Goal: Task Accomplishment & Management: Manage account settings

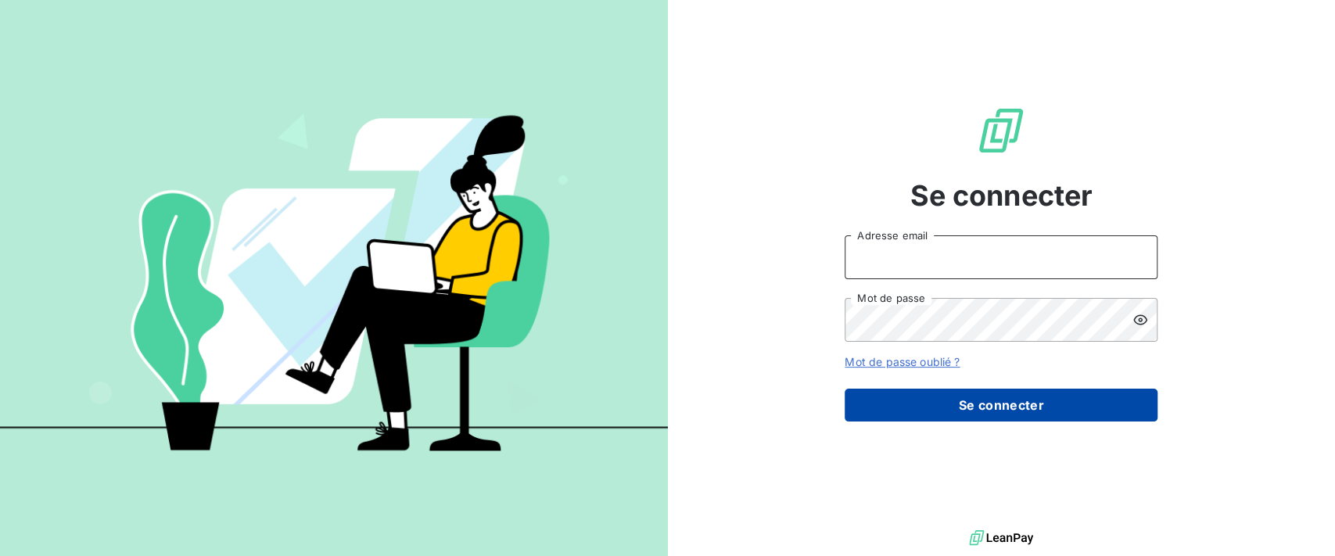
type input "[PERSON_NAME][EMAIL_ADDRESS][DOMAIN_NAME]"
click at [961, 405] on button "Se connecter" at bounding box center [1001, 405] width 313 height 33
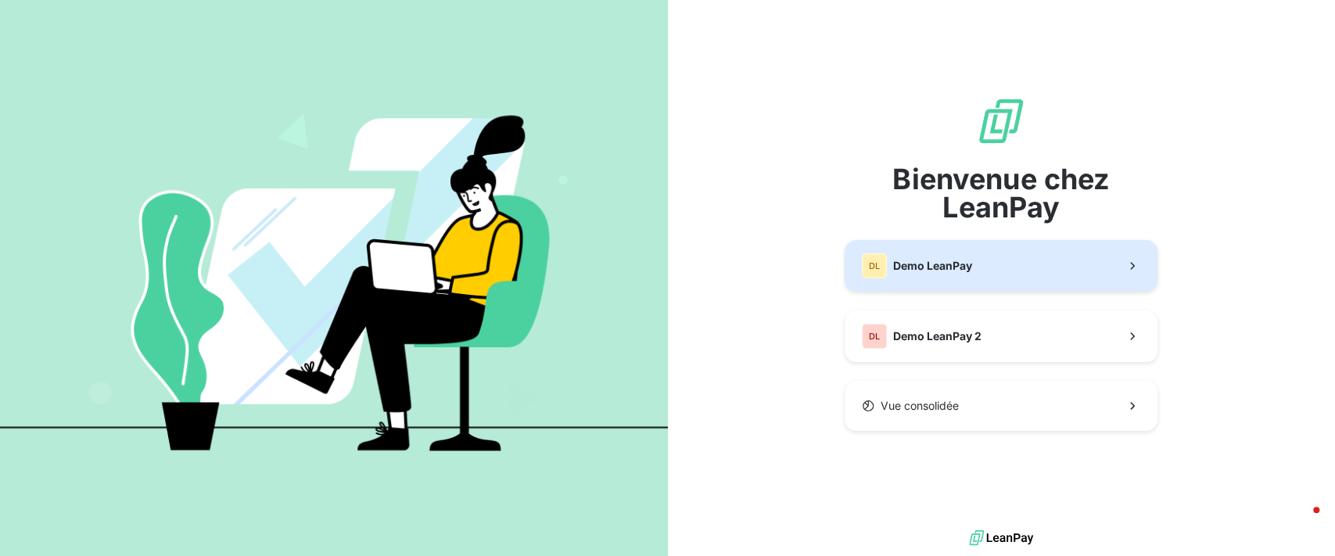
click at [961, 258] on span "Demo LeanPay" at bounding box center [932, 266] width 79 height 16
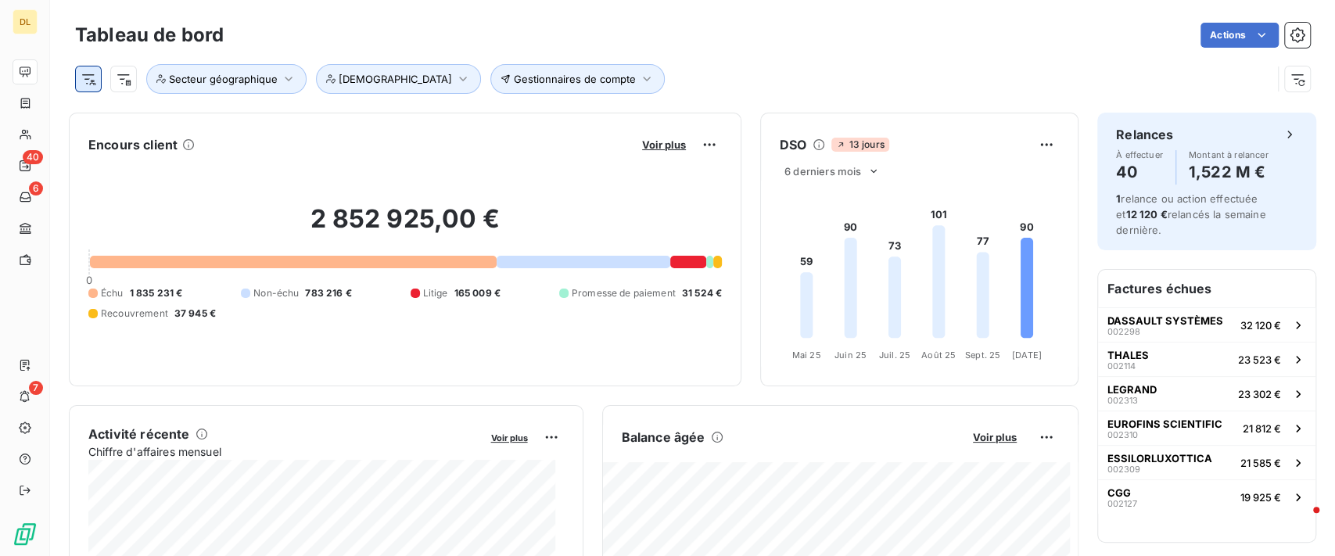
click at [92, 82] on html "DL 40 6 7 Tableau de bord Actions Gestionnaires de compte Secteur géographique …" at bounding box center [667, 278] width 1335 height 556
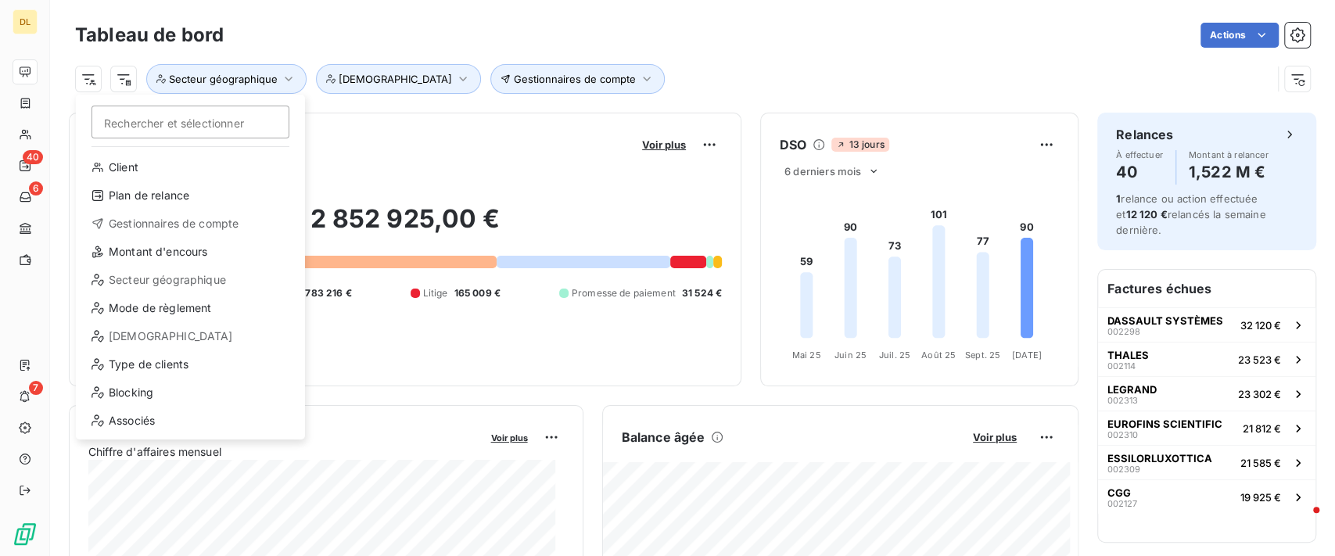
click at [31, 433] on html "DL 40 6 7 Tableau de bord Actions Rechercher et sélectionner Client Plan de rel…" at bounding box center [667, 278] width 1335 height 556
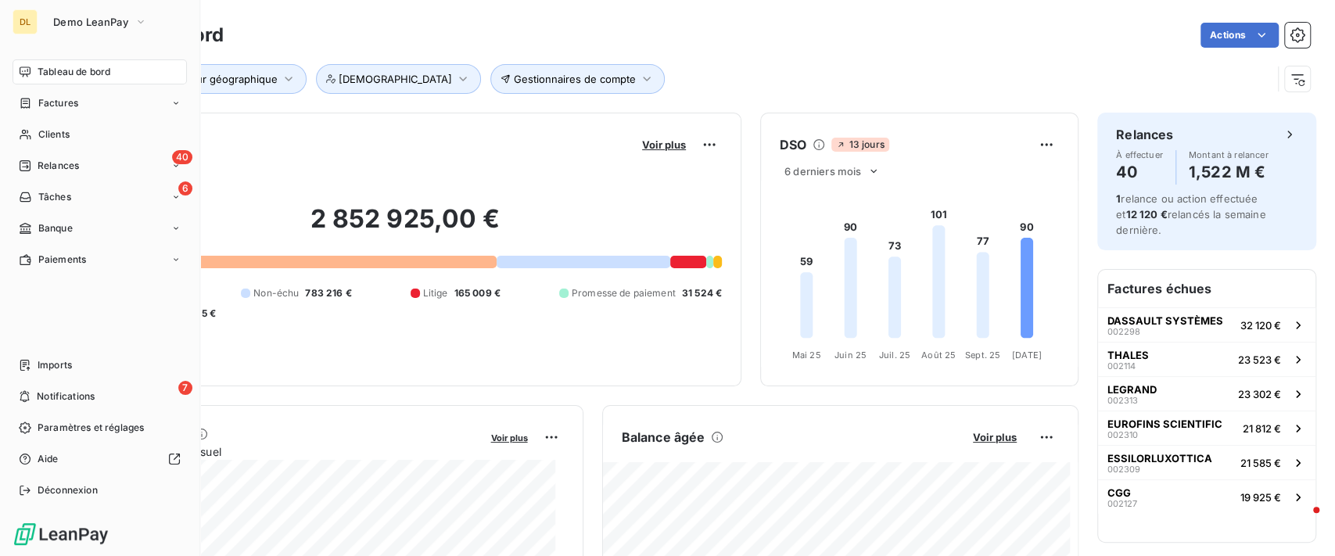
click at [31, 433] on div "Paramètres et réglages" at bounding box center [100, 427] width 174 height 25
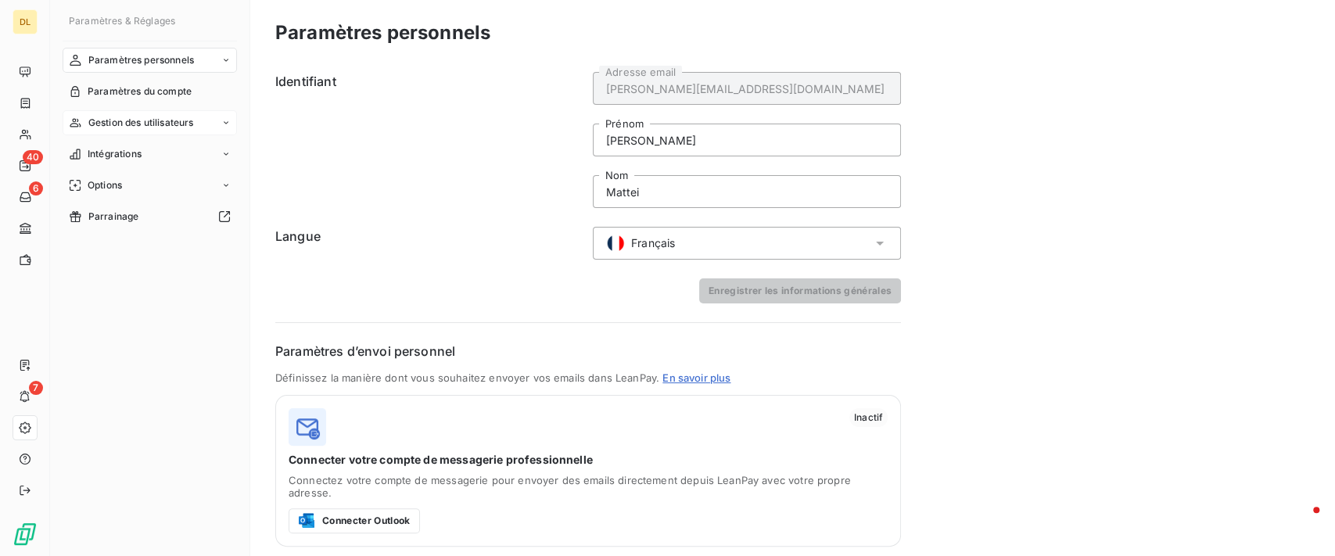
click at [176, 117] on span "Gestion des utilisateurs" at bounding box center [141, 123] width 106 height 14
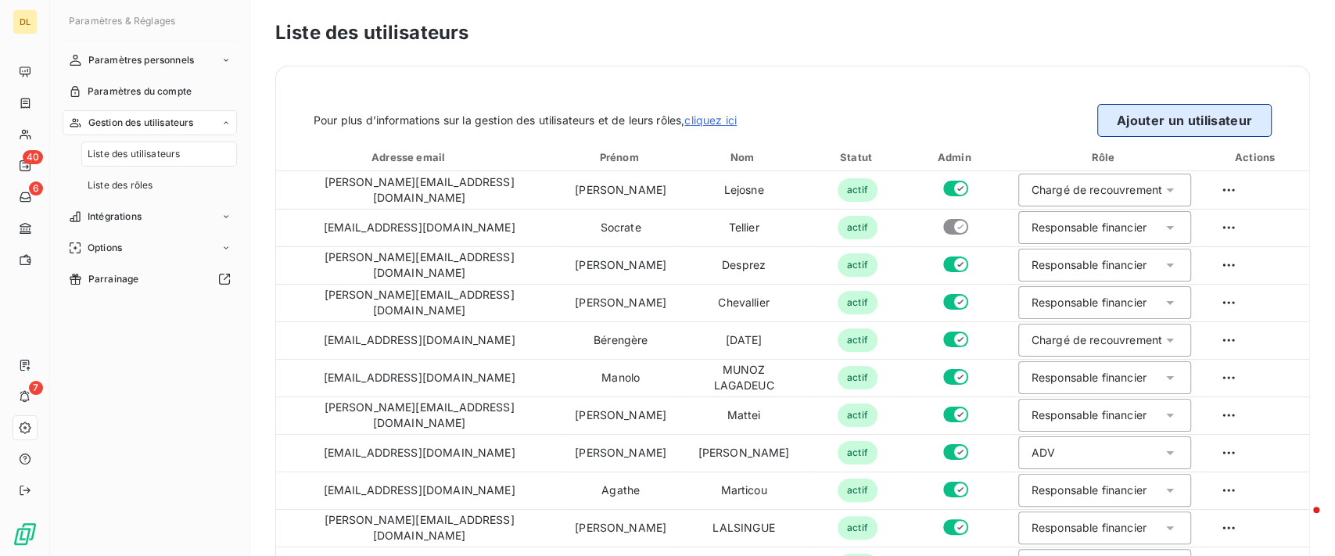
click at [1101, 124] on button "Ajouter un utilisateur" at bounding box center [1184, 120] width 174 height 33
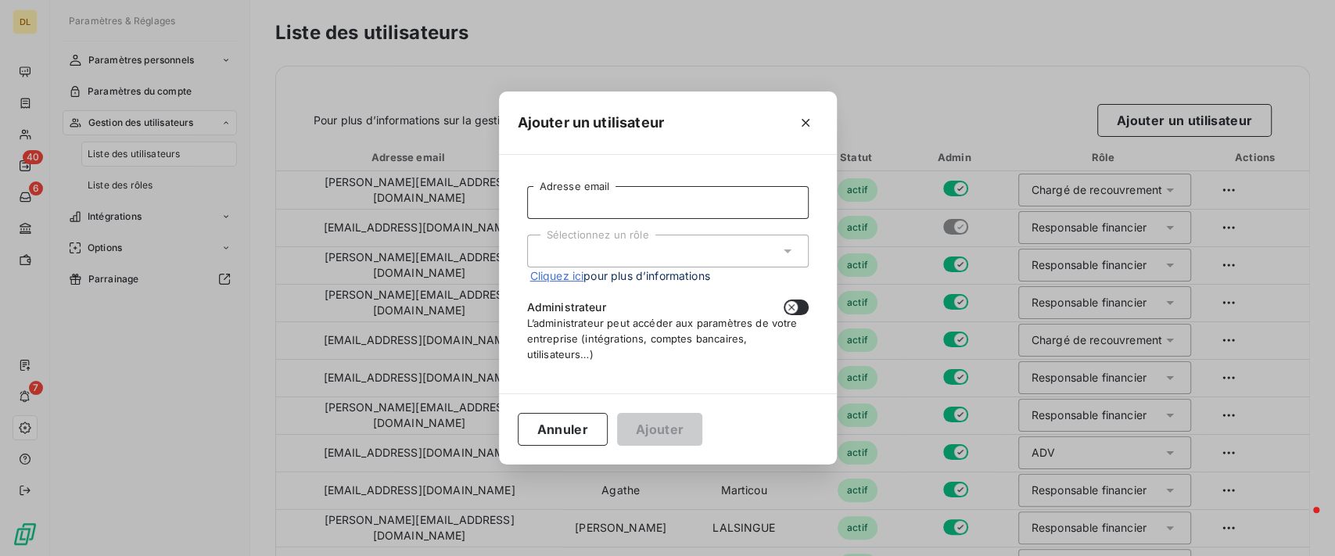
click at [642, 207] on input "Adresse email" at bounding box center [668, 202] width 282 height 33
click at [820, 117] on div "Ajouter un utilisateur" at bounding box center [668, 123] width 338 height 63
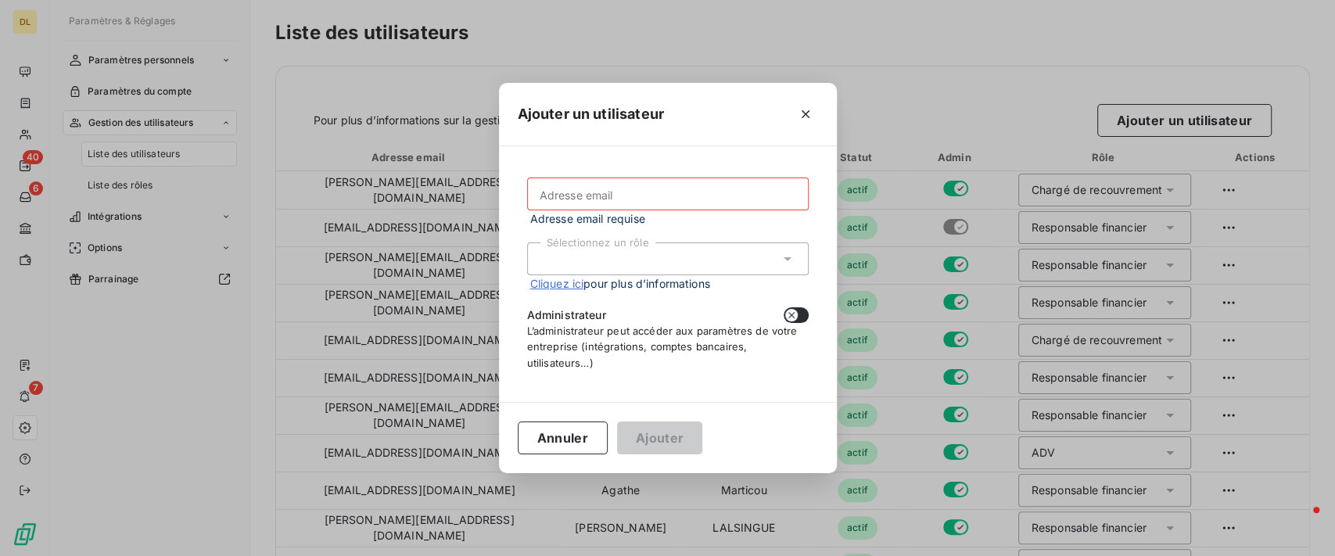
click at [821, 117] on div "Ajouter un utilisateur" at bounding box center [668, 114] width 338 height 63
click at [815, 117] on button "button" at bounding box center [805, 114] width 25 height 25
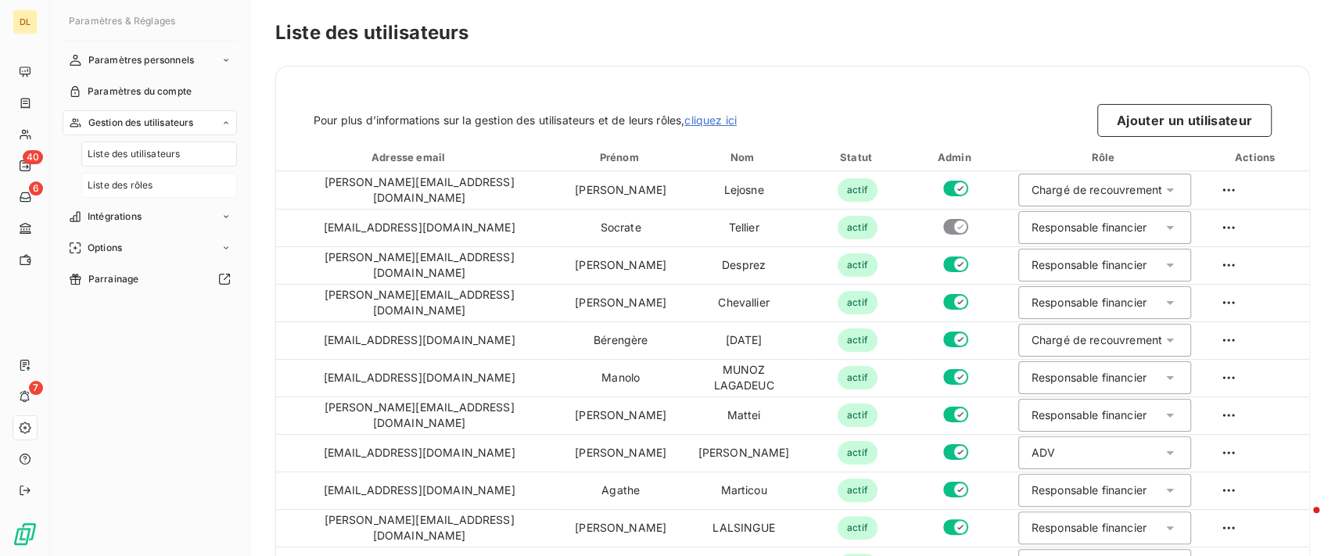
click at [156, 185] on div "Liste des rôles" at bounding box center [159, 185] width 156 height 25
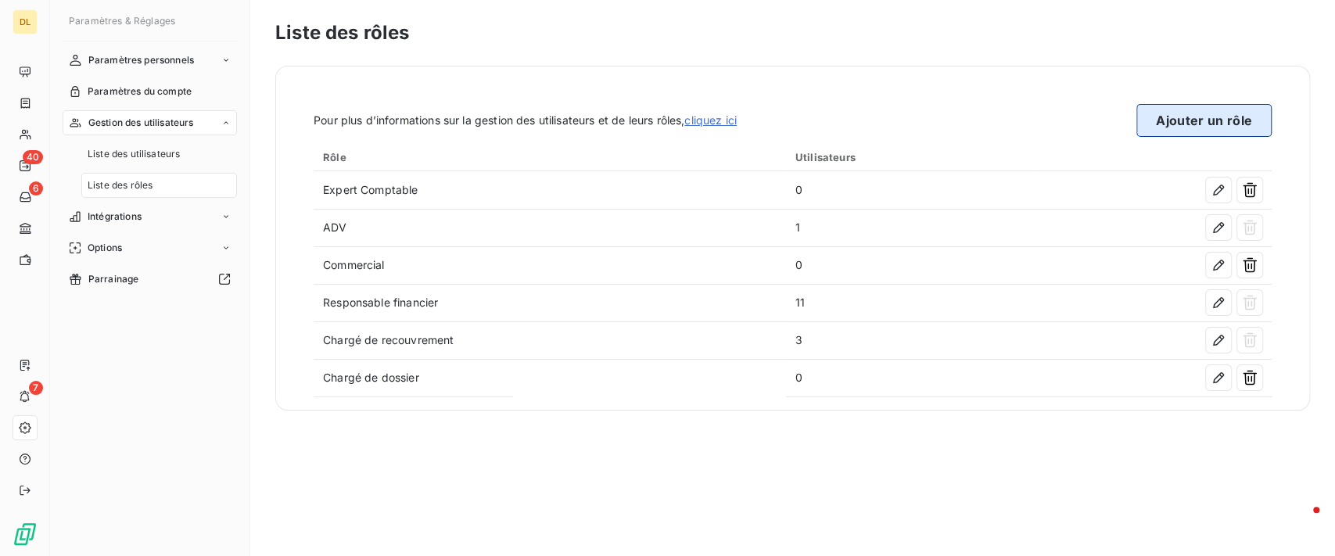
click at [1192, 122] on button "Ajouter un rôle" at bounding box center [1204, 120] width 135 height 33
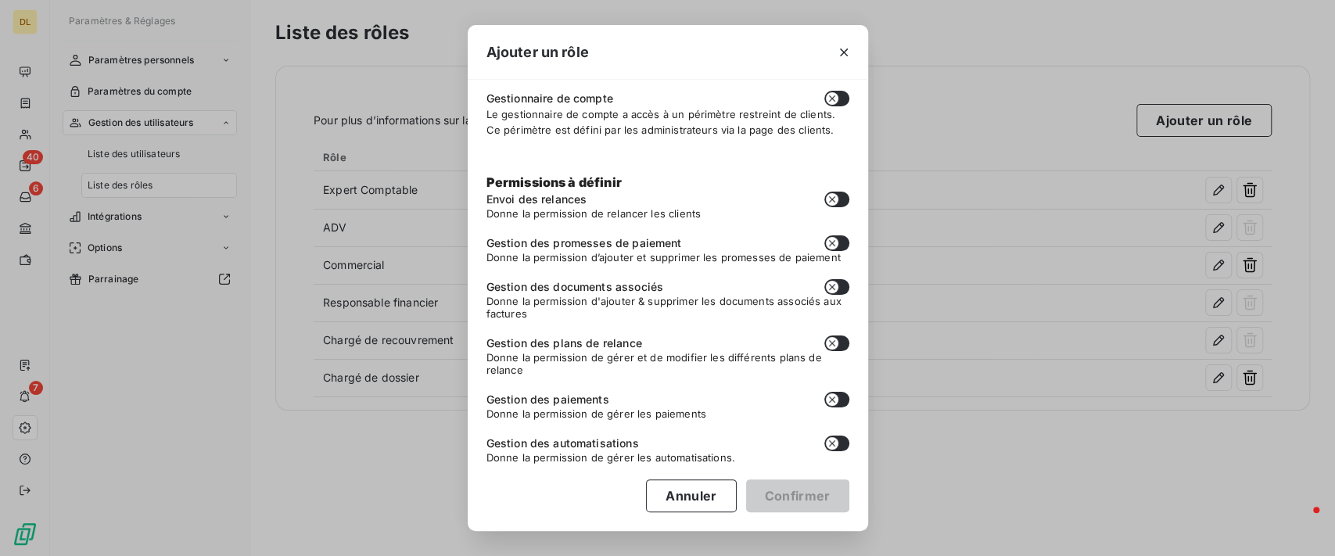
scroll to position [119, 0]
click at [845, 47] on icon "button" at bounding box center [844, 53] width 16 height 16
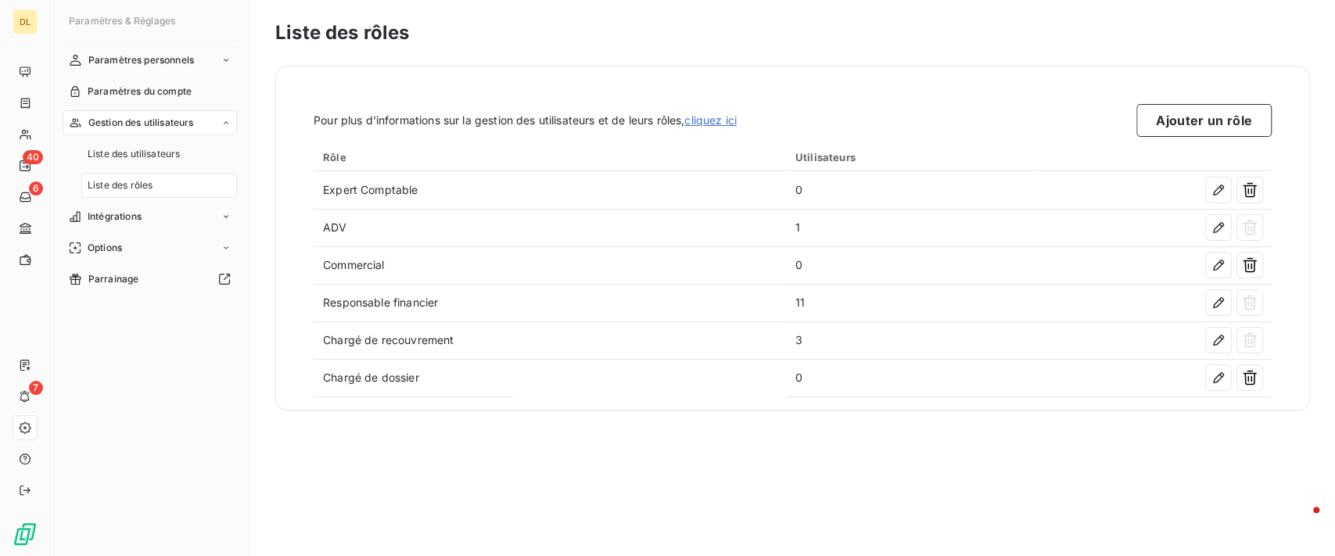
click at [182, 73] on nav "Paramètres personnels Paramètres du compte Gestion des utilisateurs Liste des u…" at bounding box center [150, 170] width 174 height 244
click at [201, 59] on div "Paramètres personnels" at bounding box center [150, 60] width 174 height 25
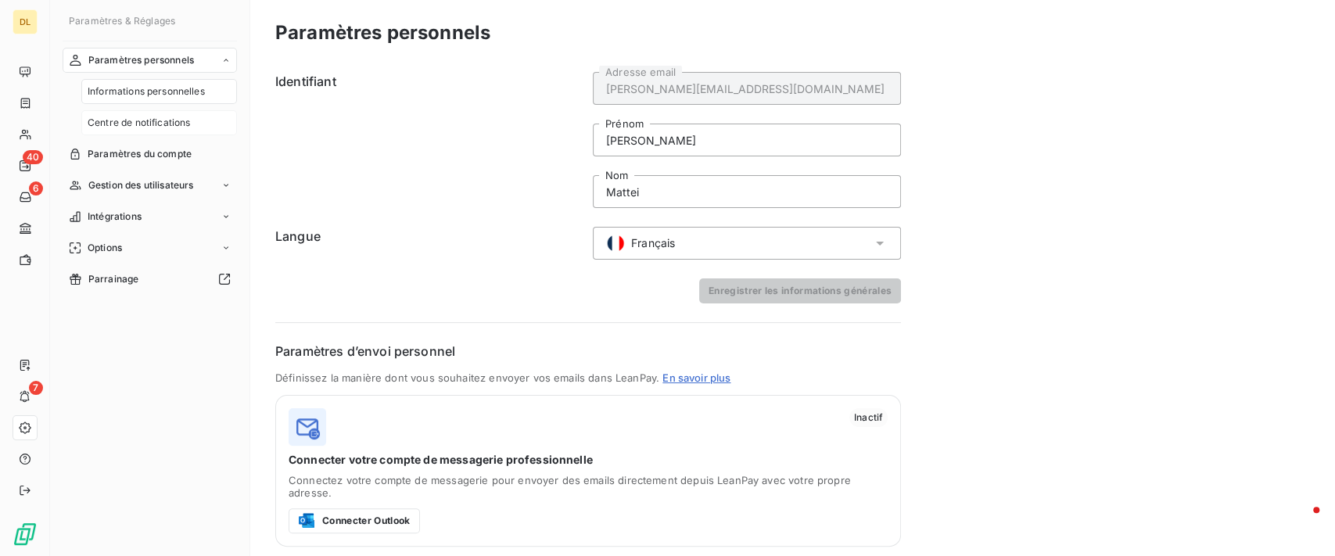
click at [159, 129] on span "Centre de notifications" at bounding box center [139, 123] width 102 height 14
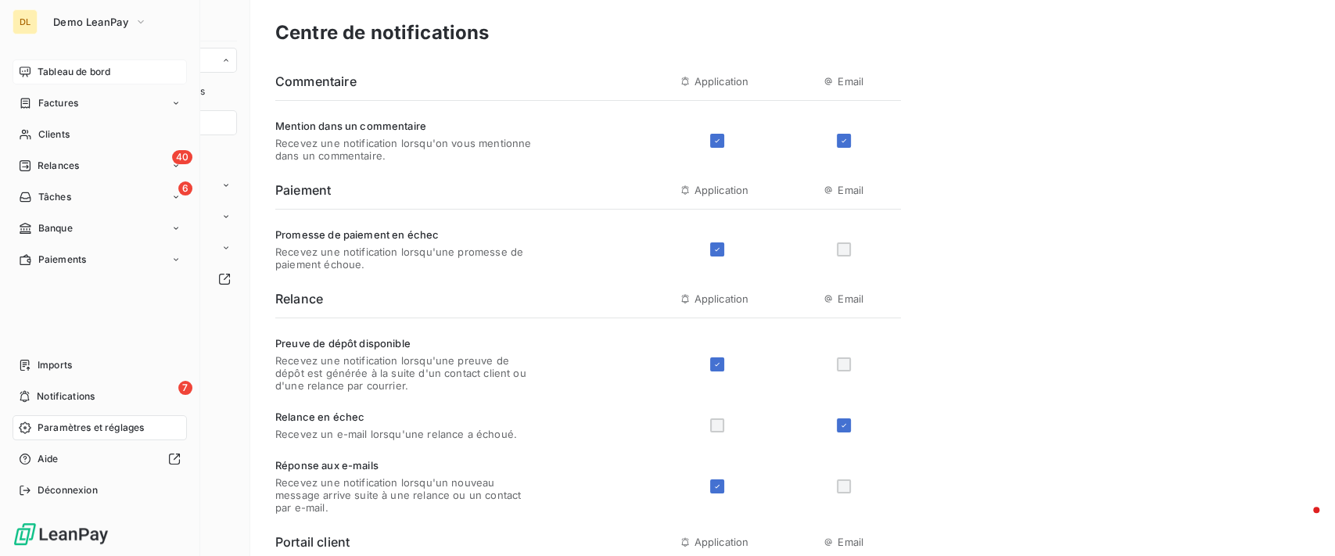
click at [38, 77] on span "Tableau de bord" at bounding box center [74, 72] width 73 height 14
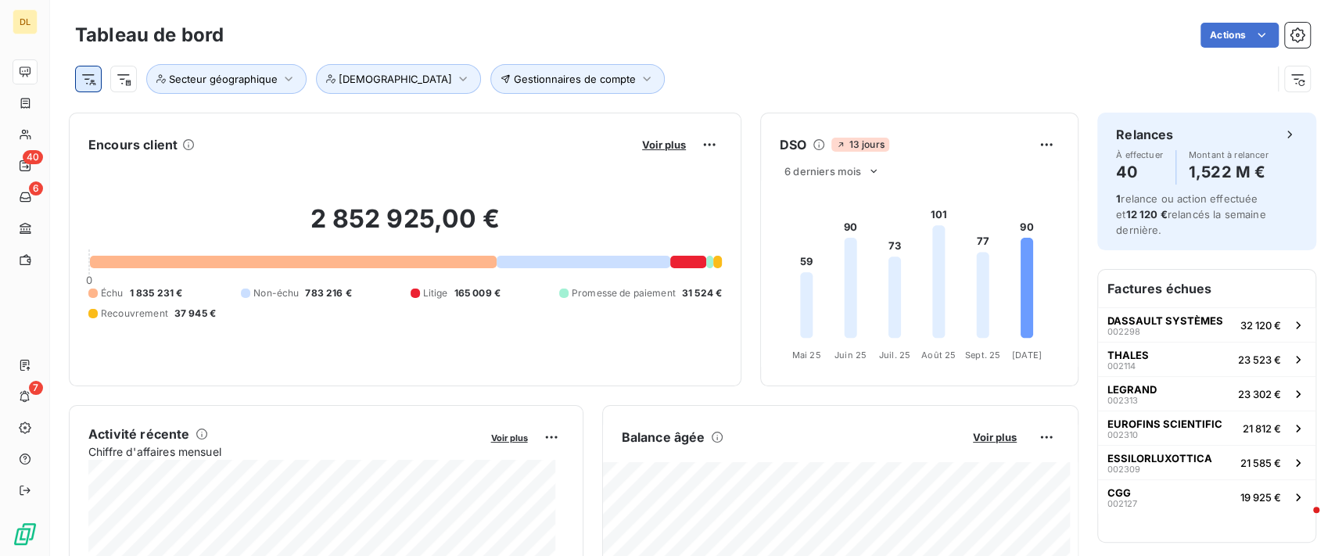
click at [100, 86] on html "DL 40 6 7 Tableau de bord Actions Gestionnaires de compte Secteur géographique …" at bounding box center [667, 278] width 1335 height 556
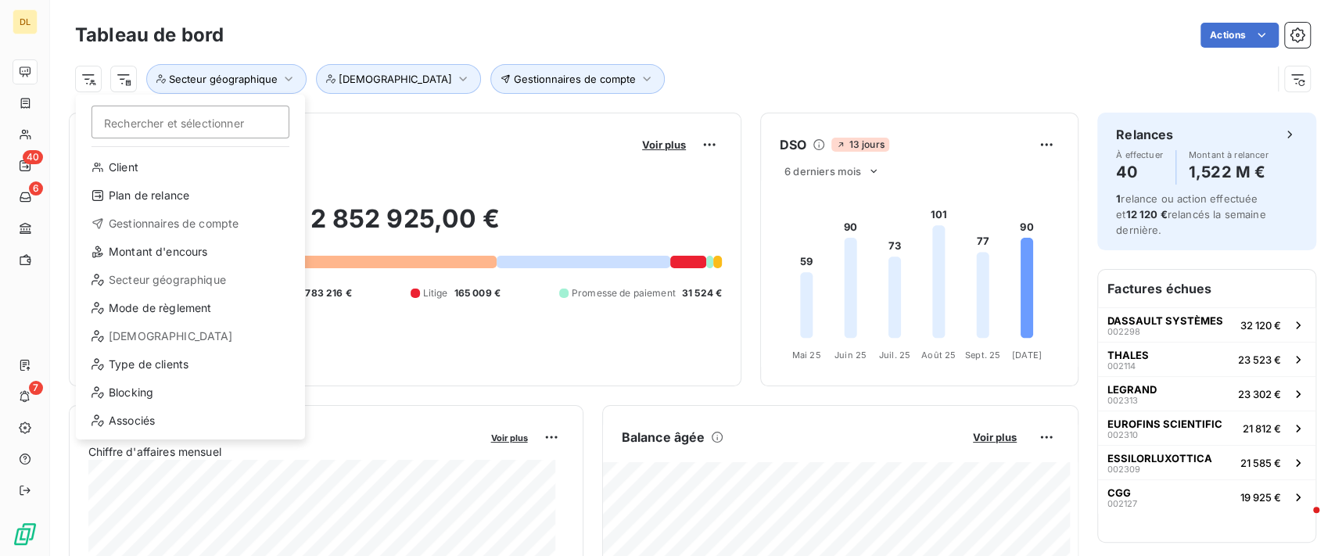
click at [689, 78] on html "DL 40 6 7 Tableau de bord Actions Rechercher et sélectionner Client Plan de rel…" at bounding box center [667, 278] width 1335 height 556
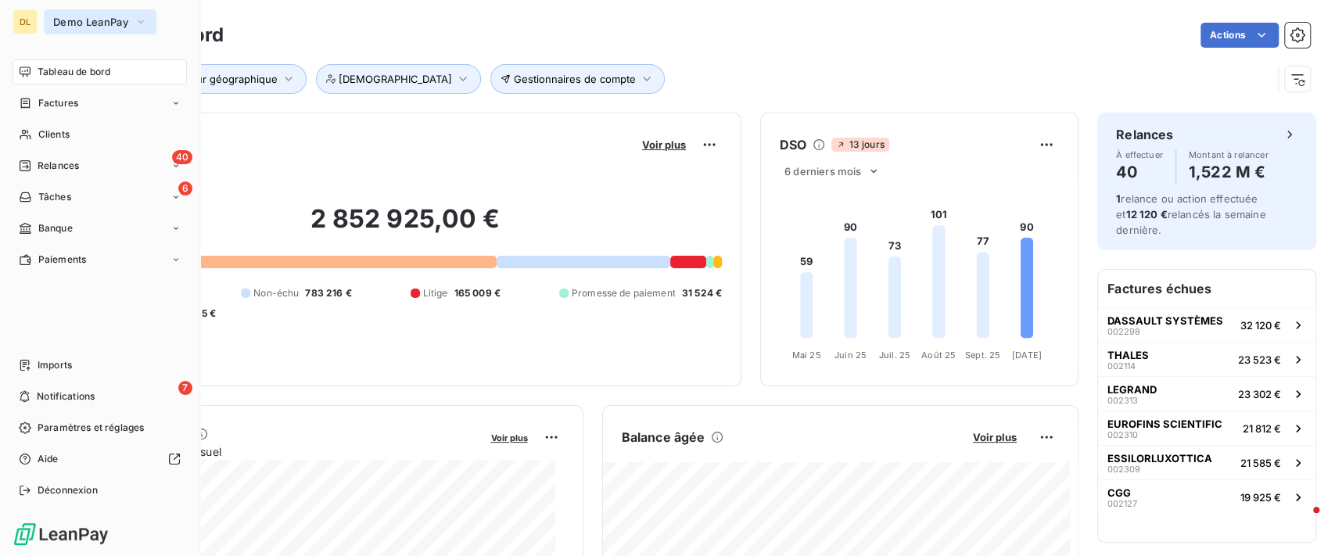
click at [117, 25] on span "Demo LeanPay" at bounding box center [90, 22] width 75 height 13
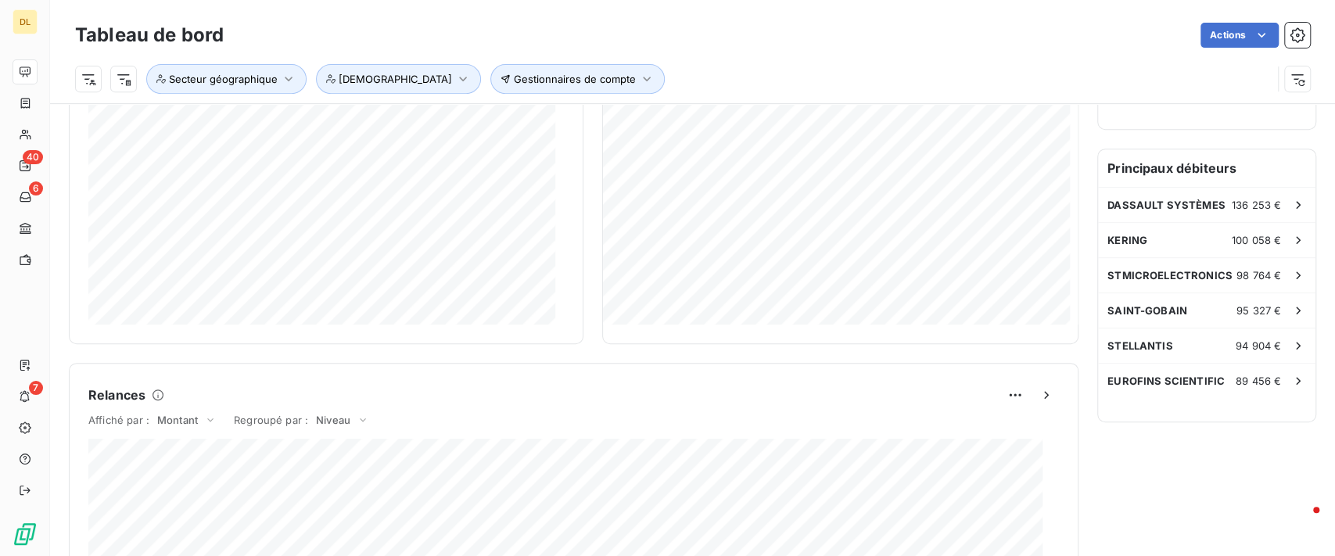
scroll to position [418, 0]
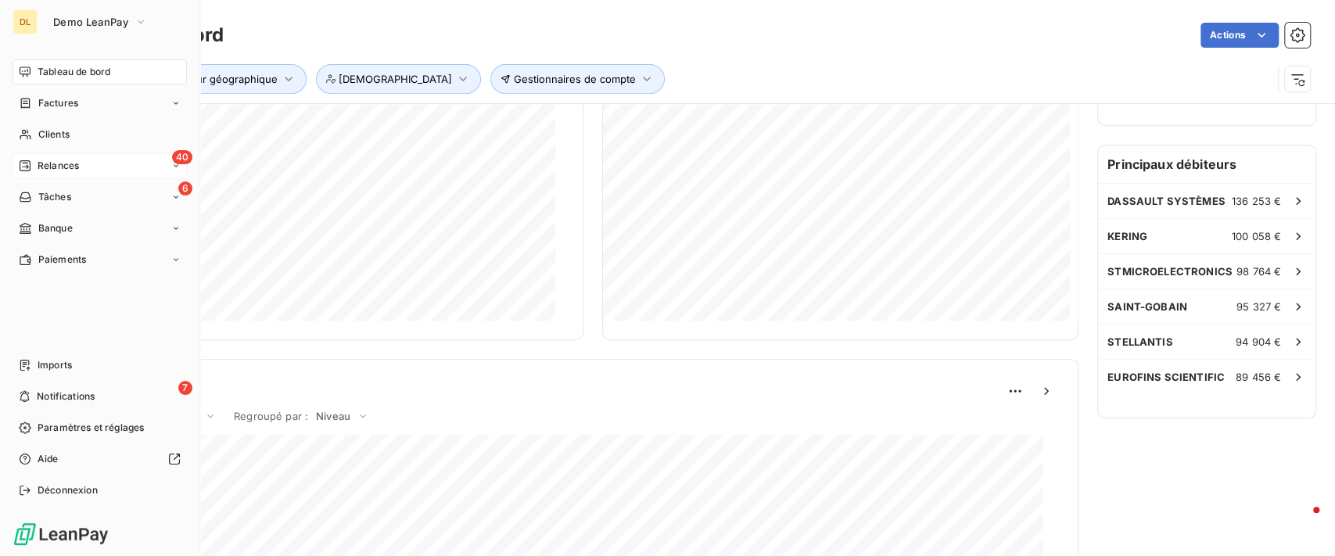
click at [47, 167] on span "Relances" at bounding box center [58, 166] width 41 height 14
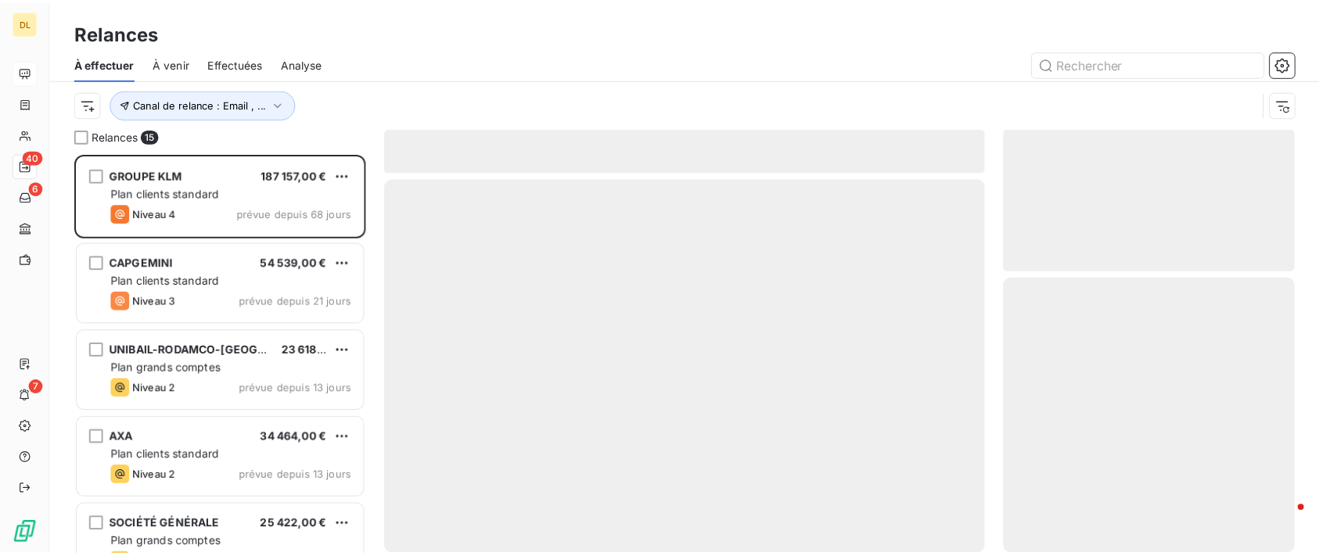
scroll to position [386, 278]
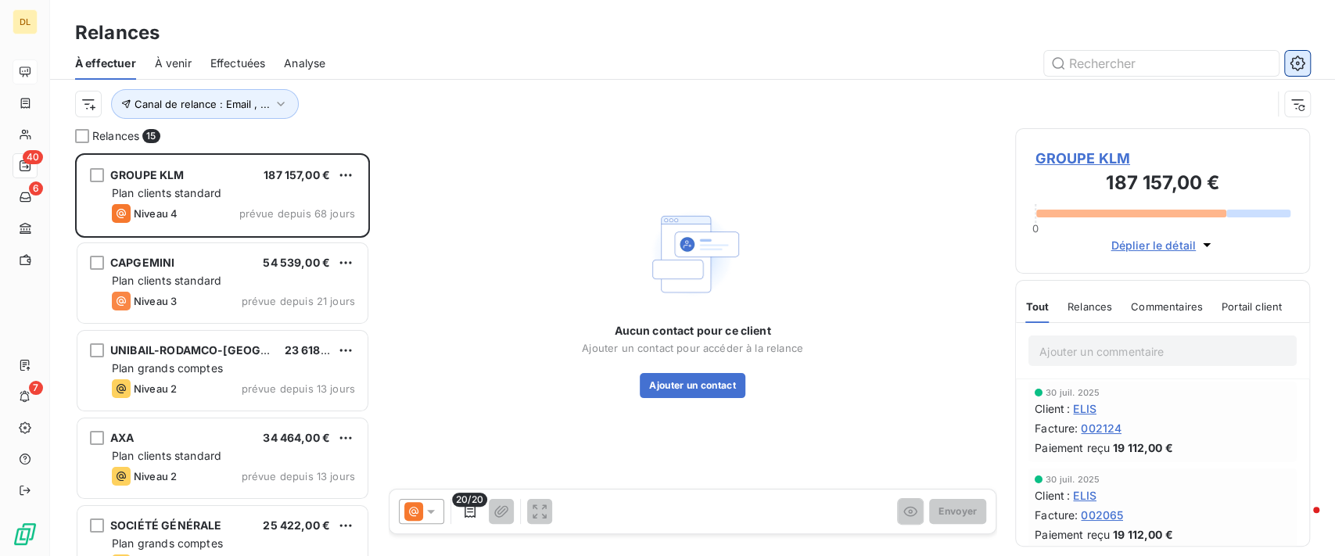
click at [1297, 69] on icon "button" at bounding box center [1298, 64] width 16 height 16
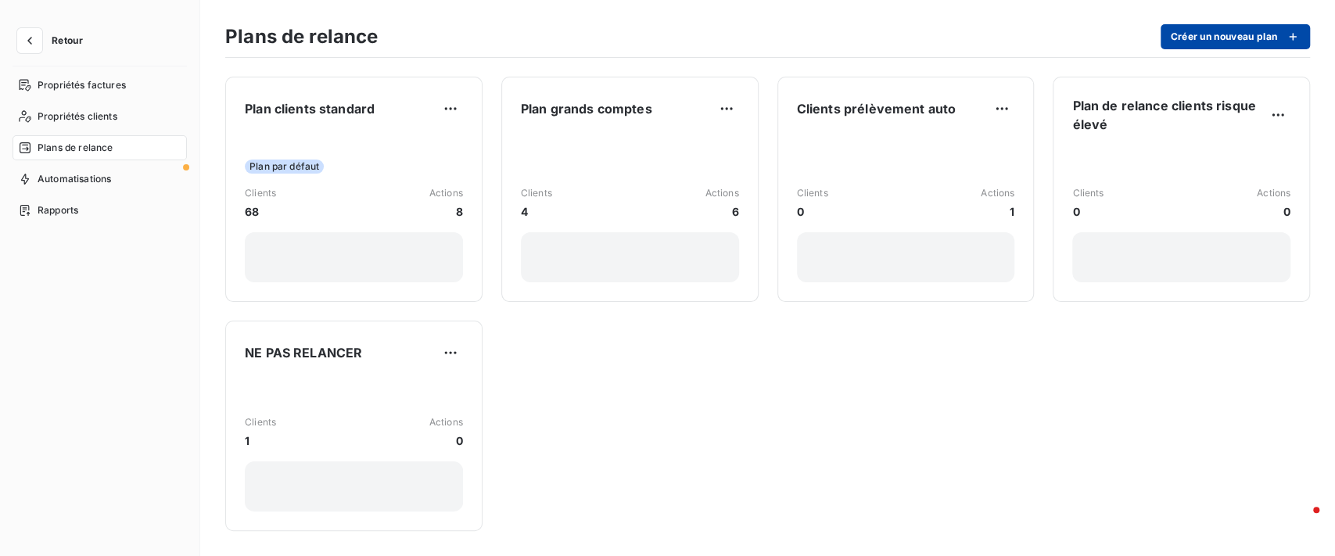
click at [1208, 31] on button "Créer un nouveau plan" at bounding box center [1235, 36] width 149 height 25
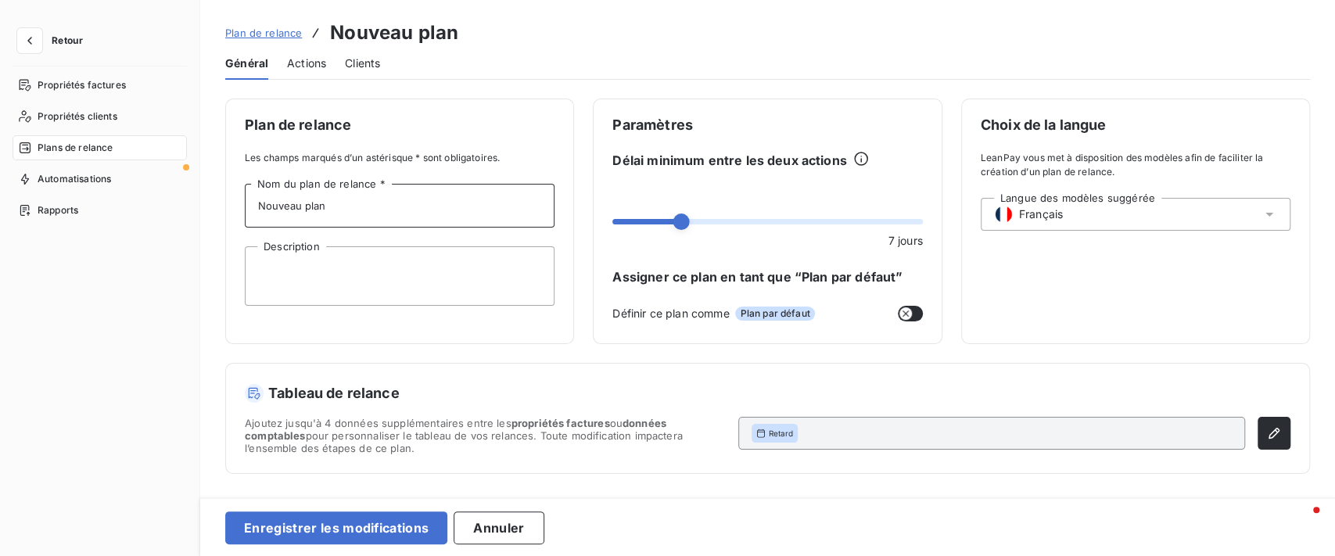
drag, startPoint x: 369, startPoint y: 218, endPoint x: 184, endPoint y: 194, distance: 187.0
click at [235, 197] on div "Plan de relance Les champs marqués d’un astérisque * sont obligatoires. Nouveau…" at bounding box center [399, 222] width 349 height 246
type input "TEST"
click at [321, 273] on textarea "Description" at bounding box center [400, 275] width 310 height 59
click at [1282, 429] on button "button" at bounding box center [1274, 433] width 33 height 33
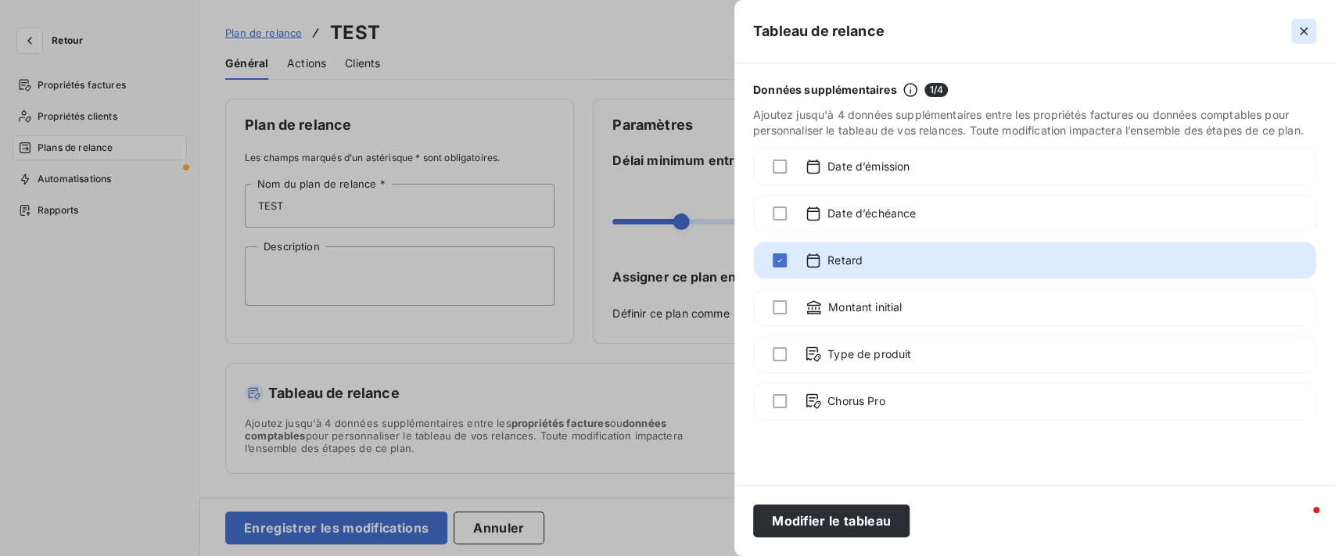
click at [1306, 34] on icon "button" at bounding box center [1304, 31] width 8 height 8
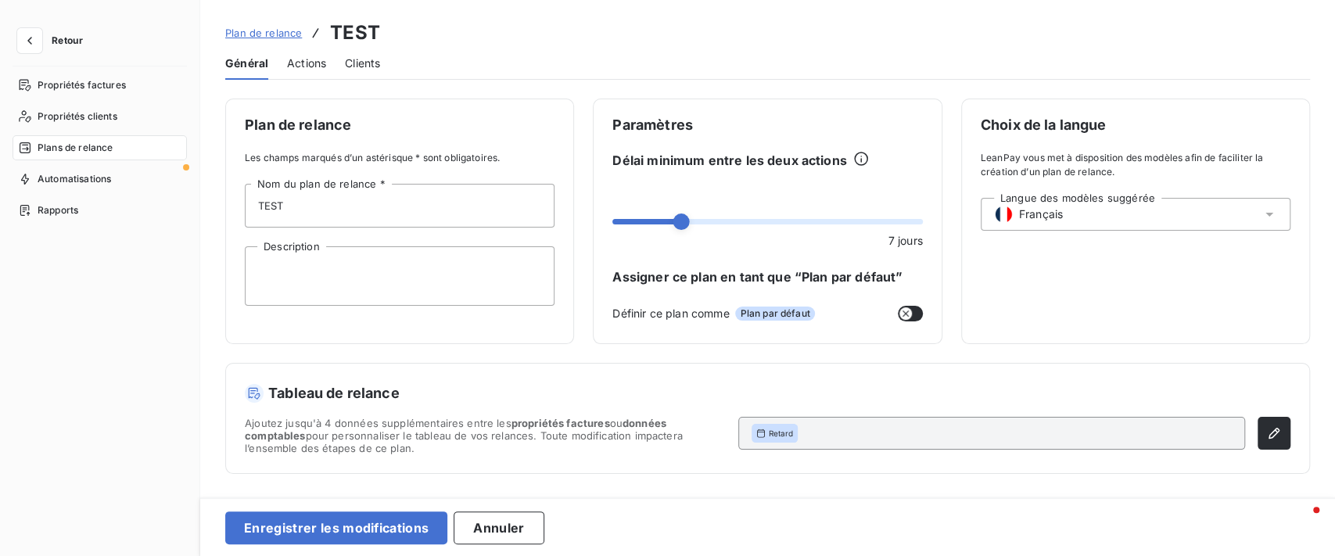
click at [310, 65] on span "Actions" at bounding box center [306, 64] width 39 height 16
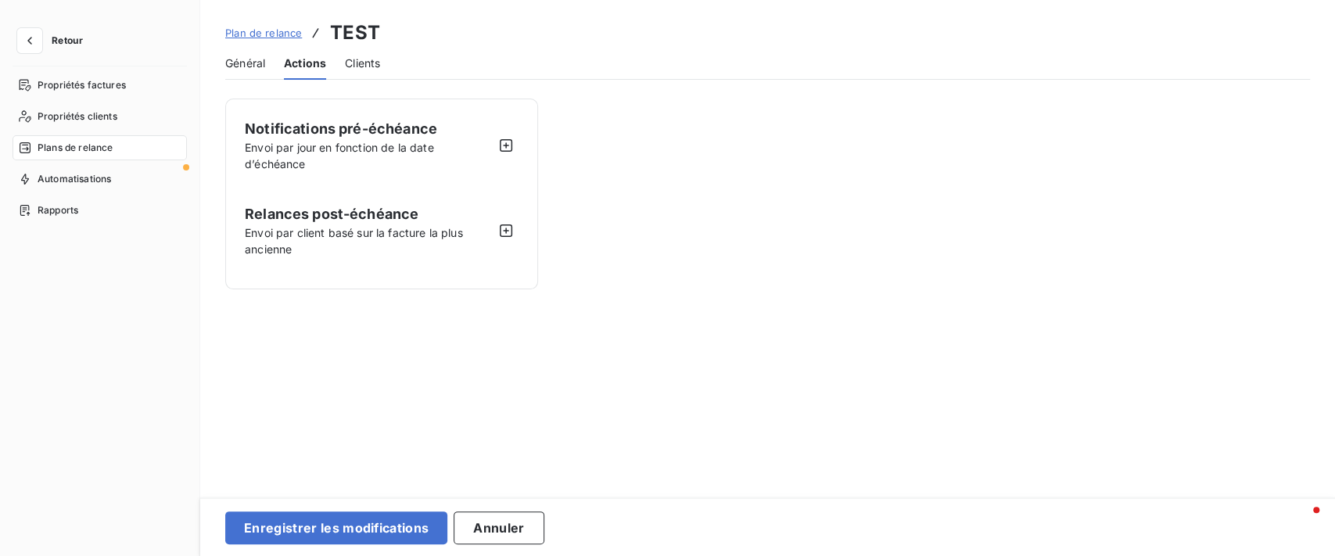
drag, startPoint x: 508, startPoint y: 149, endPoint x: 550, endPoint y: 157, distance: 43.0
click at [508, 149] on icon "button" at bounding box center [506, 146] width 16 height 16
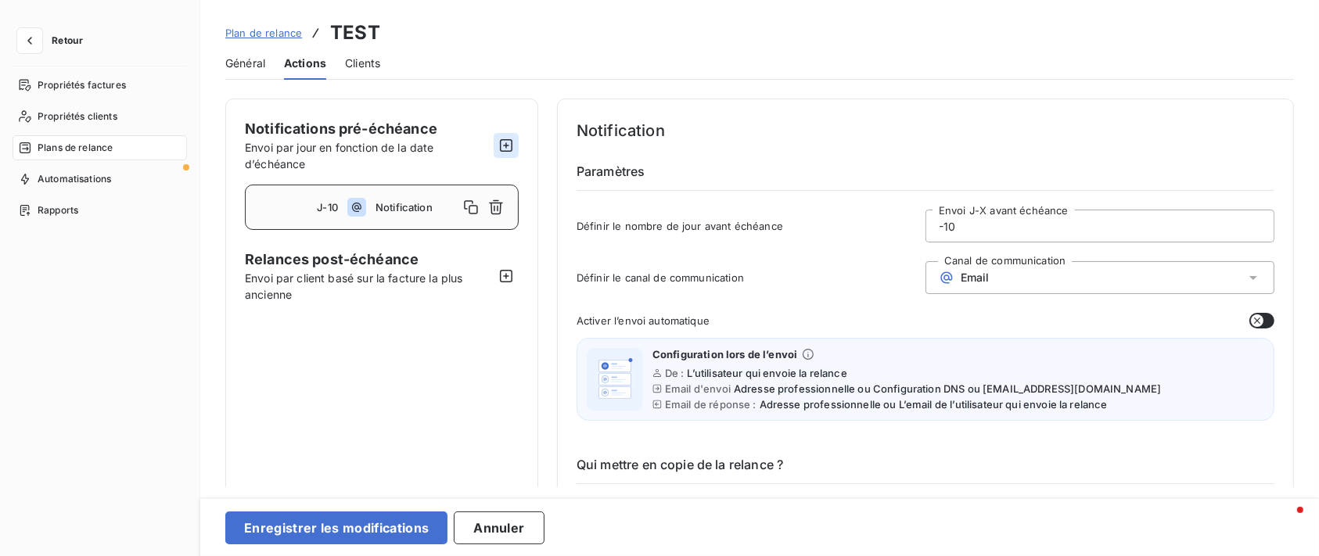
click at [508, 142] on icon "button" at bounding box center [506, 146] width 16 height 16
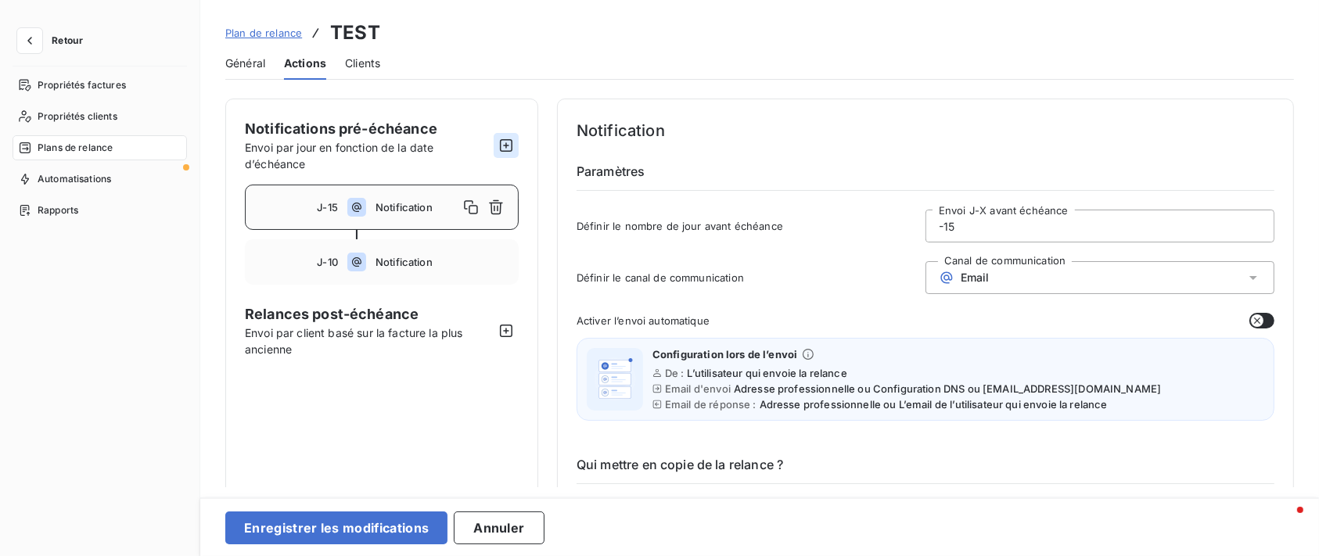
click at [508, 142] on icon "button" at bounding box center [506, 146] width 16 height 16
type input "-20"
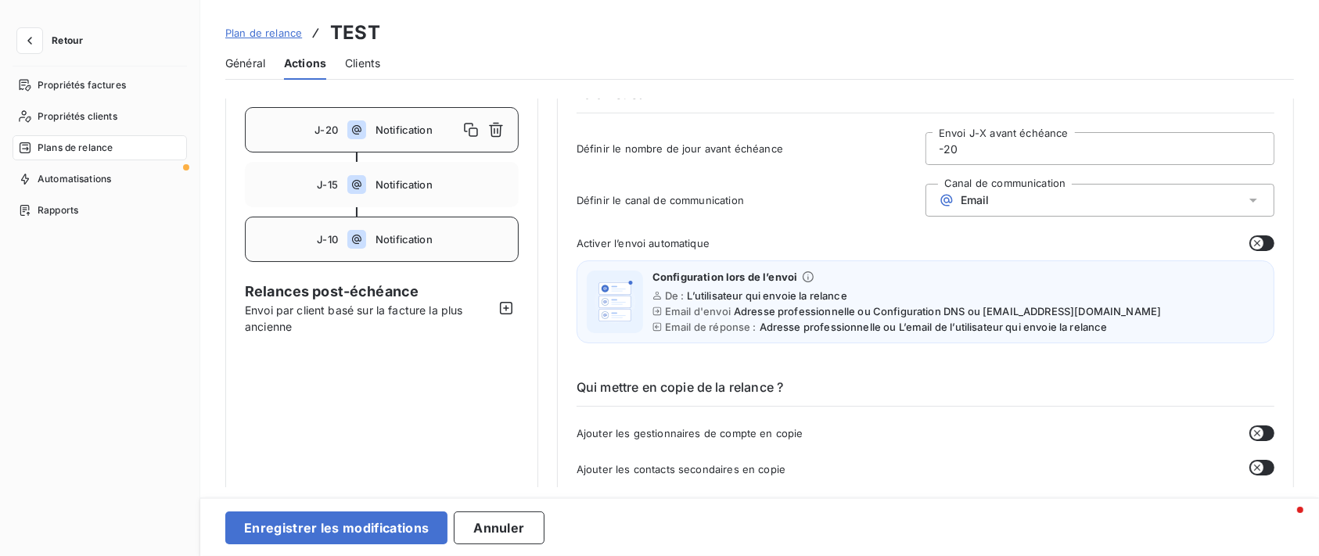
scroll to position [104, 0]
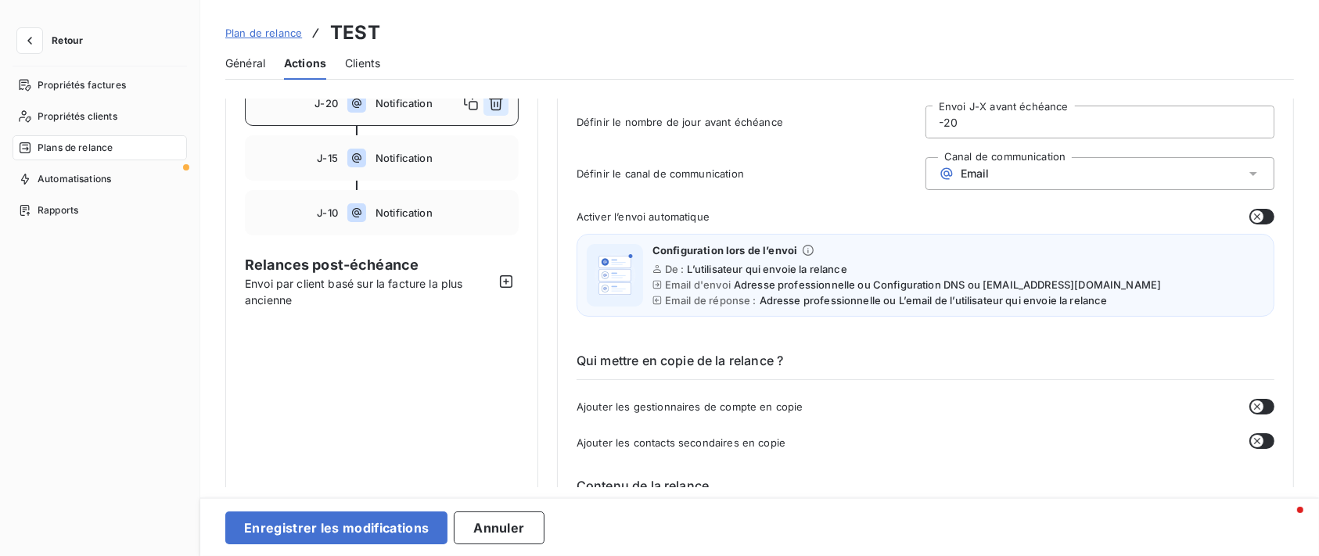
click at [498, 115] on button "button" at bounding box center [495, 103] width 25 height 25
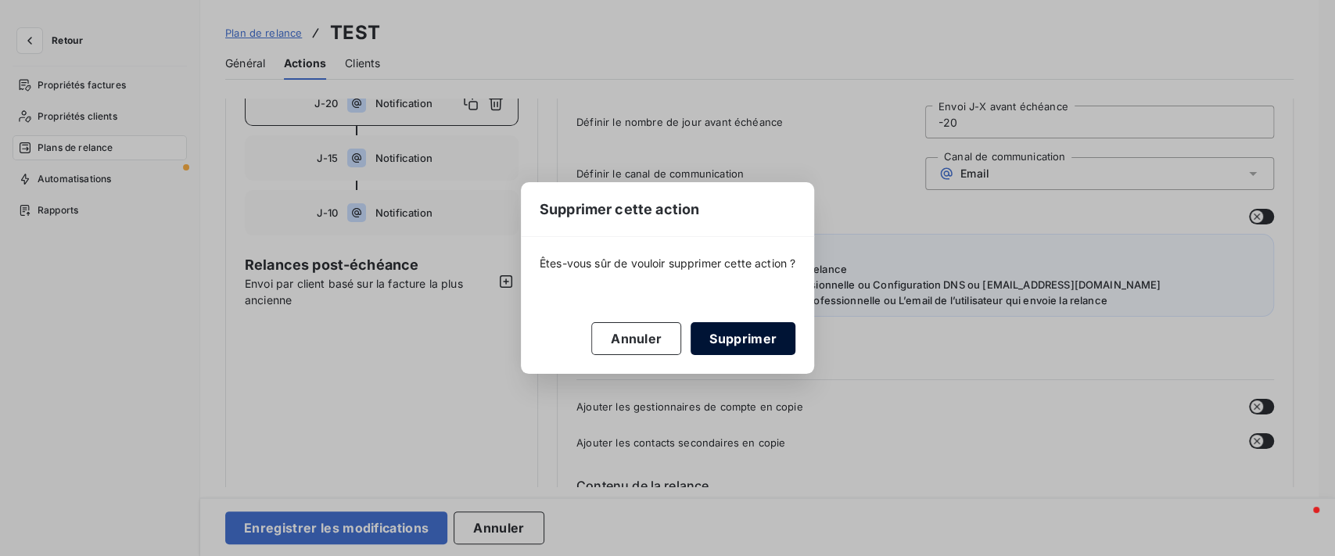
click at [717, 341] on button "Supprimer" at bounding box center [743, 338] width 105 height 33
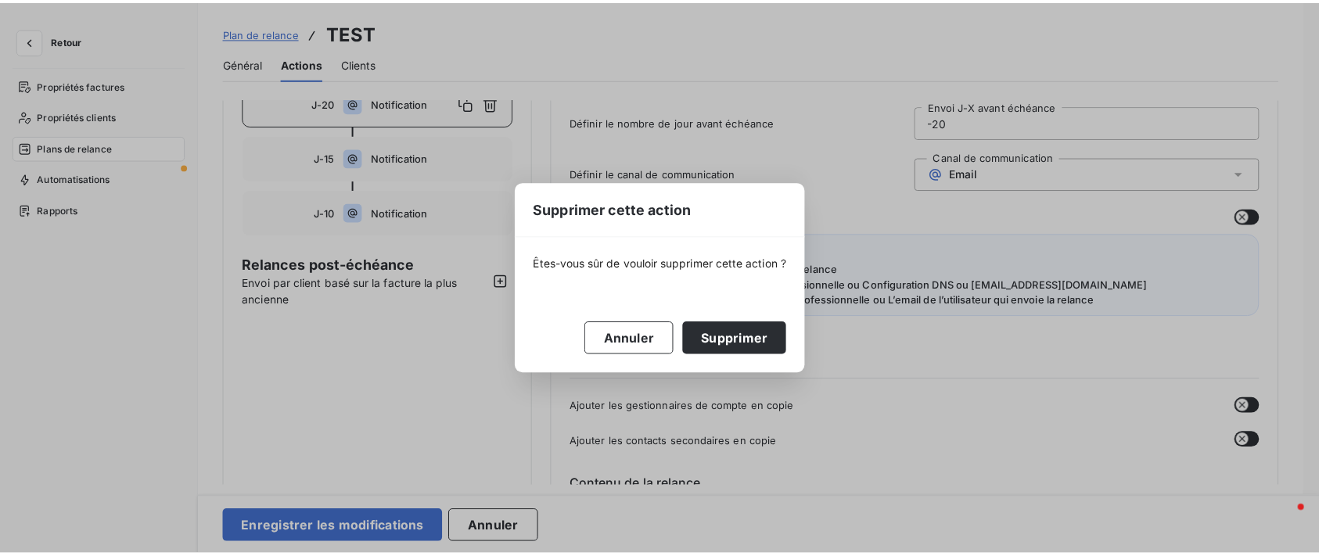
scroll to position [0, 0]
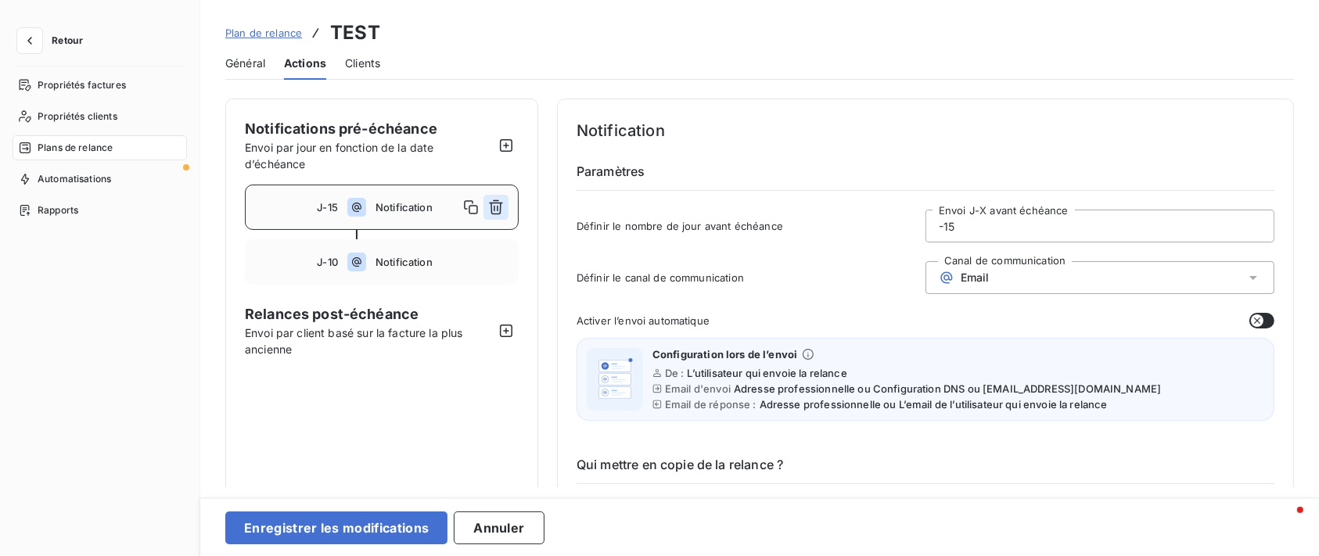
click at [496, 218] on button "button" at bounding box center [495, 207] width 25 height 25
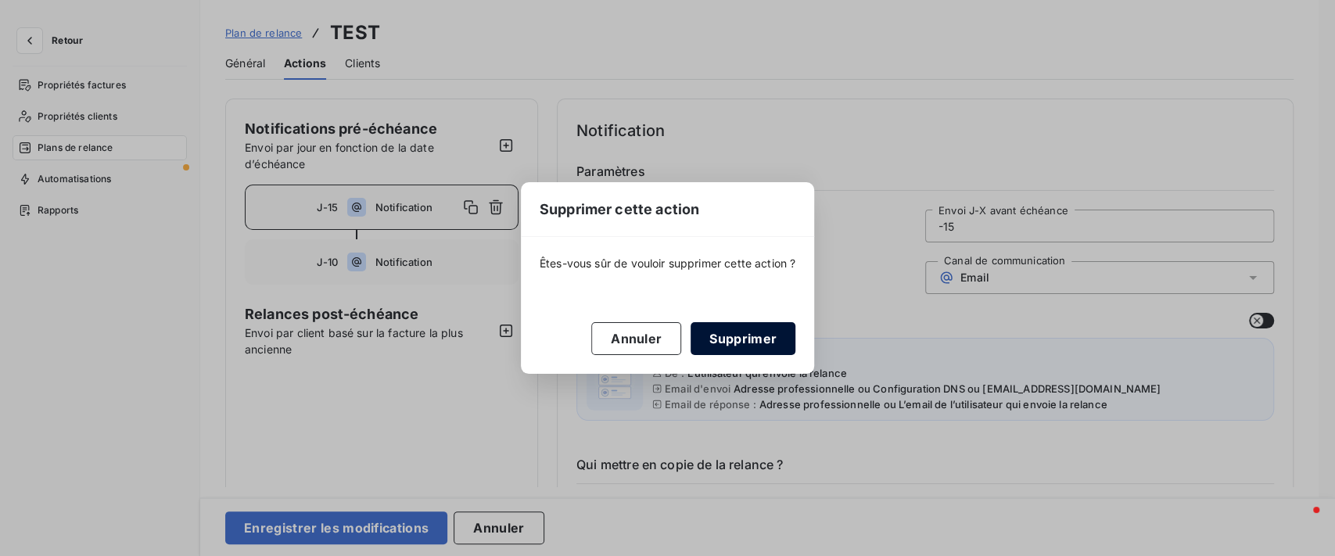
click at [735, 340] on button "Supprimer" at bounding box center [743, 338] width 105 height 33
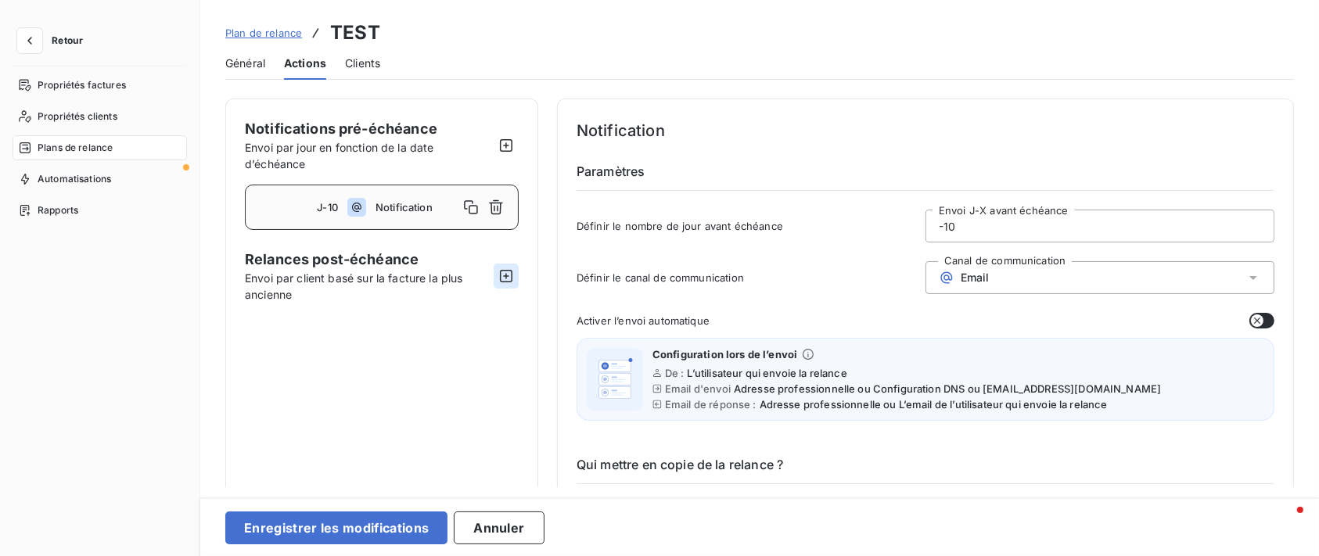
click at [501, 275] on icon "button" at bounding box center [506, 276] width 16 height 16
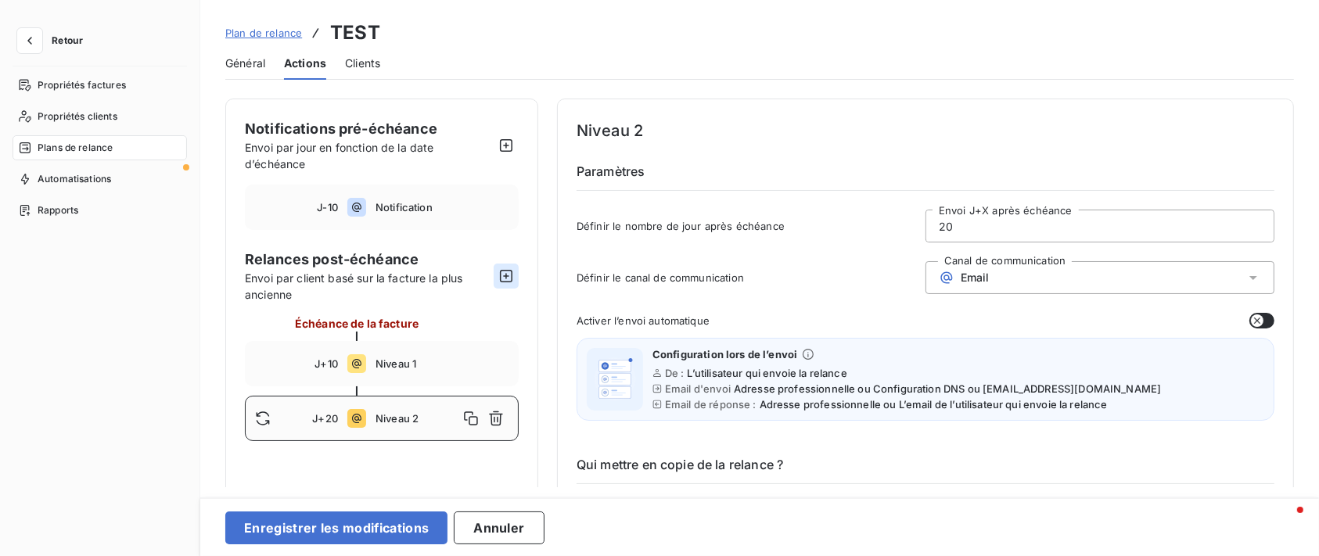
click at [501, 275] on icon "button" at bounding box center [506, 276] width 16 height 16
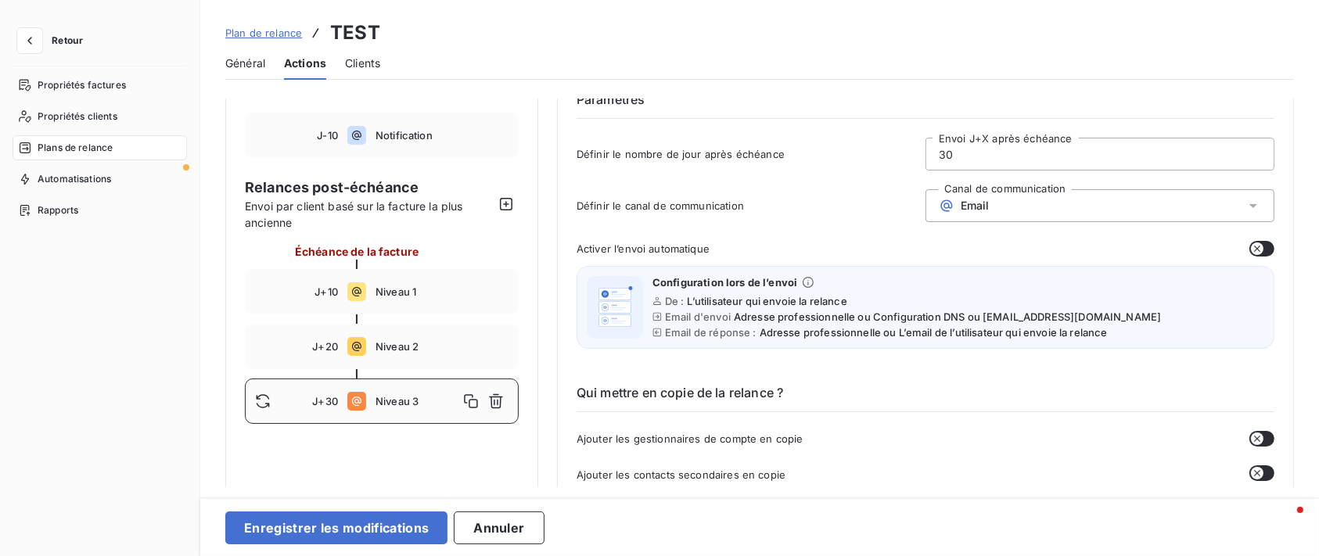
scroll to position [104, 0]
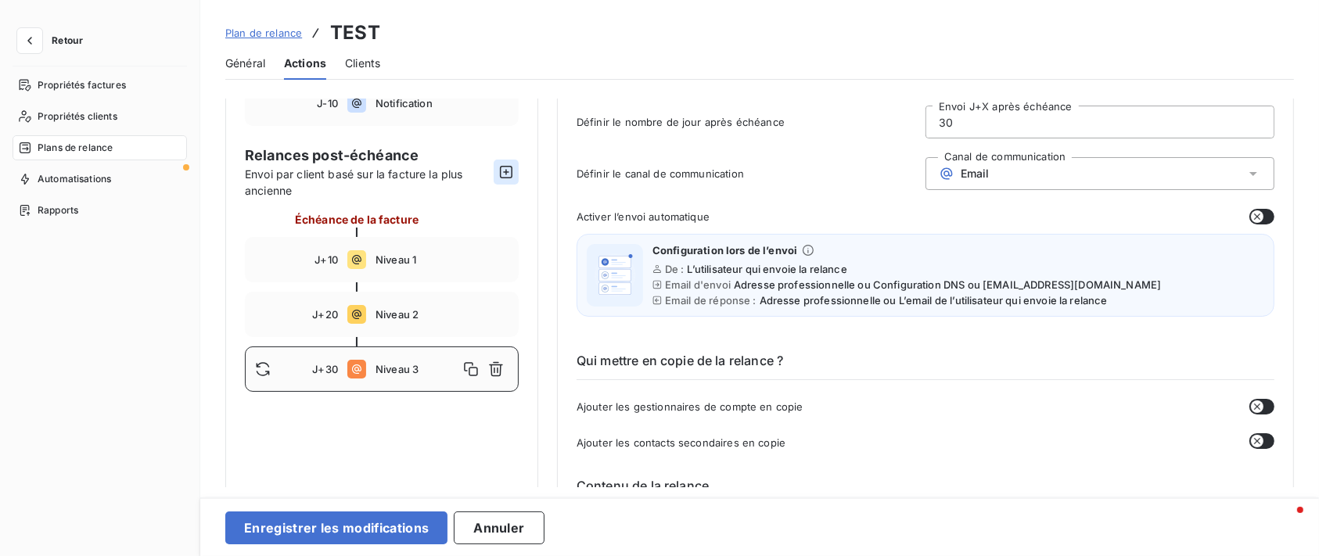
click at [510, 177] on icon "button" at bounding box center [506, 172] width 13 height 13
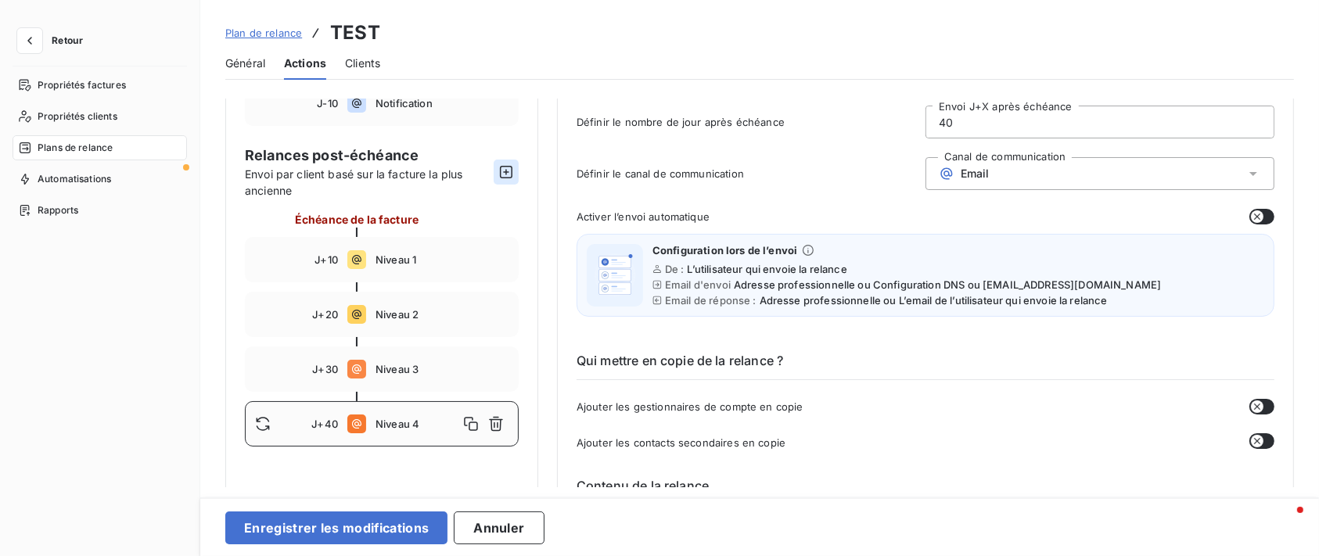
click at [506, 179] on button "button" at bounding box center [506, 172] width 25 height 25
drag, startPoint x: 975, startPoint y: 124, endPoint x: 767, endPoint y: 114, distance: 209.1
click at [835, 110] on div "Définir le nombre de jour après échéance 50 Envoi J+X après échéance" at bounding box center [925, 127] width 698 height 42
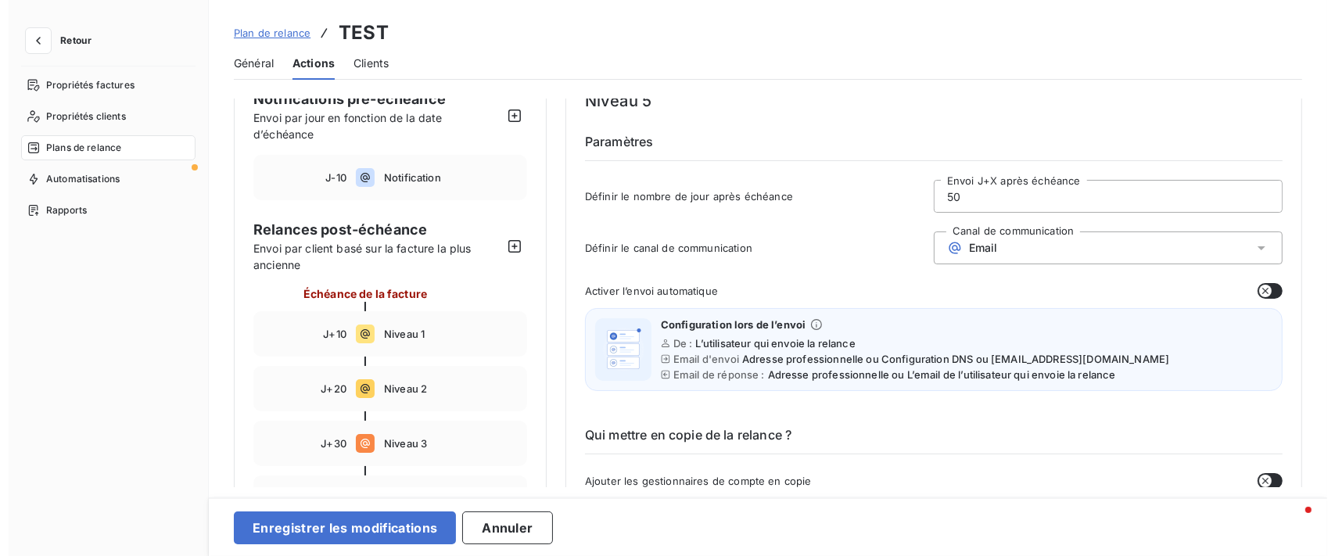
scroll to position [0, 0]
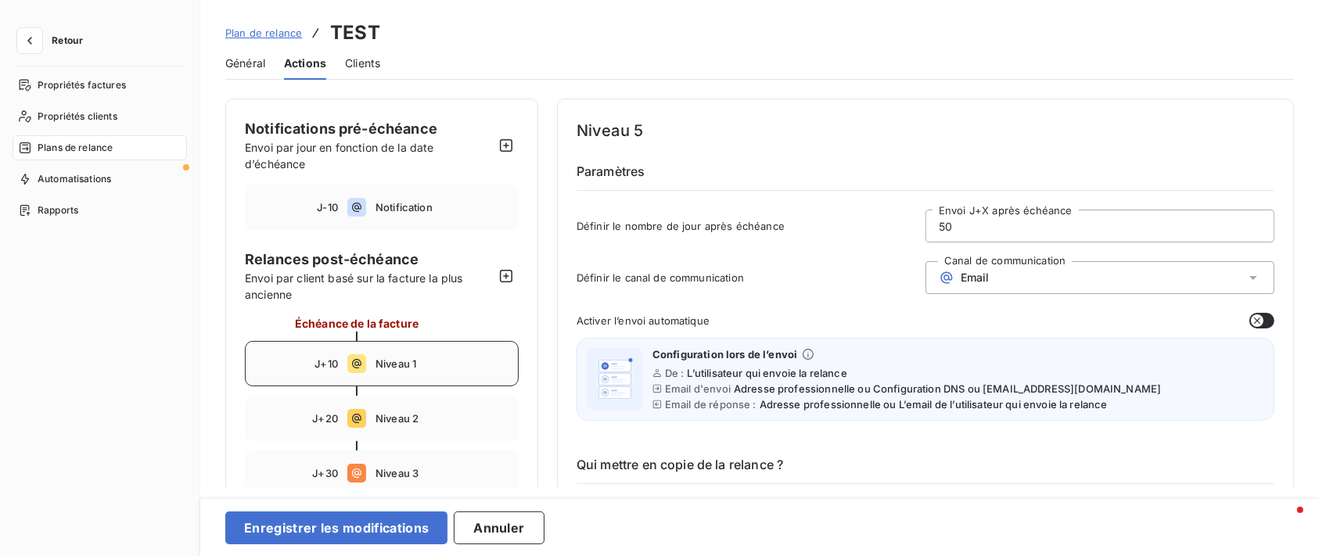
click at [467, 351] on div "J+10 Niveau 1" at bounding box center [382, 363] width 274 height 45
drag, startPoint x: 961, startPoint y: 221, endPoint x: 896, endPoint y: 227, distance: 65.2
click at [896, 227] on div "Définir le nombre de jour après échéance 10 Envoi J+X après échéance" at bounding box center [925, 231] width 698 height 42
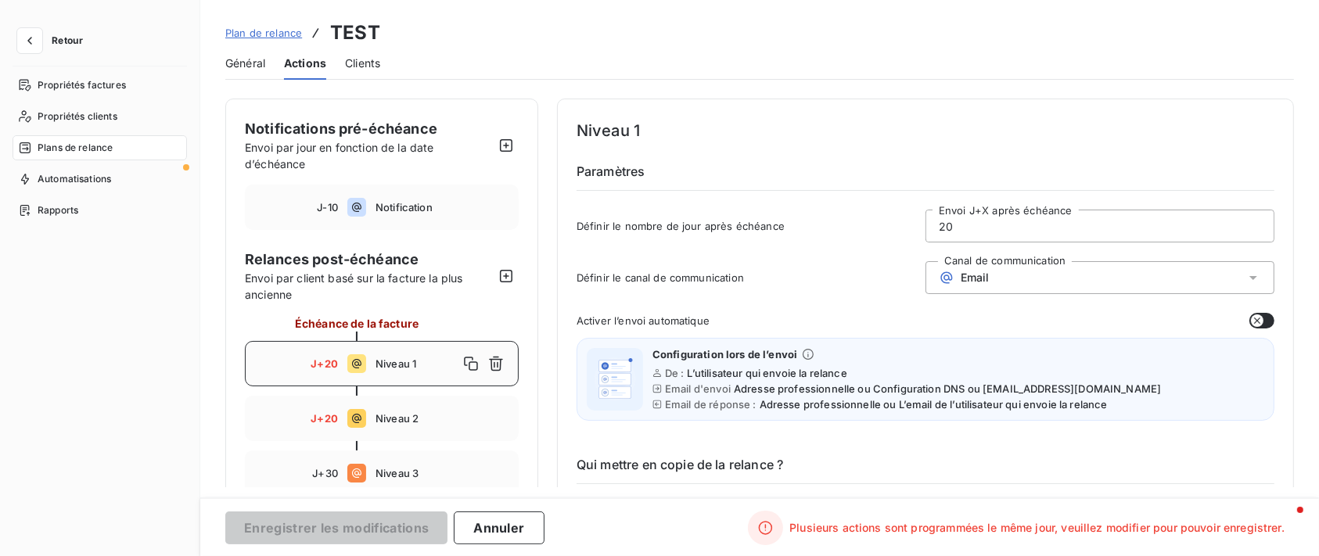
type input "2"
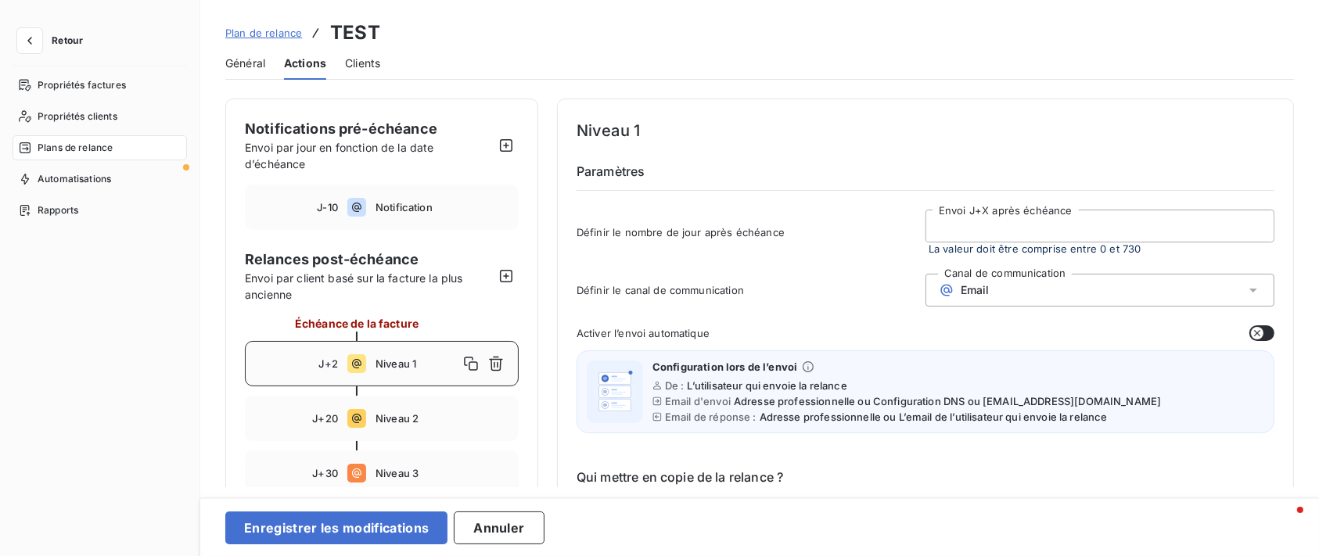
click at [1025, 286] on div "Email" at bounding box center [1099, 290] width 349 height 33
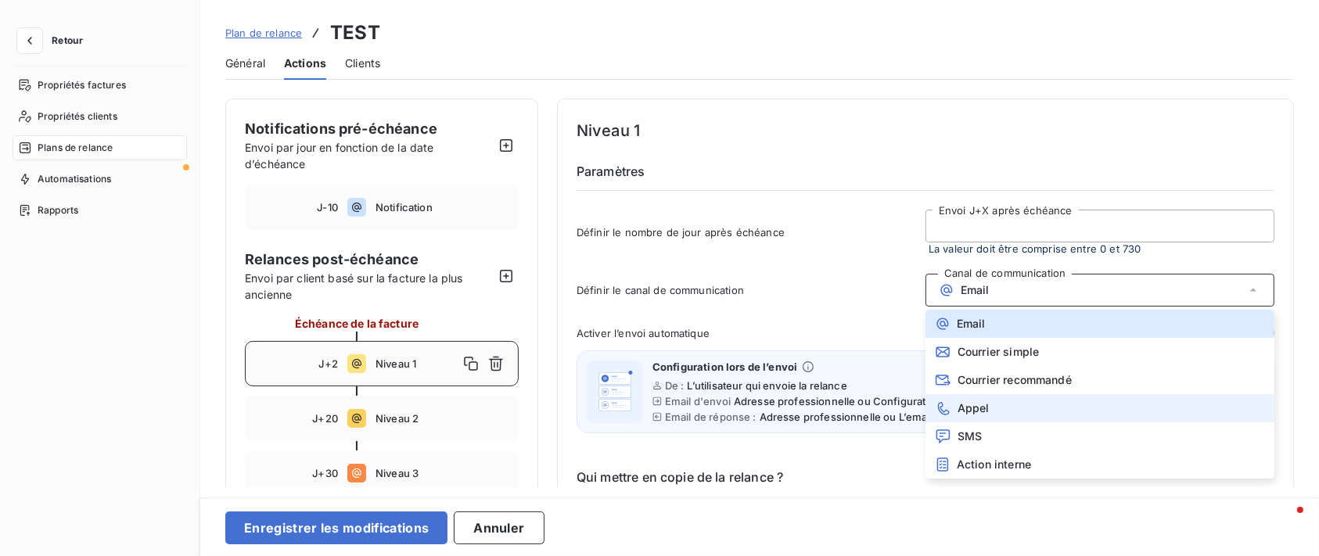
click at [978, 409] on span "Appel" at bounding box center [973, 408] width 32 height 13
type input "2"
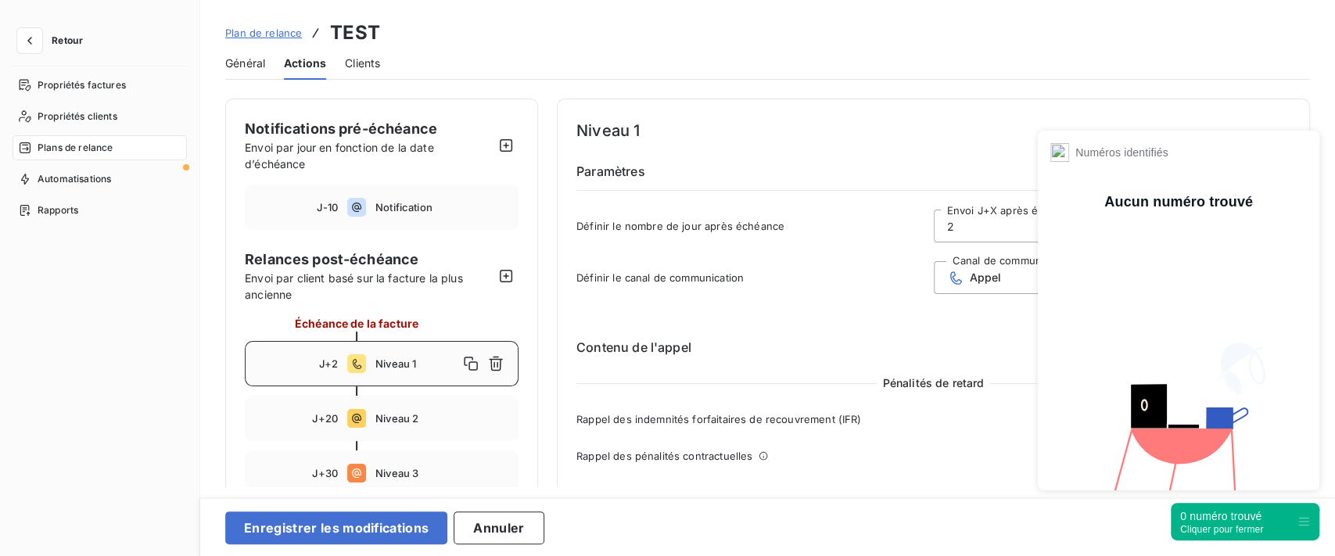
click at [1208, 531] on div "Cliquer pour fermer" at bounding box center [1221, 529] width 83 height 11
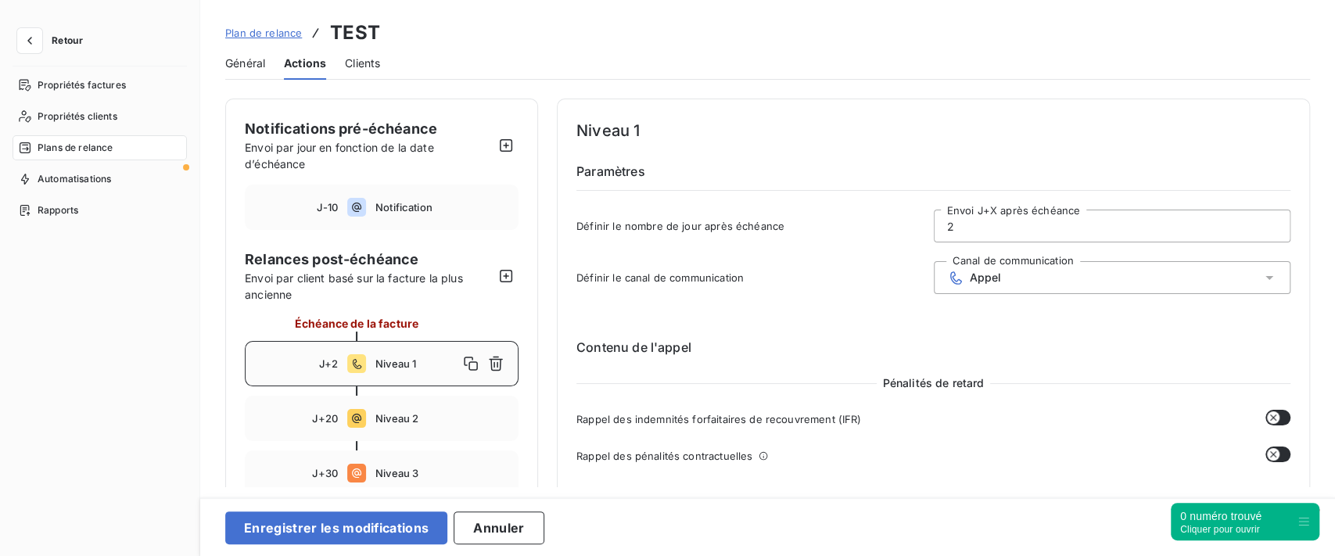
click at [1025, 275] on div "Appel" at bounding box center [1112, 277] width 357 height 33
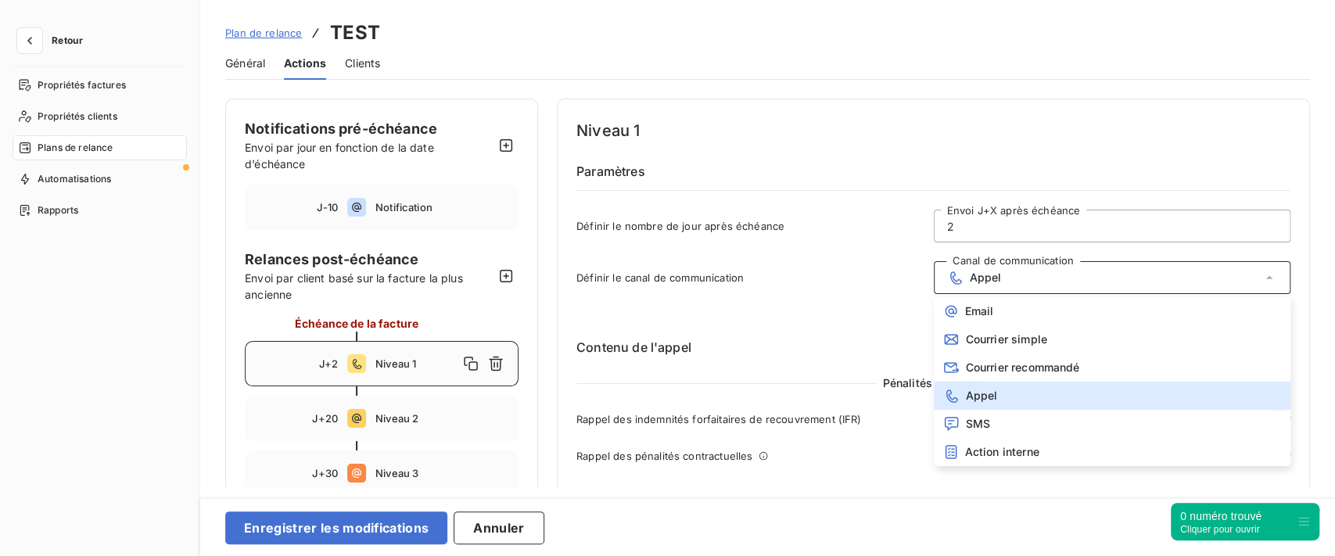
click at [848, 347] on h6 "Contenu de l'appel" at bounding box center [933, 347] width 714 height 19
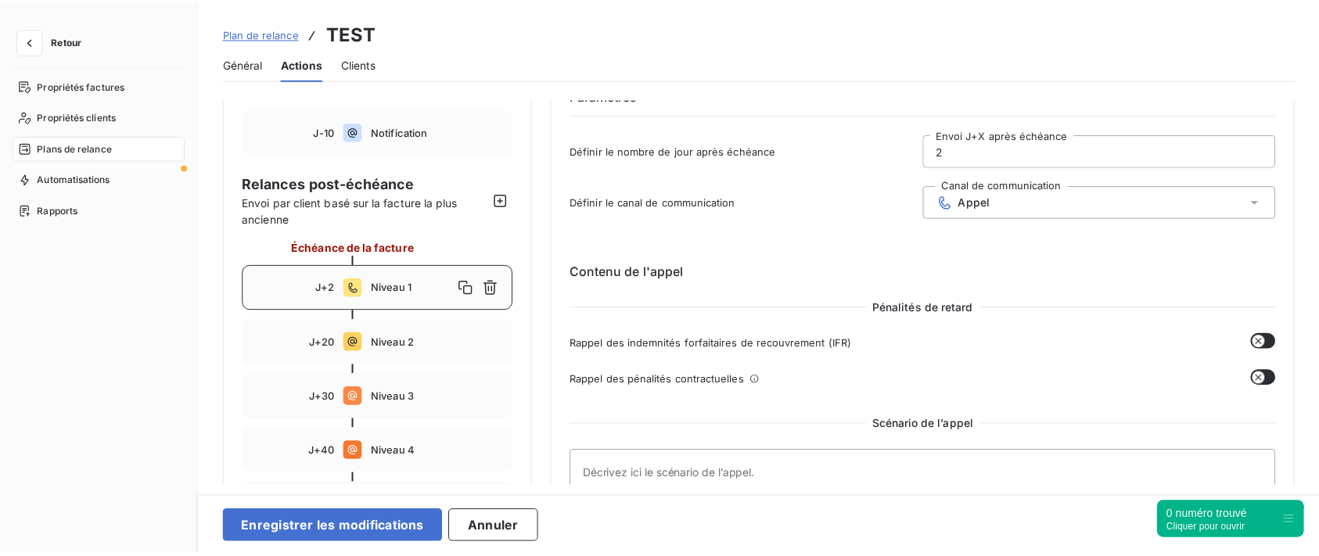
scroll to position [104, 0]
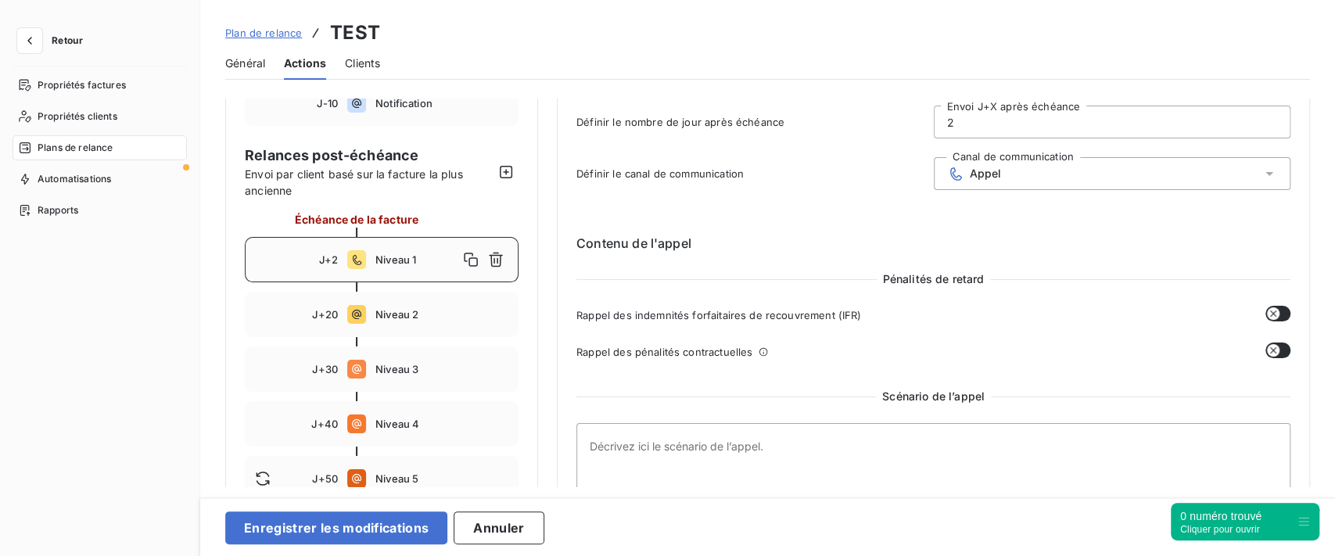
click at [1007, 170] on div "Appel" at bounding box center [1112, 173] width 357 height 33
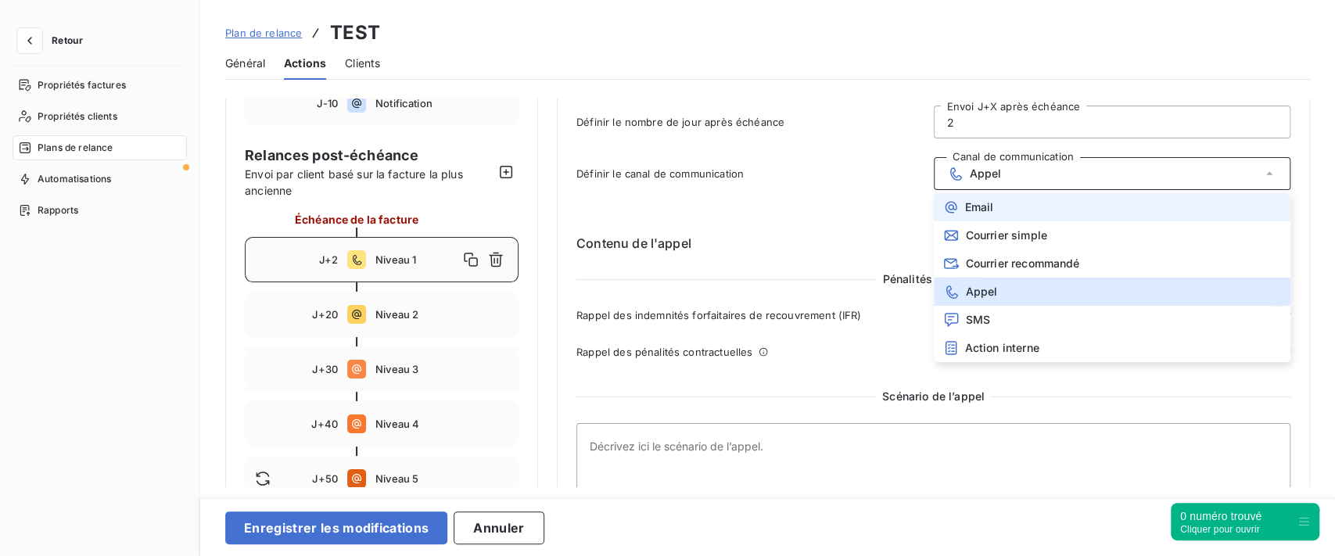
click at [1007, 199] on li "Email" at bounding box center [1112, 207] width 357 height 28
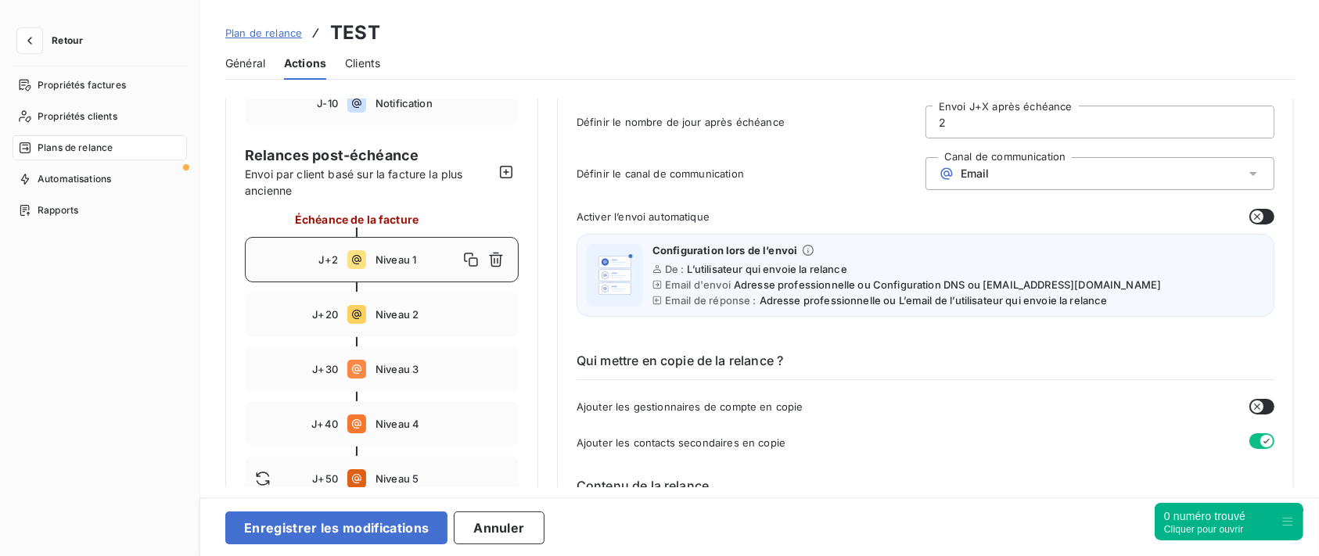
click at [1242, 217] on div "Activer l’envoi automatique" at bounding box center [925, 217] width 698 height 16
click at [1251, 217] on icon "button" at bounding box center [1257, 216] width 13 height 13
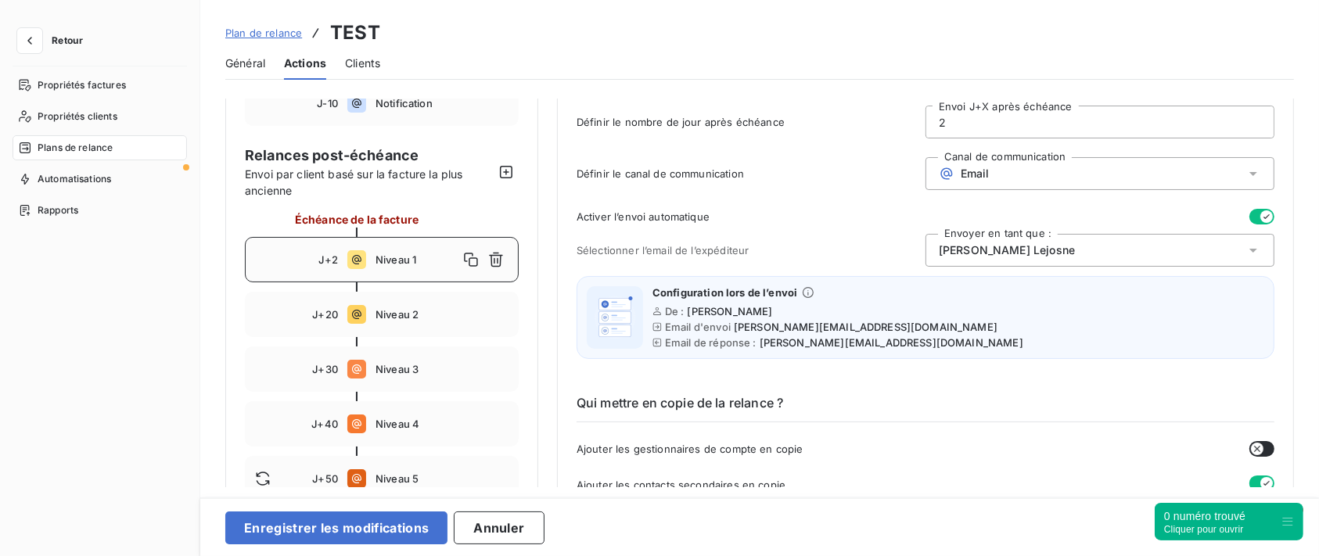
click at [1260, 219] on icon "button" at bounding box center [1266, 216] width 13 height 13
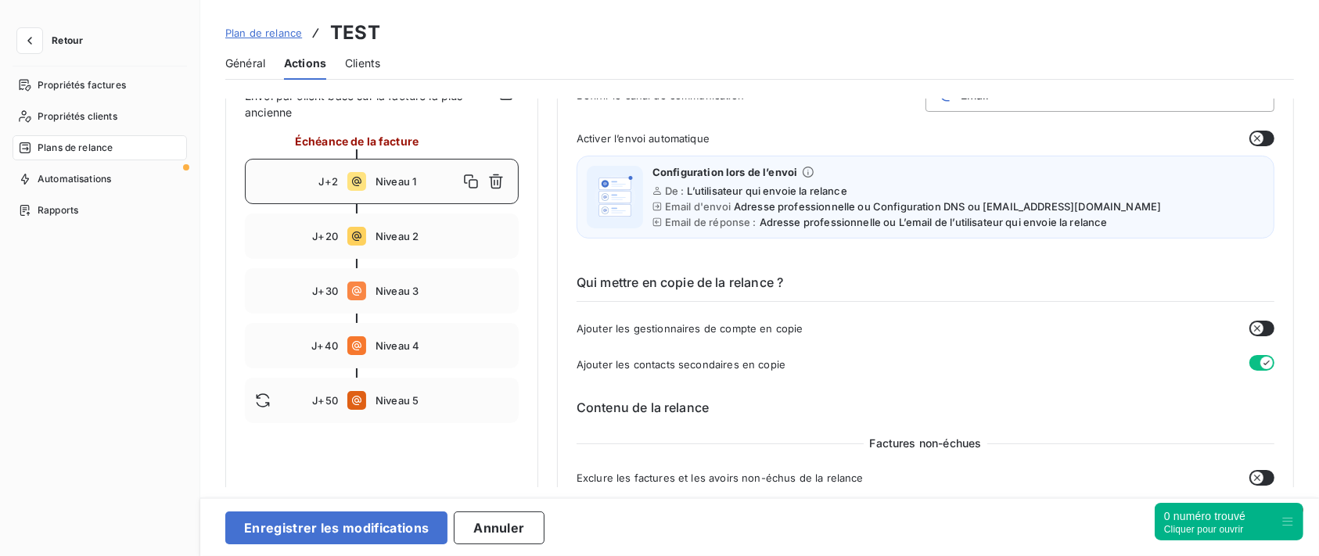
scroll to position [208, 0]
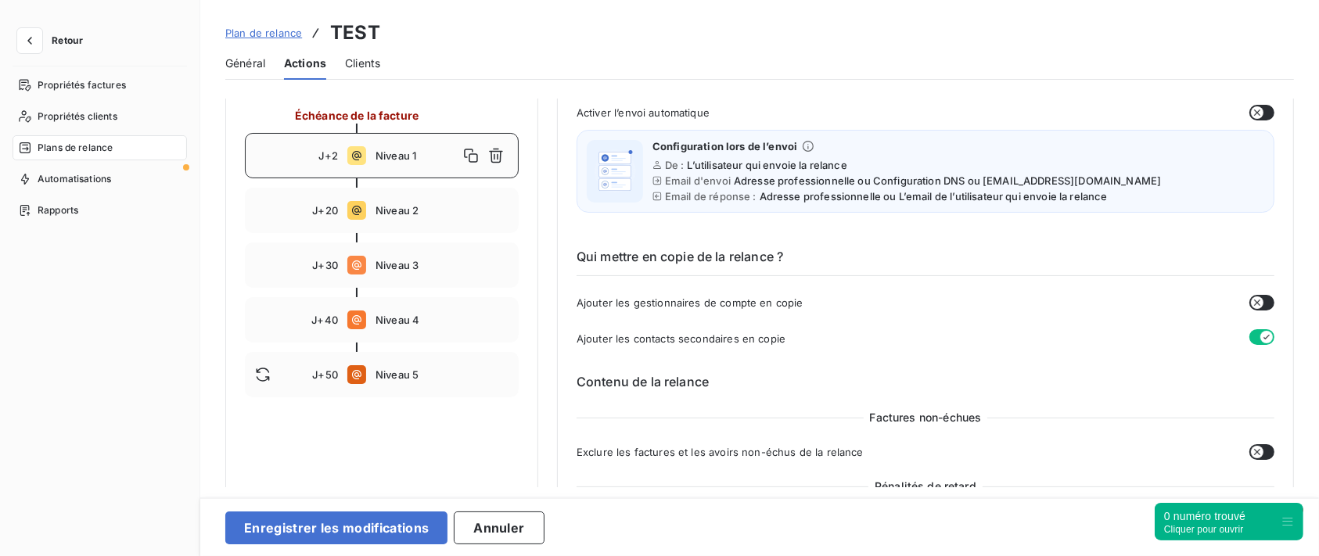
click at [1251, 297] on icon "button" at bounding box center [1257, 302] width 13 height 13
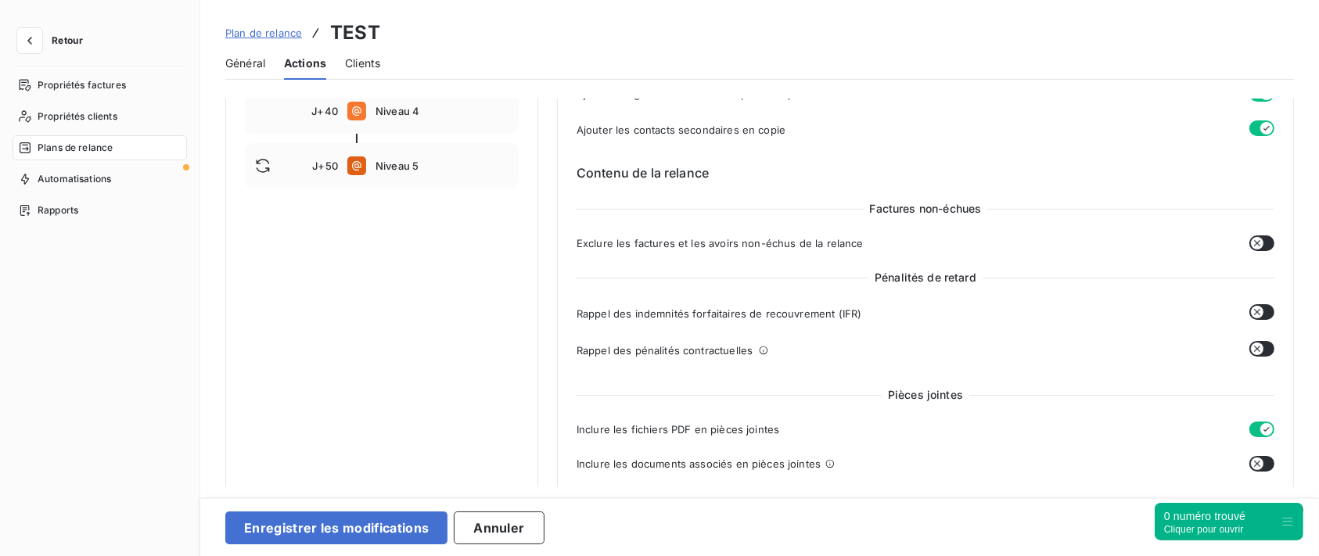
scroll to position [521, 0]
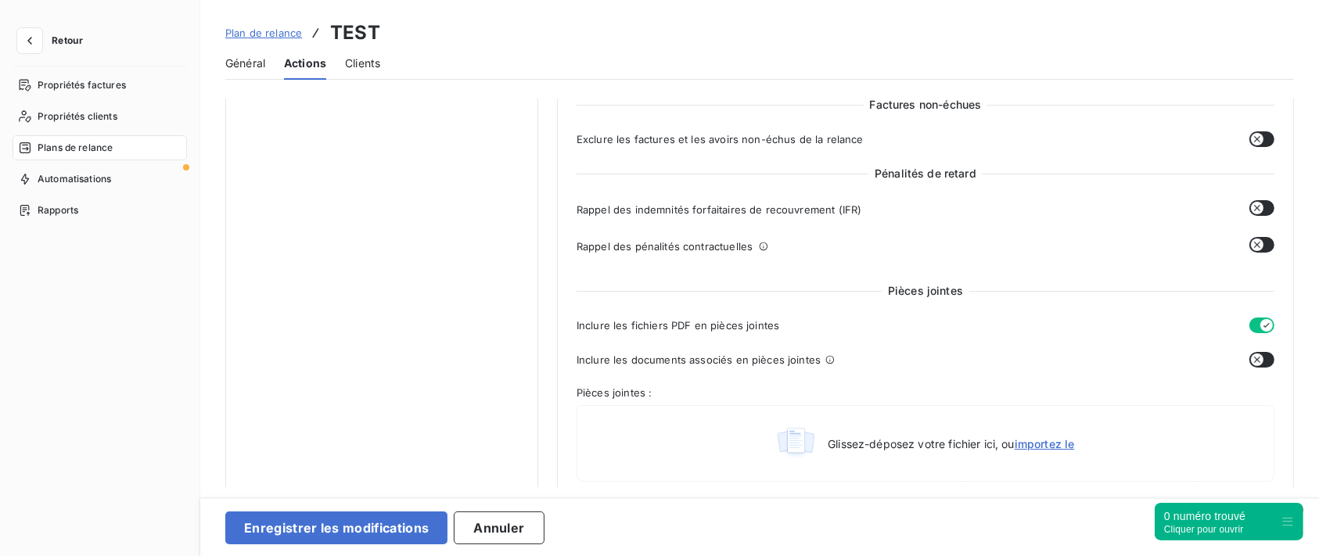
drag, startPoint x: 1248, startPoint y: 203, endPoint x: 1234, endPoint y: 236, distance: 35.4
click at [1251, 203] on icon "button" at bounding box center [1257, 208] width 13 height 13
click at [1254, 239] on icon "button" at bounding box center [1257, 245] width 13 height 13
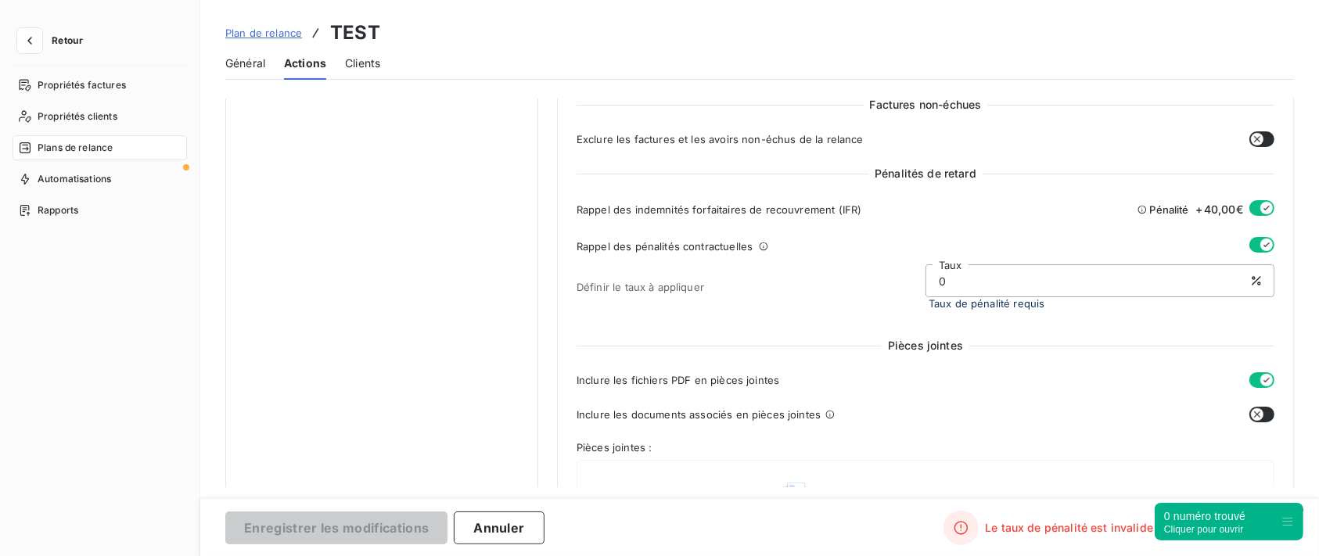
click at [1260, 239] on icon "button" at bounding box center [1266, 245] width 13 height 13
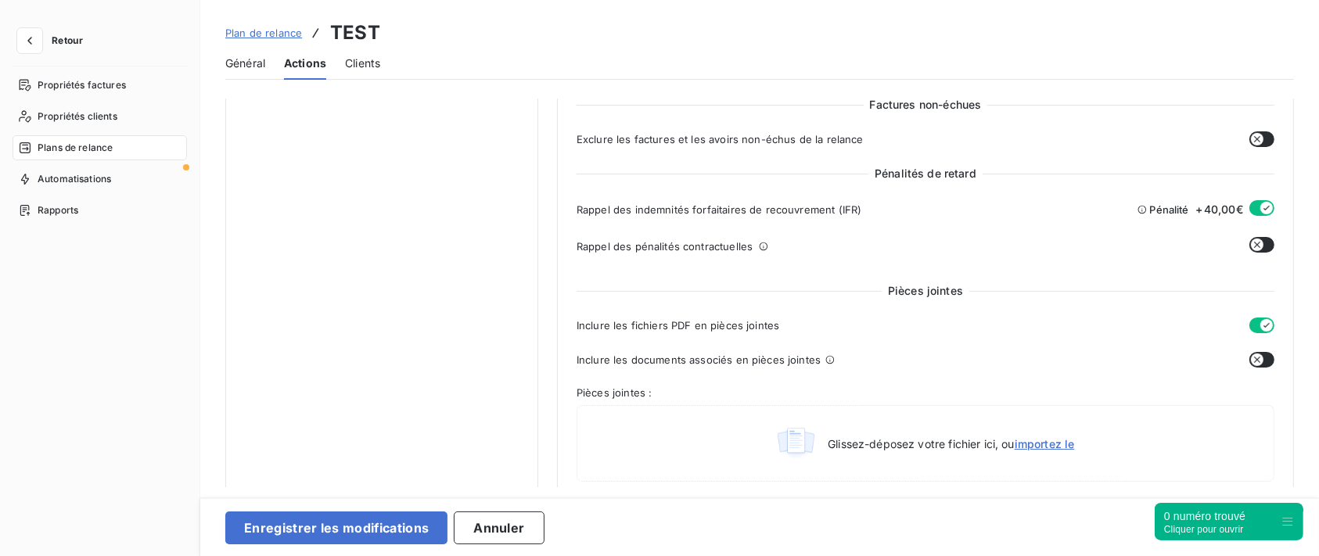
click at [1249, 208] on button "button" at bounding box center [1261, 208] width 25 height 16
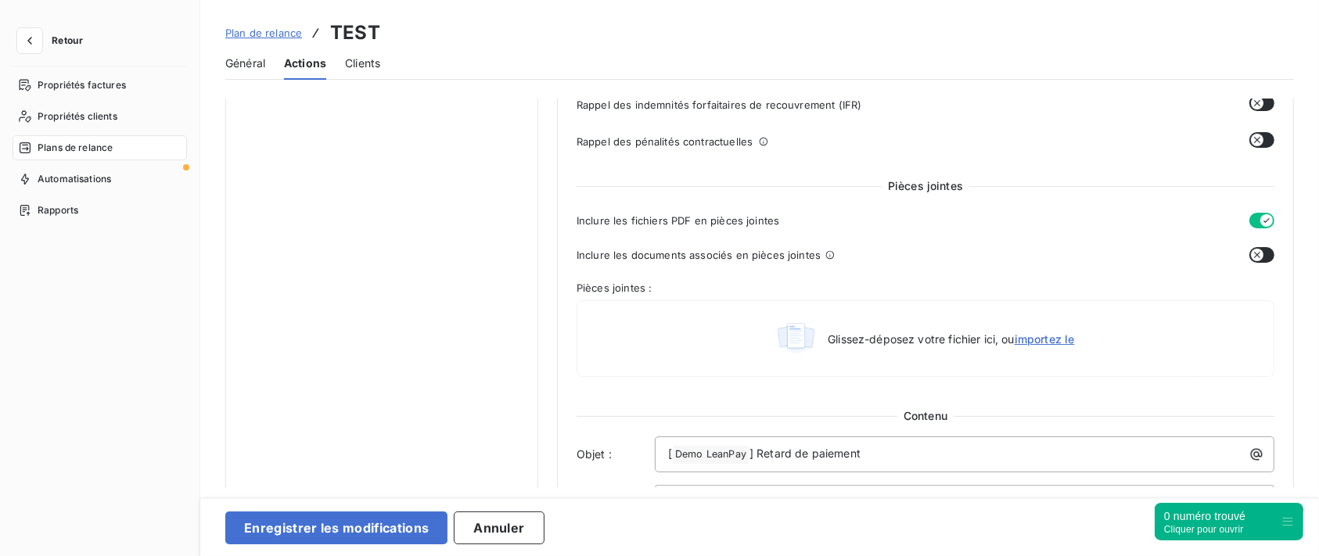
click at [1254, 258] on icon "button" at bounding box center [1257, 255] width 6 height 6
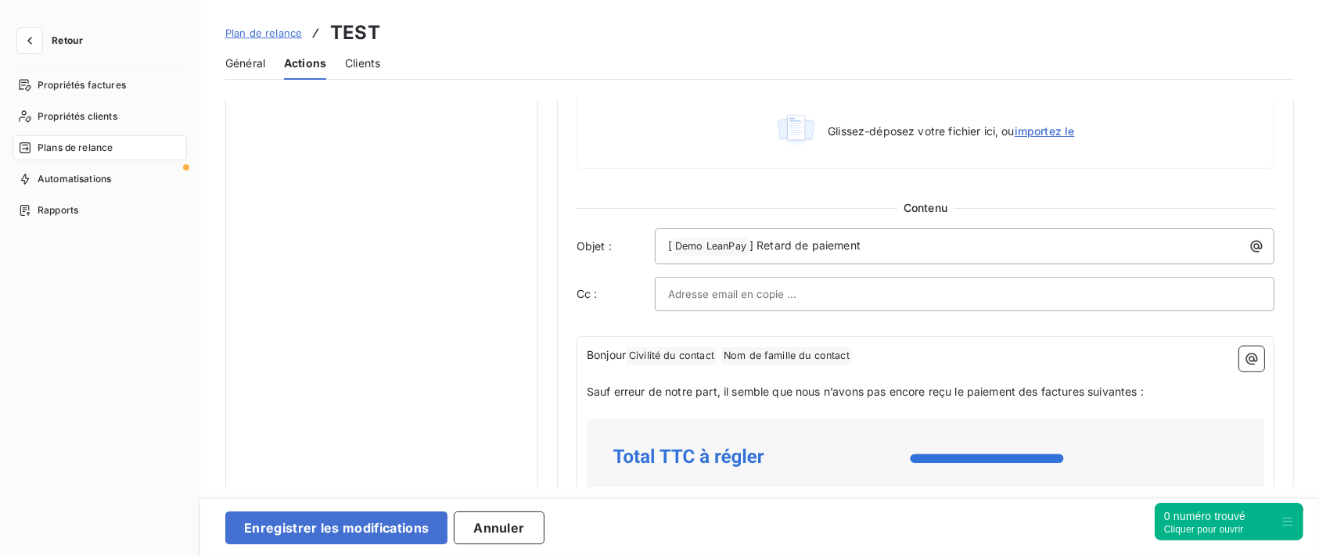
scroll to position [939, 0]
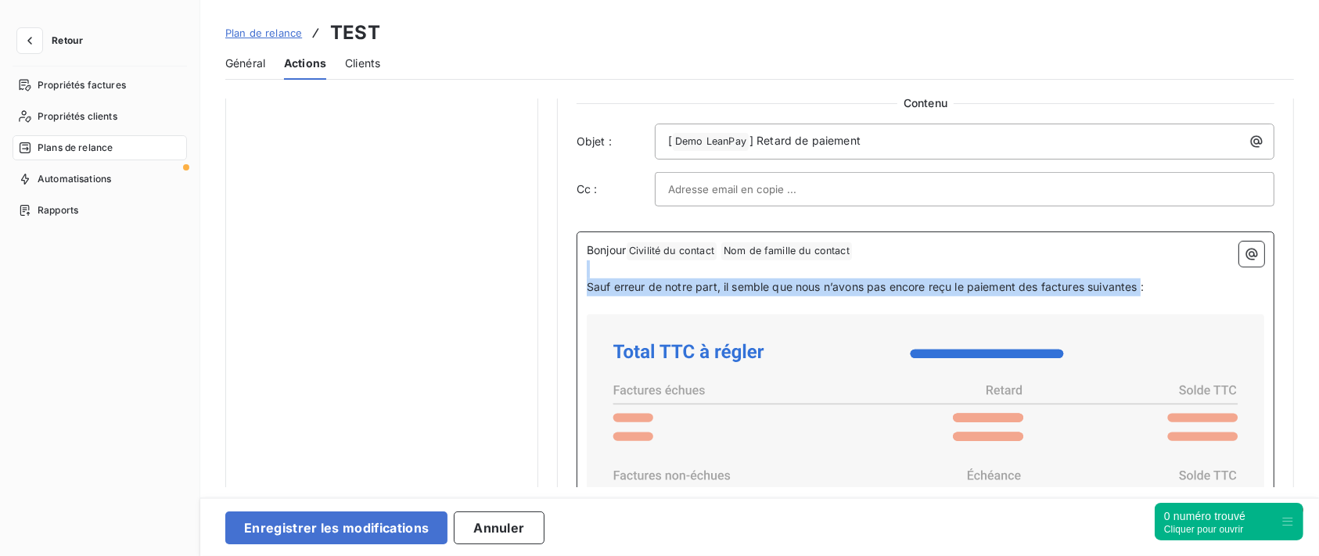
drag, startPoint x: 1145, startPoint y: 286, endPoint x: 691, endPoint y: 275, distance: 454.6
click at [691, 275] on div "Bonjour Civilité du contact ﻿ Nom de famille du contact ﻿ ﻿ ﻿ Sauf erreur de no…" at bounding box center [925, 518] width 677 height 553
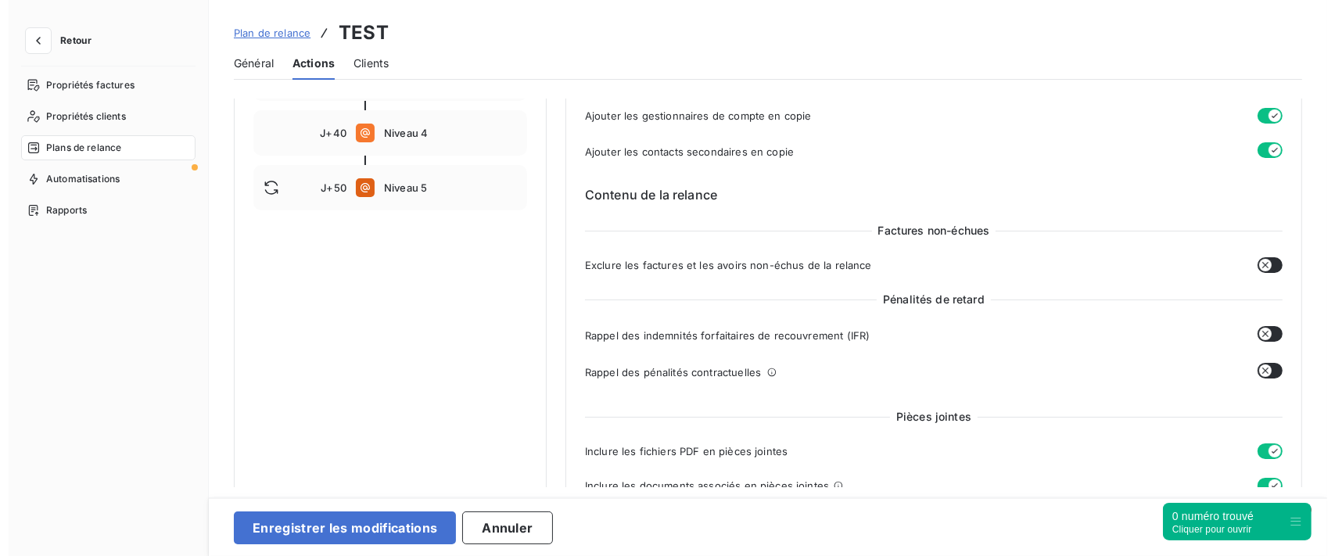
scroll to position [0, 0]
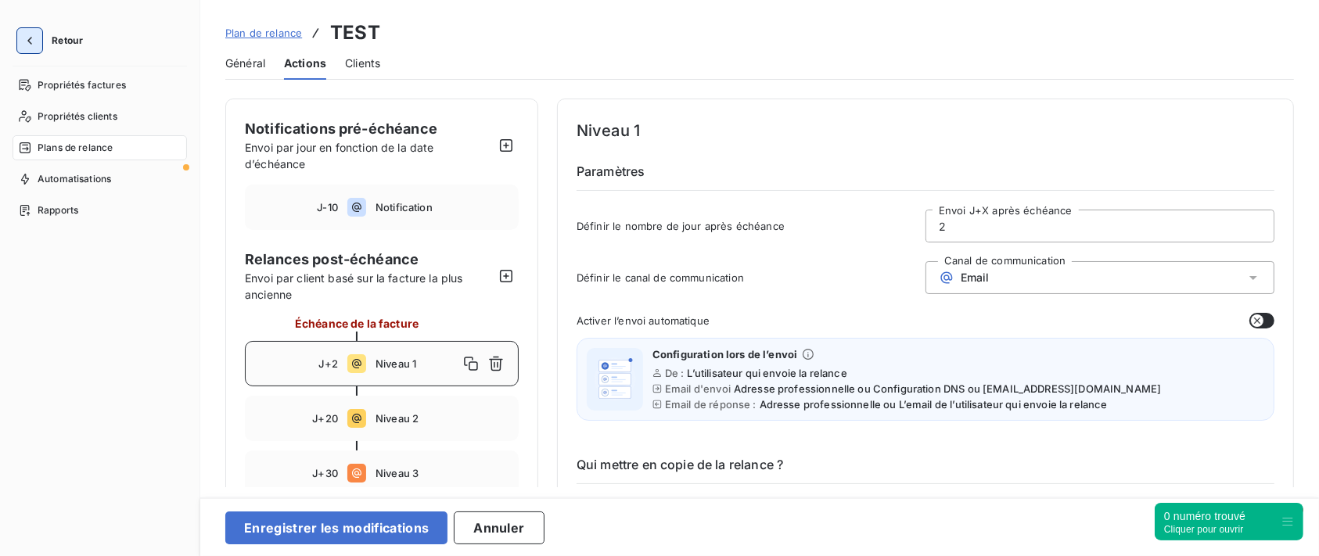
click at [38, 39] on button "button" at bounding box center [29, 40] width 25 height 25
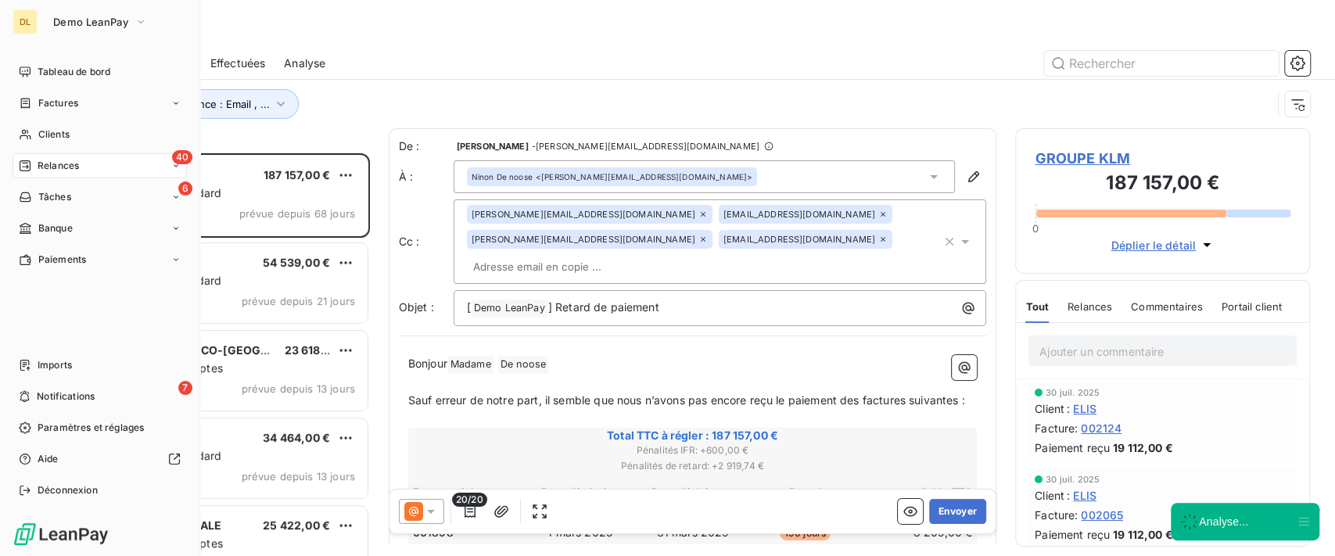
scroll to position [386, 278]
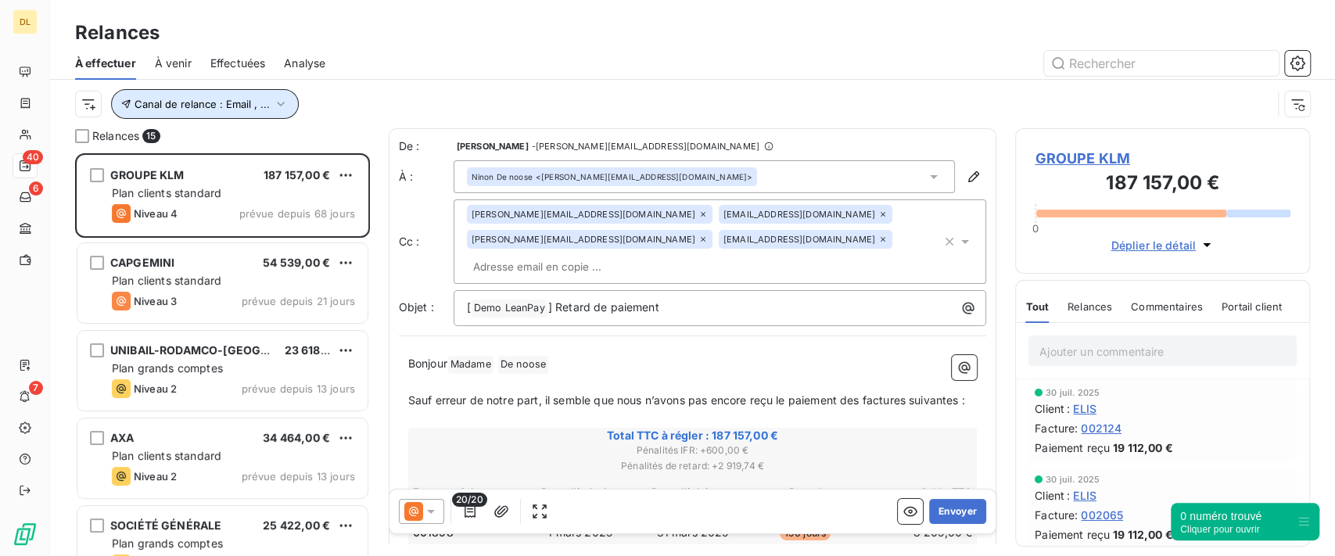
click at [288, 99] on button "Canal de relance : Email , ..." at bounding box center [205, 104] width 188 height 30
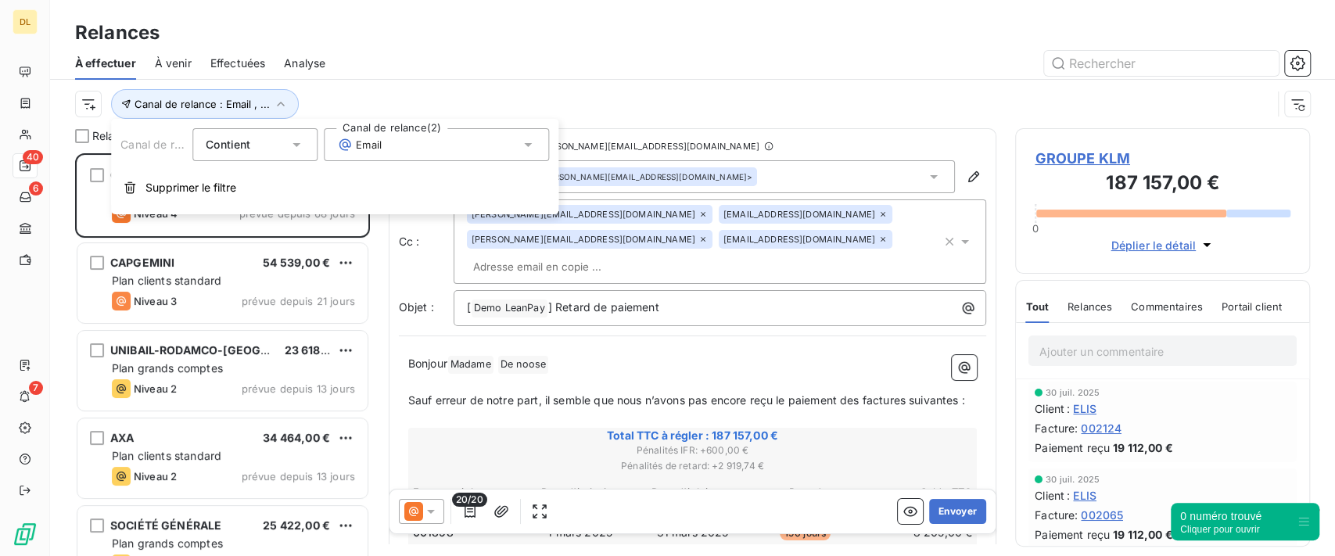
click at [360, 149] on span "Email" at bounding box center [359, 145] width 45 height 16
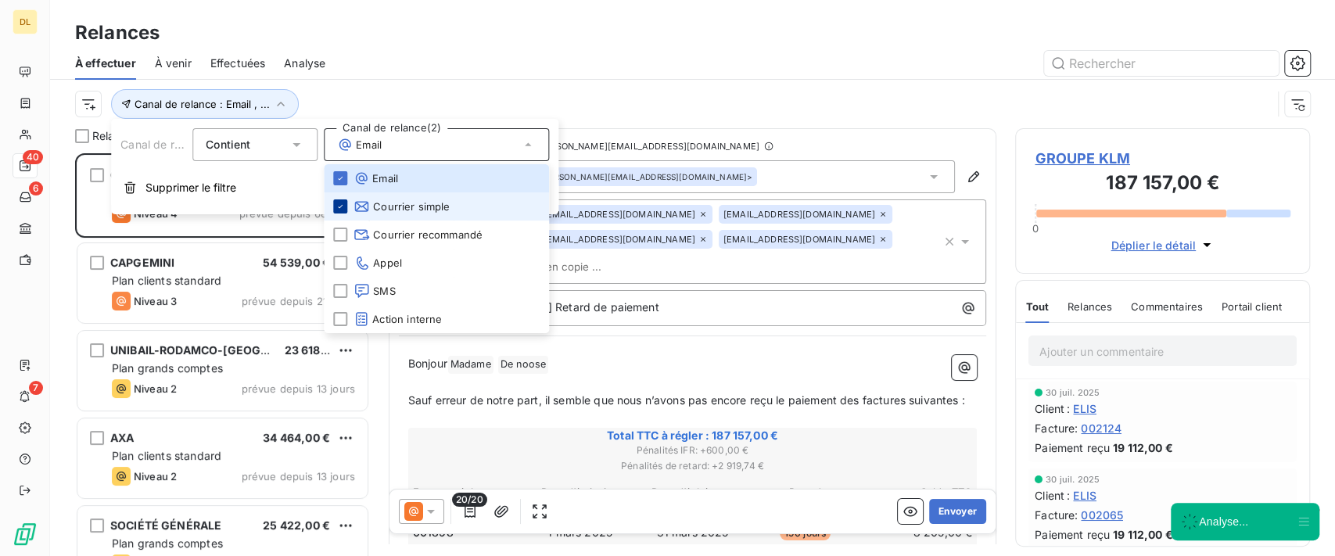
click at [336, 209] on icon at bounding box center [340, 206] width 9 height 9
click at [610, 102] on div "Canal de relance : Email" at bounding box center [673, 104] width 1197 height 30
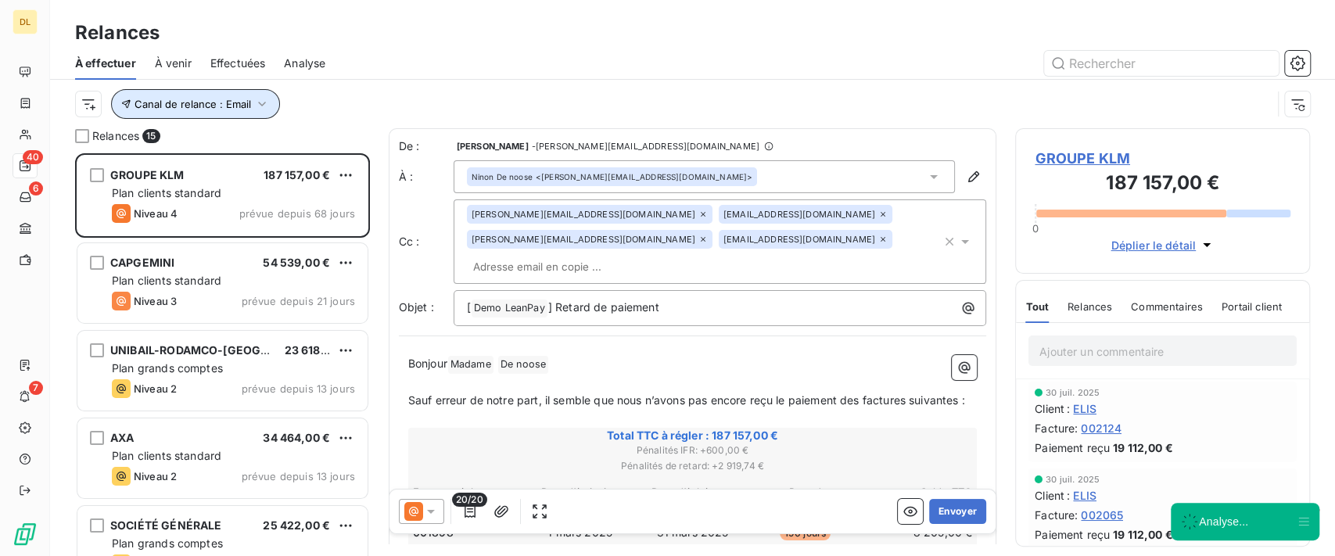
click at [263, 113] on button "Canal de relance : Email" at bounding box center [195, 104] width 169 height 30
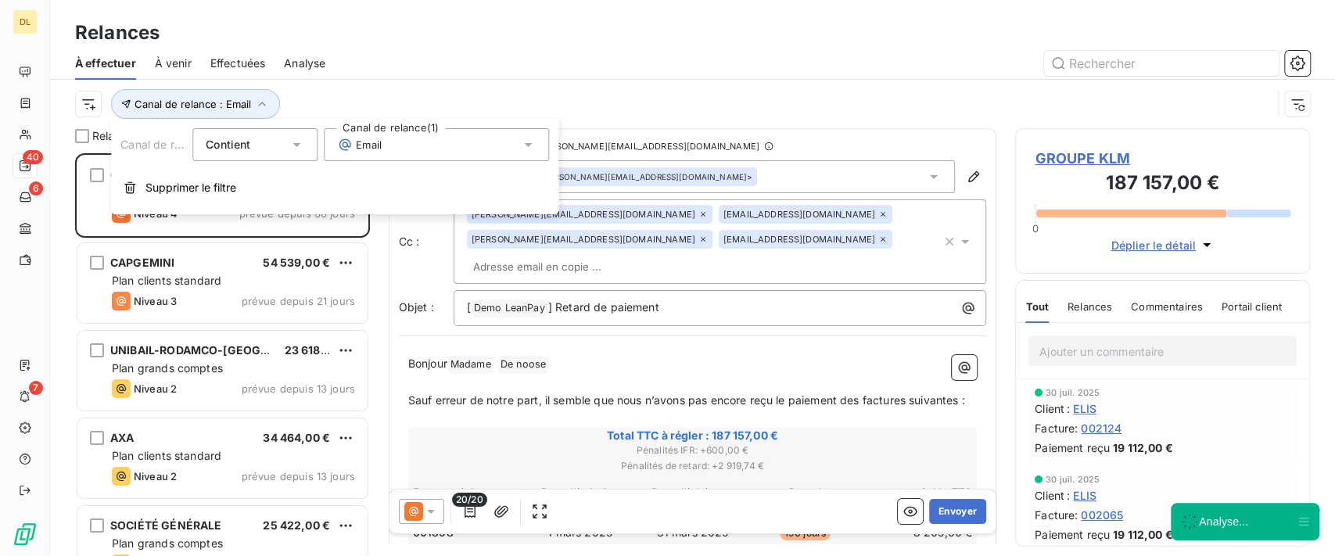
click at [451, 150] on div "Email" at bounding box center [436, 144] width 225 height 33
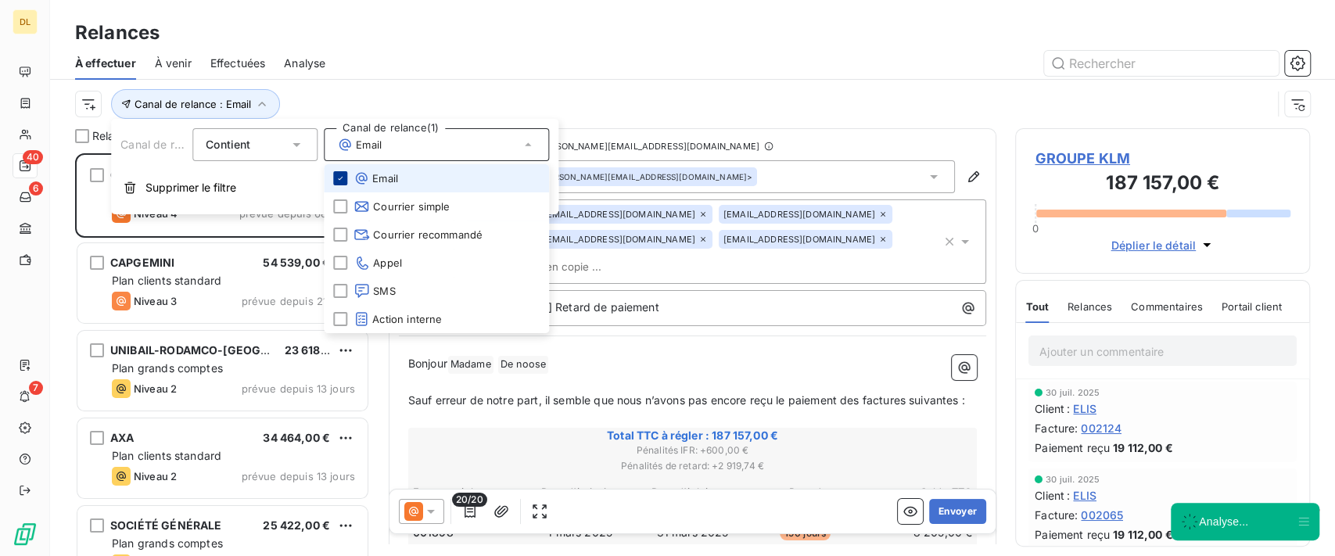
click at [339, 181] on icon at bounding box center [340, 178] width 9 height 9
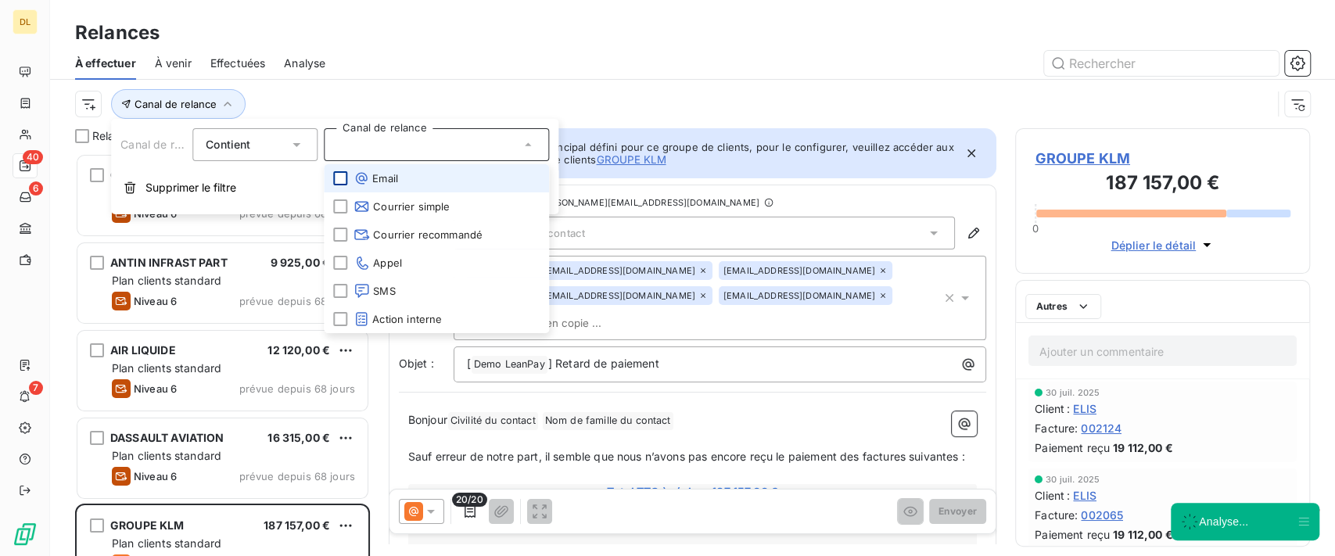
click at [642, 99] on div "Canal de relance" at bounding box center [673, 104] width 1197 height 30
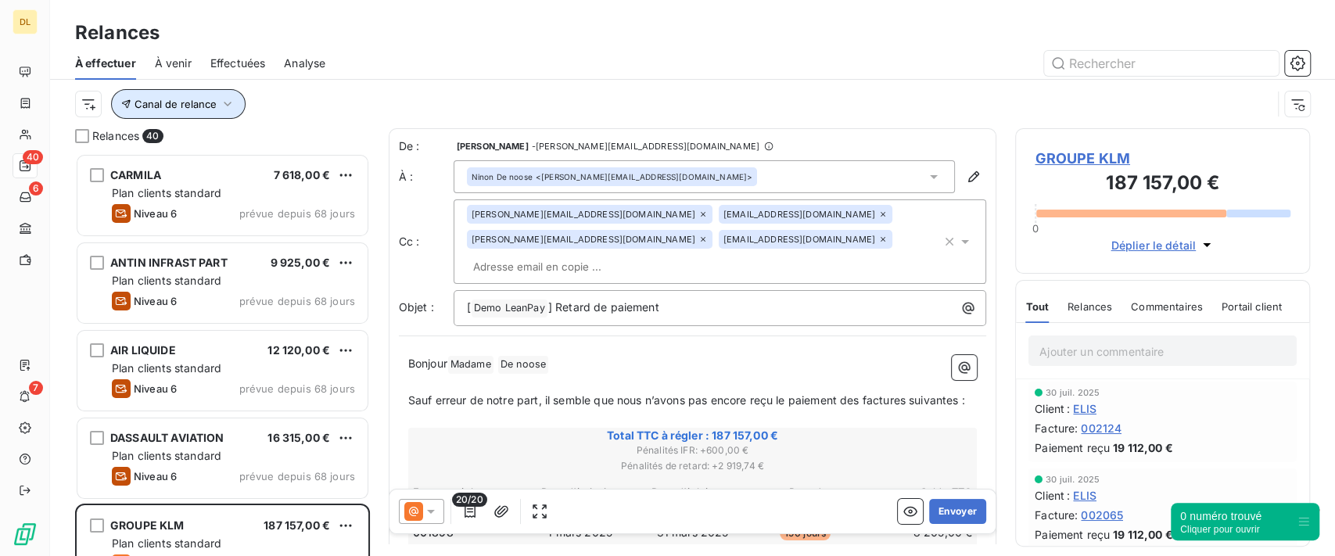
click at [210, 104] on span "Canal de relance" at bounding box center [176, 104] width 82 height 13
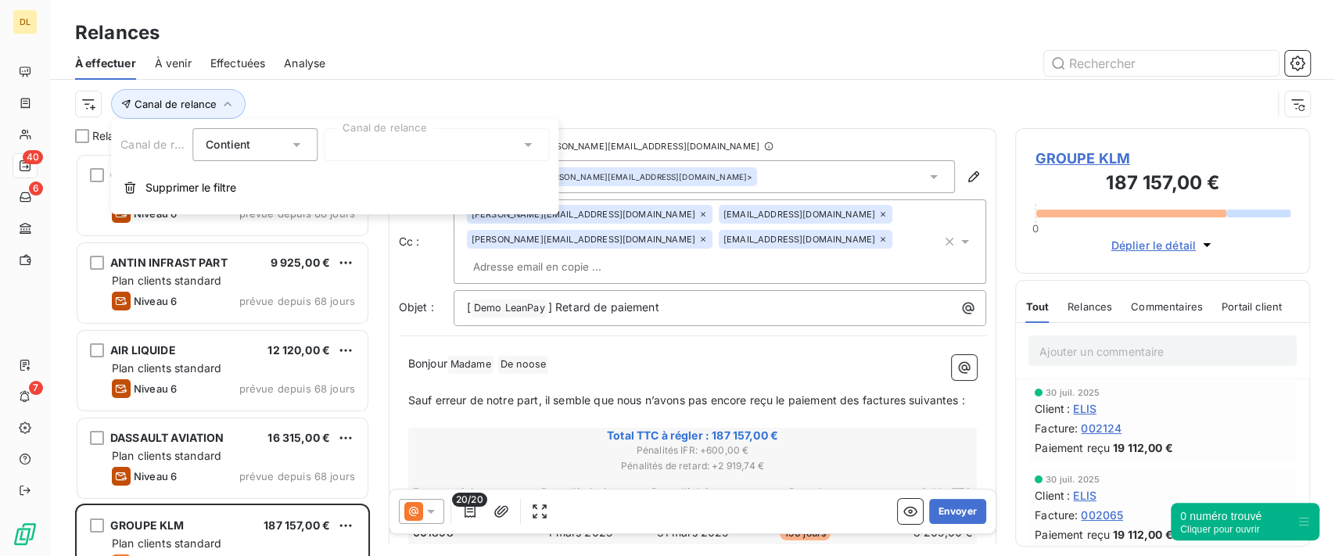
click at [361, 141] on div at bounding box center [436, 144] width 225 height 33
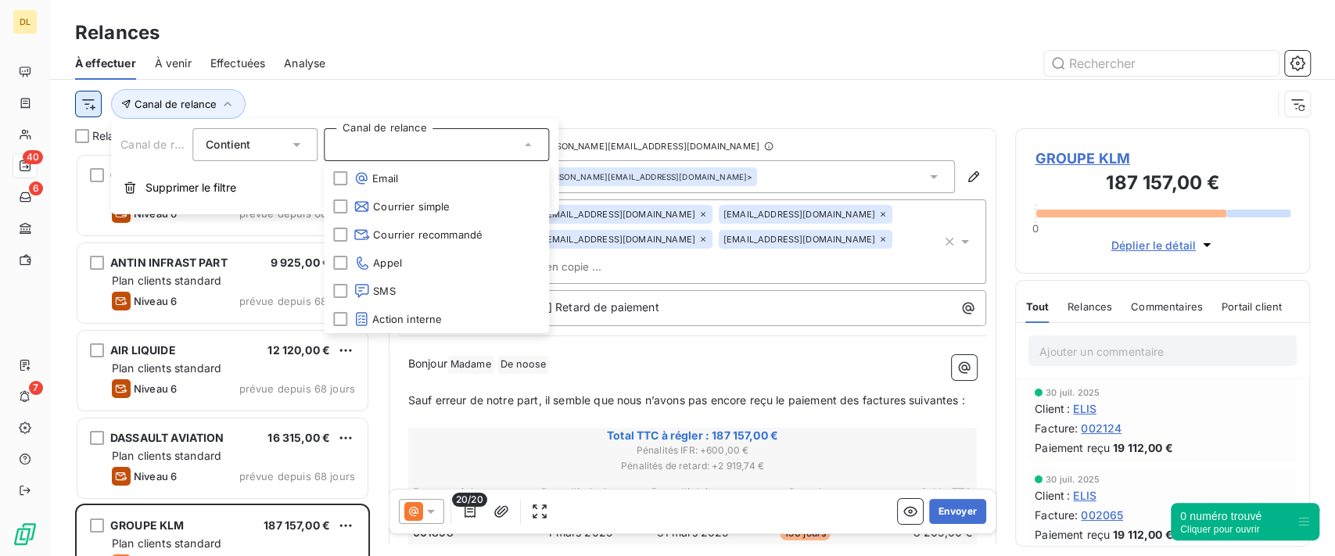
click at [94, 106] on html "DL 40 6 7 Relances À effectuer À venir Effectuées Analyse Canal de relance Rela…" at bounding box center [667, 278] width 1335 height 556
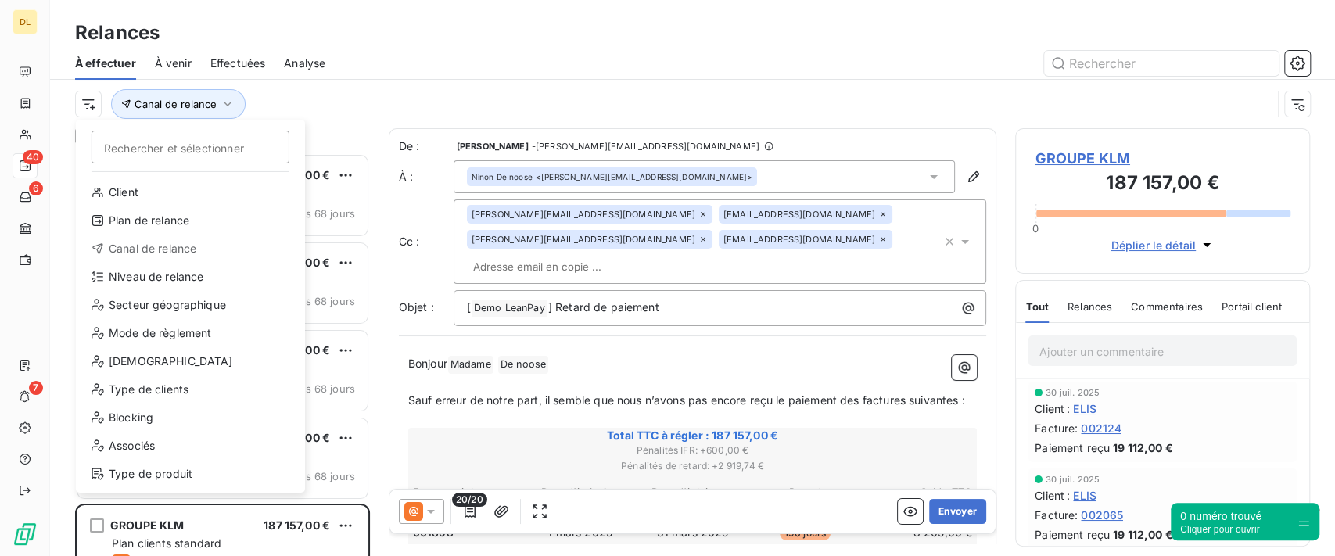
click at [457, 99] on html "DL 40 6 7 Relances À effectuer À venir Effectuées Analyse Rechercher et sélecti…" at bounding box center [667, 278] width 1335 height 556
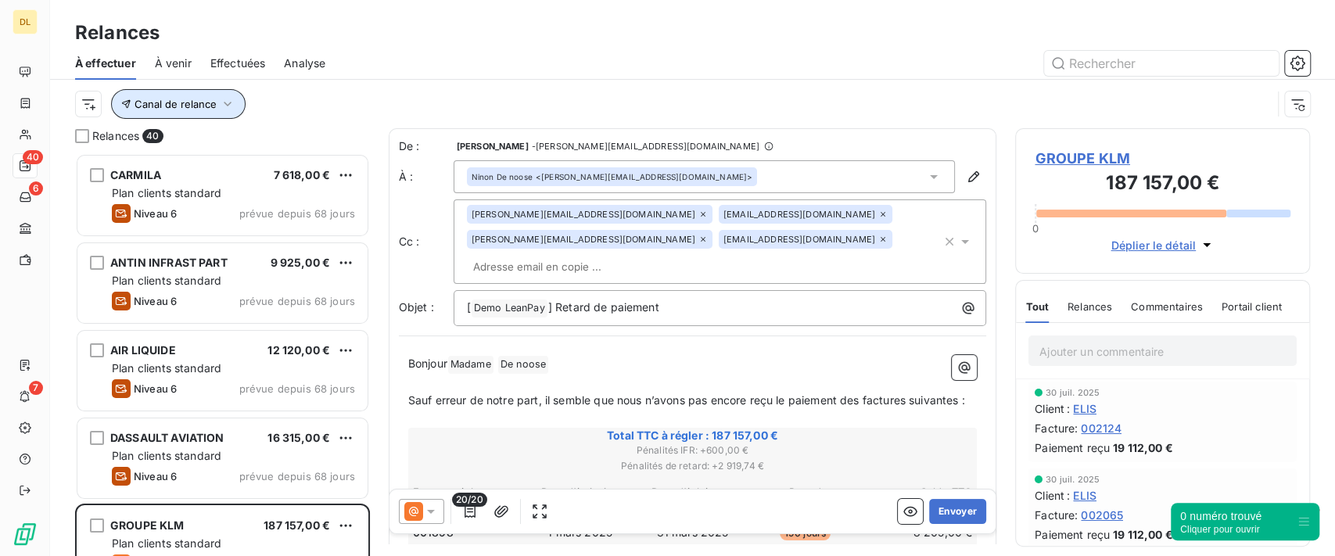
click at [224, 112] on button "Canal de relance" at bounding box center [178, 104] width 135 height 30
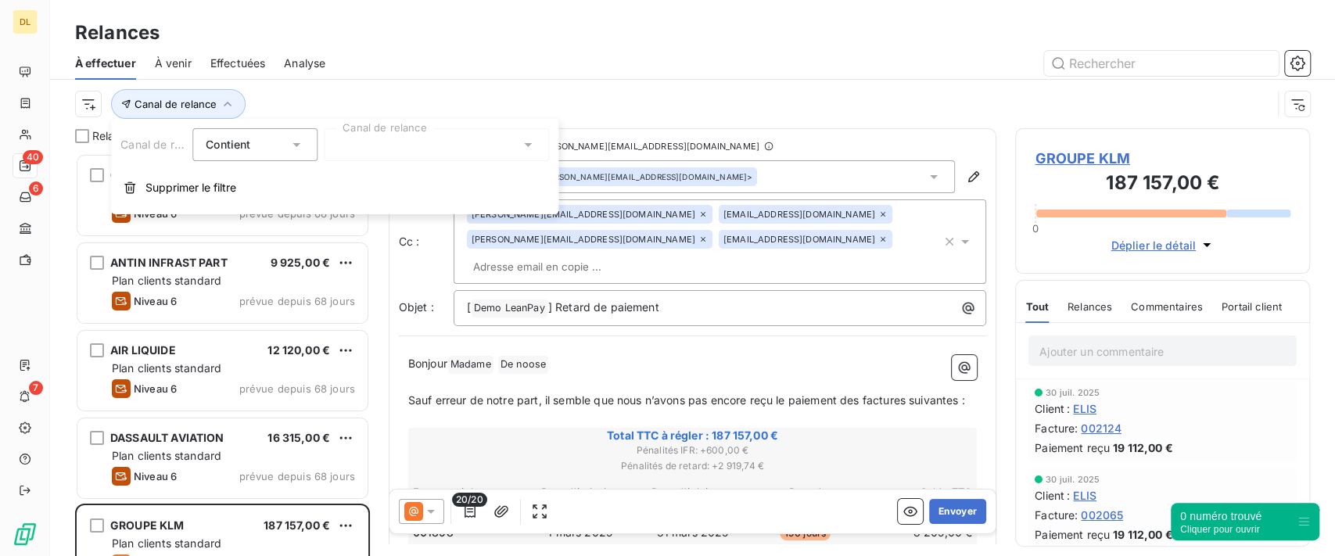
click at [393, 139] on div at bounding box center [436, 144] width 225 height 33
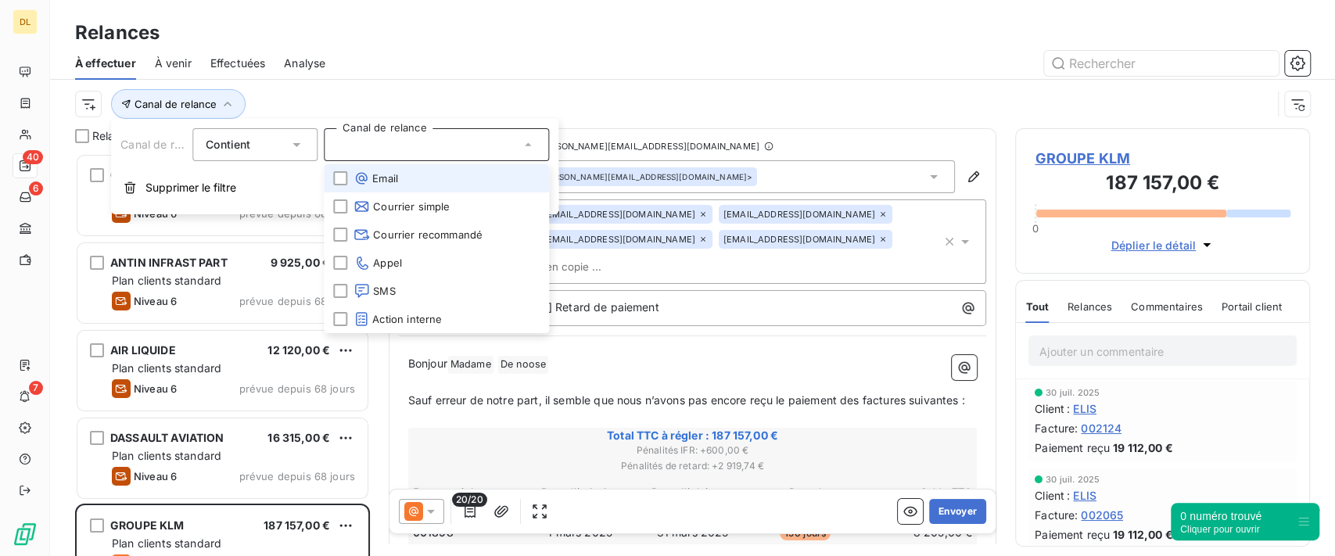
click at [375, 179] on span "Email" at bounding box center [376, 179] width 45 height 16
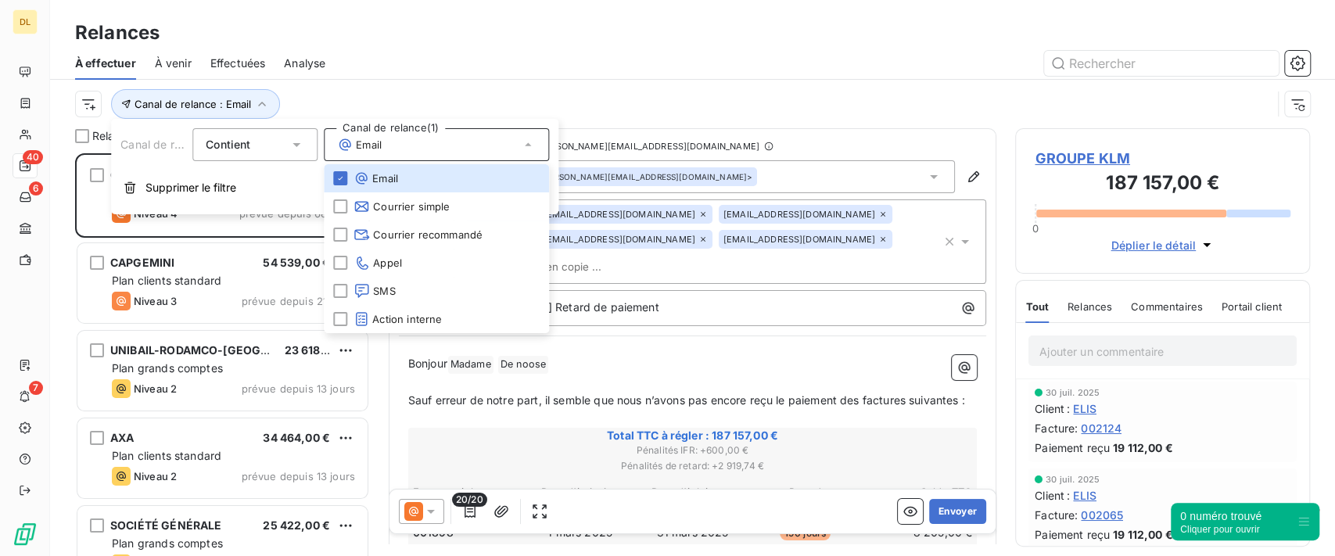
click at [679, 99] on div "Canal de relance : Email" at bounding box center [673, 104] width 1197 height 30
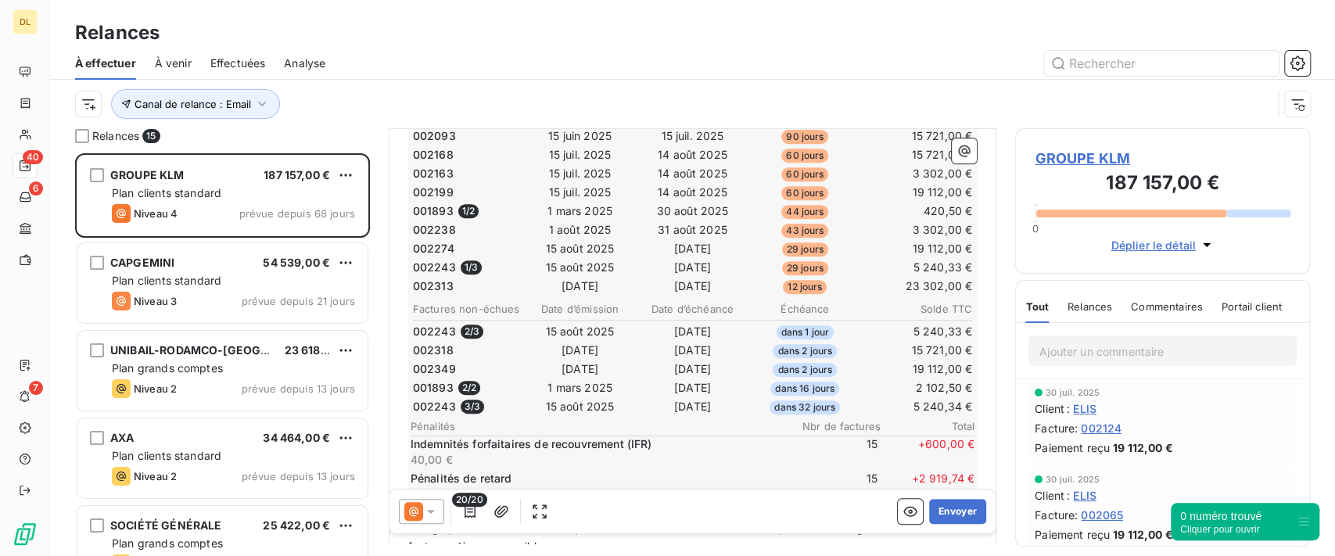
scroll to position [523, 0]
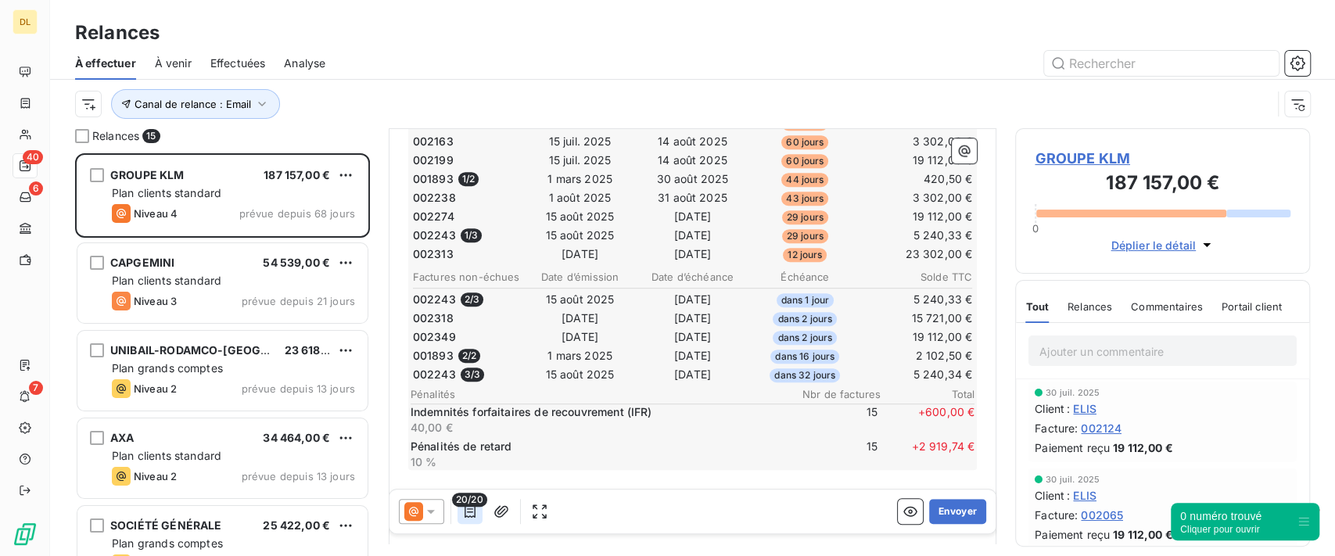
click at [465, 512] on icon "button" at bounding box center [470, 512] width 16 height 16
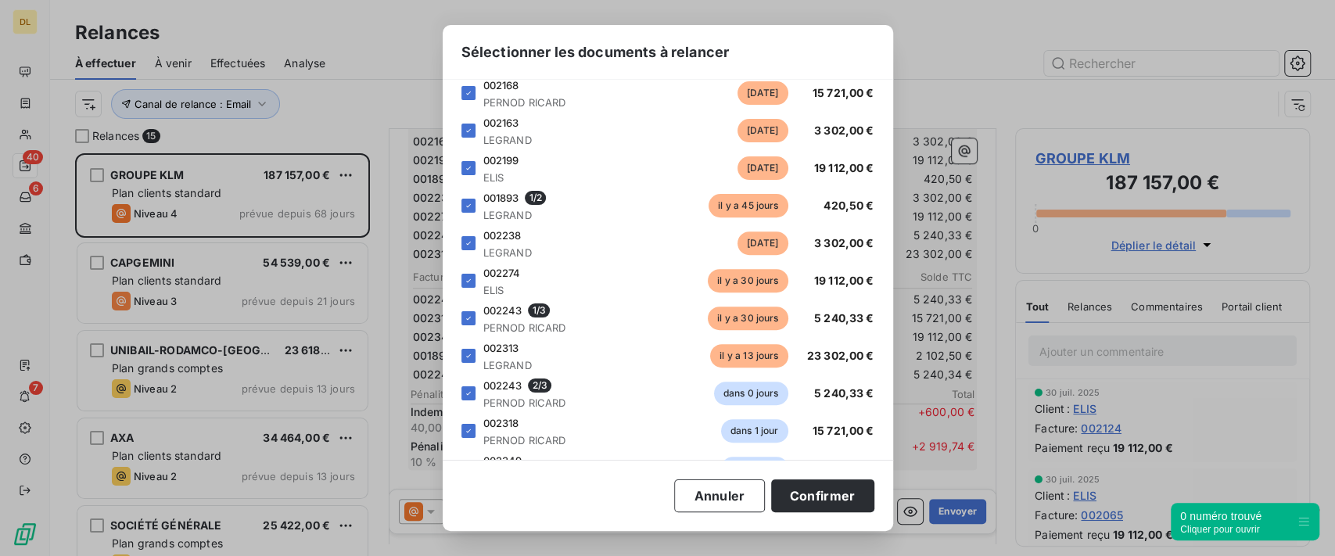
scroll to position [417, 0]
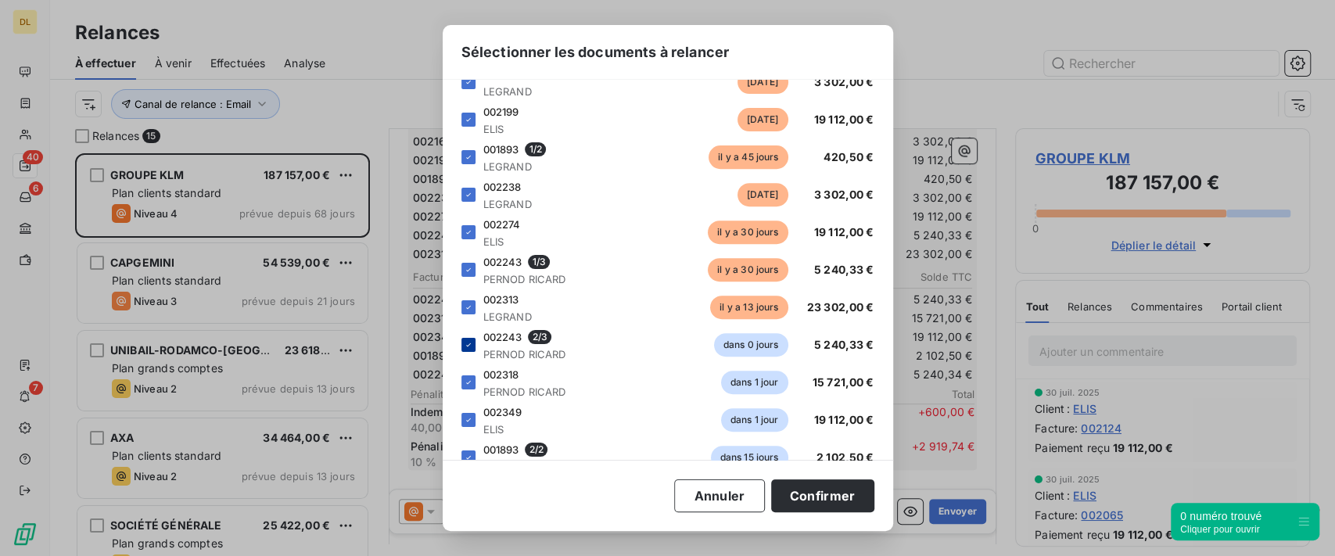
click at [465, 348] on icon at bounding box center [468, 344] width 9 height 9
click at [466, 386] on icon at bounding box center [468, 382] width 9 height 9
click at [731, 487] on button "Annuler" at bounding box center [719, 495] width 90 height 33
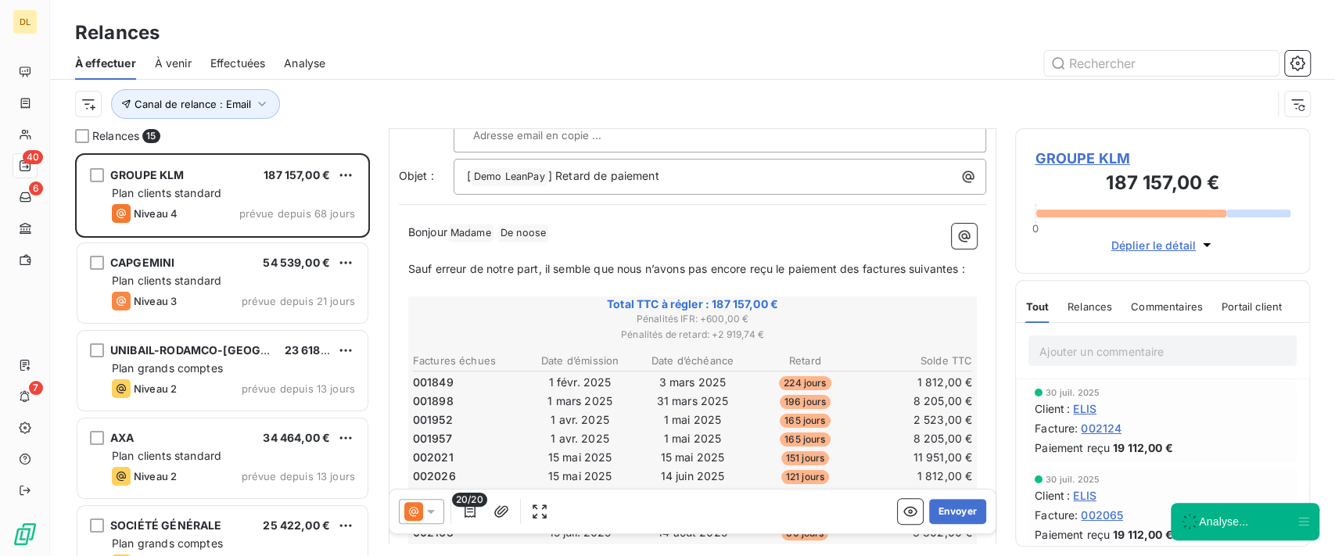
scroll to position [0, 0]
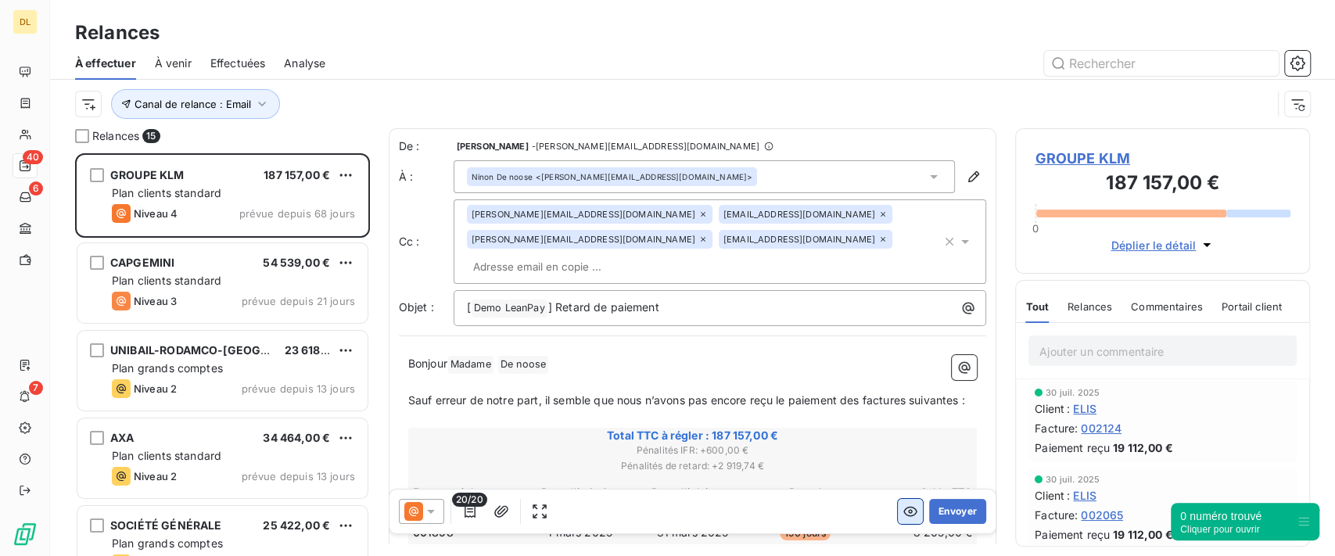
click at [903, 512] on icon "button" at bounding box center [911, 512] width 16 height 16
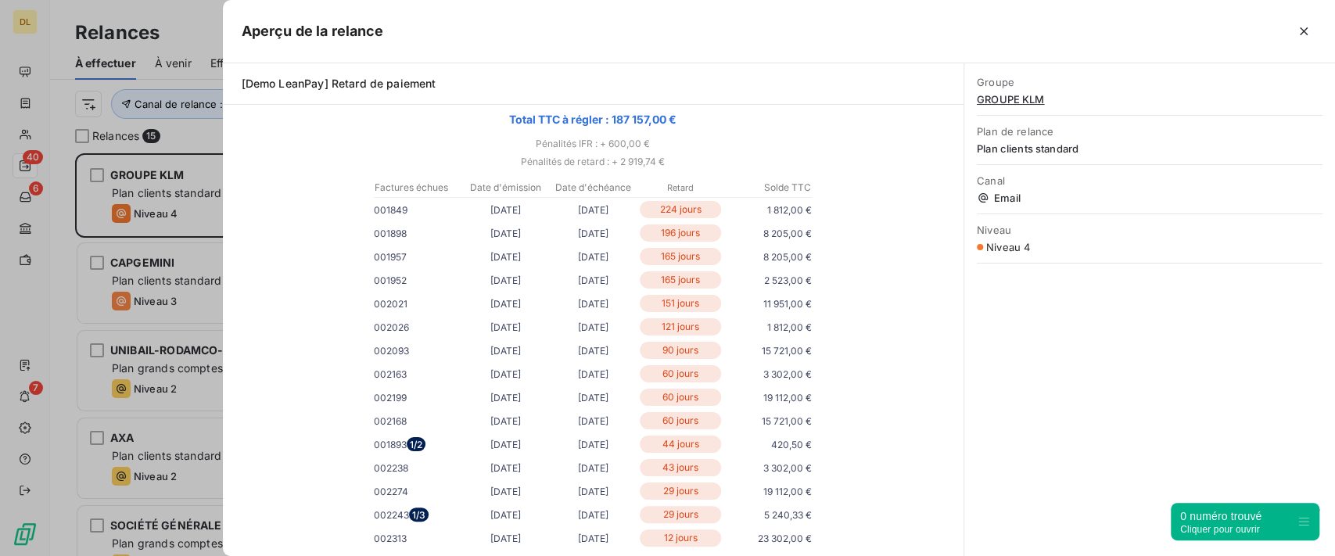
scroll to position [208, 0]
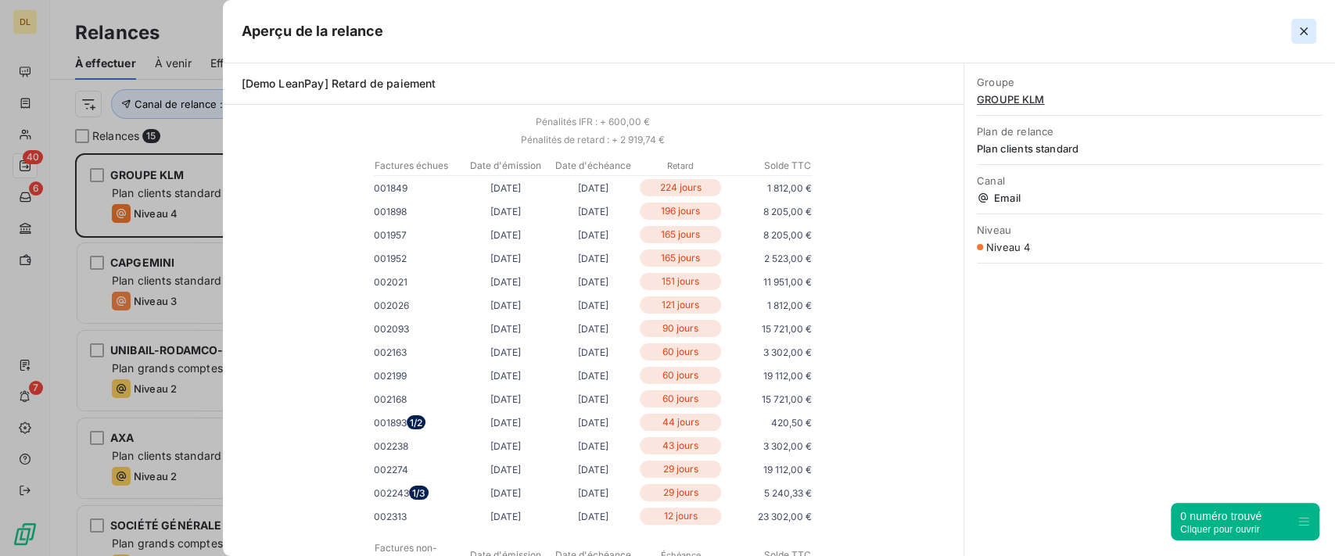
click at [1308, 39] on button "button" at bounding box center [1303, 31] width 25 height 25
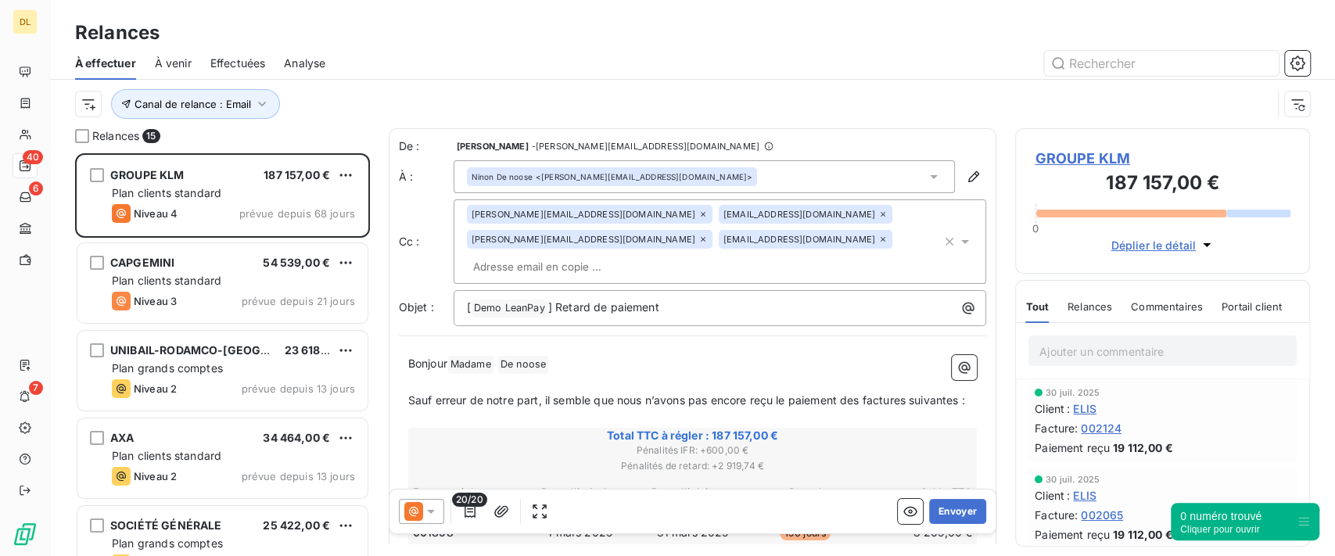
click at [1083, 305] on span "Relances" at bounding box center [1090, 306] width 45 height 13
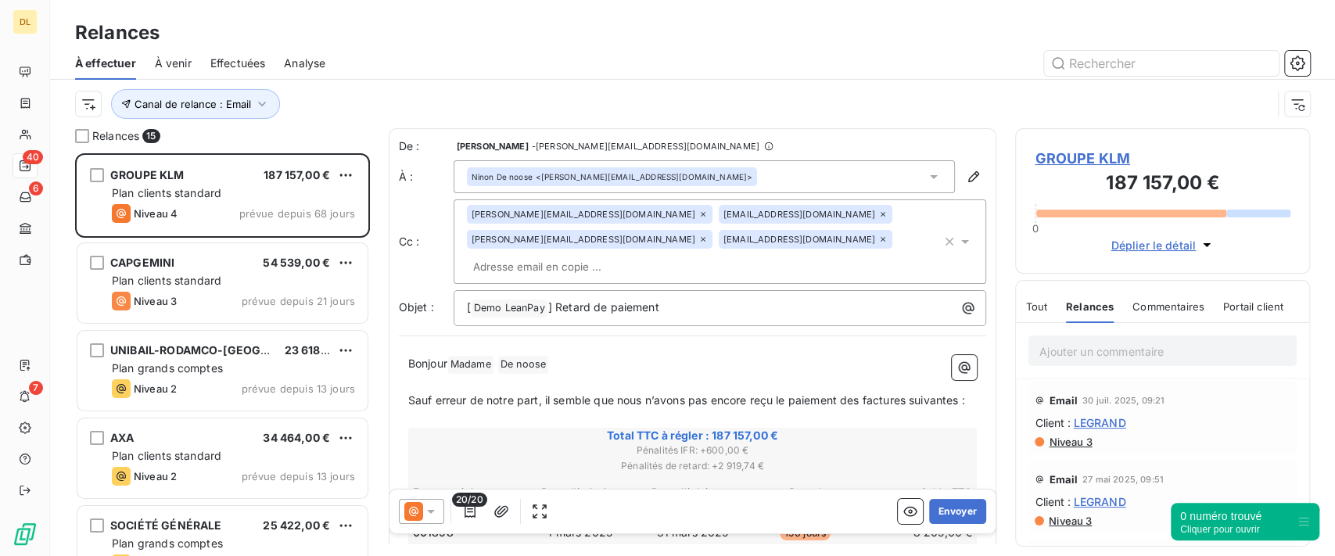
click at [1069, 440] on span "Niveau 3" at bounding box center [1069, 442] width 45 height 13
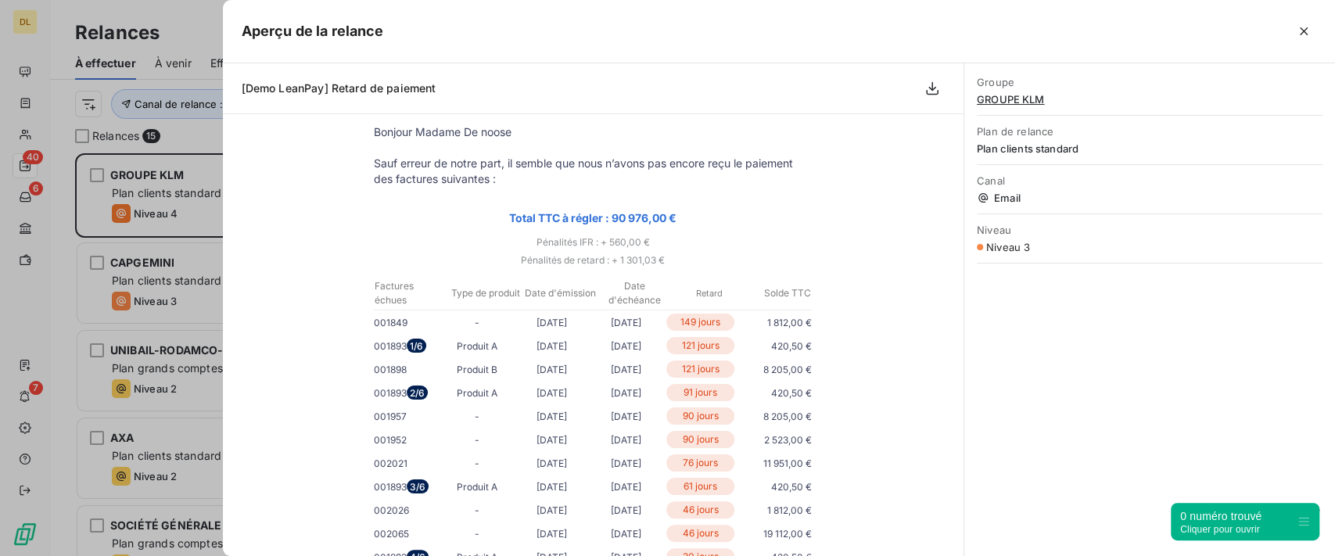
scroll to position [91, 0]
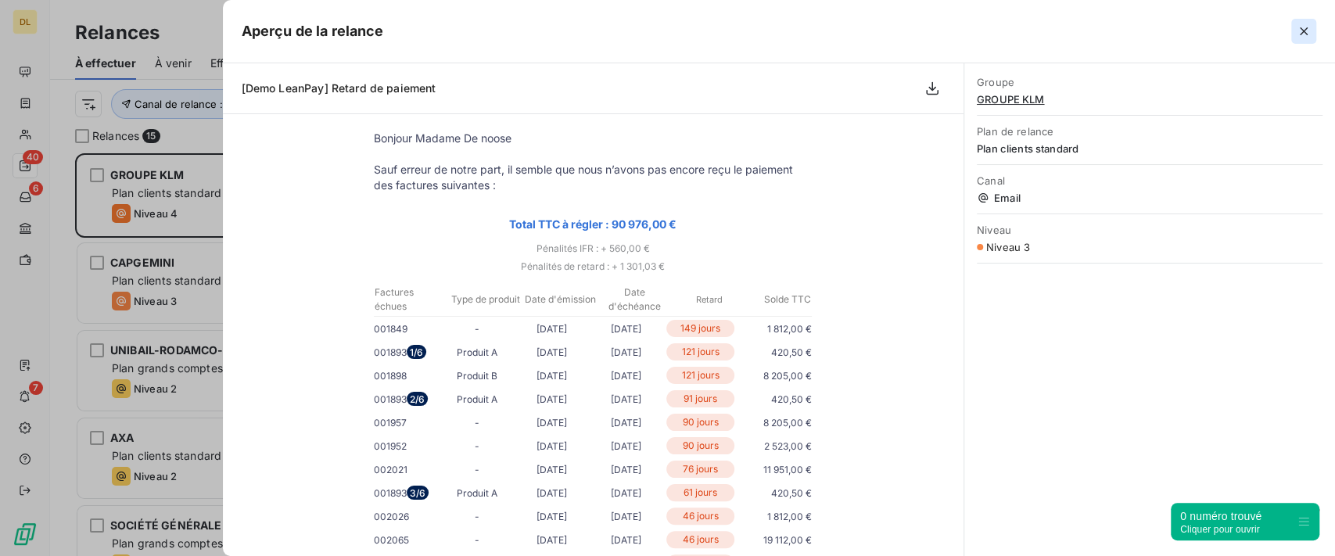
click at [1308, 38] on icon "button" at bounding box center [1304, 31] width 16 height 16
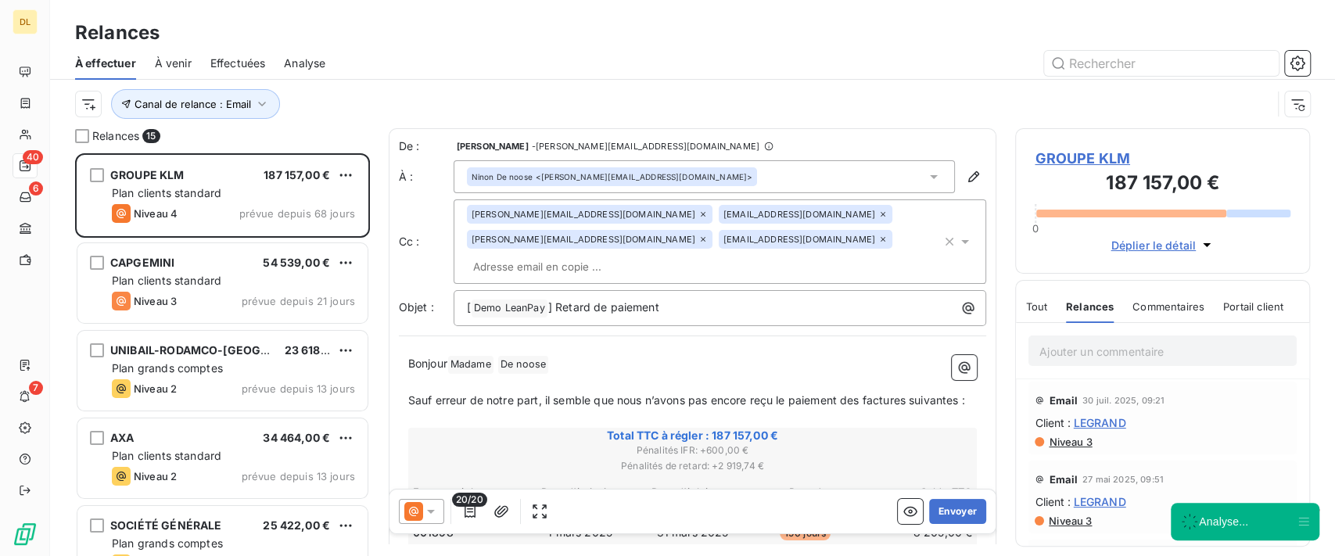
click at [1161, 307] on span "Commentaires" at bounding box center [1169, 306] width 72 height 13
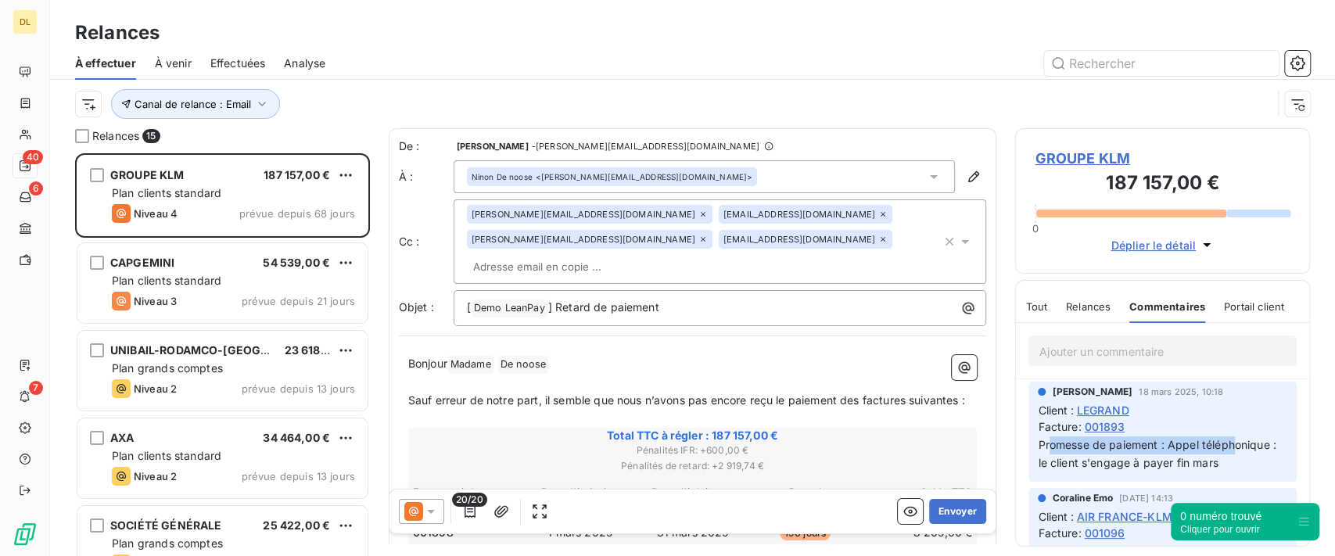
drag, startPoint x: 1047, startPoint y: 446, endPoint x: 1237, endPoint y: 454, distance: 190.2
click at [1237, 454] on p "Promesse de paiement : Appel téléphonique : le client s'engage à payer fin mars" at bounding box center [1163, 454] width 250 height 36
click at [1151, 460] on span "Promesse de paiement : Appel téléphonique : le client s'engage à payer fin mars" at bounding box center [1159, 453] width 242 height 31
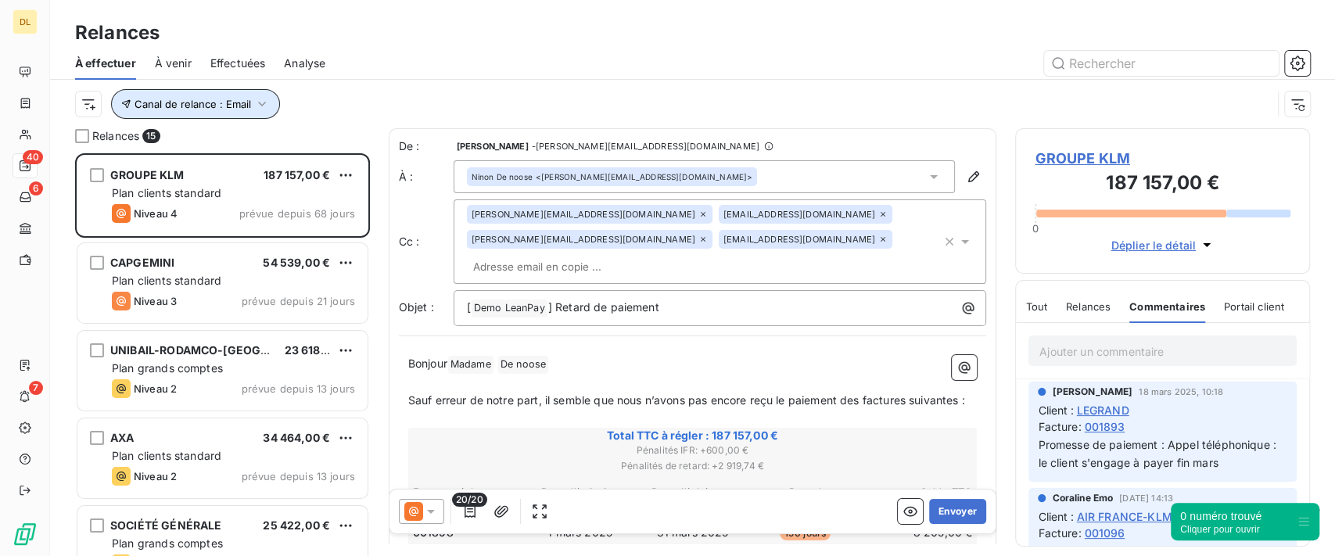
click at [246, 108] on span "Canal de relance : Email" at bounding box center [193, 104] width 117 height 13
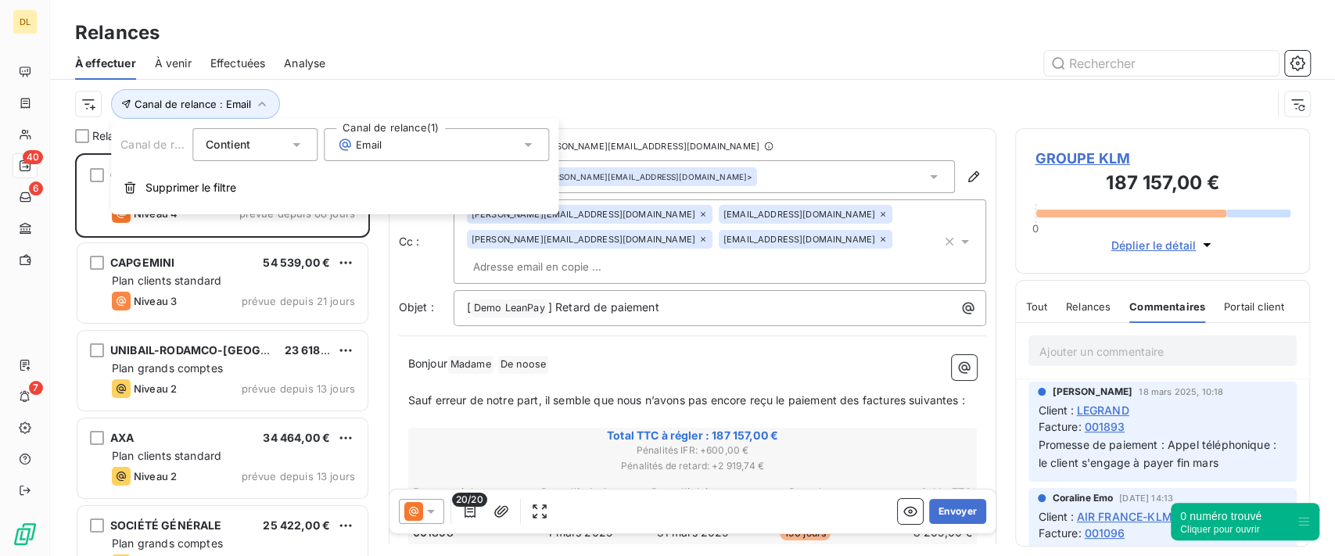
click at [371, 156] on div "Email" at bounding box center [436, 144] width 225 height 33
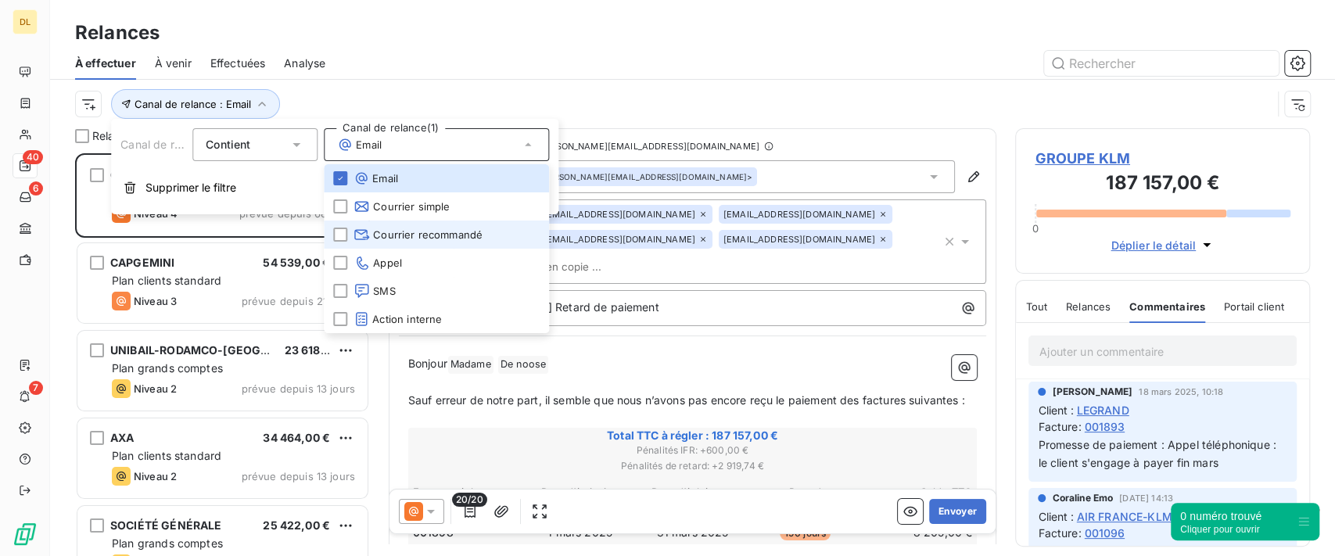
click at [390, 235] on span "Courrier recommandé" at bounding box center [418, 235] width 129 height 16
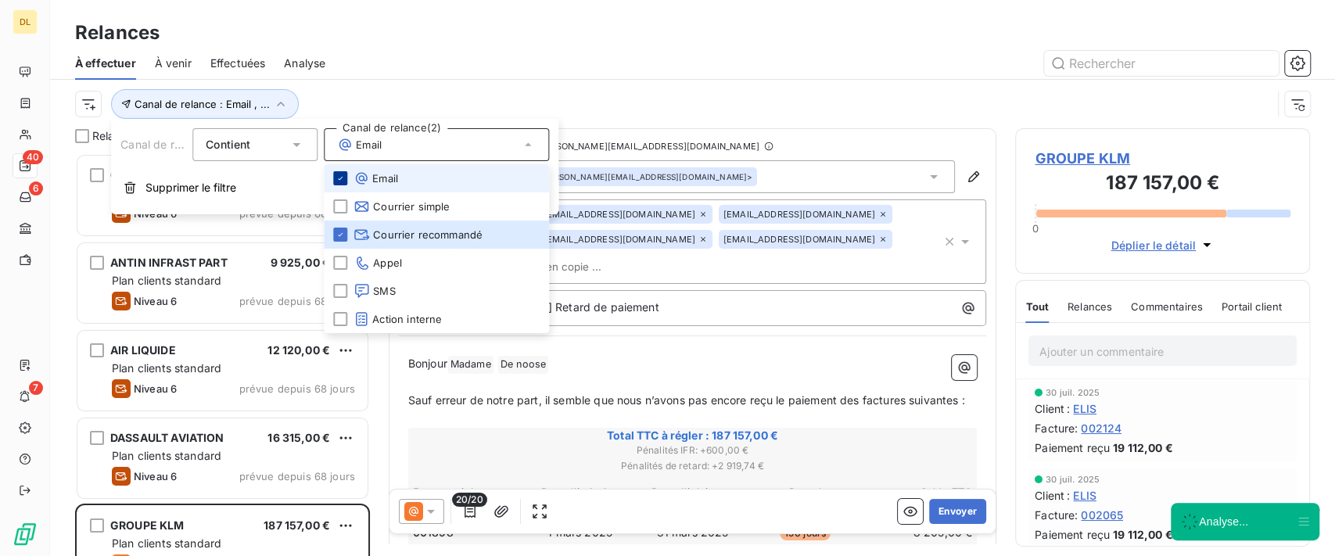
click at [345, 177] on div at bounding box center [340, 178] width 14 height 14
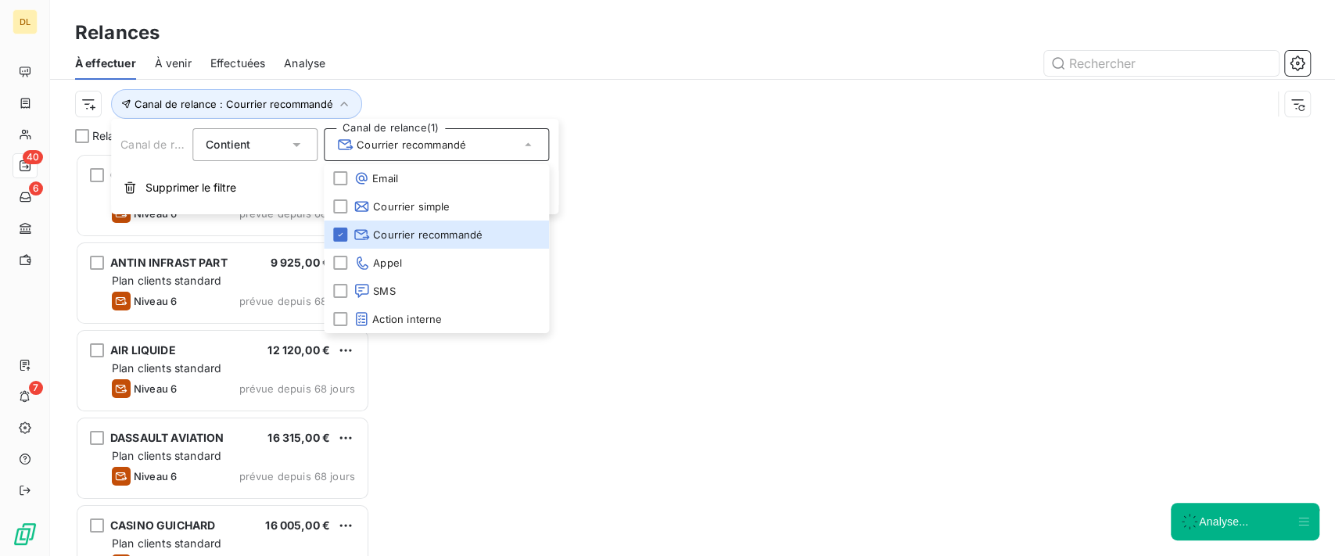
scroll to position [386, 278]
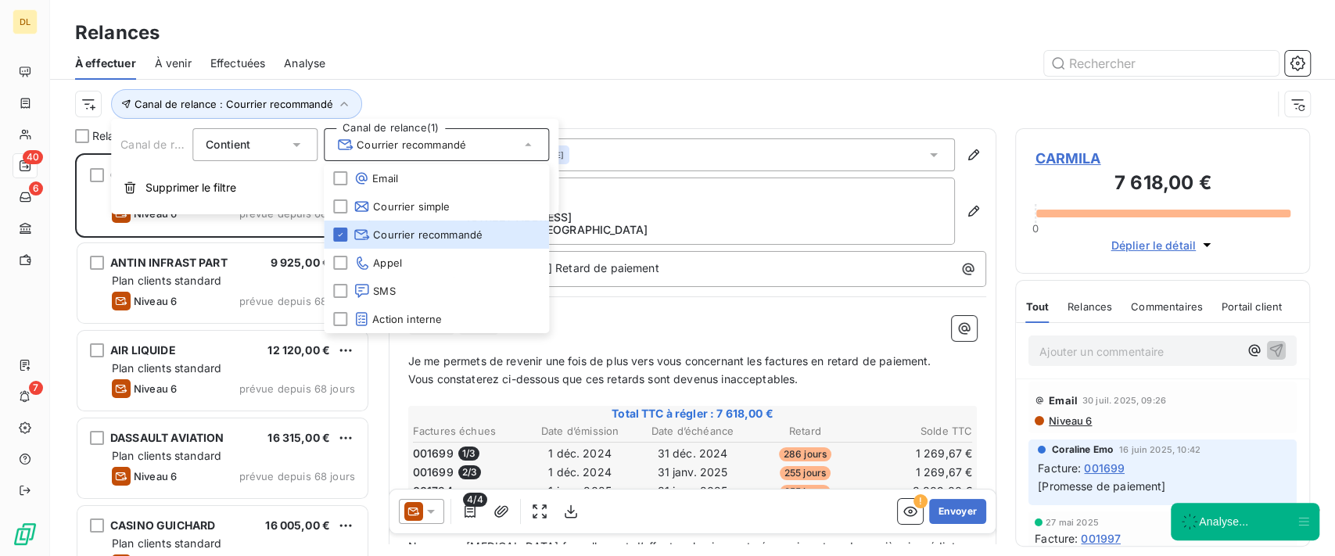
click at [803, 154] on div "Berengere Noel" at bounding box center [705, 154] width 502 height 33
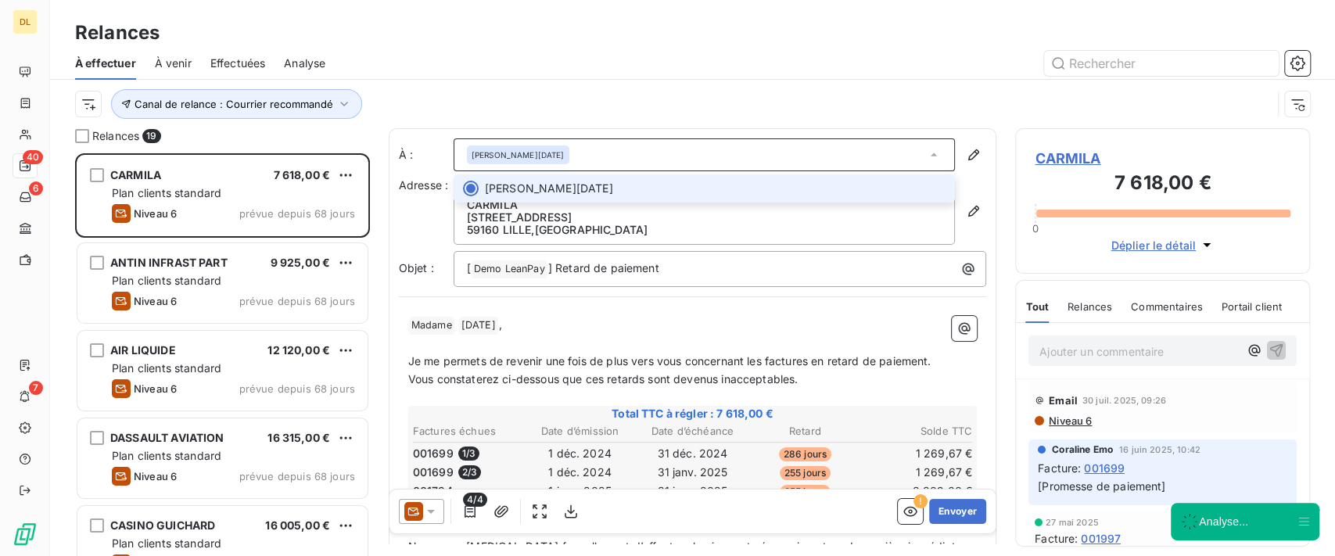
click at [758, 95] on div "Canal de relance : Courrier recommandé" at bounding box center [673, 104] width 1197 height 30
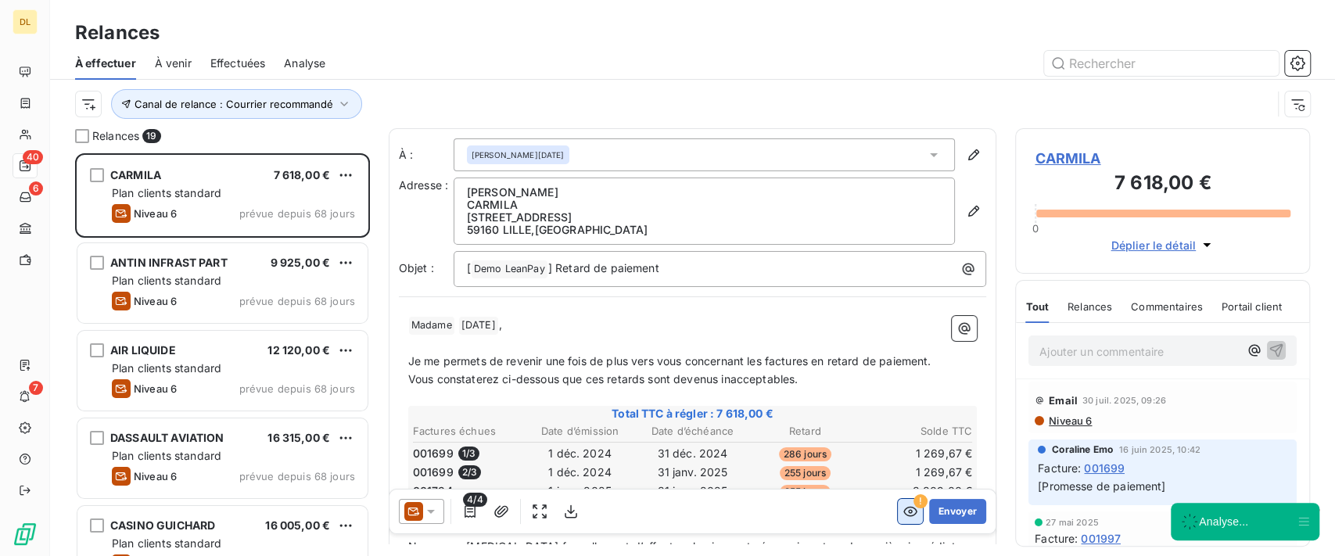
click at [898, 503] on button "button" at bounding box center [910, 511] width 25 height 25
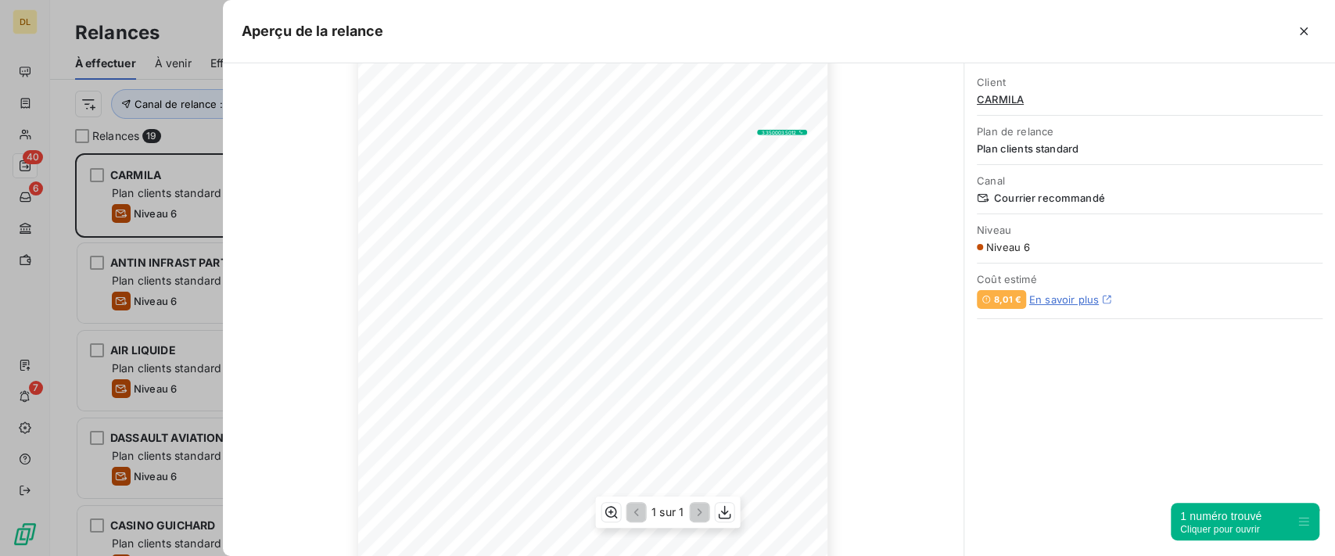
scroll to position [208, 0]
click at [1304, 31] on icon "button" at bounding box center [1304, 31] width 8 height 8
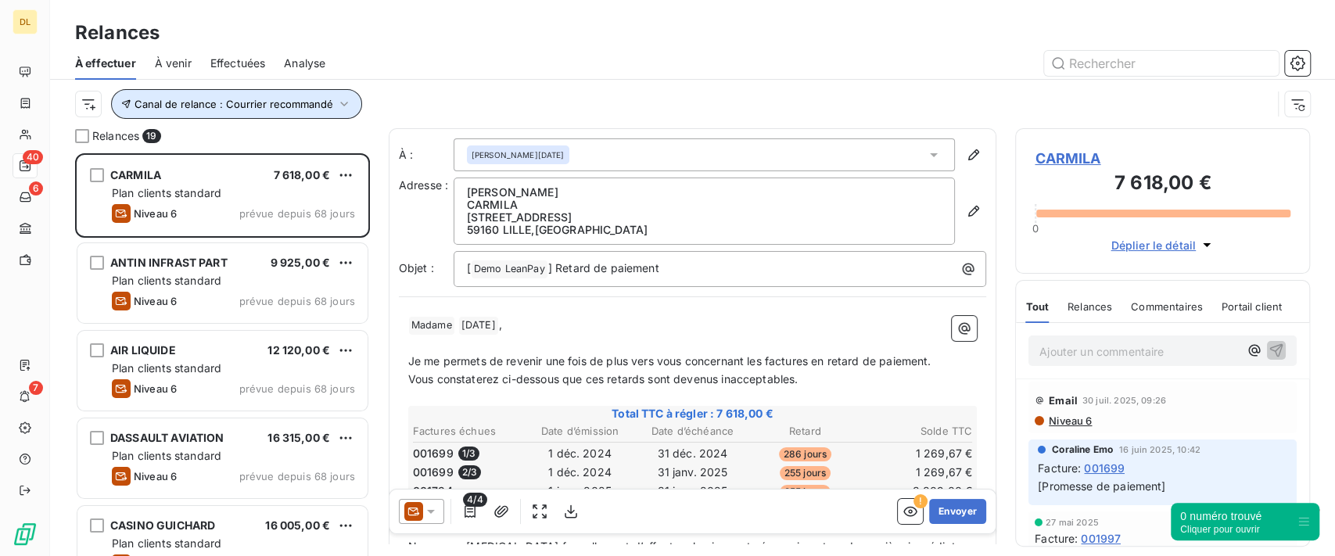
click at [344, 103] on icon "button" at bounding box center [344, 104] width 16 height 16
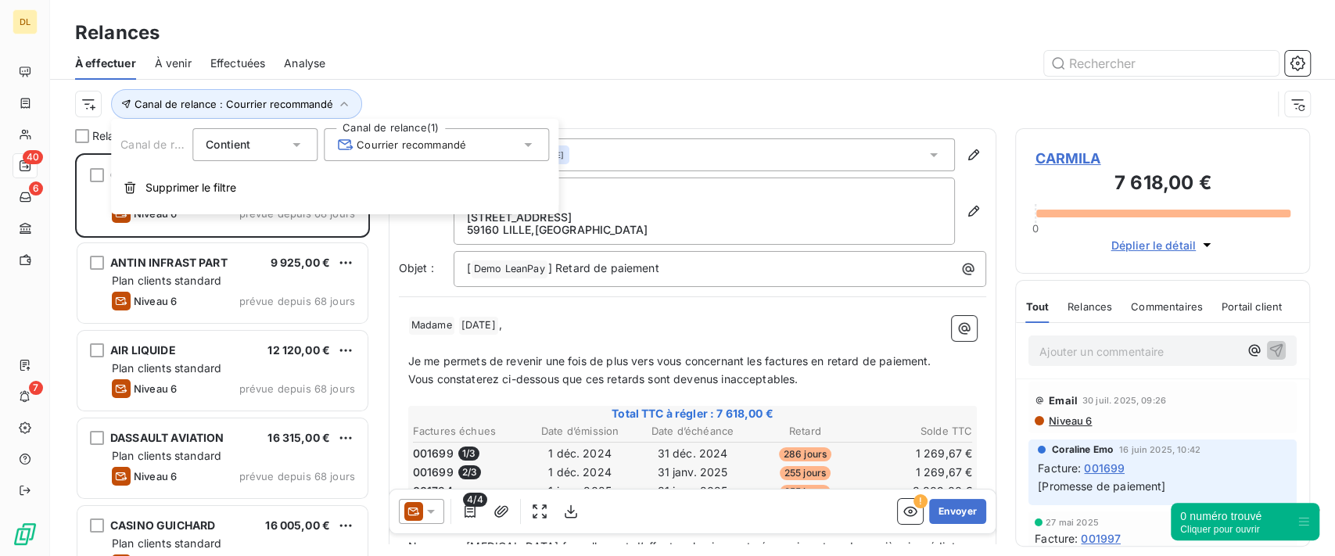
click at [458, 151] on span "Courrier recommandé" at bounding box center [401, 145] width 129 height 16
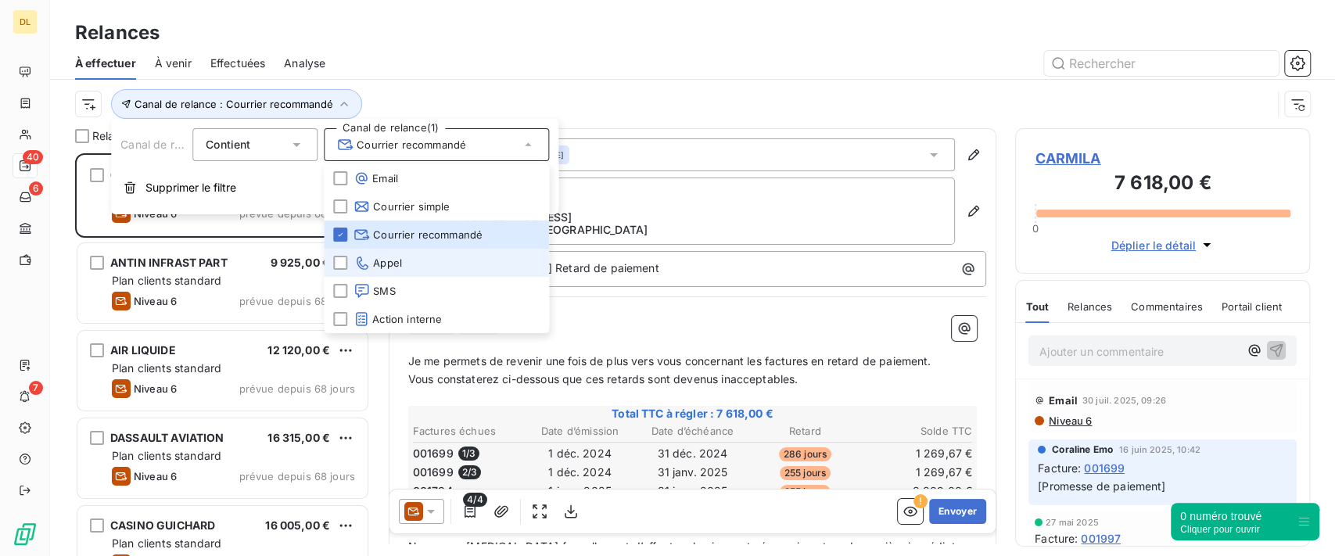
click at [411, 266] on li "Appel" at bounding box center [436, 263] width 225 height 28
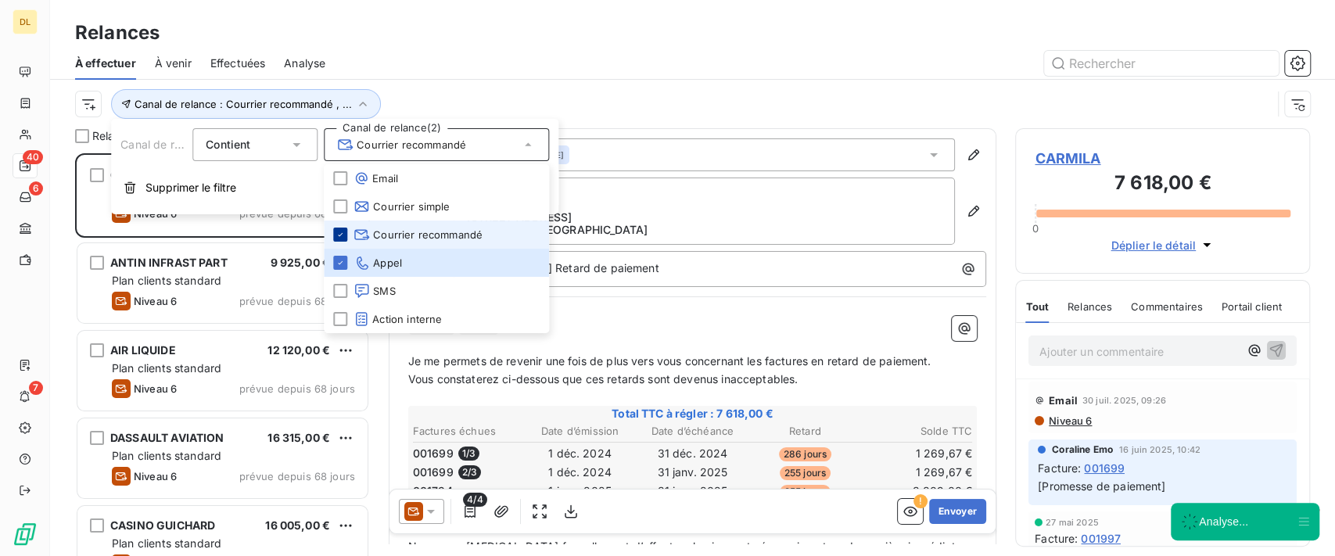
click at [340, 237] on icon at bounding box center [340, 234] width 9 height 9
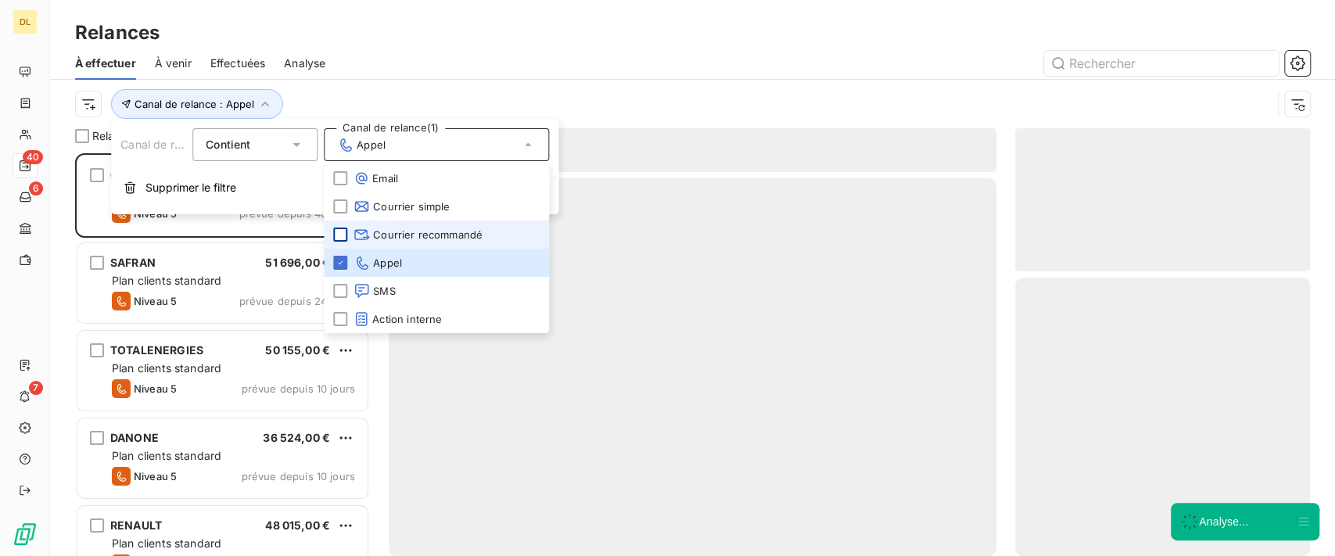
scroll to position [386, 278]
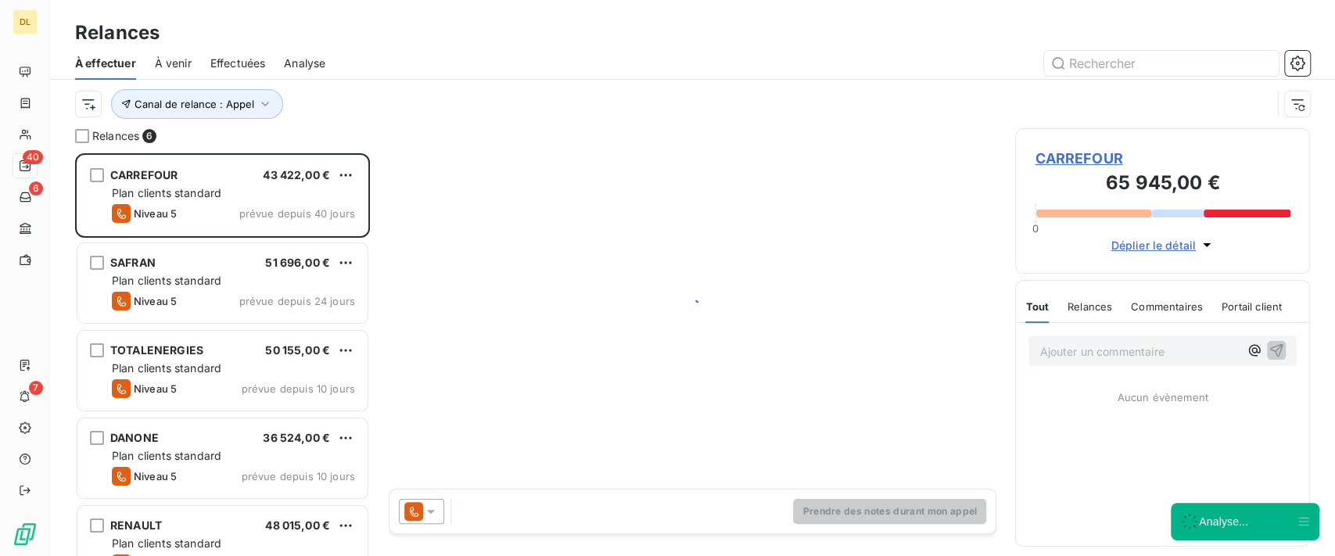
click at [713, 114] on div "Canal de relance : Appel" at bounding box center [673, 104] width 1197 height 30
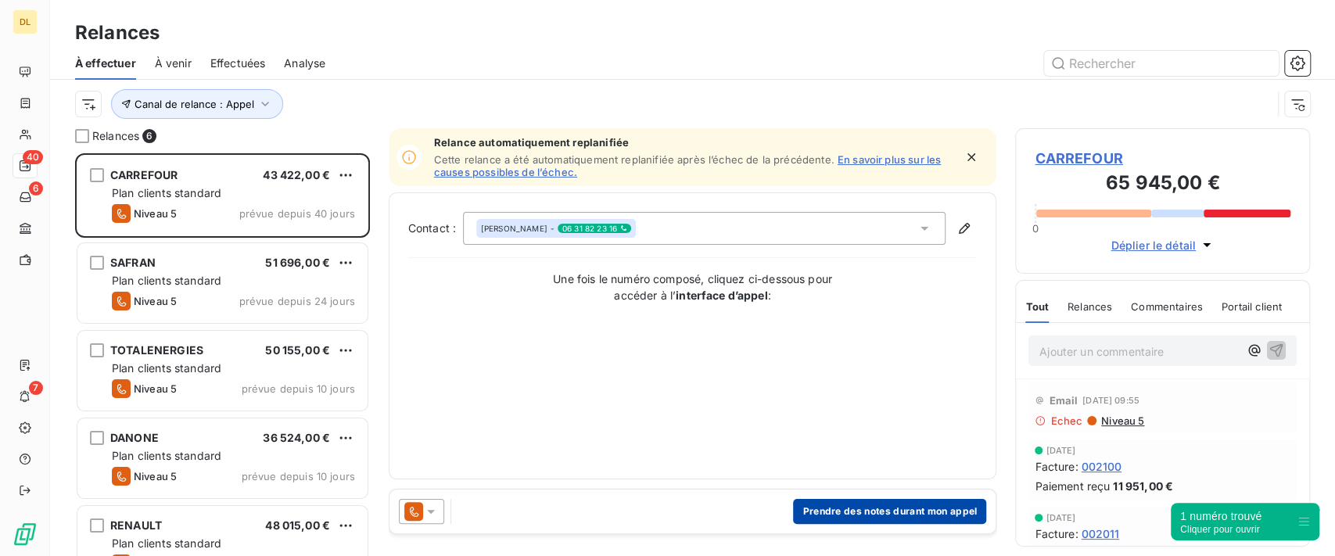
click at [829, 518] on button "Prendre des notes durant mon appel" at bounding box center [889, 511] width 193 height 25
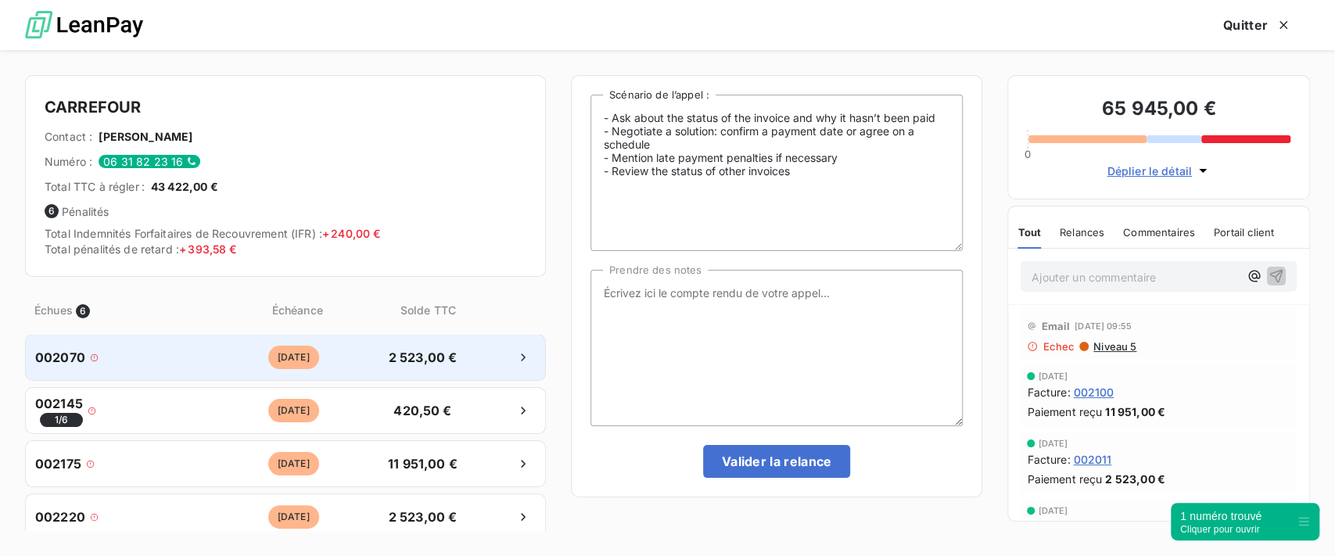
click at [307, 368] on span "il y a 91 jours" at bounding box center [293, 357] width 51 height 23
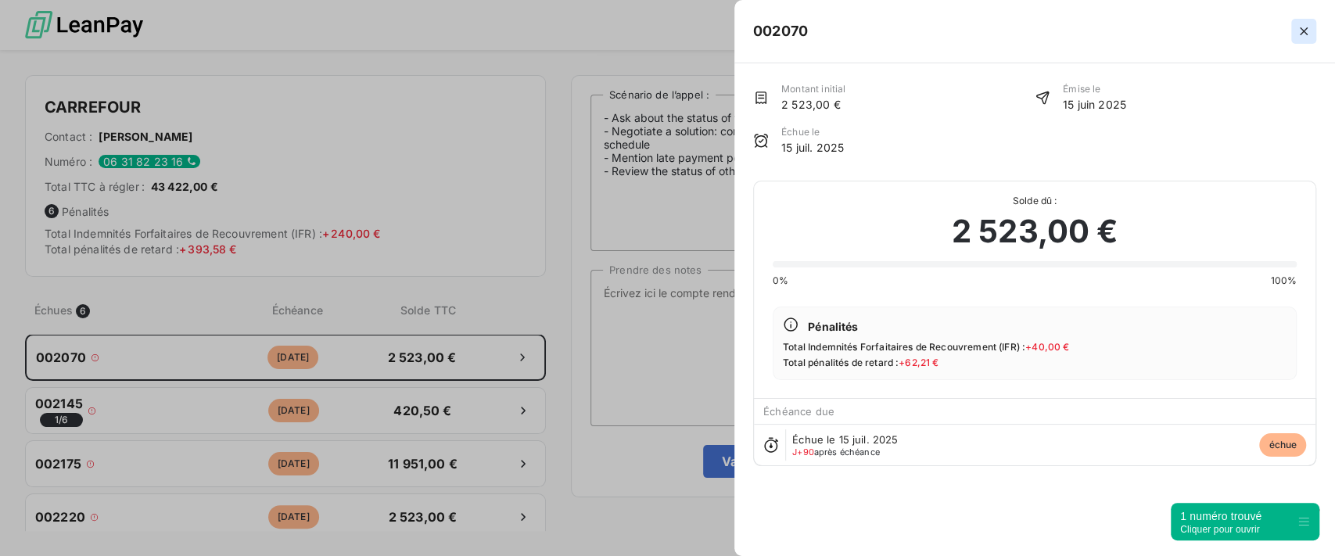
click at [1302, 38] on icon "button" at bounding box center [1304, 31] width 16 height 16
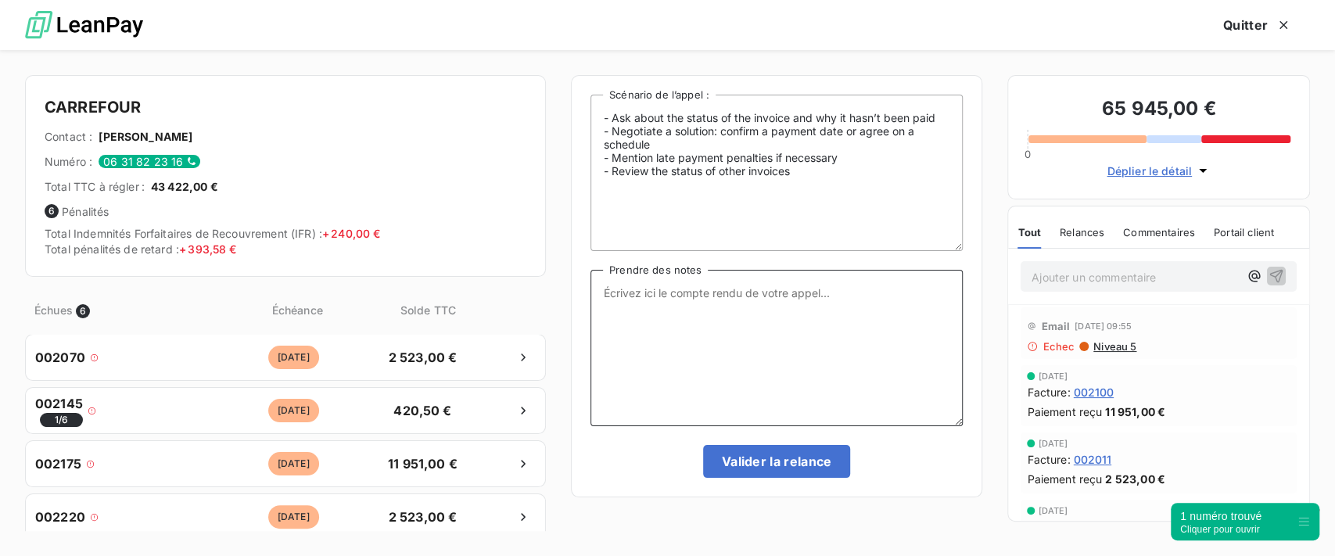
click at [699, 334] on textarea "Prendre des notes" at bounding box center [777, 348] width 372 height 156
type textarea "j"
click at [1290, 28] on icon "button" at bounding box center [1284, 25] width 16 height 16
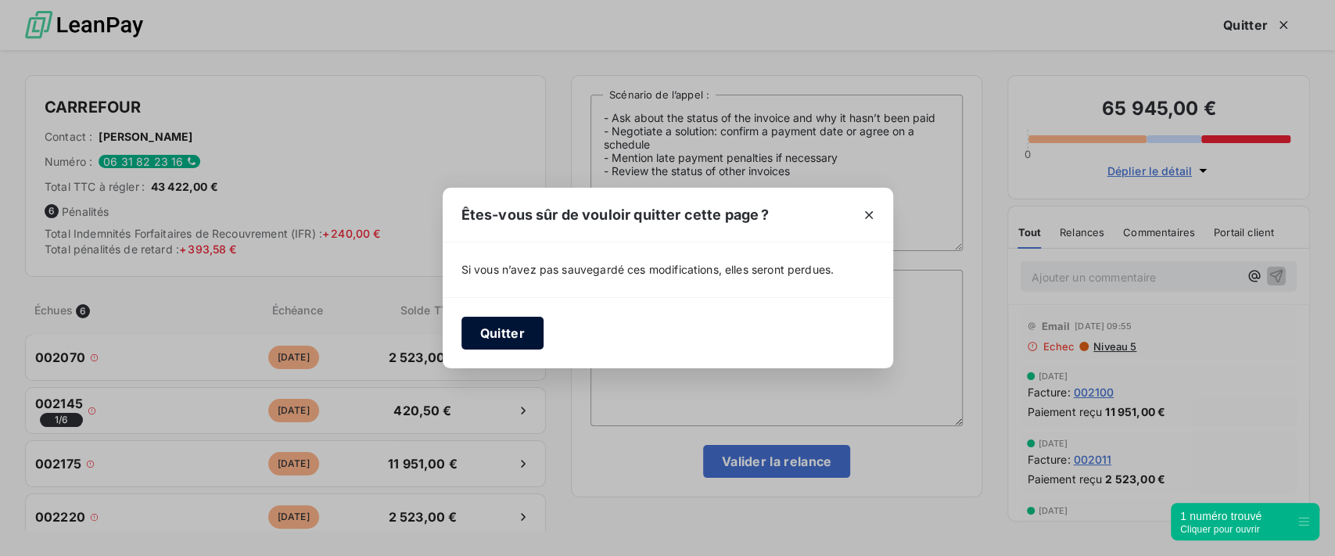
click at [482, 339] on button "Quitter" at bounding box center [503, 333] width 82 height 33
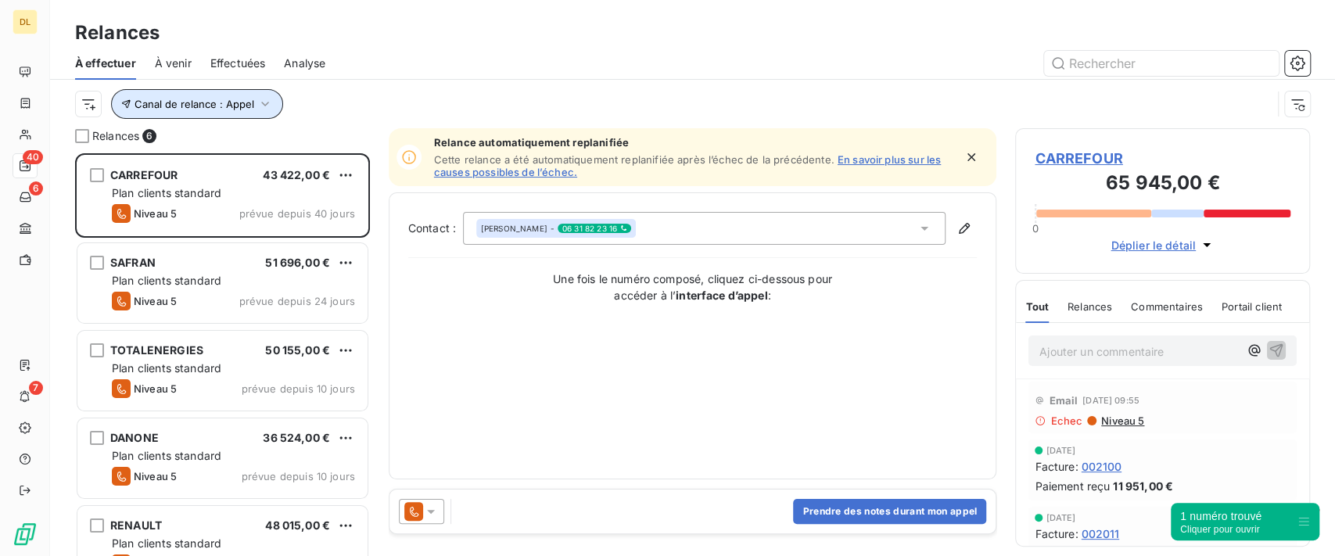
click at [252, 101] on button "Canal de relance : Appel" at bounding box center [197, 104] width 172 height 30
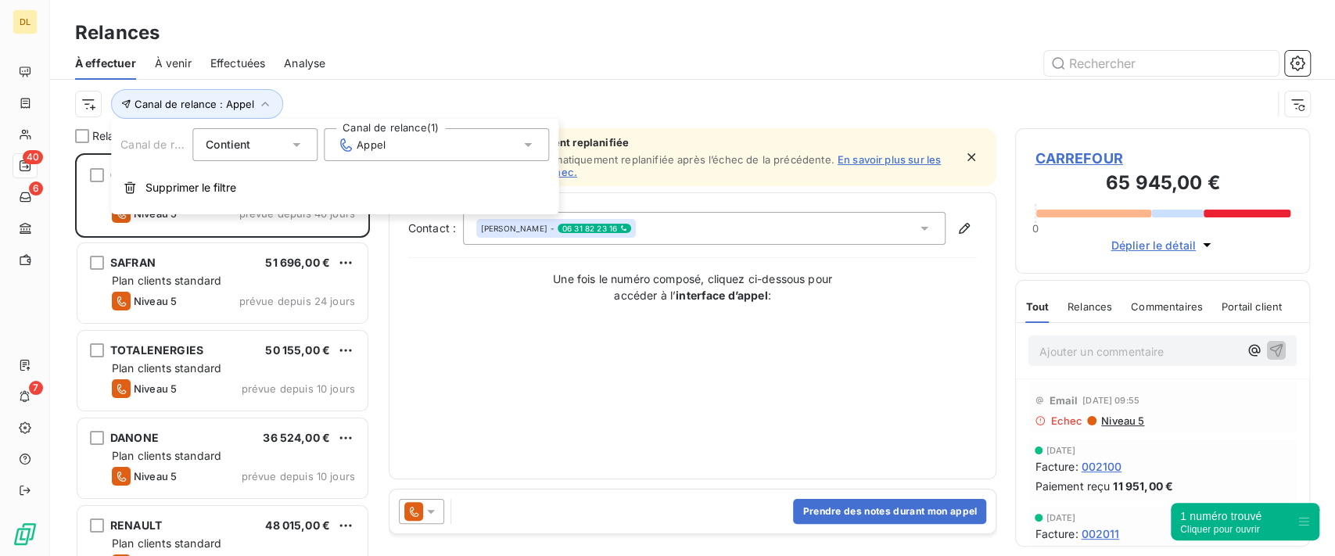
click at [432, 147] on div "Appel" at bounding box center [436, 144] width 225 height 33
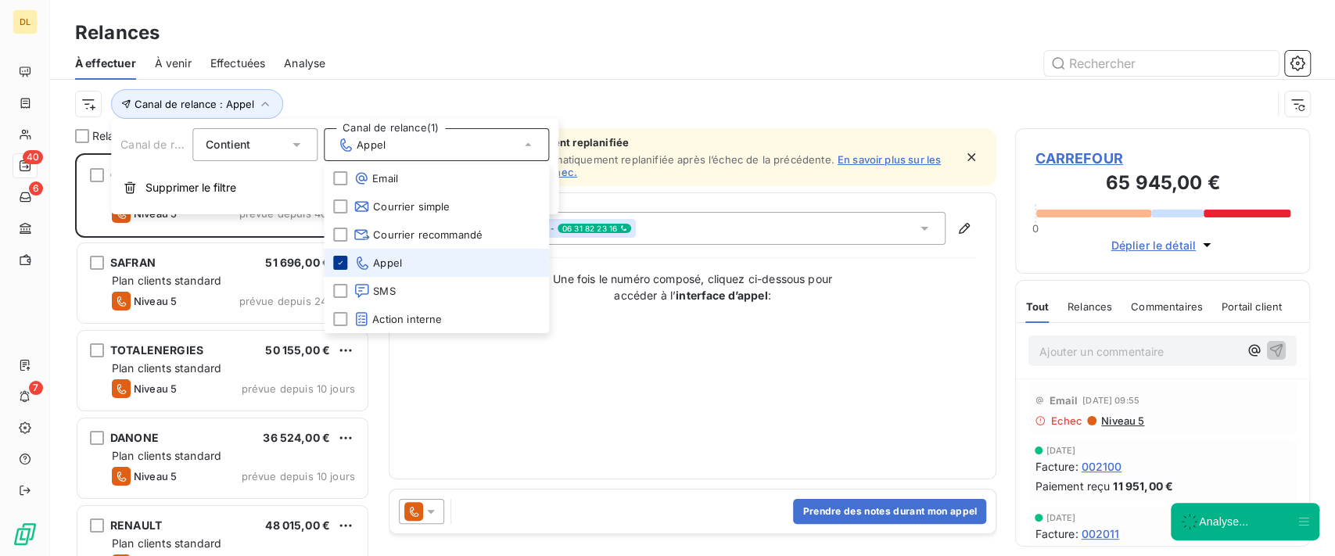
click at [338, 260] on icon at bounding box center [340, 262] width 9 height 9
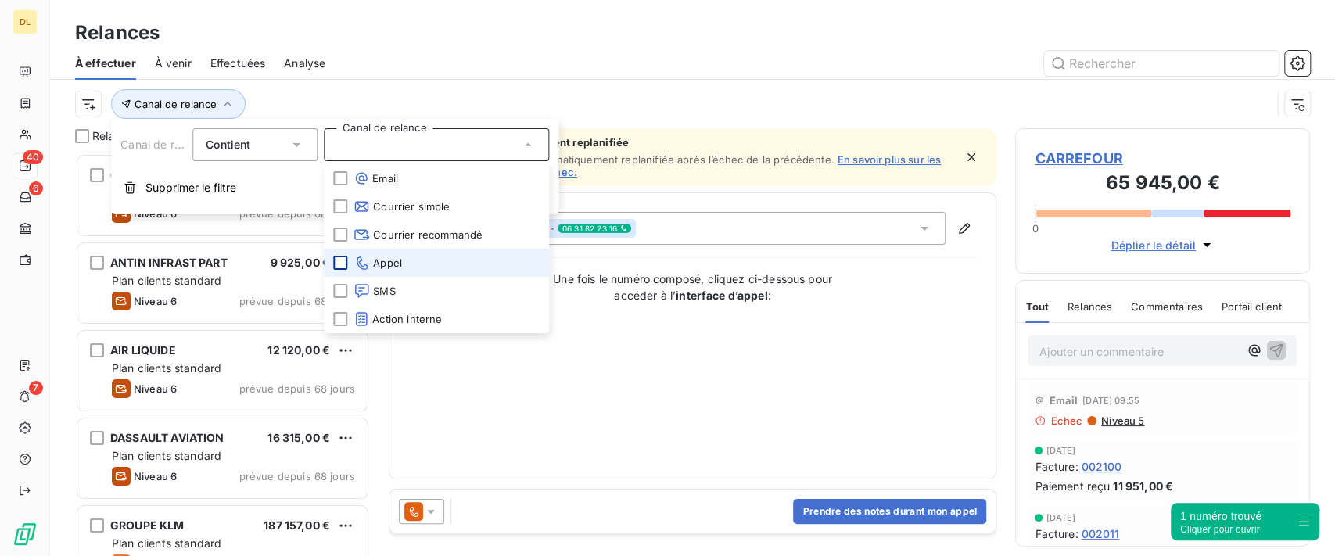
click at [826, 74] on div at bounding box center [827, 63] width 966 height 25
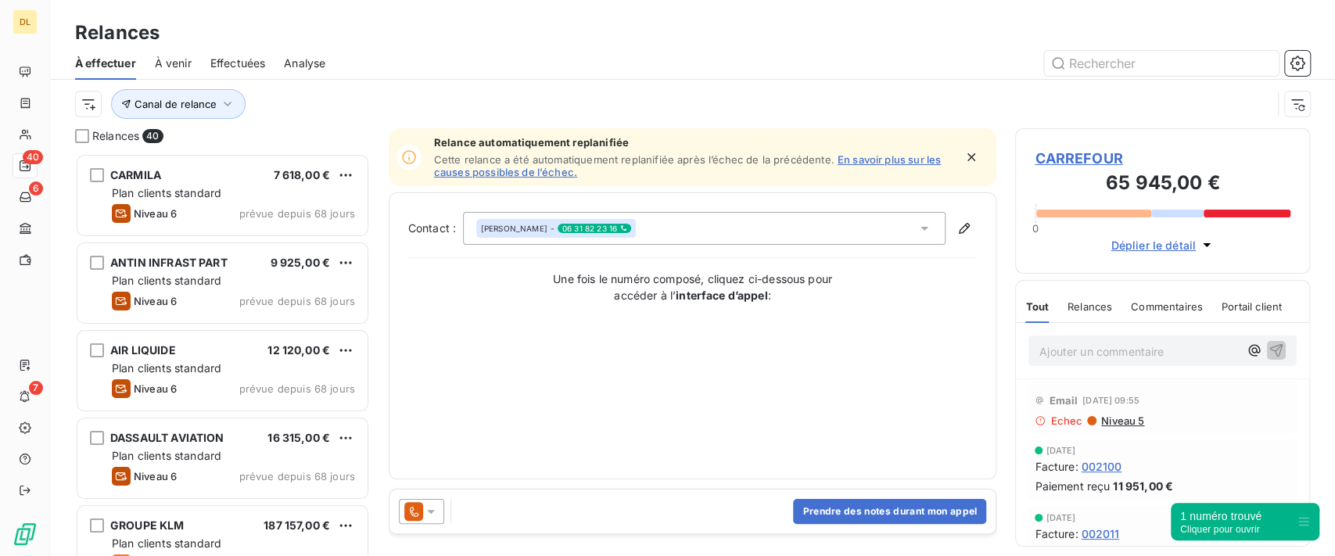
click at [180, 66] on span "À venir" at bounding box center [173, 64] width 37 height 16
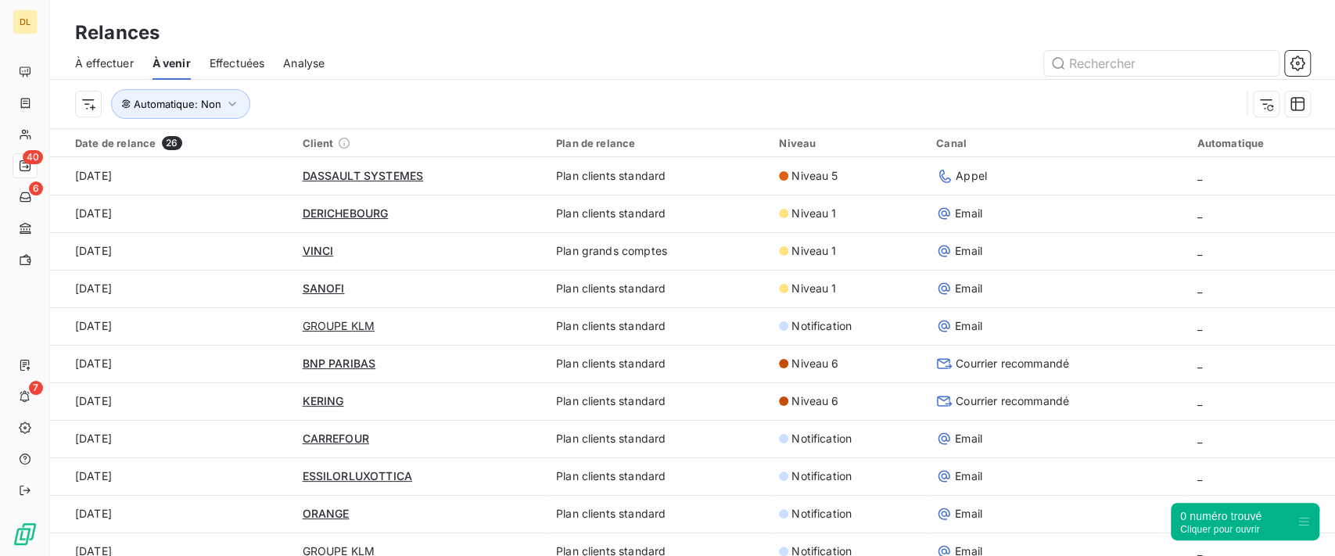
click at [257, 70] on span "Effectuées" at bounding box center [238, 64] width 56 height 16
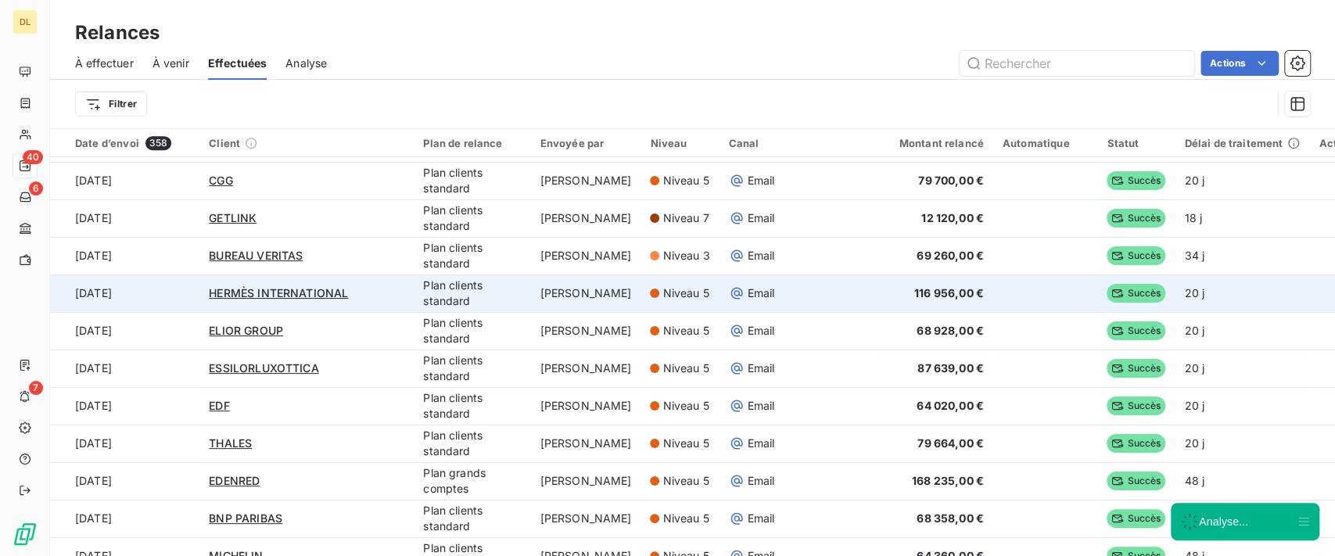
scroll to position [417, 0]
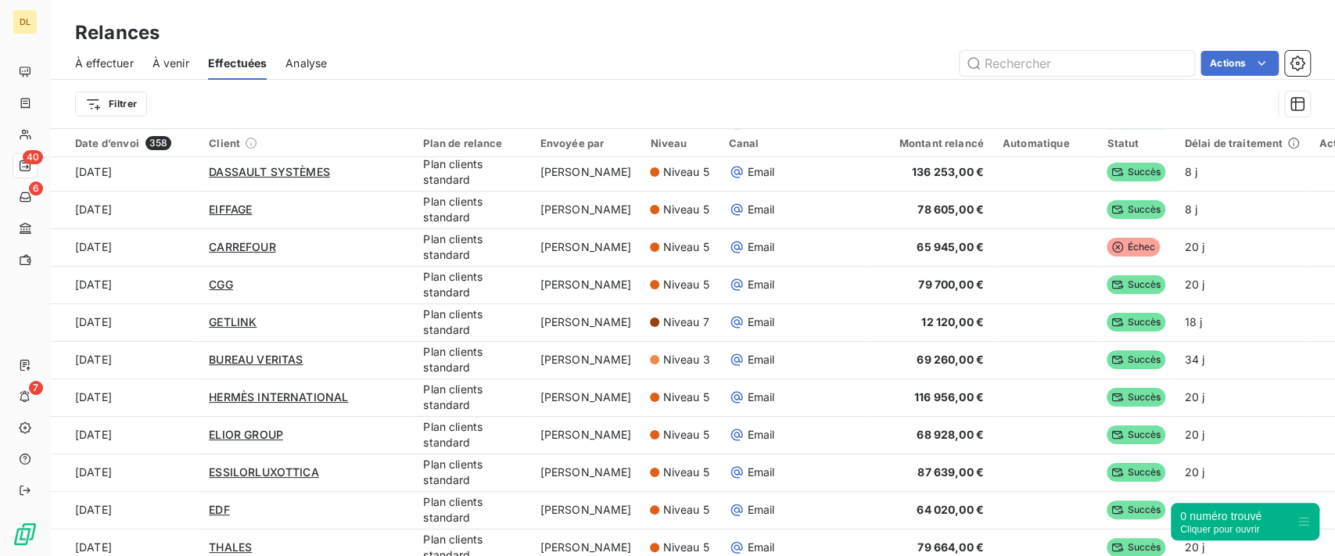
click at [322, 61] on span "Analyse" at bounding box center [306, 64] width 41 height 16
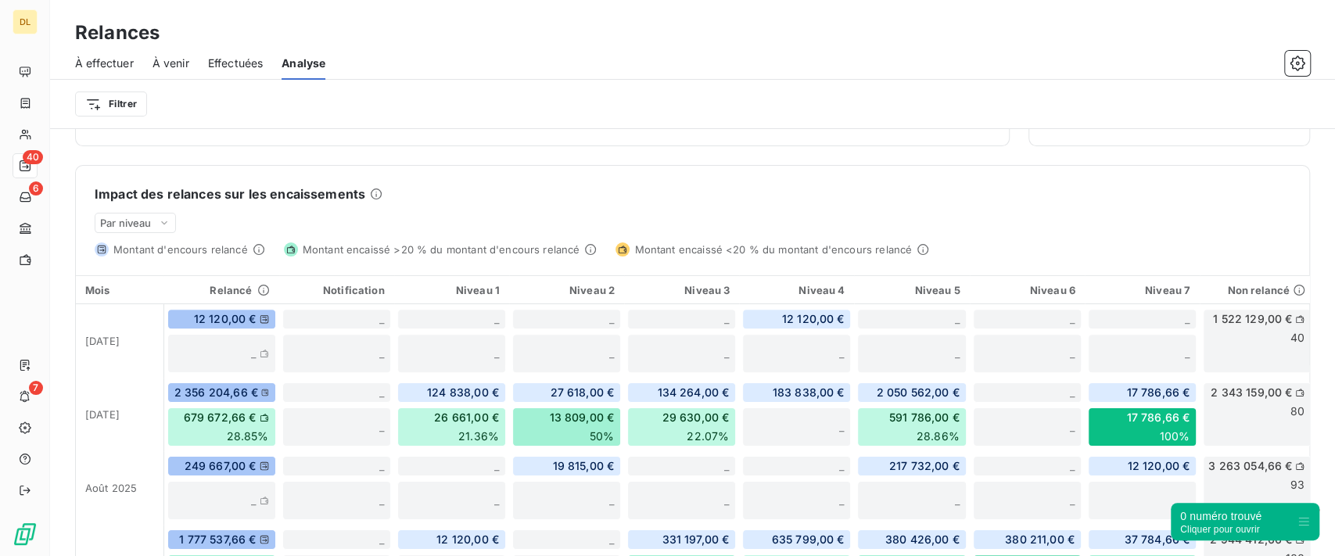
scroll to position [321, 0]
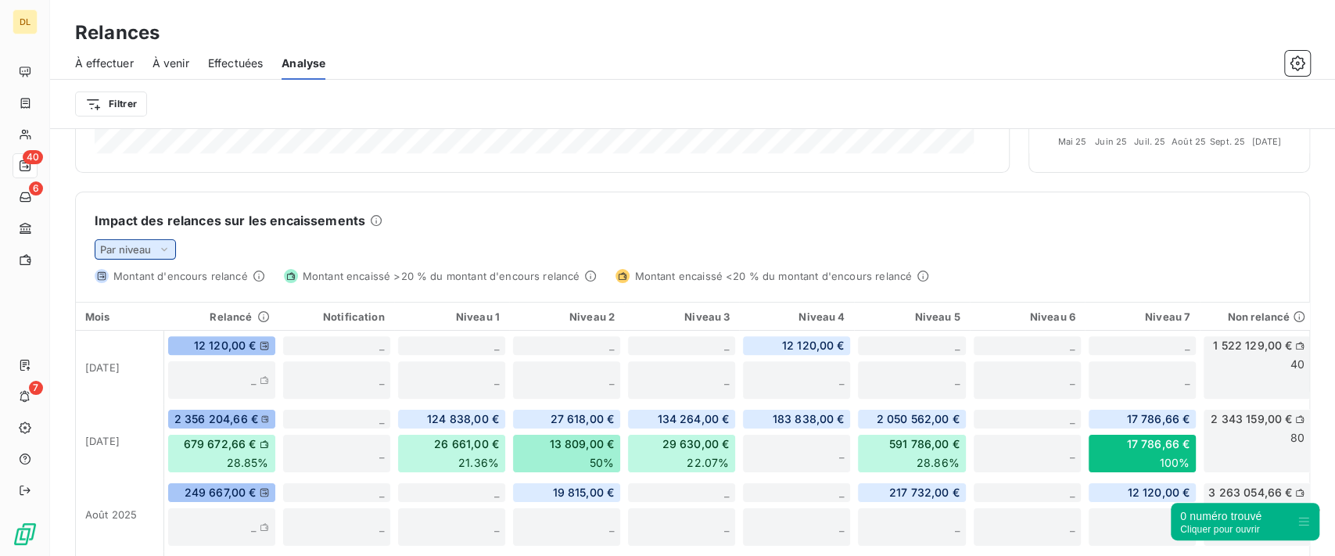
click at [171, 244] on div "Par niveau" at bounding box center [135, 249] width 81 height 20
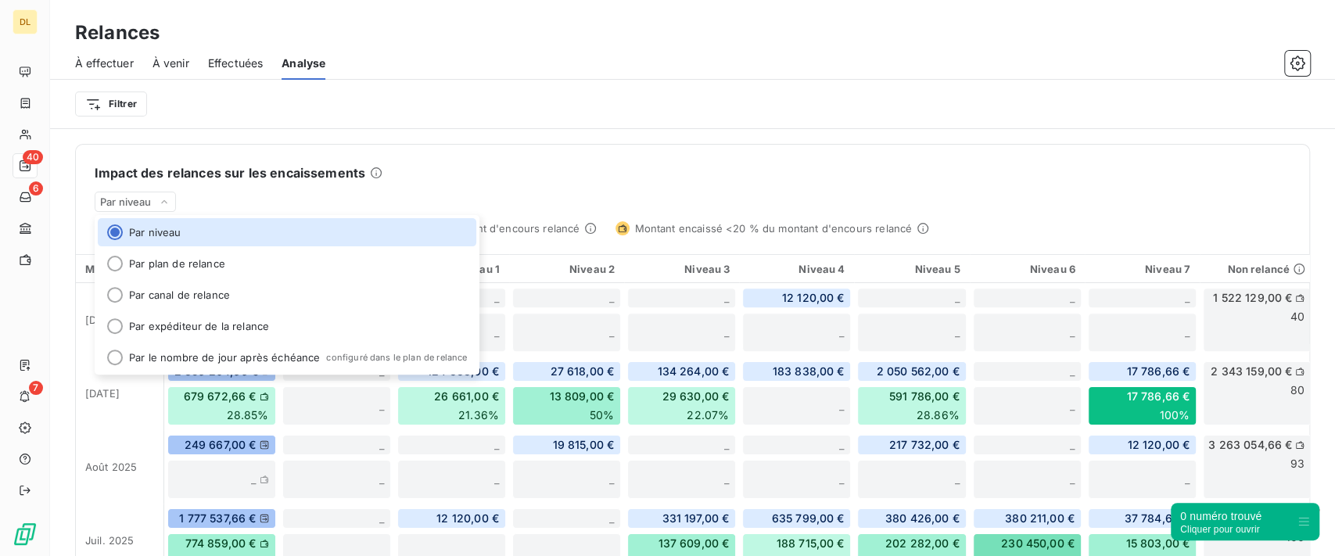
scroll to position [382, 0]
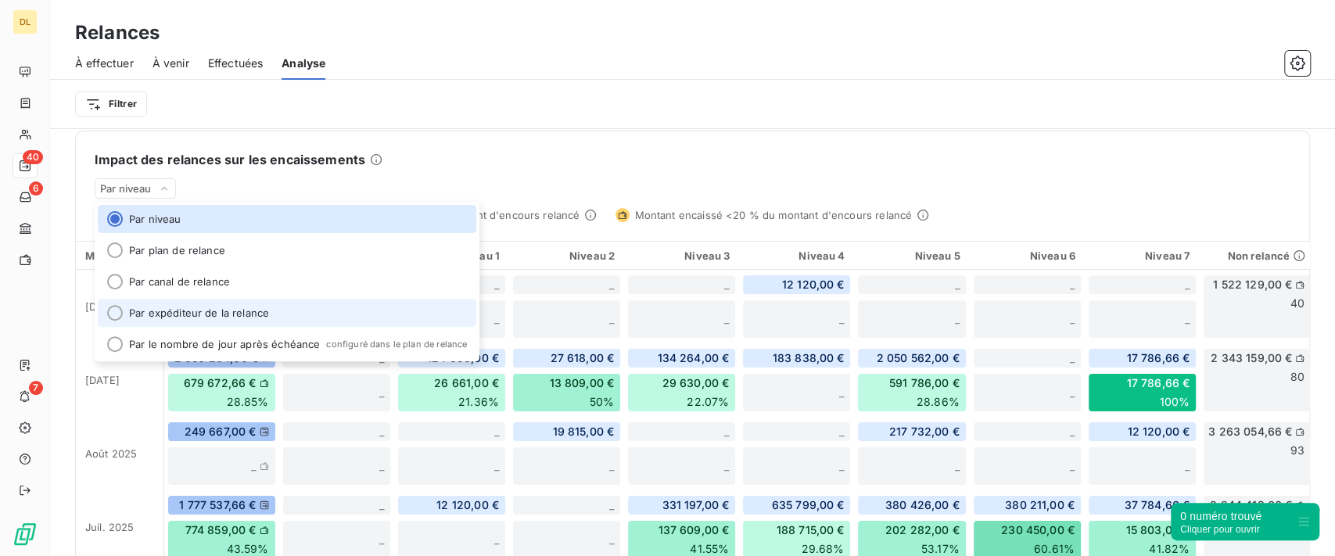
click at [336, 301] on li "Par expéditeur de la relance" at bounding box center [287, 313] width 379 height 28
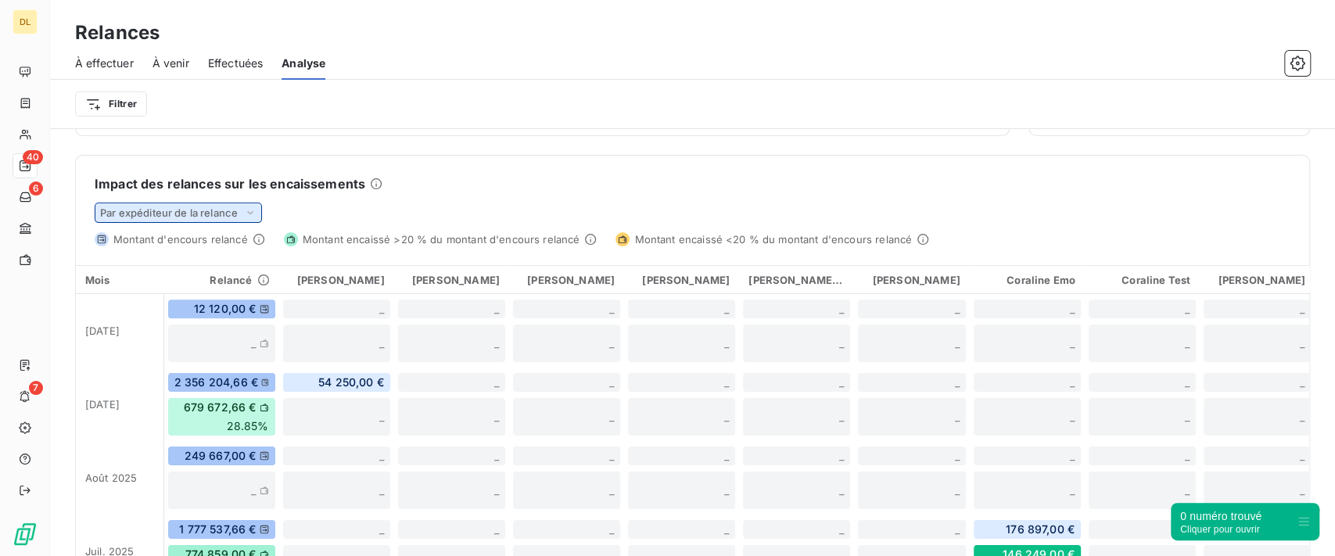
click at [228, 221] on div "Par expéditeur de la relance" at bounding box center [178, 213] width 167 height 20
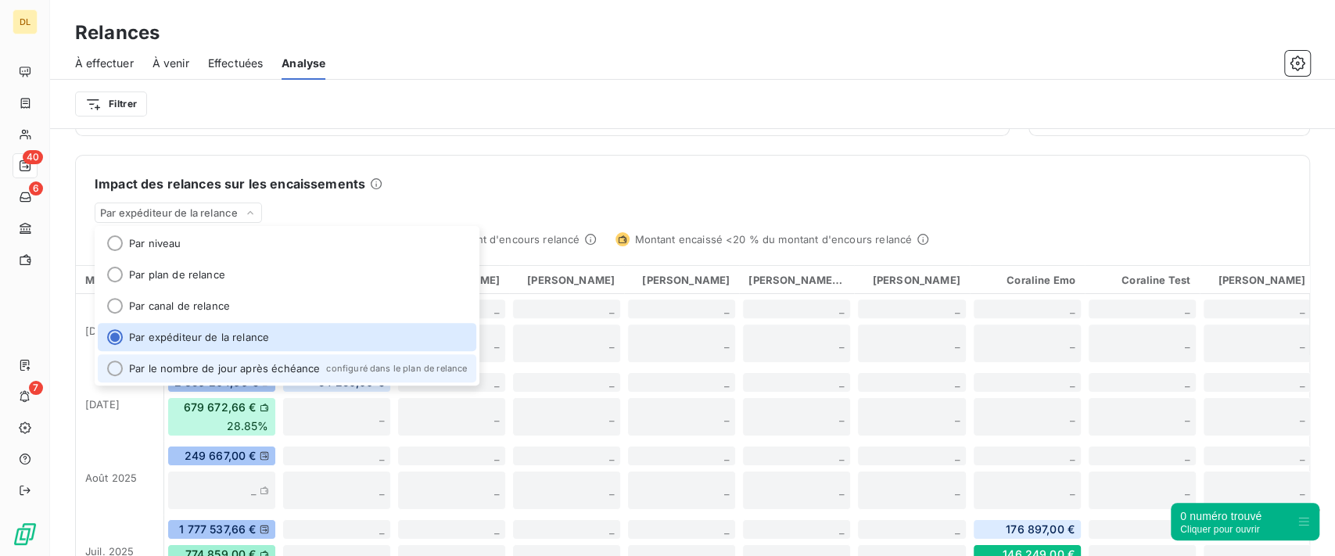
click at [237, 366] on li "Par le nombre de jour après échéance configuré dans le plan de relance" at bounding box center [287, 368] width 379 height 28
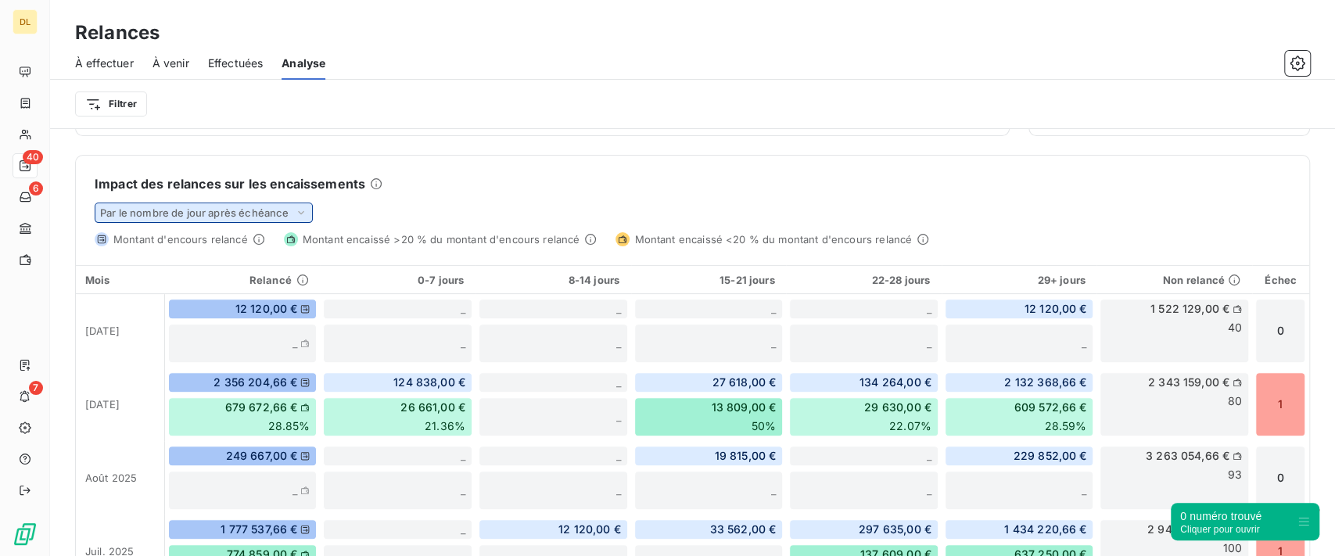
click at [299, 209] on icon at bounding box center [301, 213] width 13 height 16
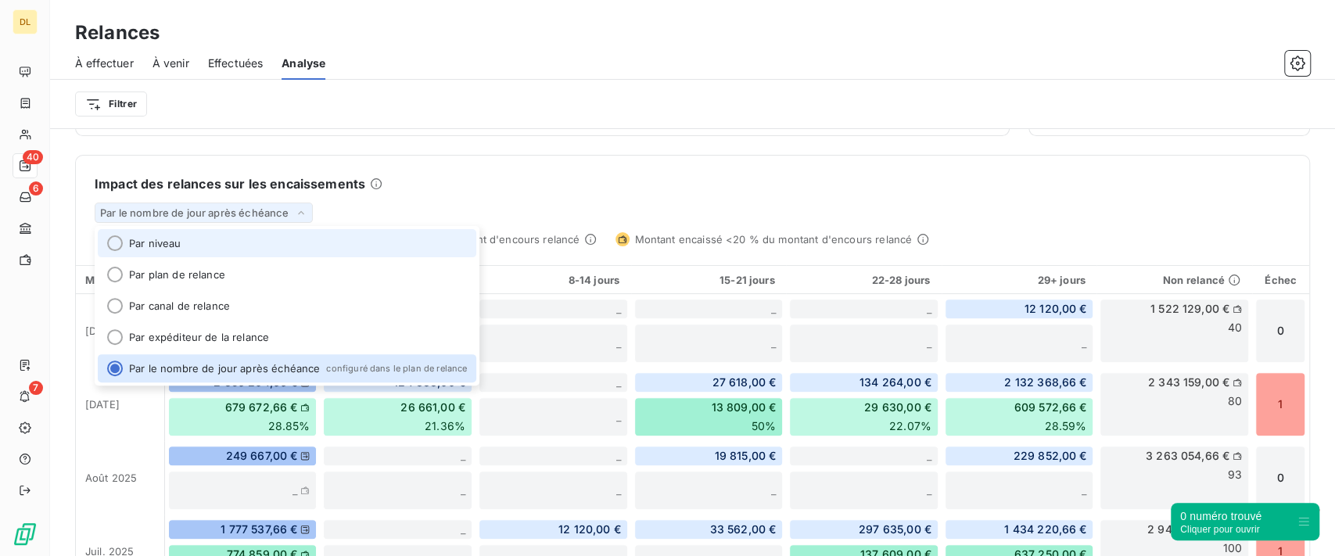
click at [286, 243] on li "Par niveau" at bounding box center [287, 243] width 379 height 28
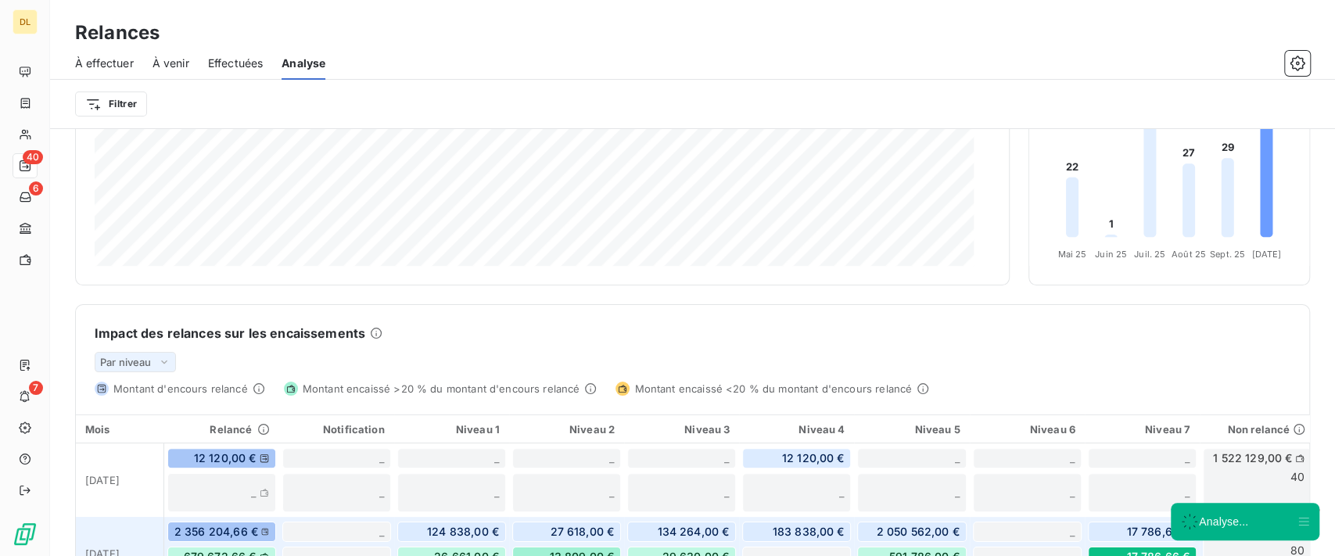
scroll to position [0, 0]
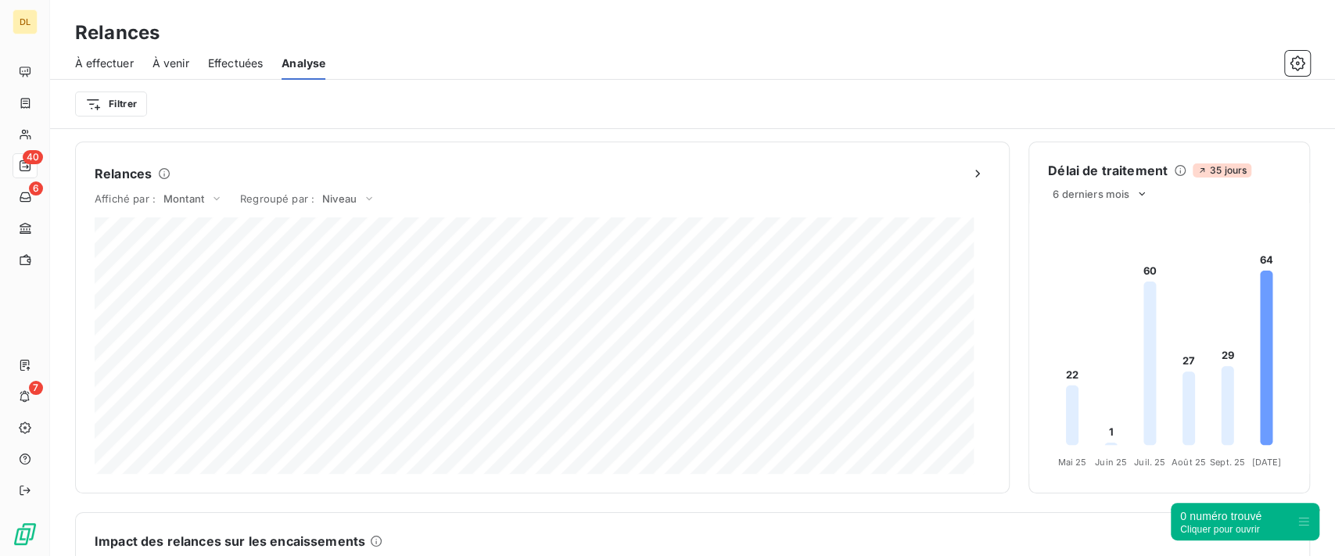
click at [109, 66] on span "À effectuer" at bounding box center [104, 64] width 59 height 16
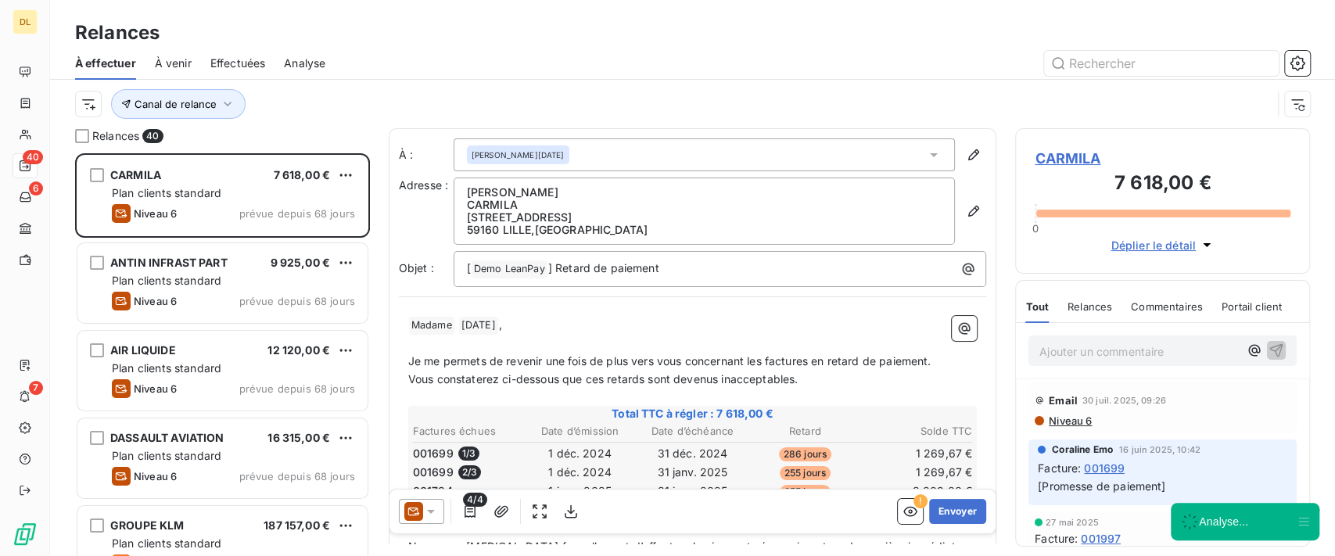
scroll to position [386, 278]
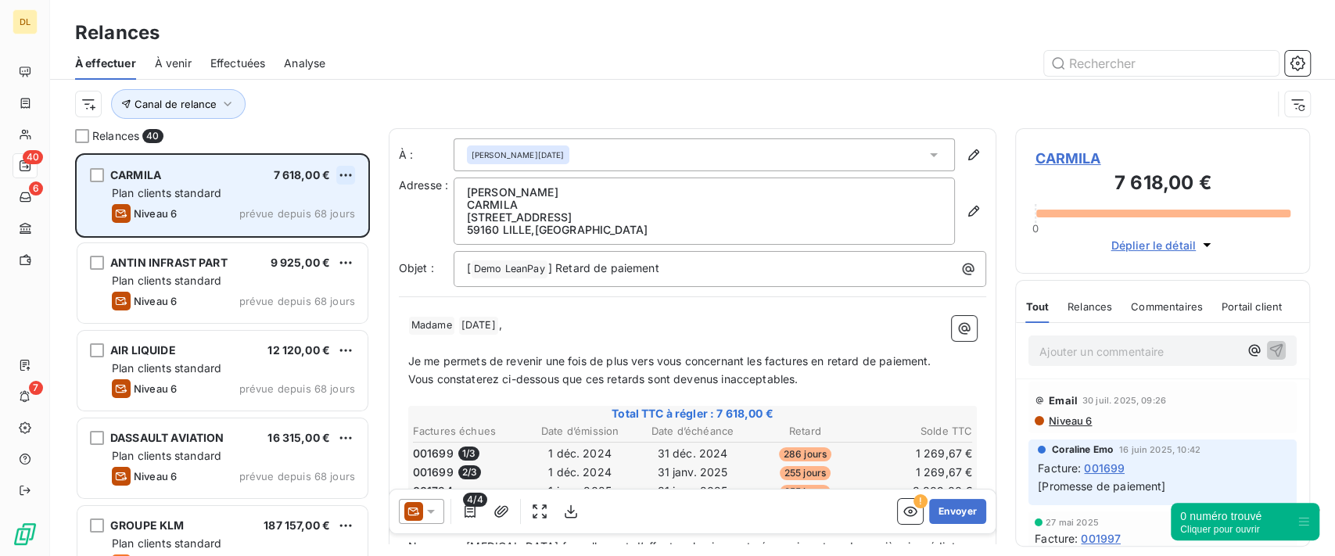
click at [350, 175] on html "DL 40 6 7 Relances À effectuer À venir Effectuées Analyse Canal de relance Rela…" at bounding box center [667, 278] width 1335 height 556
click at [301, 207] on div "Replanifier cette action" at bounding box center [279, 206] width 140 height 25
select select "9"
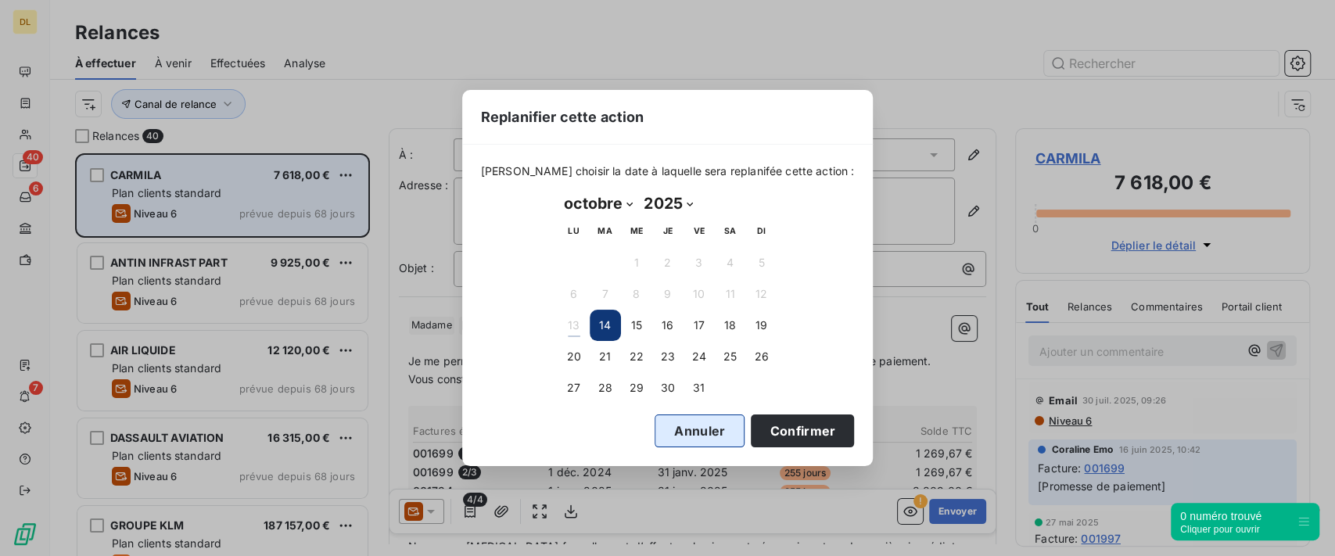
click at [681, 440] on button "Annuler" at bounding box center [700, 431] width 90 height 33
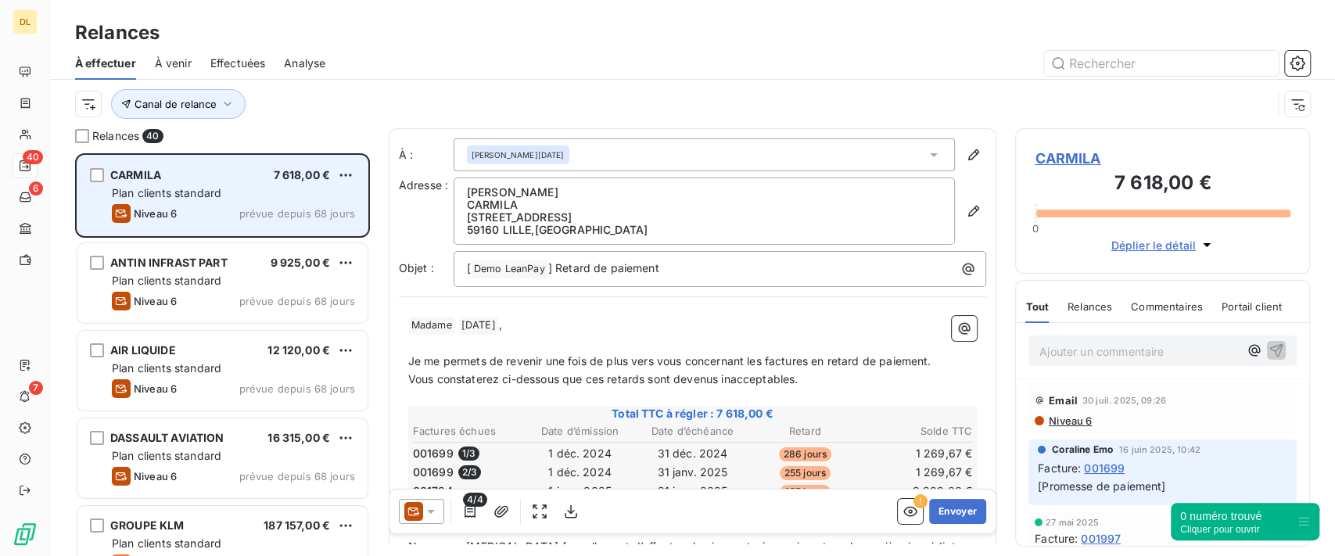
click at [1061, 161] on span "CARMILA" at bounding box center [1163, 158] width 256 height 21
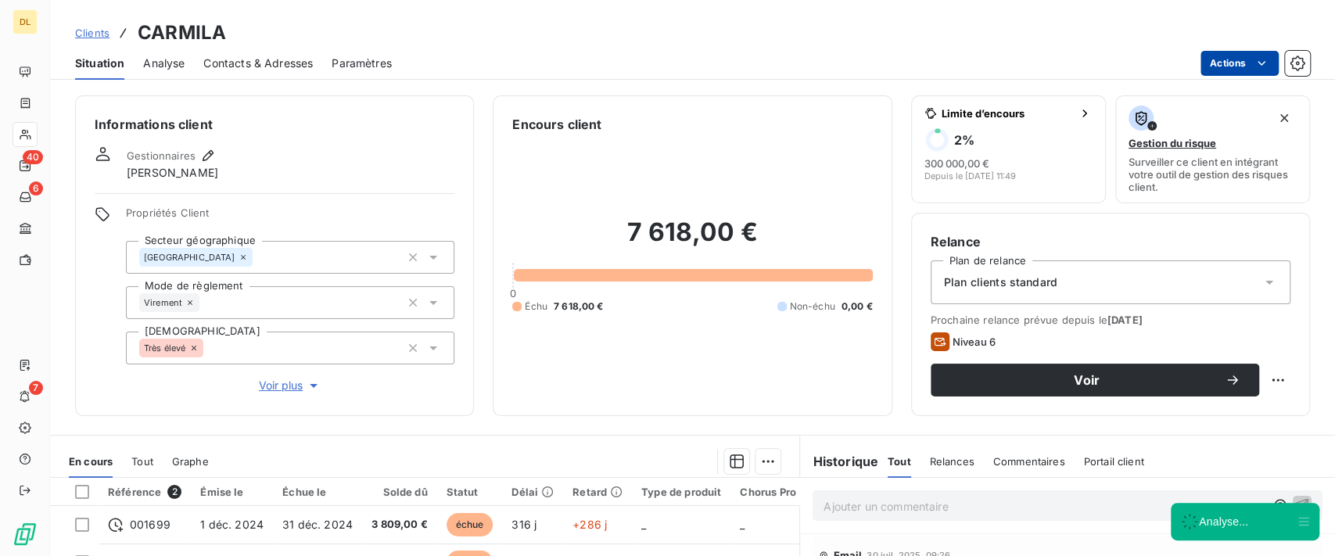
click at [1239, 66] on html "DL 40 6 7 Clients CARMILA Situation Analyse Contacts & Adresses Paramètres Acti…" at bounding box center [667, 278] width 1335 height 556
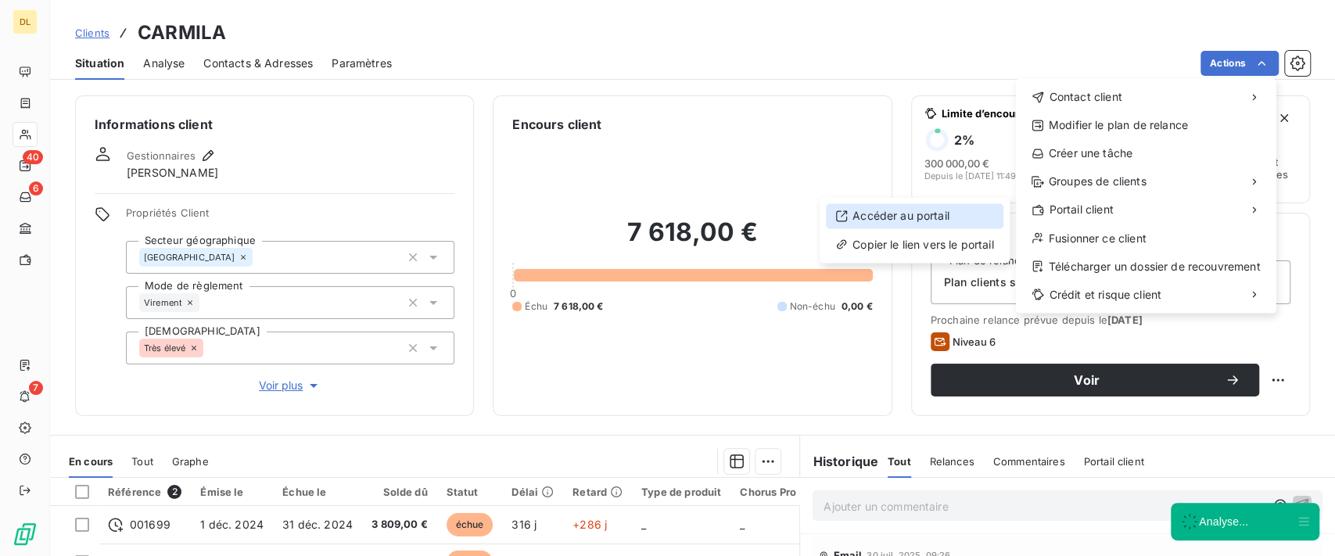
click at [950, 214] on div "Accéder au portail" at bounding box center [915, 215] width 178 height 25
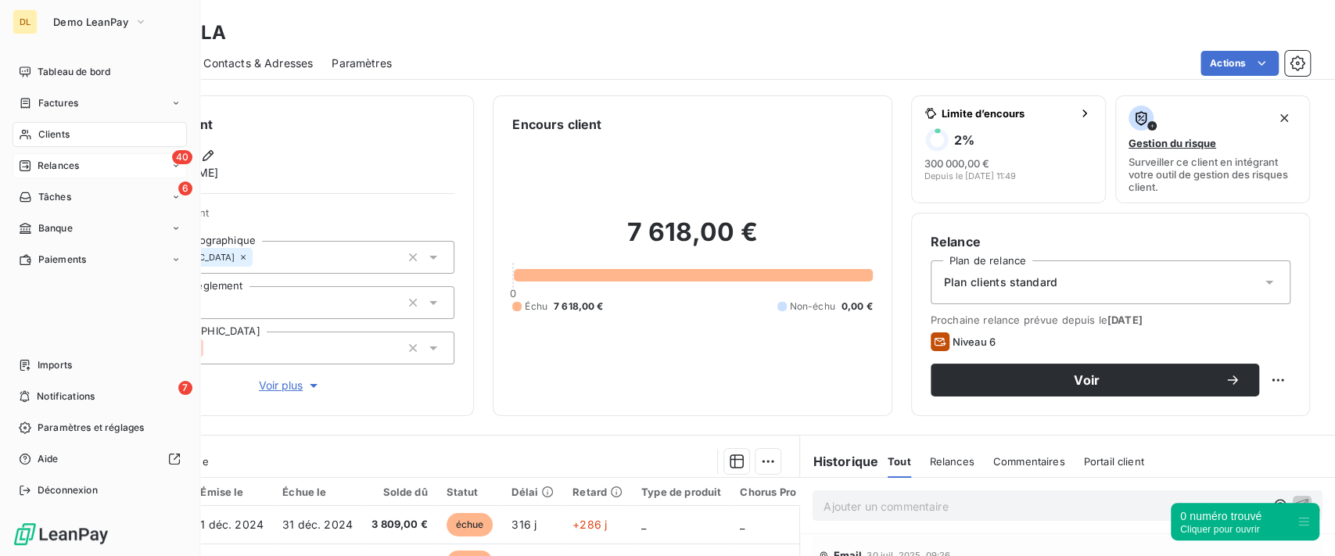
click at [59, 167] on span "Relances" at bounding box center [58, 166] width 41 height 14
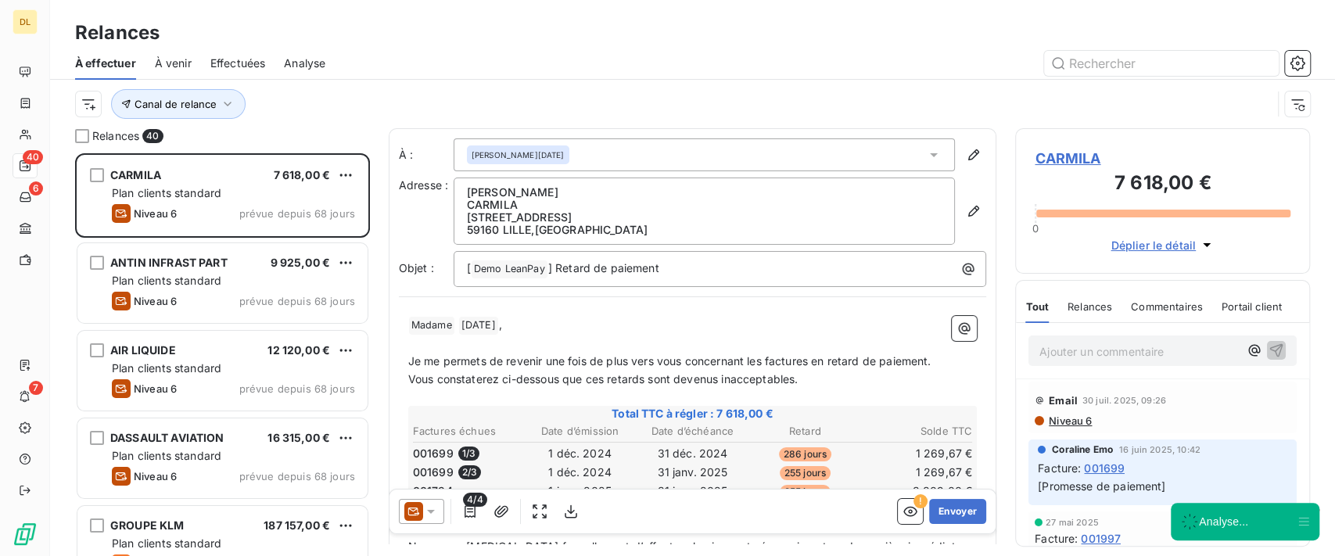
scroll to position [386, 278]
click at [196, 102] on span "Canal de relance" at bounding box center [176, 104] width 82 height 13
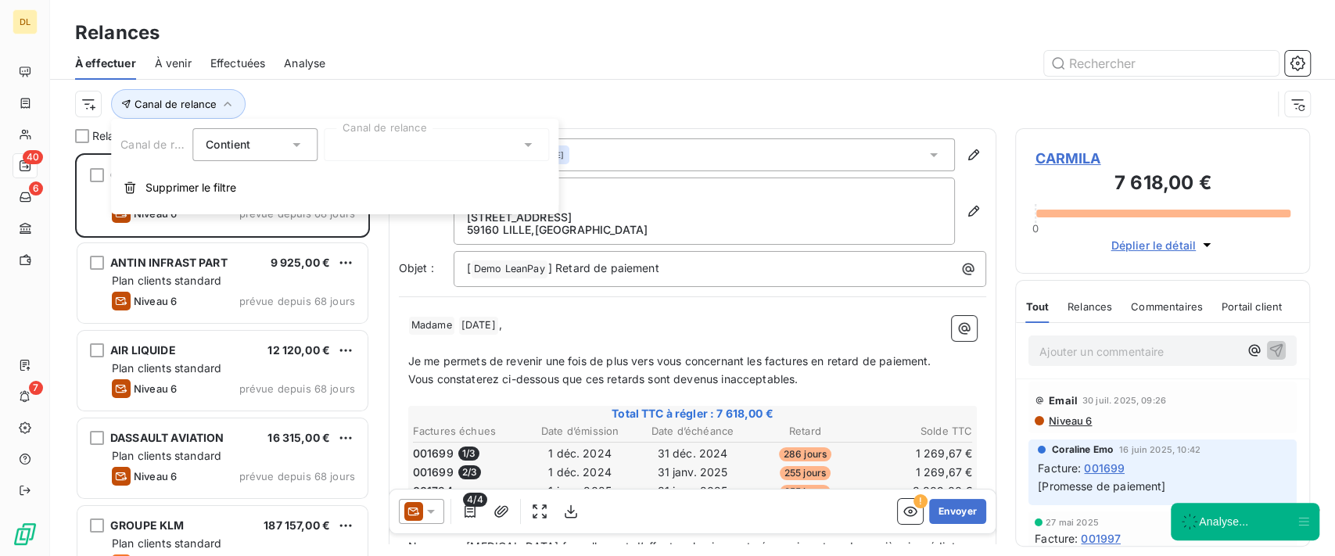
click at [361, 137] on div at bounding box center [436, 144] width 225 height 33
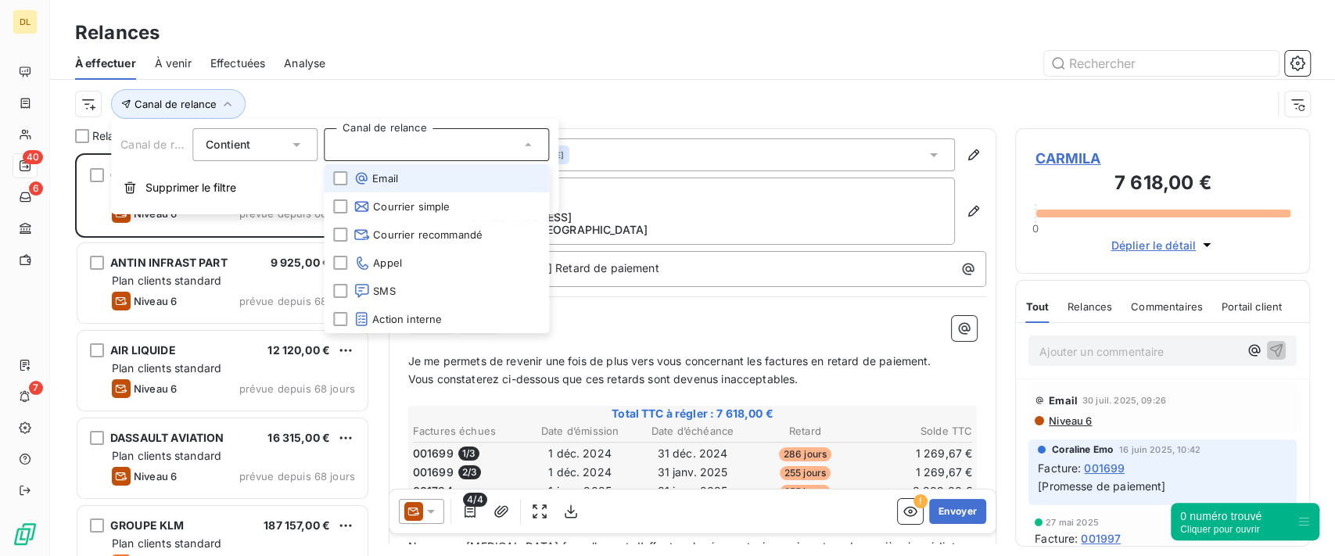
click at [425, 185] on li "Email" at bounding box center [436, 178] width 225 height 28
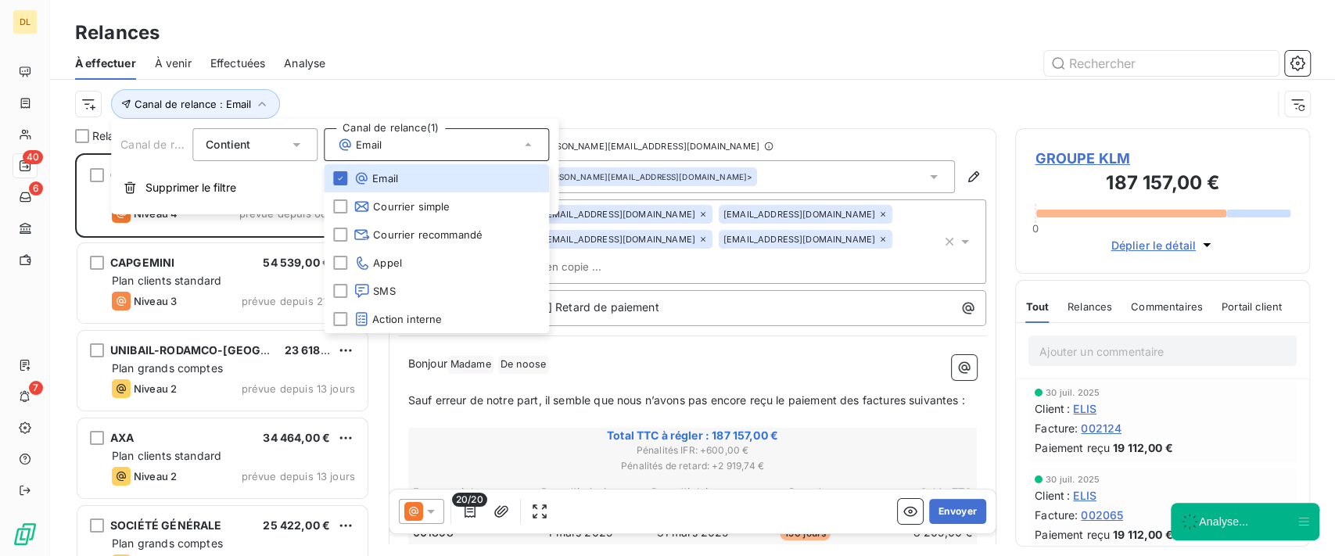
click at [681, 106] on div "Canal de relance : Email" at bounding box center [673, 104] width 1197 height 30
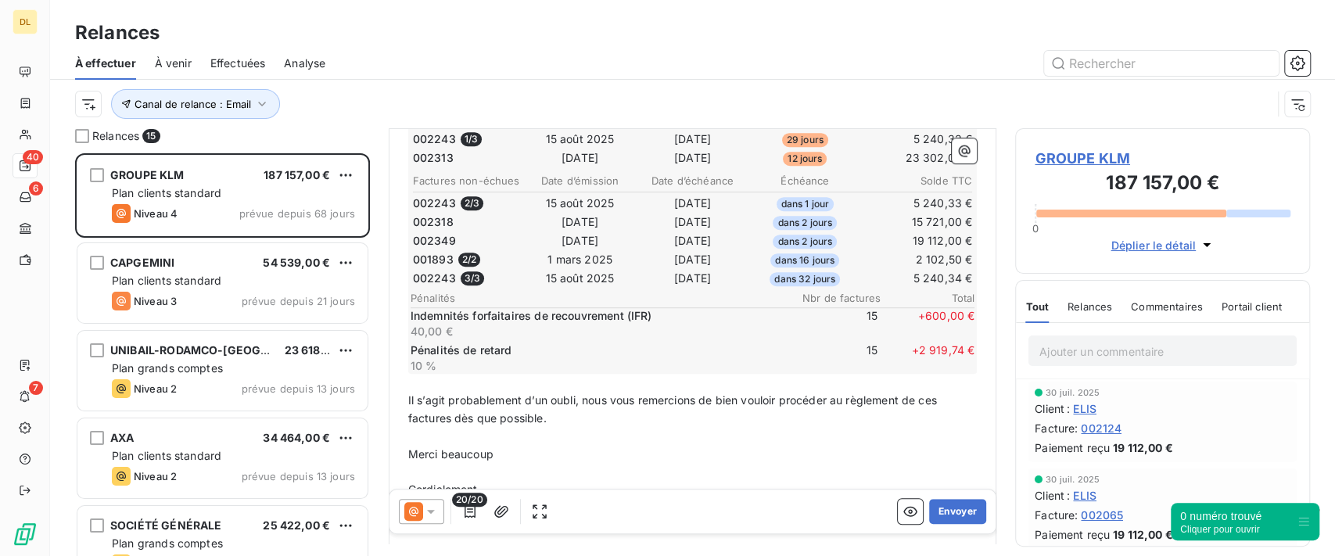
scroll to position [626, 0]
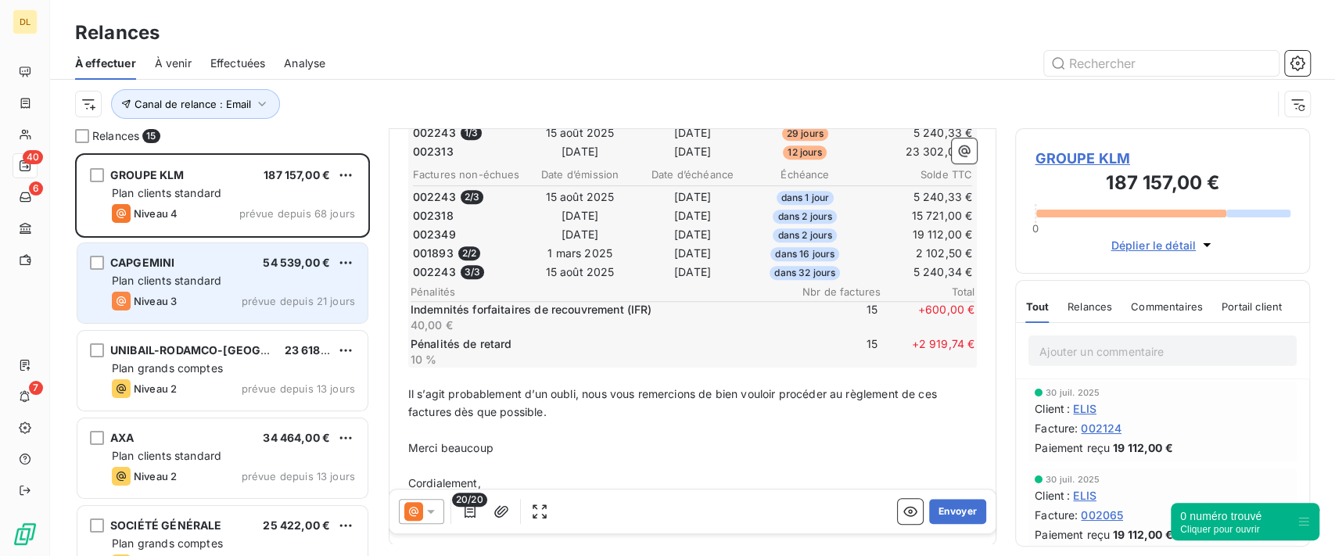
click at [247, 288] on div "Plan clients standard" at bounding box center [233, 281] width 243 height 16
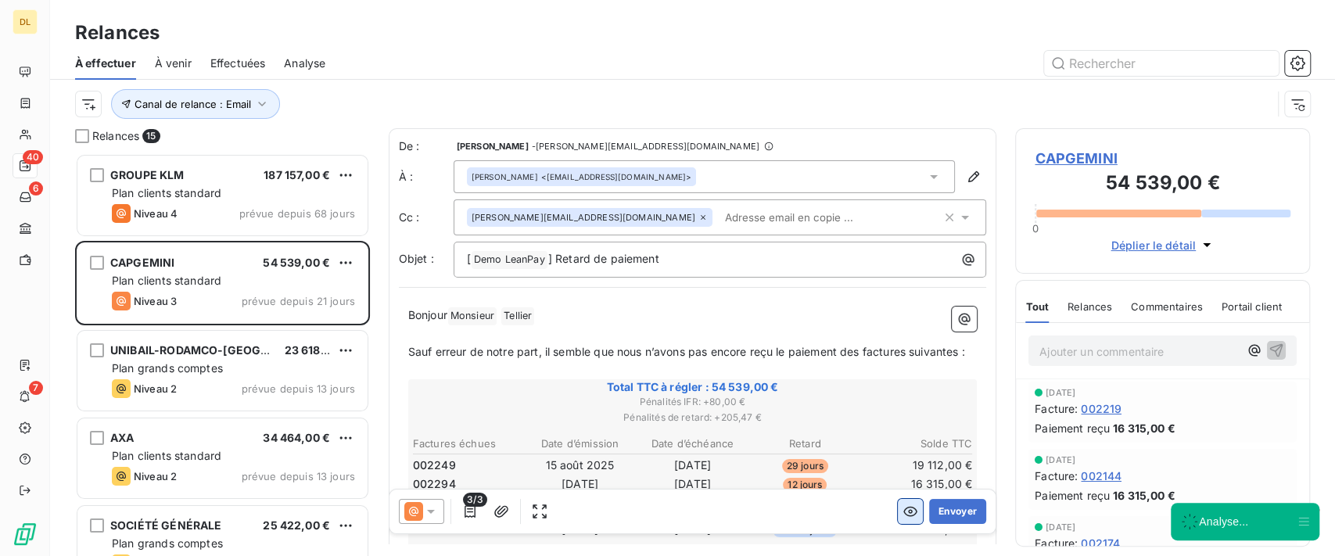
click at [903, 510] on icon "button" at bounding box center [911, 512] width 16 height 16
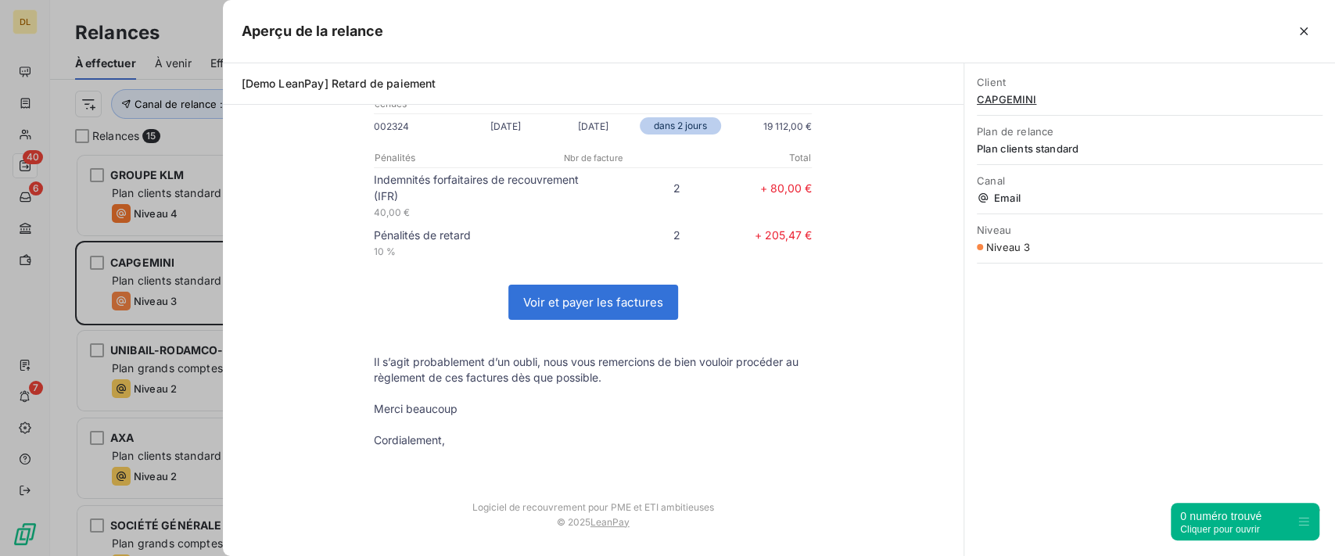
scroll to position [363, 0]
click at [1308, 22] on button "button" at bounding box center [1303, 31] width 25 height 25
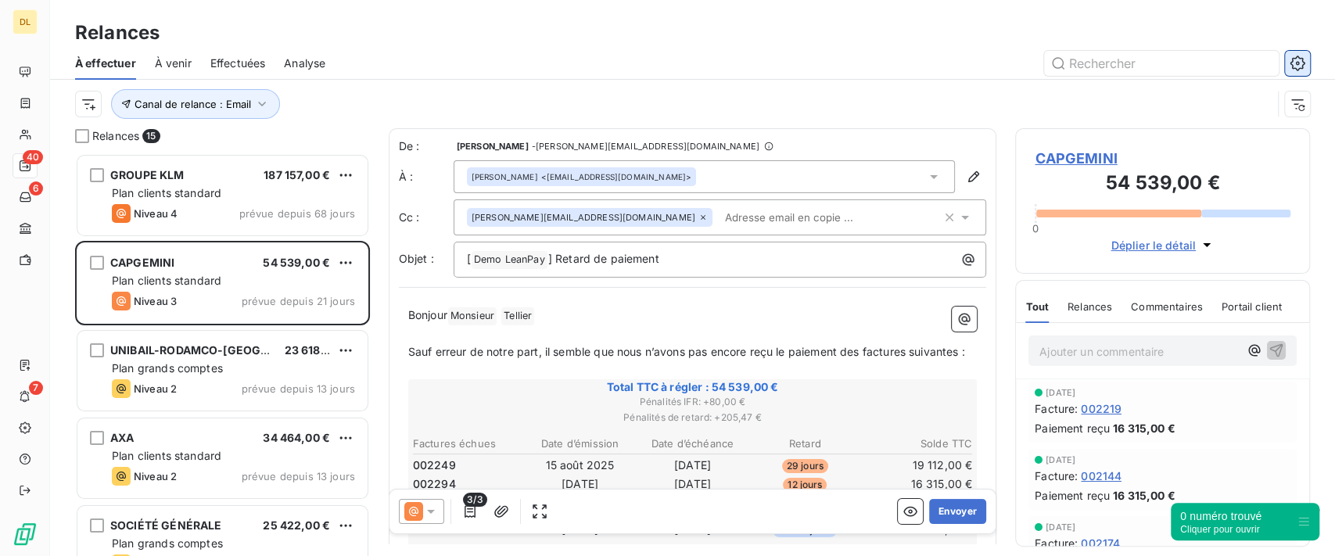
click at [1285, 68] on button "button" at bounding box center [1297, 63] width 25 height 25
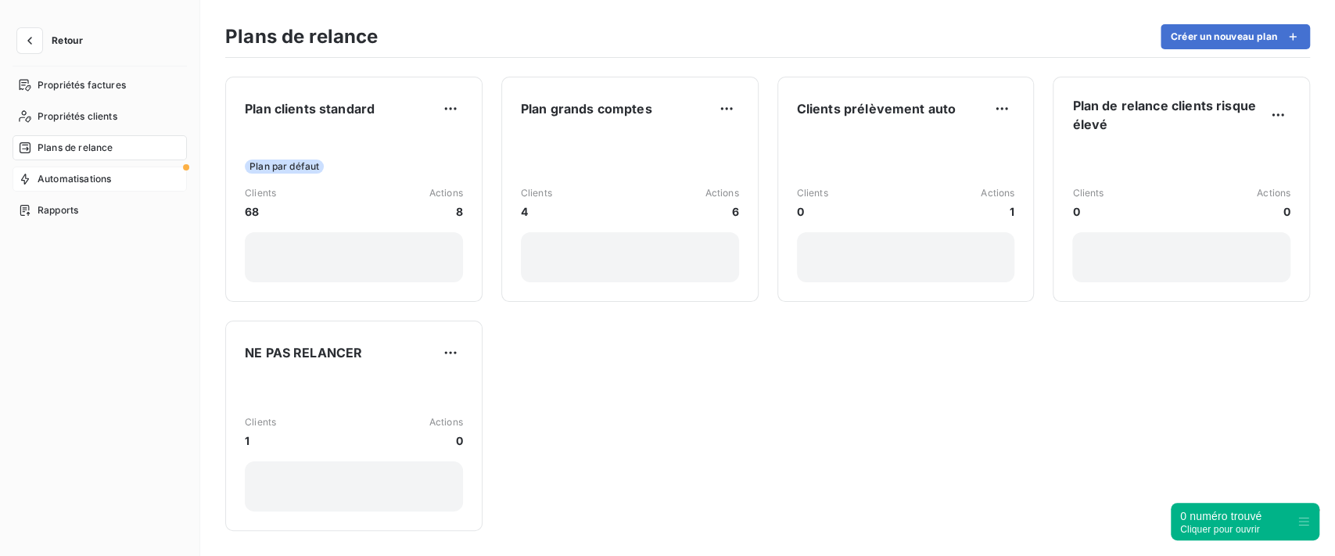
click at [107, 181] on span "Automatisations" at bounding box center [75, 179] width 74 height 14
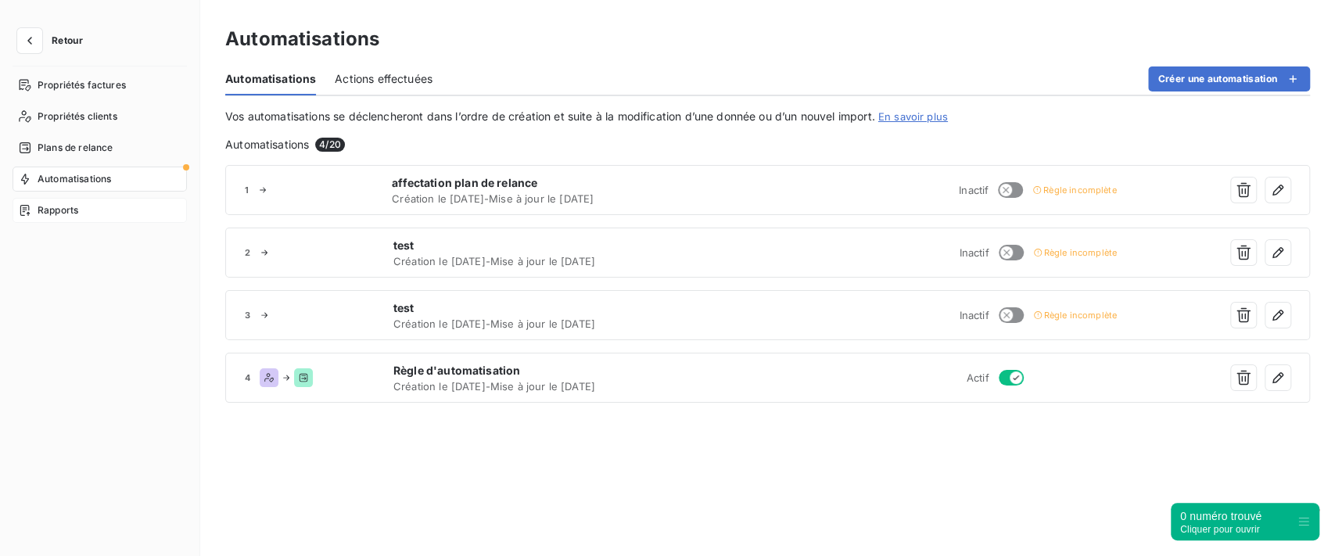
click at [104, 214] on div "Rapports" at bounding box center [100, 210] width 174 height 25
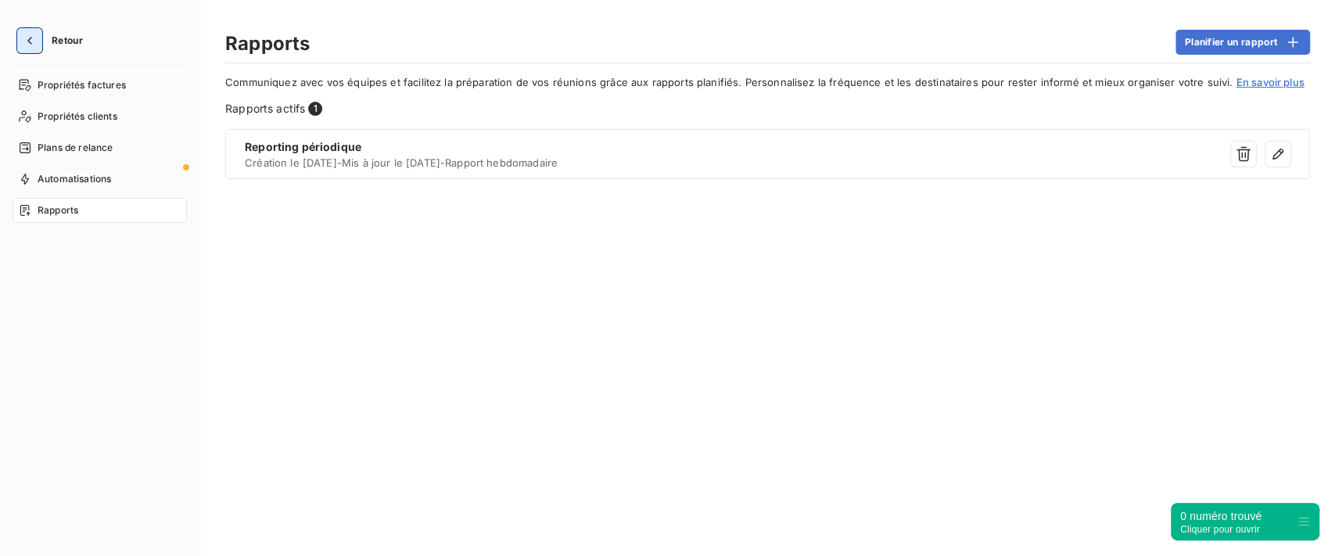
click at [28, 42] on icon "button" at bounding box center [30, 41] width 16 height 16
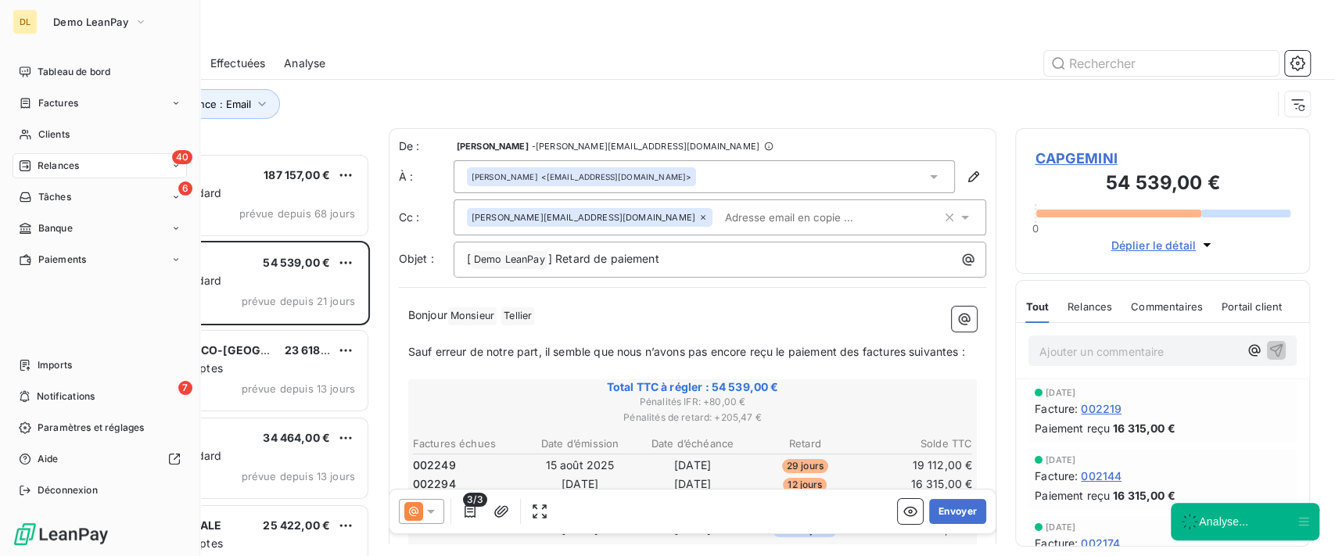
scroll to position [386, 278]
click at [48, 63] on div "Tableau de bord" at bounding box center [100, 71] width 174 height 25
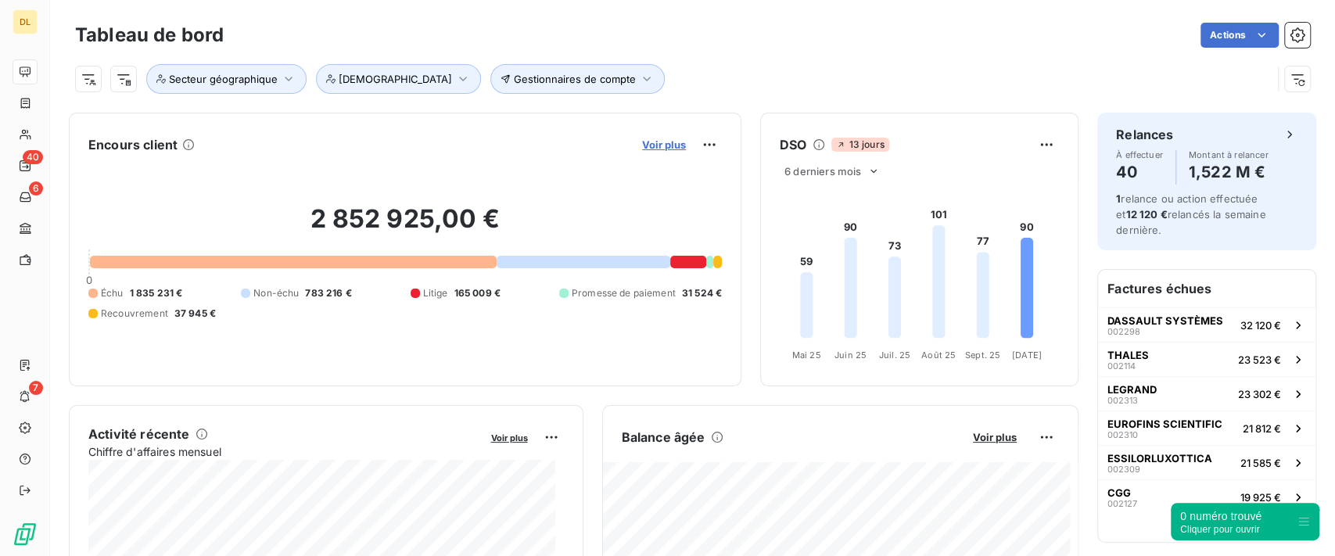
click at [646, 143] on span "Voir plus" at bounding box center [664, 144] width 44 height 13
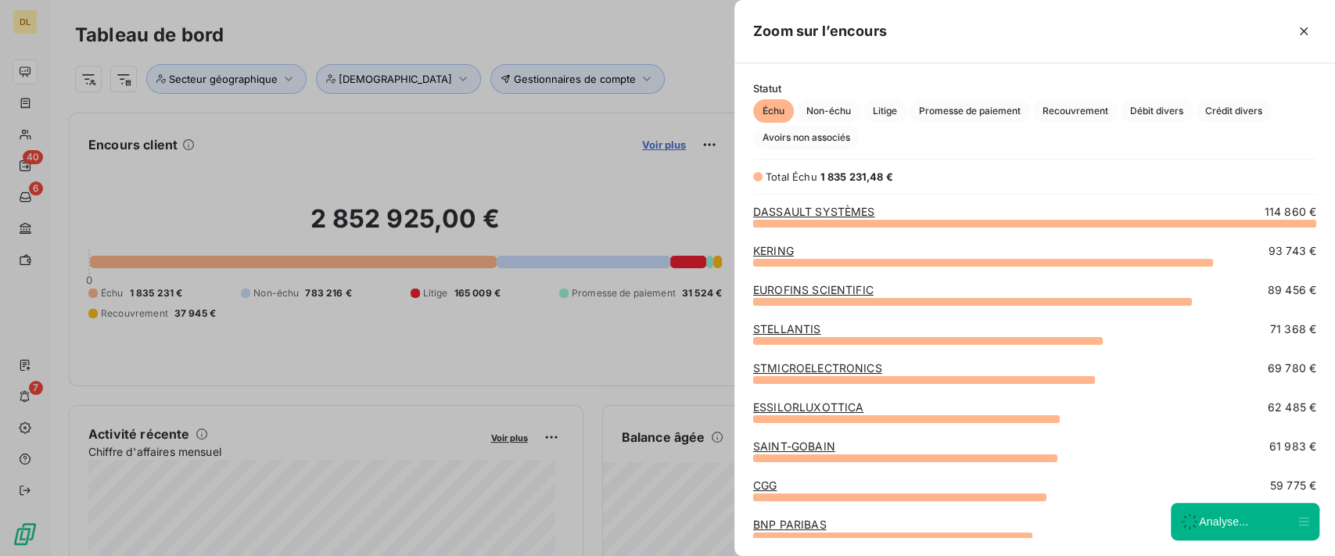
scroll to position [317, 584]
click at [1306, 31] on icon "button" at bounding box center [1304, 31] width 16 height 16
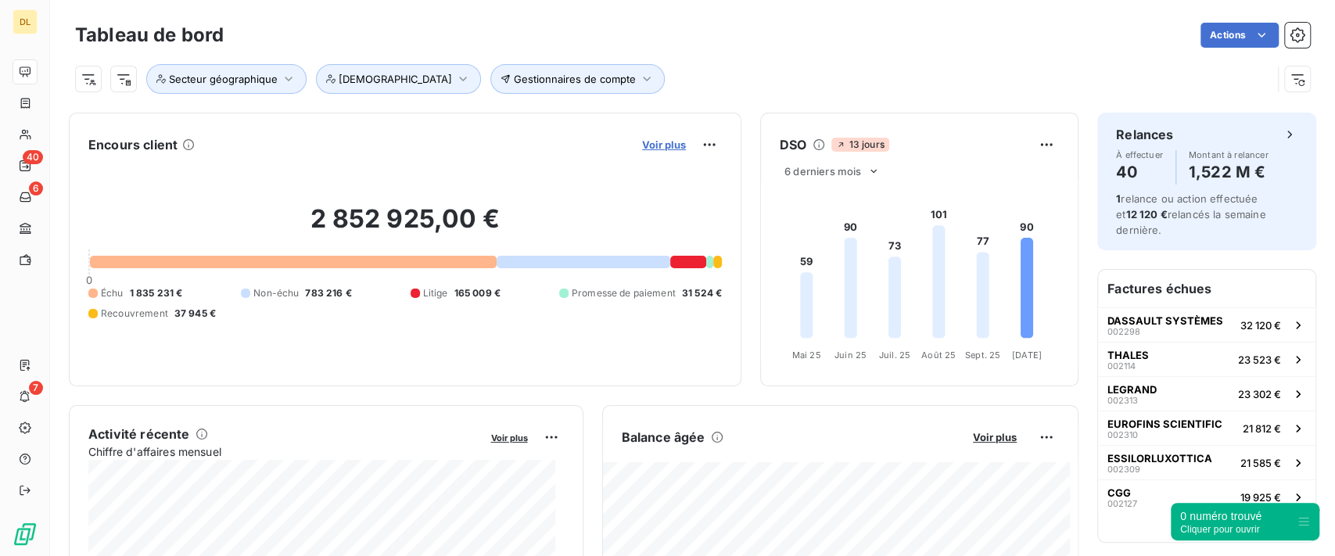
click at [650, 148] on span "Voir plus" at bounding box center [664, 144] width 44 height 13
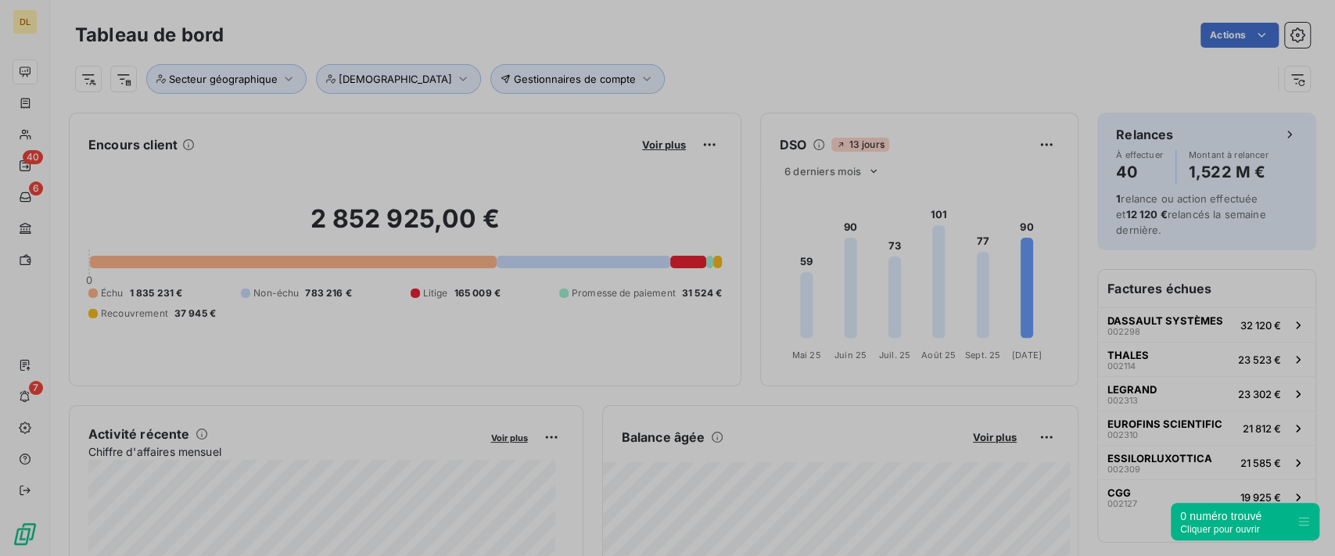
scroll to position [16, 16]
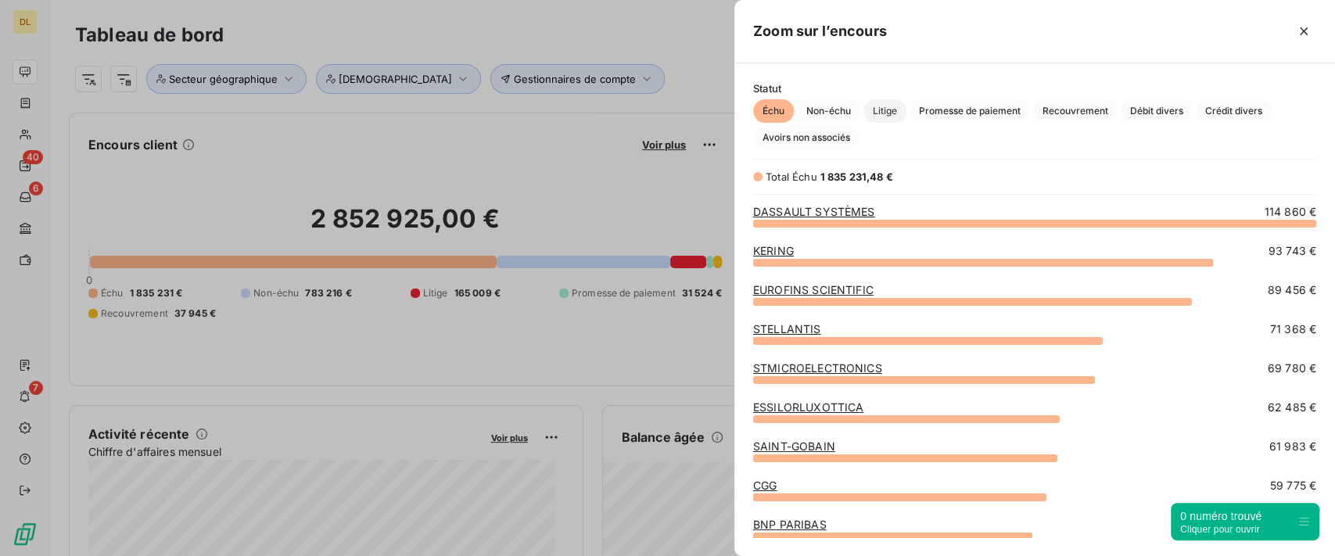
click at [873, 116] on span "Litige" at bounding box center [885, 110] width 43 height 23
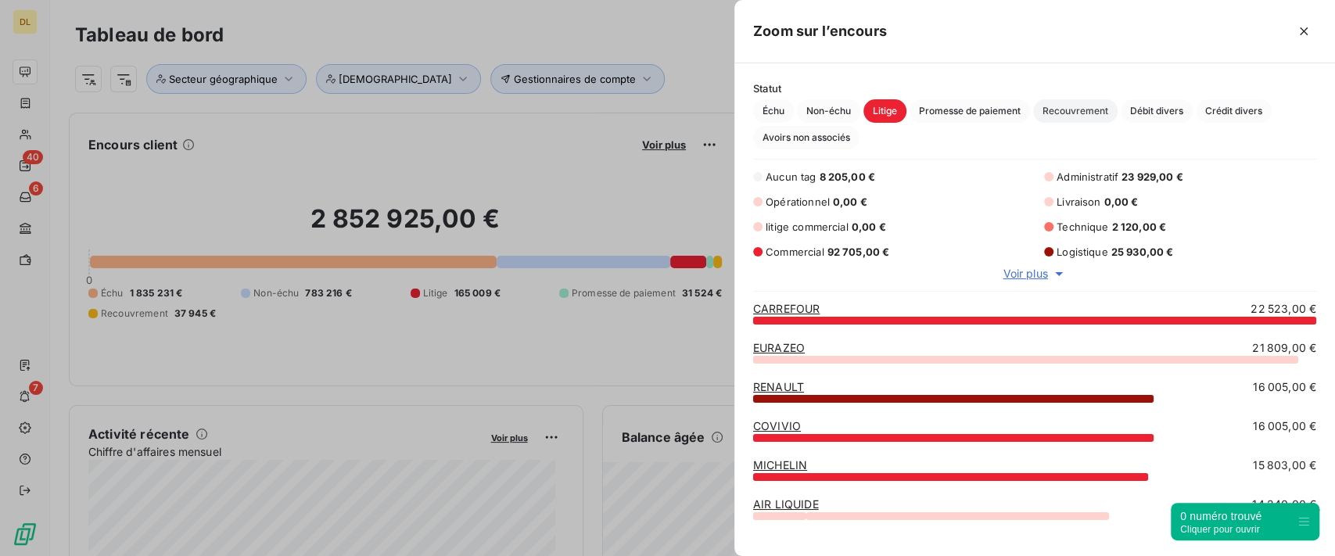
scroll to position [221, 584]
click at [1083, 116] on span "Recouvrement" at bounding box center [1075, 110] width 84 height 23
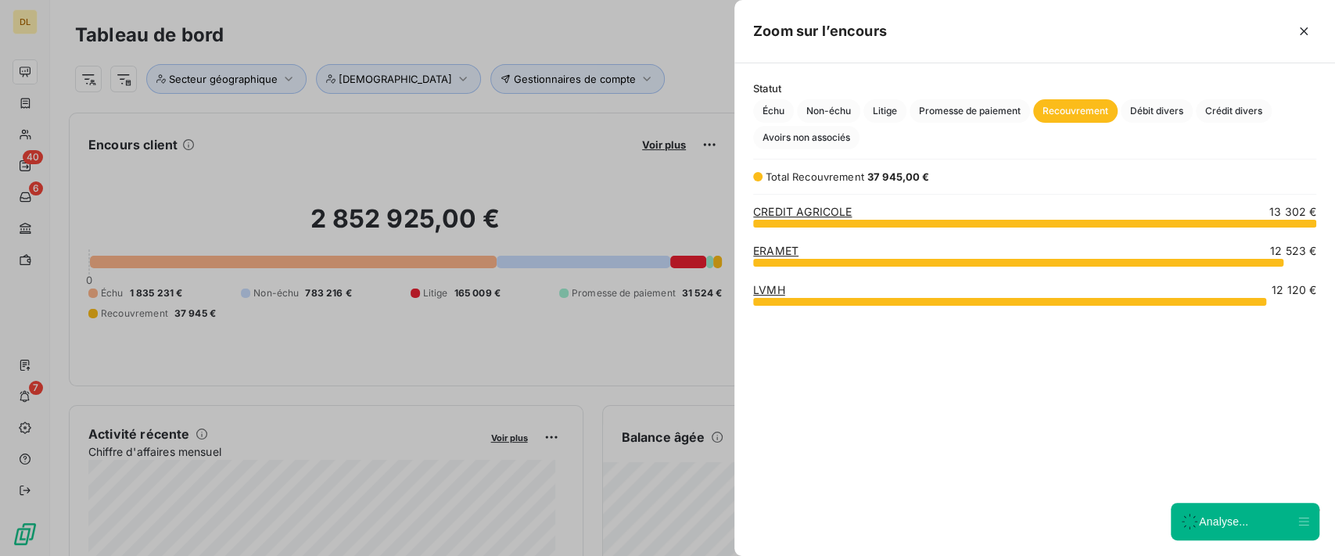
scroll to position [317, 584]
click at [1304, 35] on icon "button" at bounding box center [1304, 31] width 16 height 16
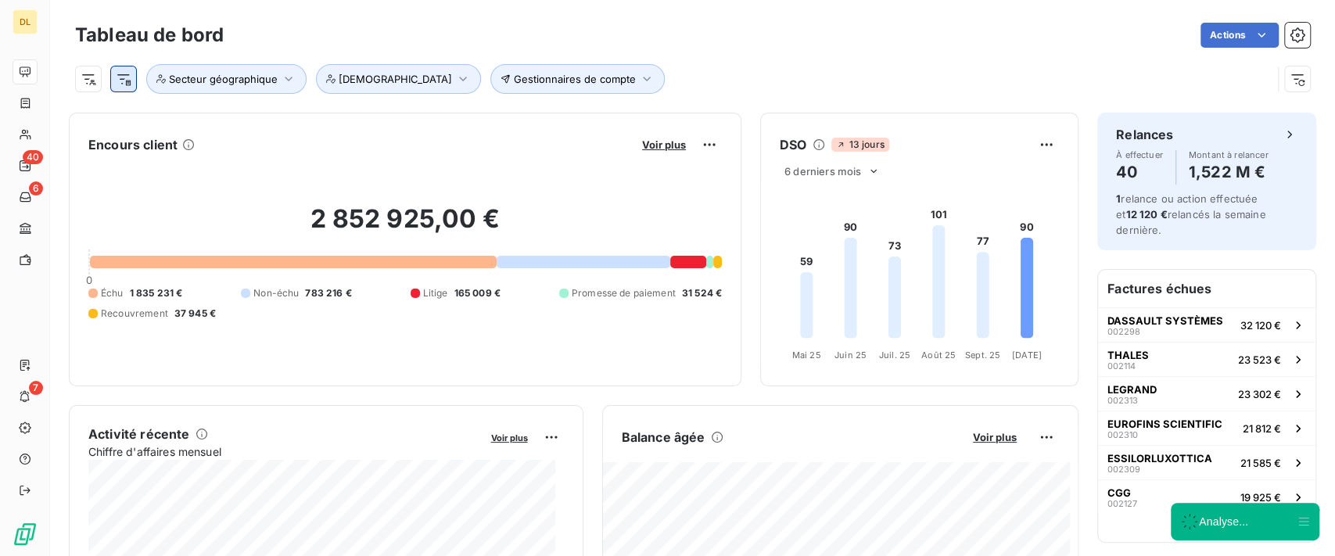
click at [128, 84] on html "DL 40 6 7 Tableau de bord Actions Gestionnaires de compte Secteur géographique …" at bounding box center [667, 278] width 1335 height 556
click at [659, 73] on html "DL 40 6 7 Tableau de bord Actions Gestionnaires de compte Secteur géographique …" at bounding box center [667, 278] width 1335 height 556
click at [658, 147] on span "Voir plus" at bounding box center [664, 144] width 44 height 13
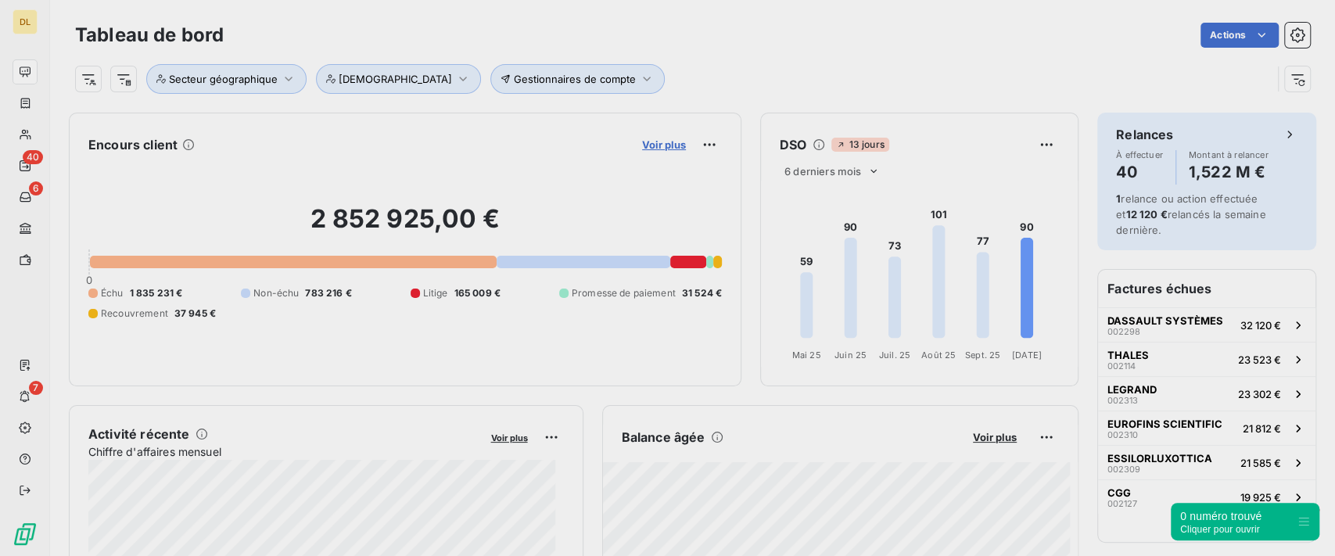
scroll to position [16, 16]
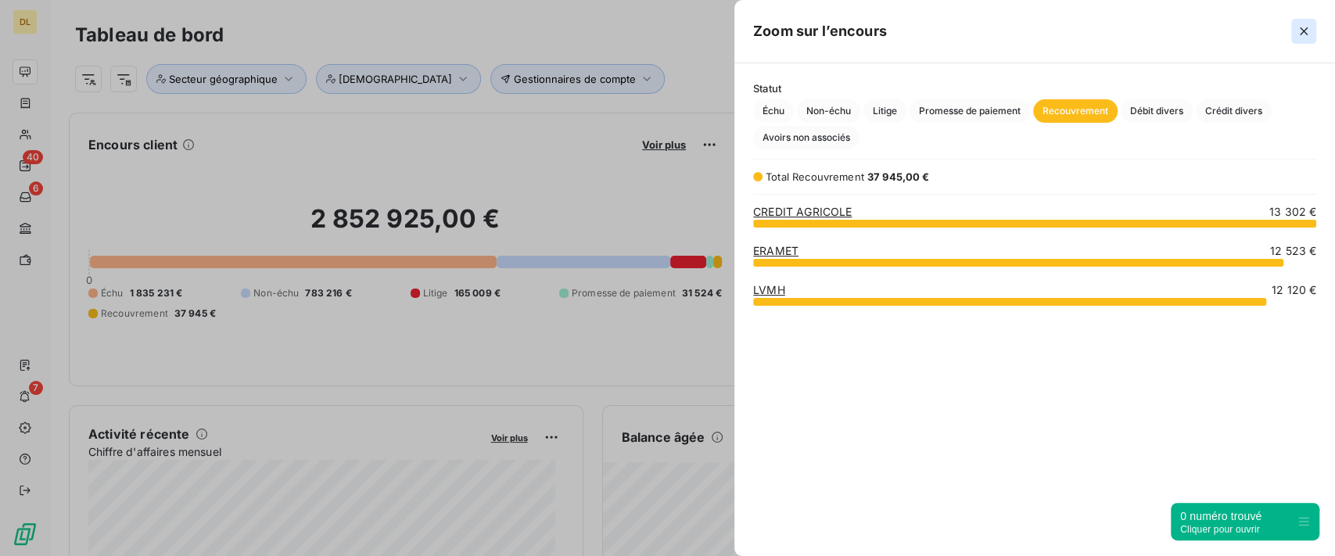
click at [1306, 34] on icon "button" at bounding box center [1304, 31] width 8 height 8
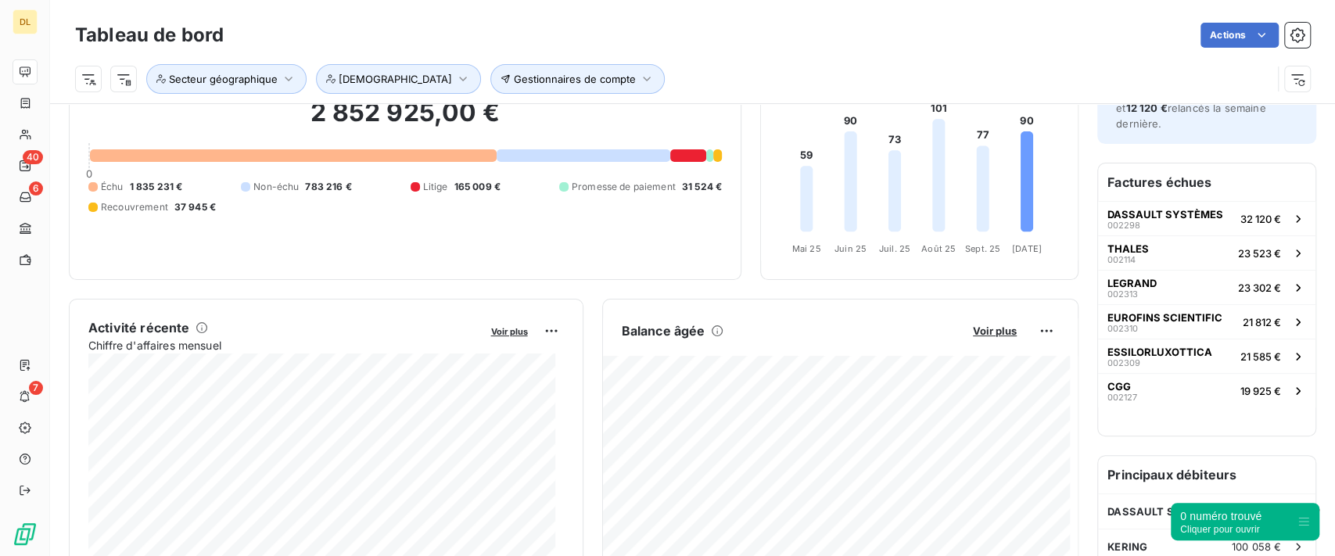
scroll to position [0, 0]
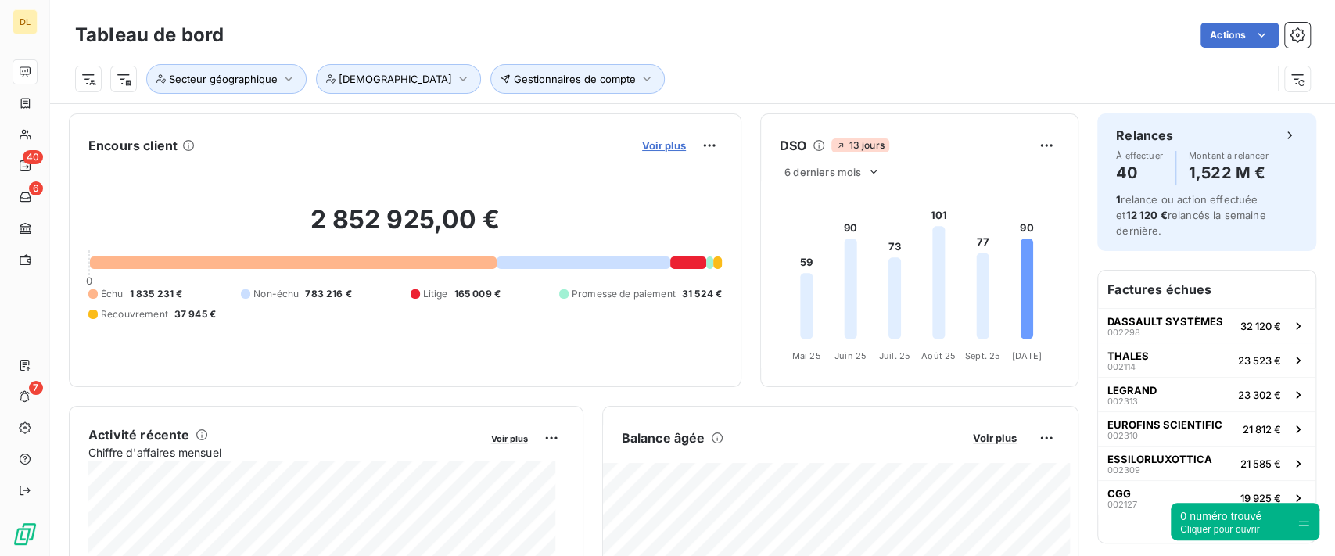
click at [643, 146] on span "Voir plus" at bounding box center [664, 145] width 44 height 13
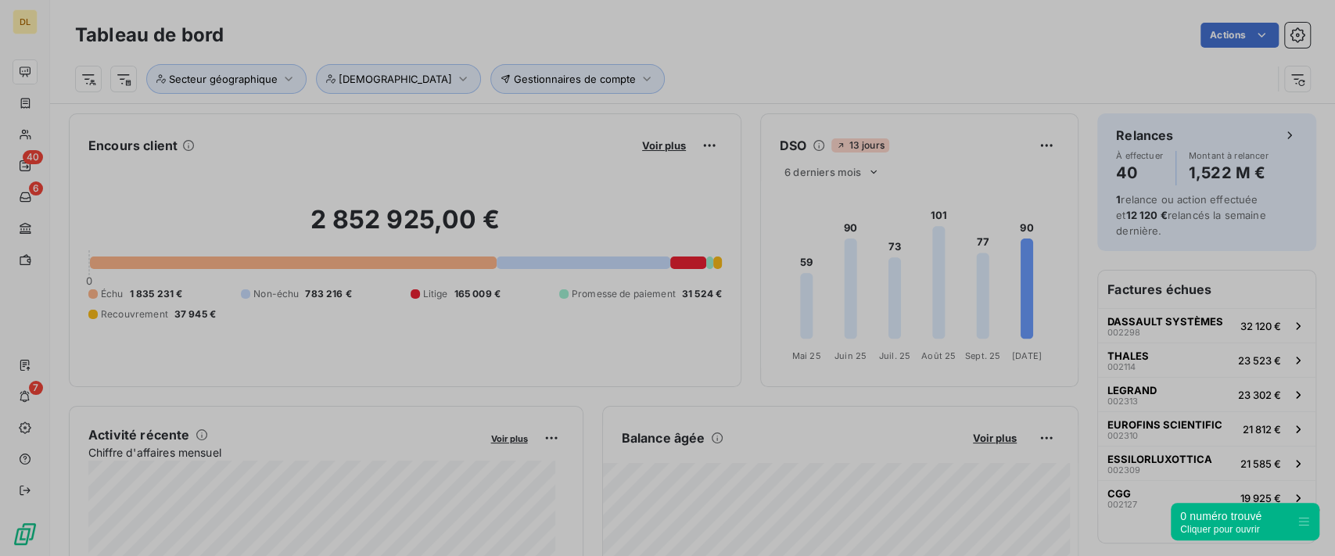
scroll to position [540, 584]
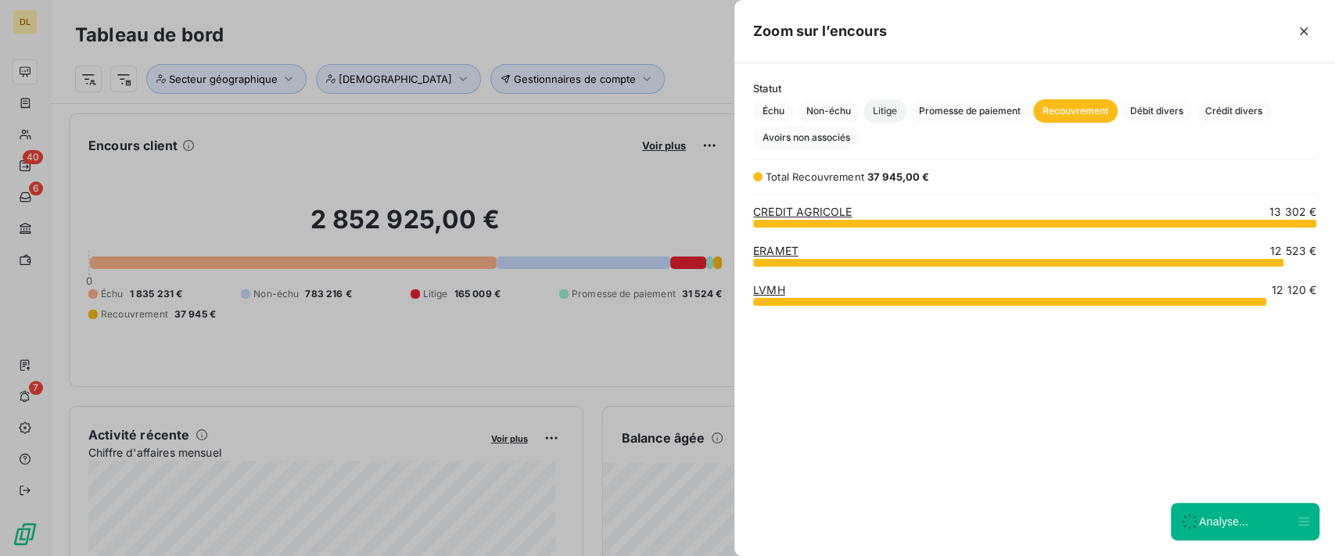
click at [877, 120] on span "Litige" at bounding box center [885, 110] width 43 height 23
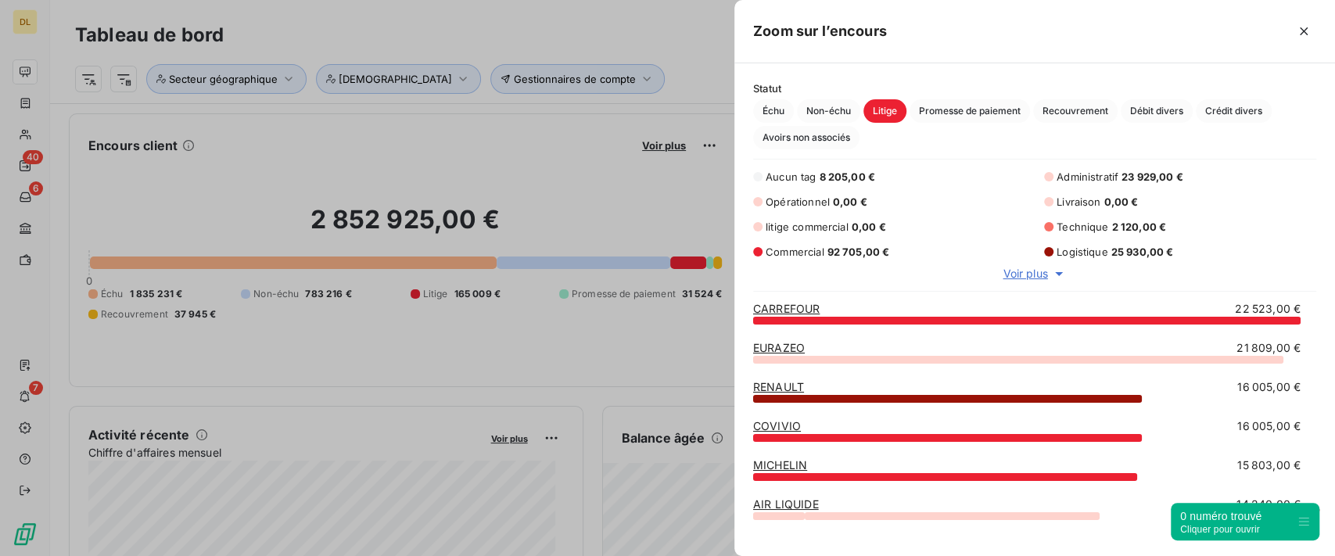
scroll to position [16, 16]
click at [1305, 34] on icon "button" at bounding box center [1304, 31] width 16 height 16
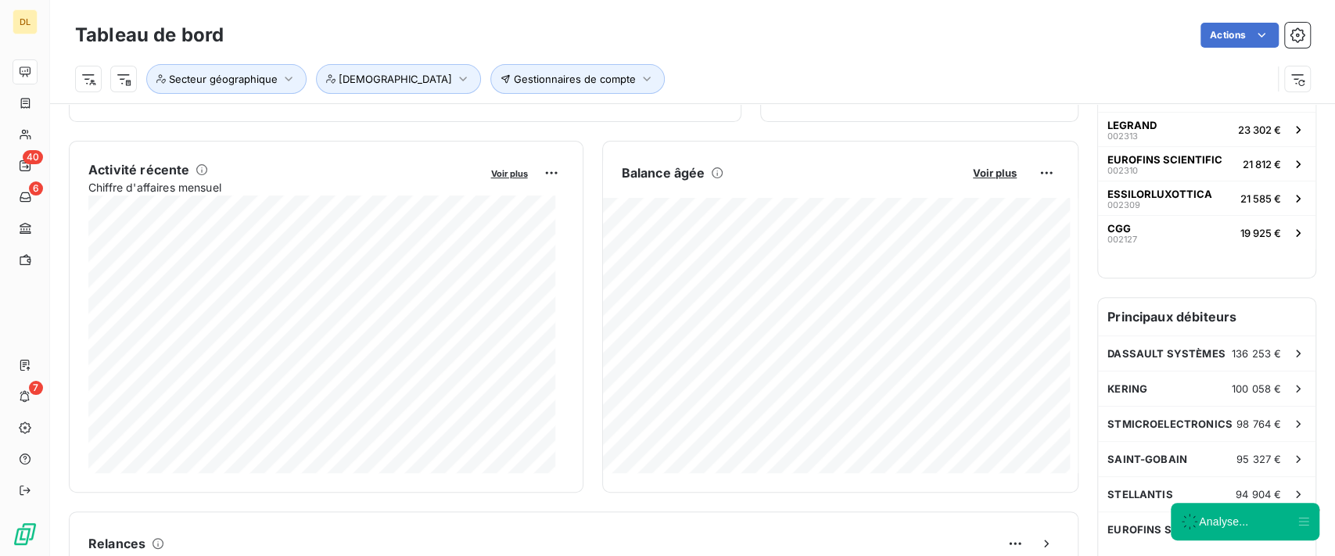
scroll to position [313, 0]
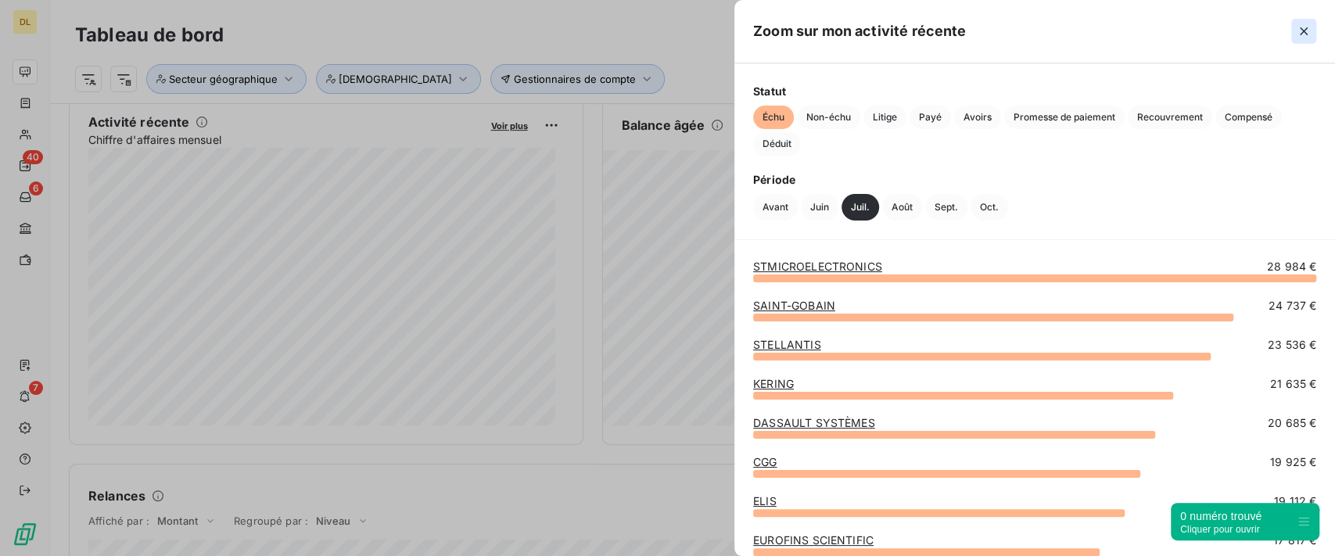
click at [1307, 35] on icon "button" at bounding box center [1304, 31] width 16 height 16
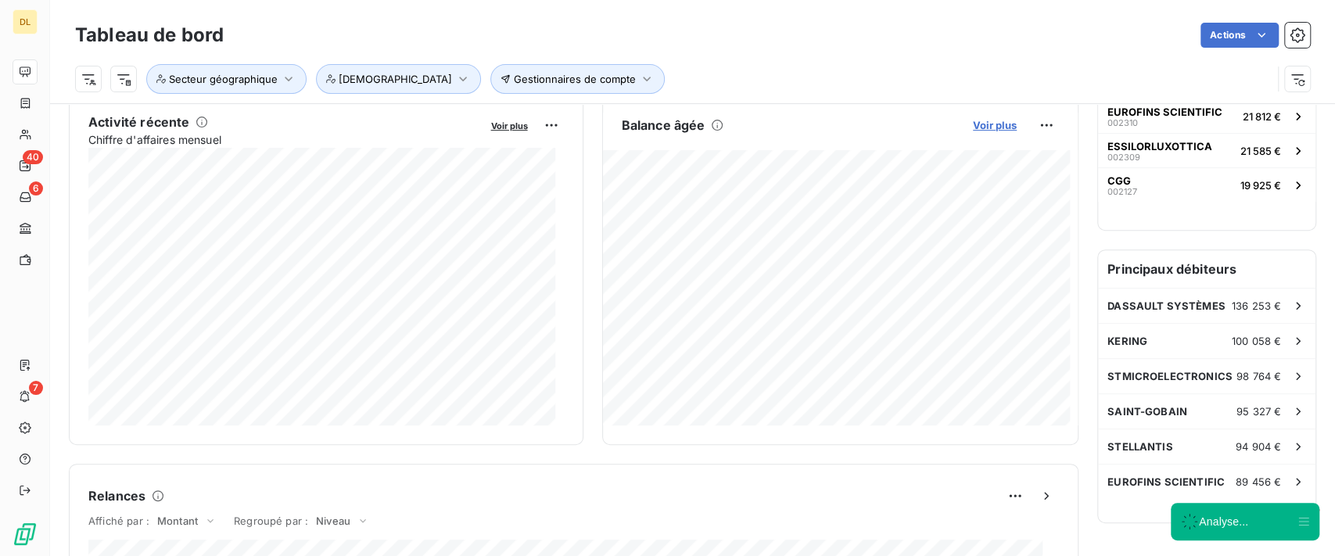
click at [973, 119] on span "Voir plus" at bounding box center [995, 125] width 44 height 13
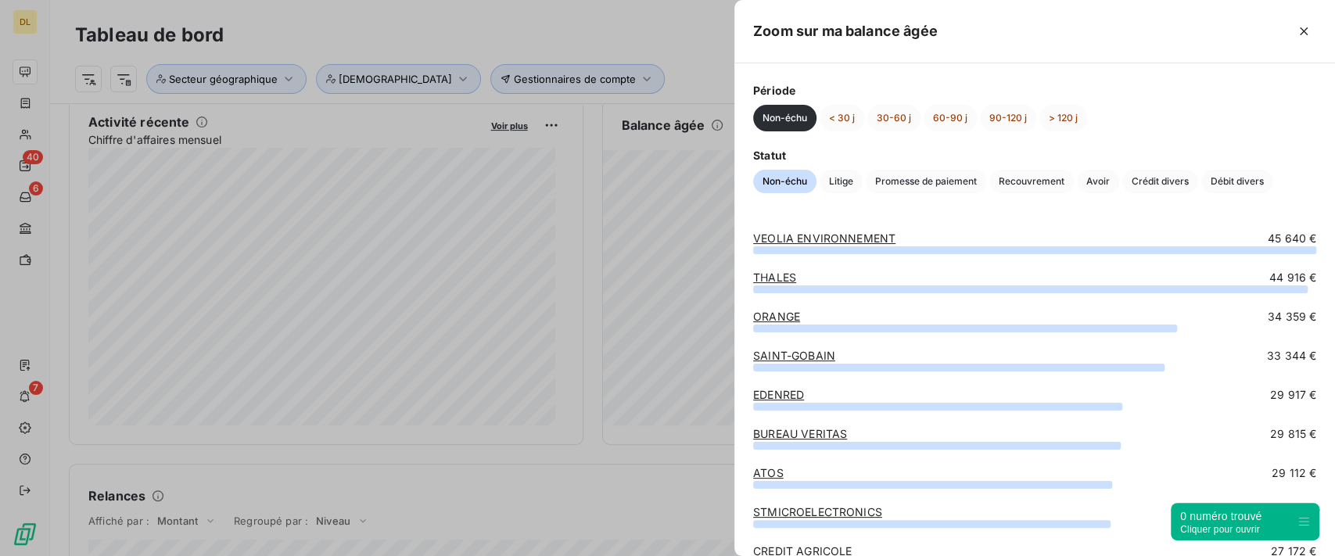
drag, startPoint x: 1298, startPoint y: 30, endPoint x: 968, endPoint y: 135, distance: 346.3
click at [1298, 31] on icon "button" at bounding box center [1304, 31] width 16 height 16
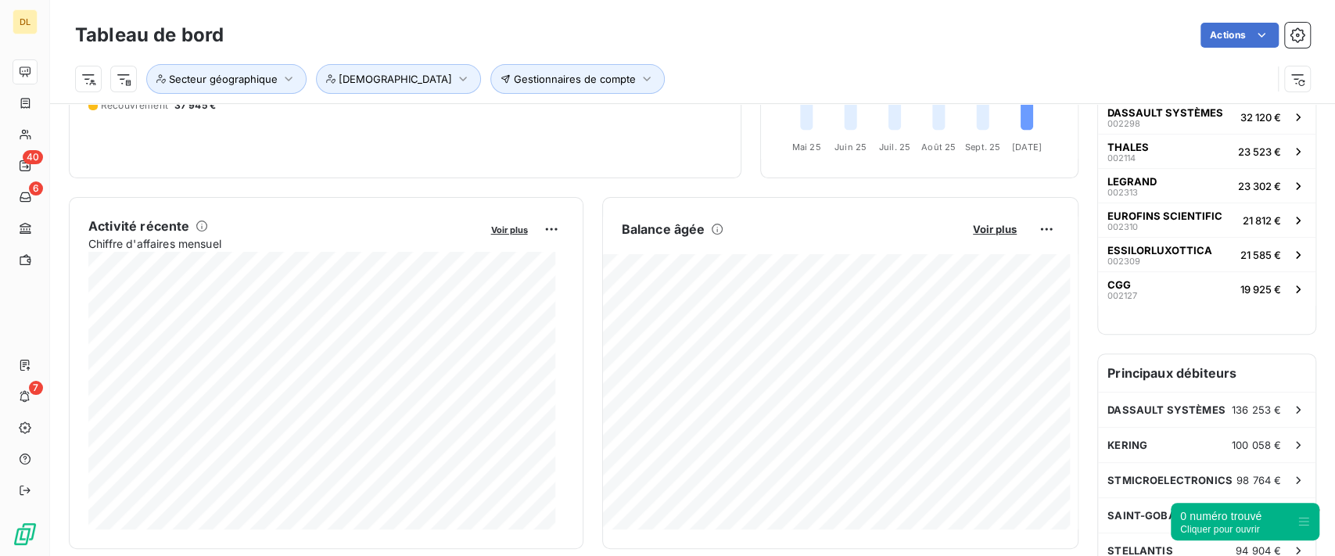
scroll to position [0, 0]
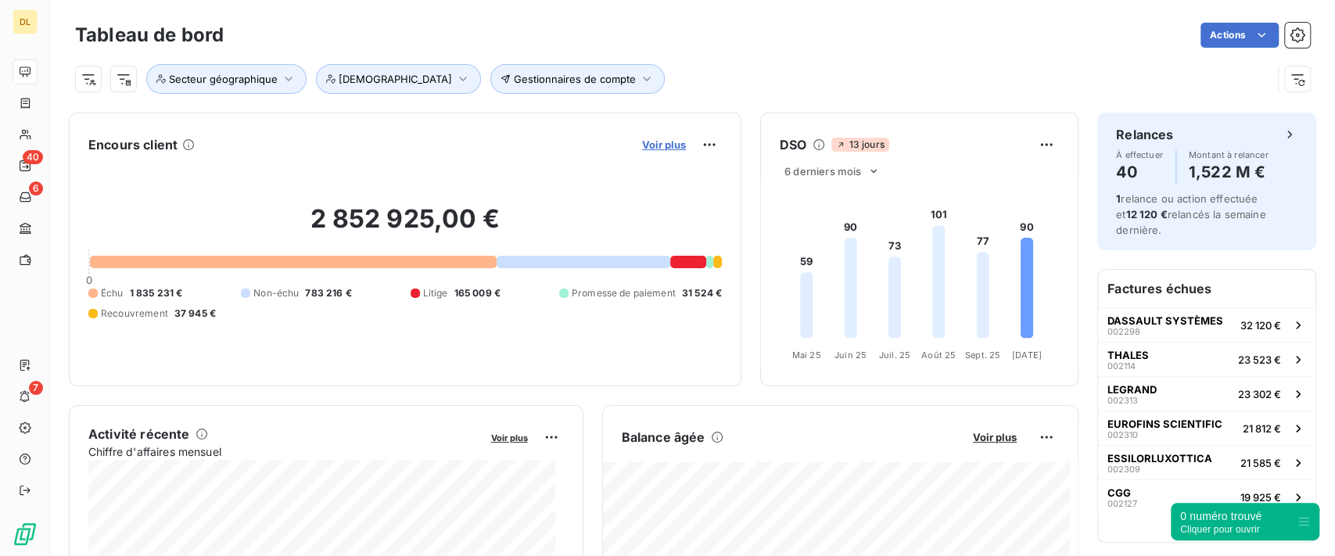
click at [666, 141] on span "Voir plus" at bounding box center [664, 144] width 44 height 13
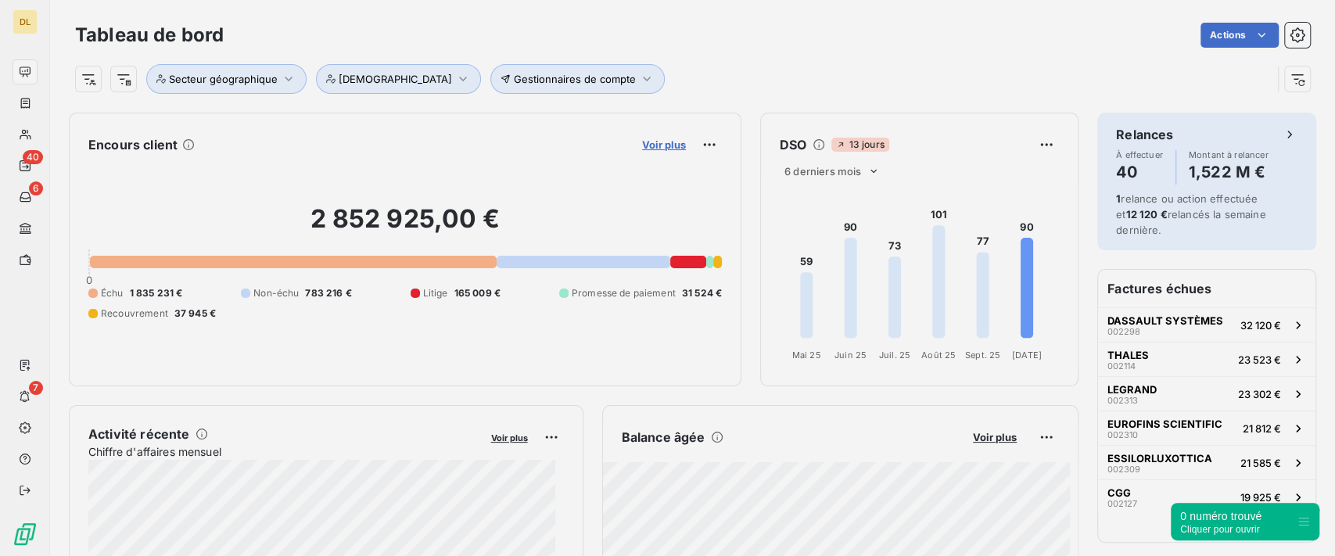
scroll to position [16, 16]
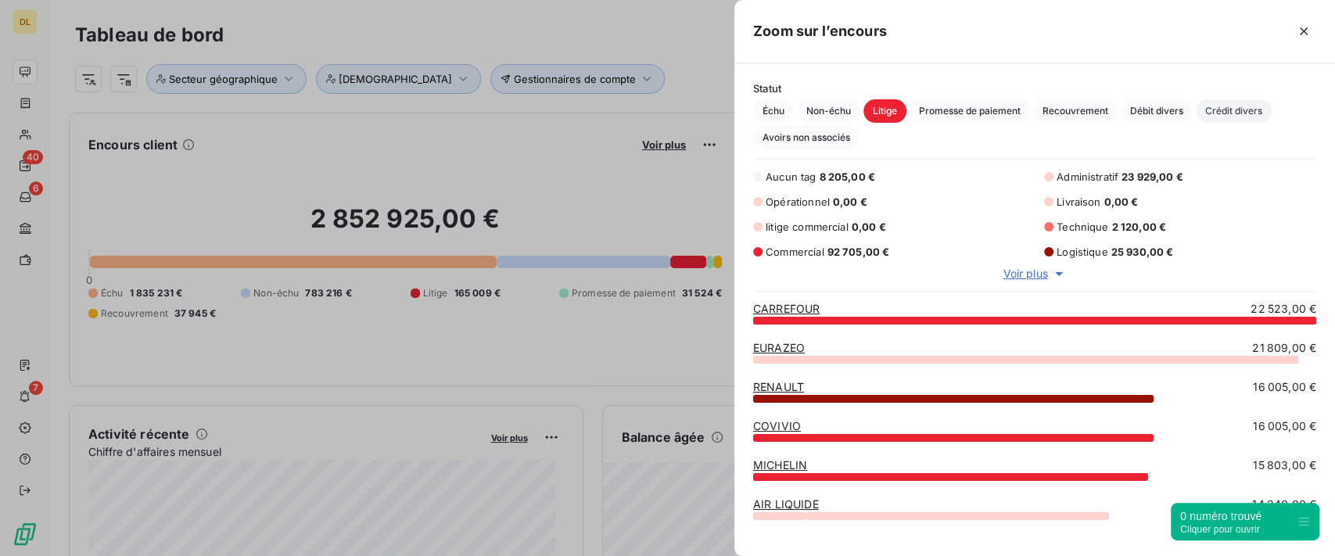
click at [1216, 113] on span "Crédit divers" at bounding box center [1234, 110] width 76 height 23
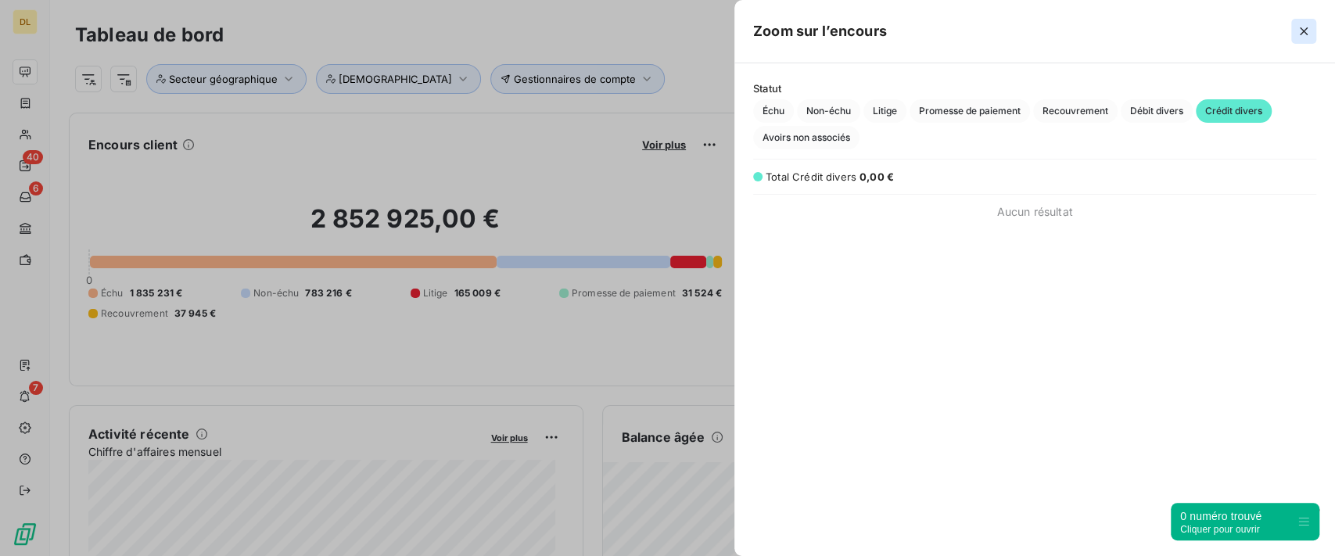
click at [1291, 35] on button "button" at bounding box center [1303, 31] width 25 height 25
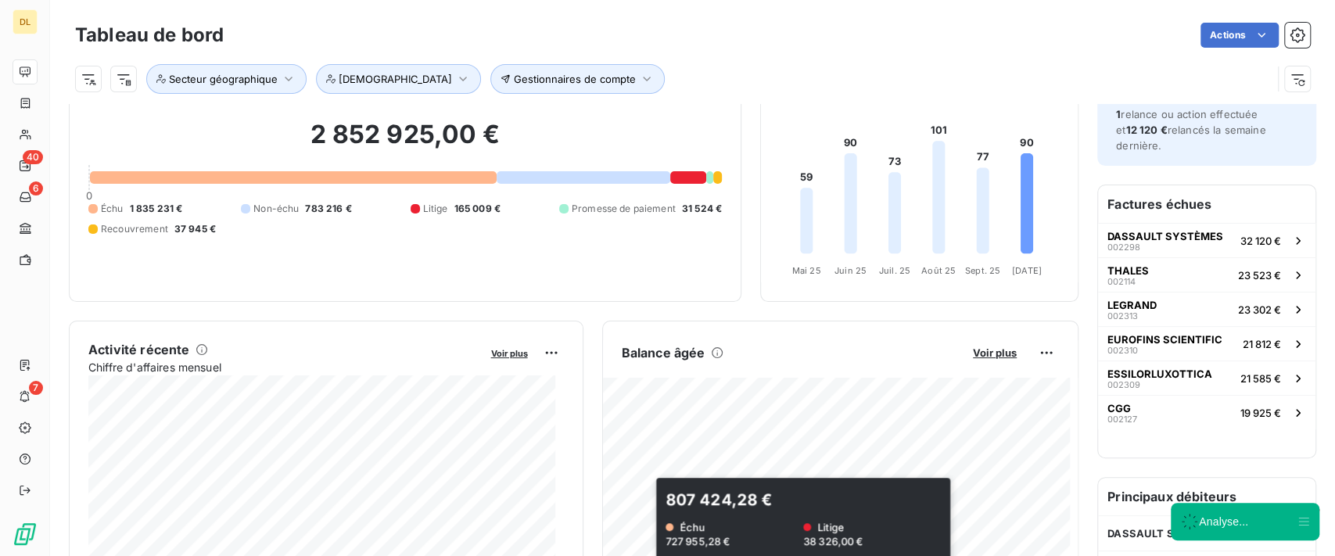
scroll to position [0, 0]
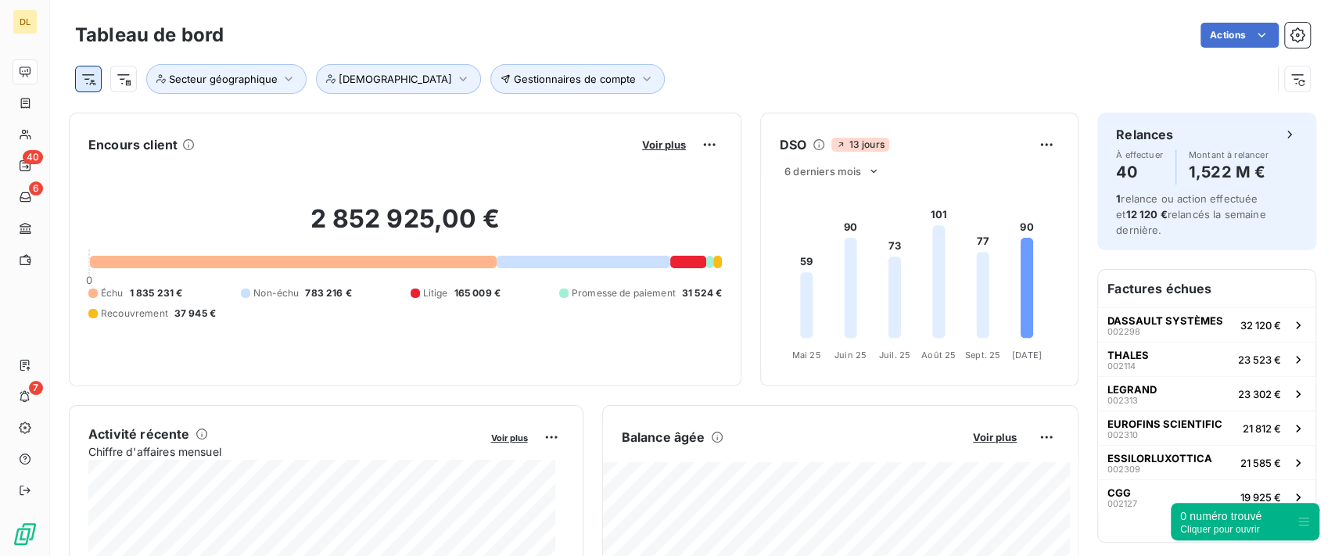
click at [96, 84] on html "DL 40 6 7 Tableau de bord Actions Gestionnaires de compte Secteur géographique …" at bounding box center [667, 278] width 1335 height 556
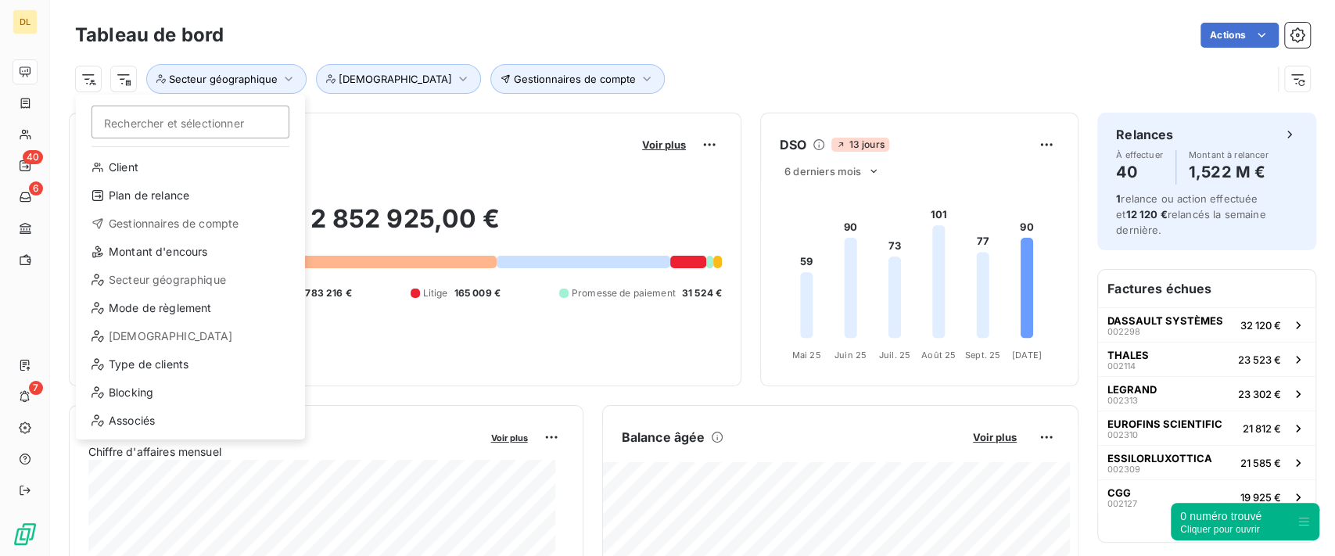
click at [833, 100] on html "DL 40 6 7 Tableau de bord Actions Rechercher et sélectionner Client Plan de rel…" at bounding box center [667, 278] width 1335 height 556
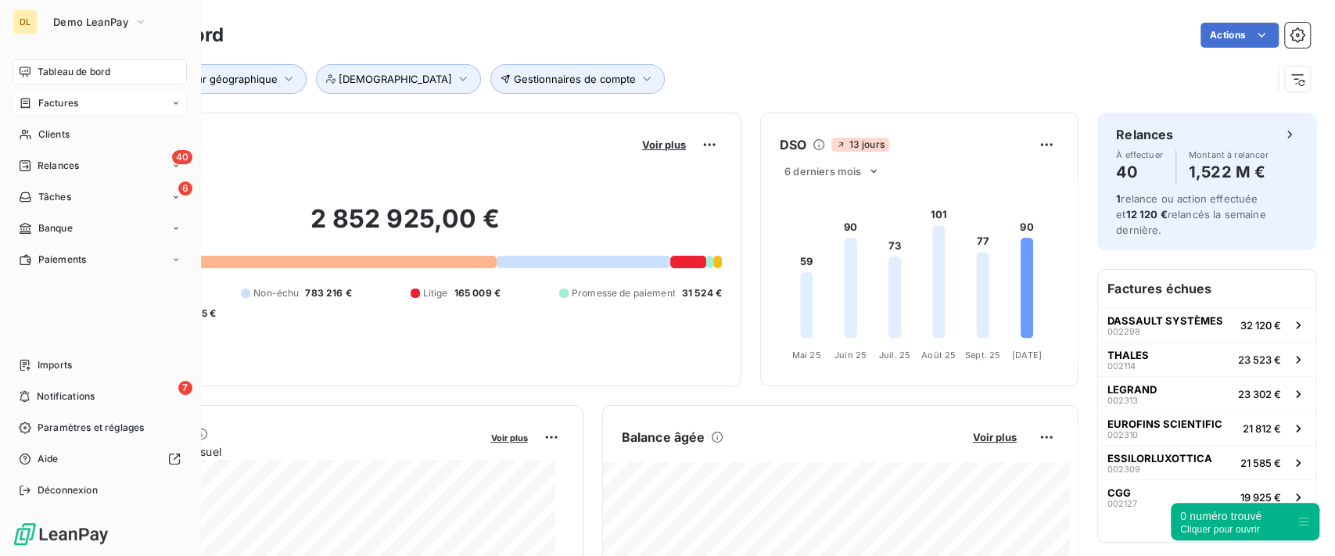
click at [34, 112] on div "Factures" at bounding box center [100, 103] width 174 height 25
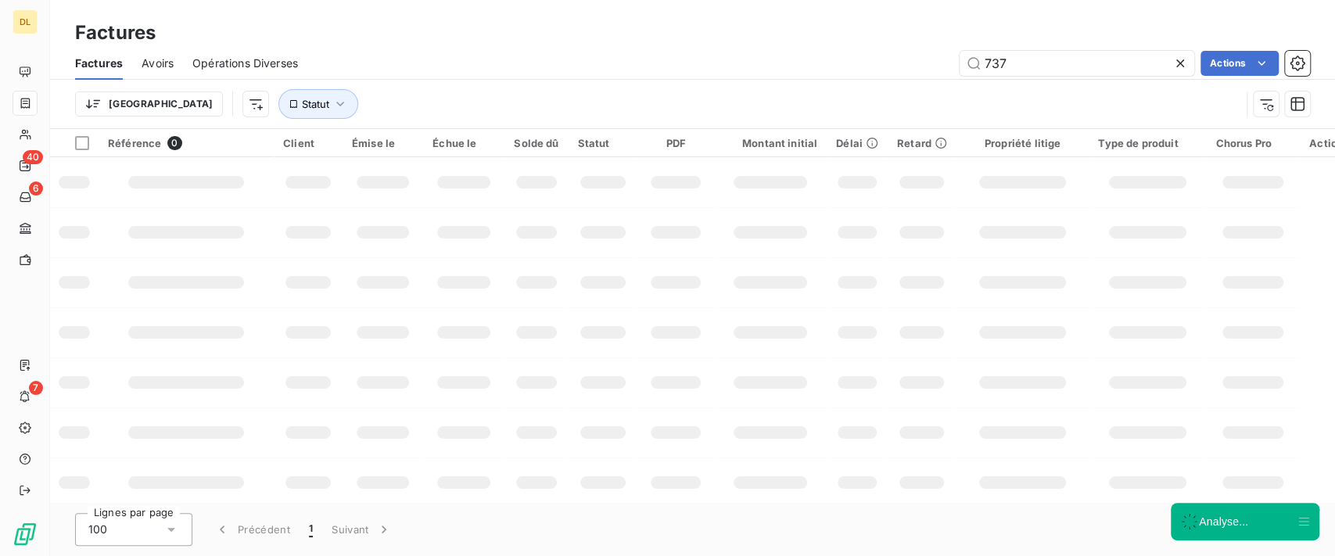
click at [1182, 59] on icon at bounding box center [1180, 63] width 8 height 8
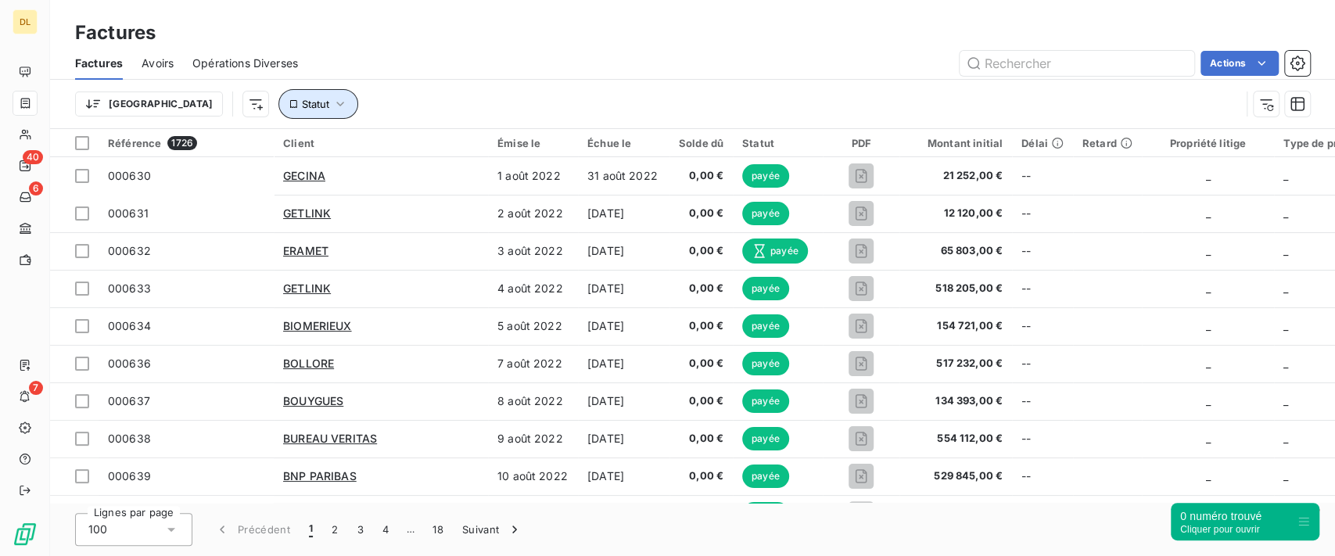
click at [278, 103] on button "Statut" at bounding box center [318, 104] width 80 height 30
click at [479, 143] on div at bounding box center [487, 144] width 225 height 33
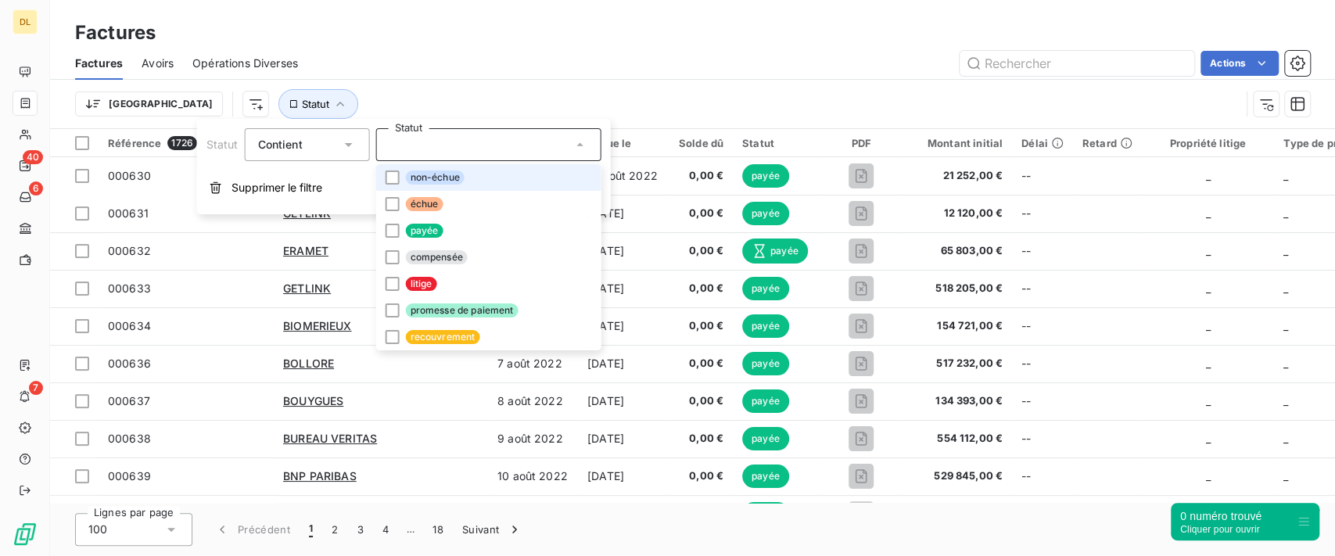
click at [682, 100] on div "Trier Statut" at bounding box center [657, 104] width 1165 height 30
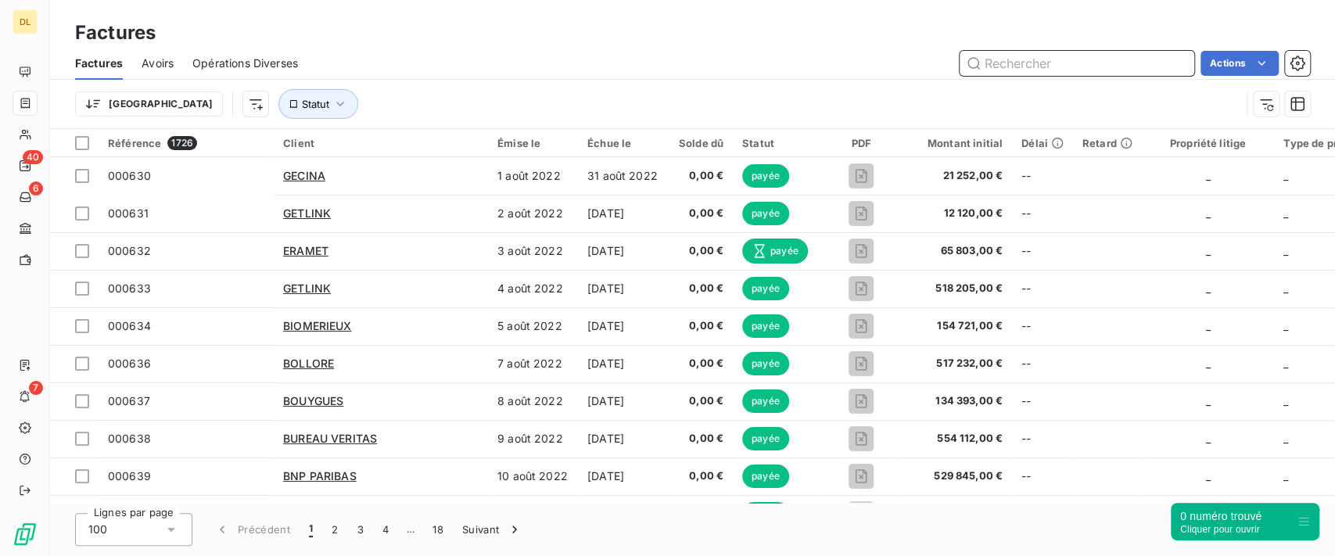
click at [986, 61] on input "text" at bounding box center [1077, 63] width 235 height 25
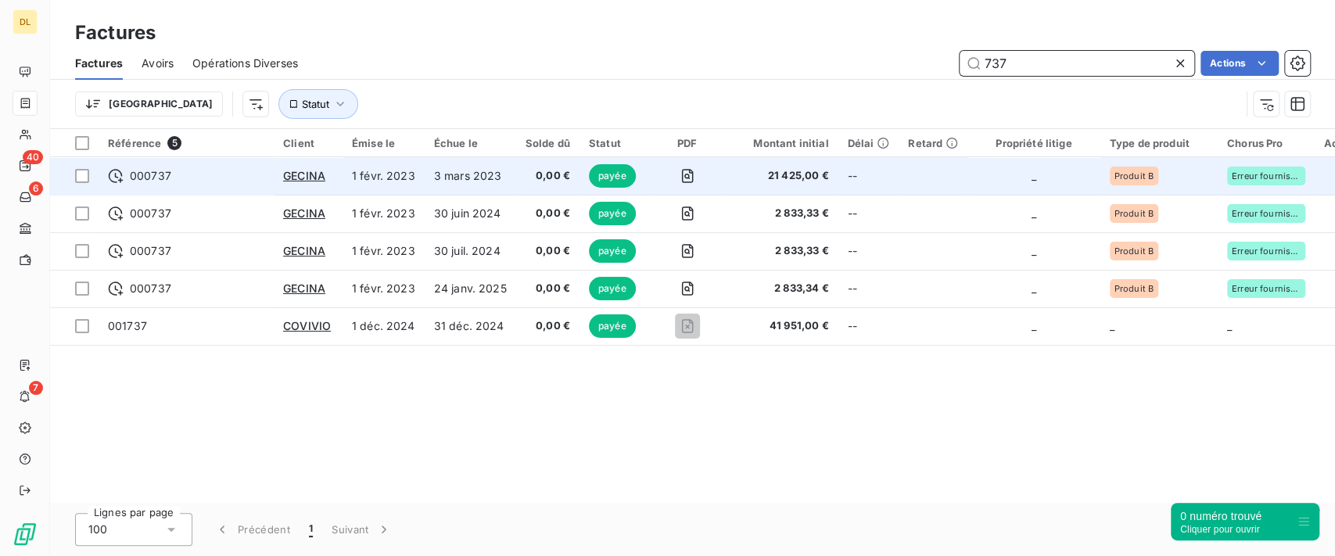
type input "737"
click at [446, 174] on td "3 mars 2023" at bounding box center [471, 176] width 92 height 38
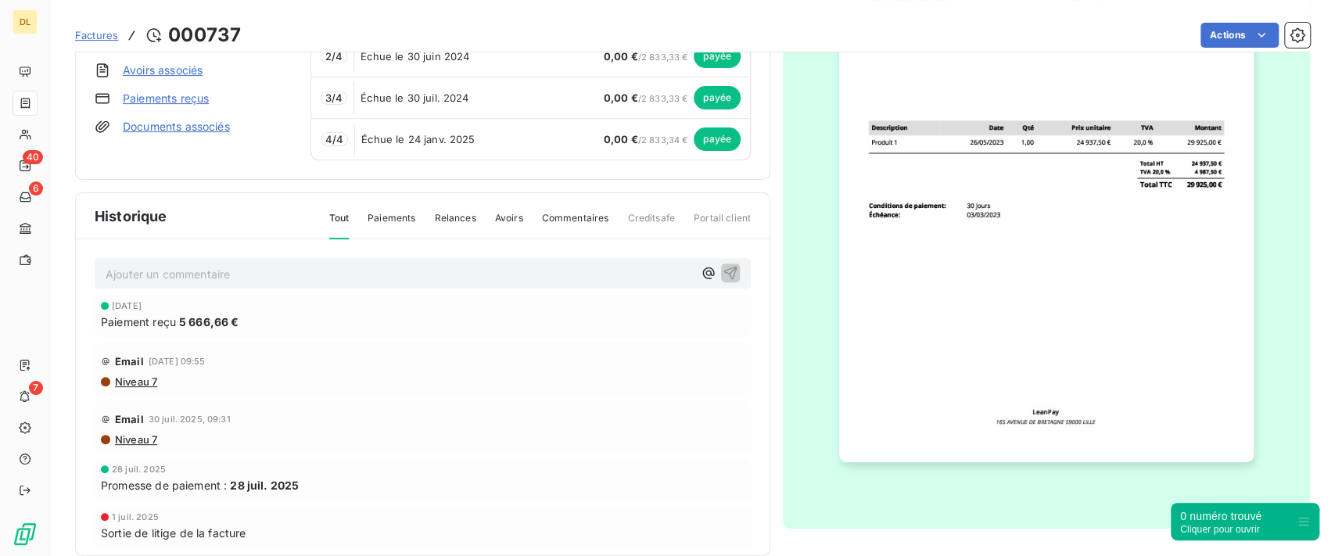
scroll to position [276, 0]
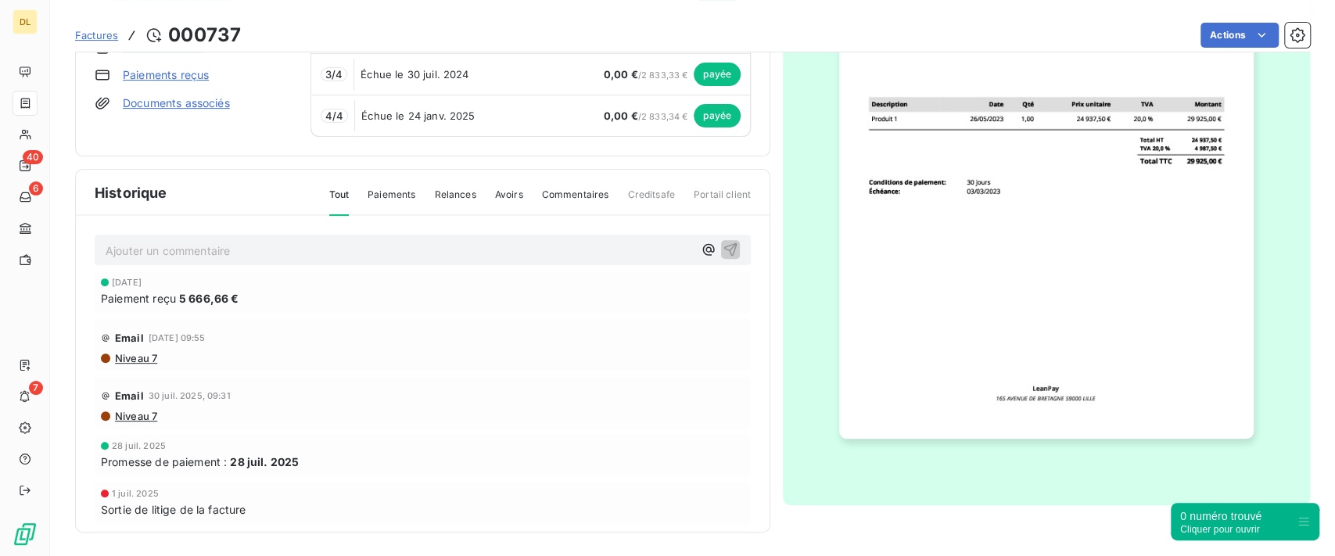
click at [402, 196] on span "Paiements" at bounding box center [392, 201] width 48 height 27
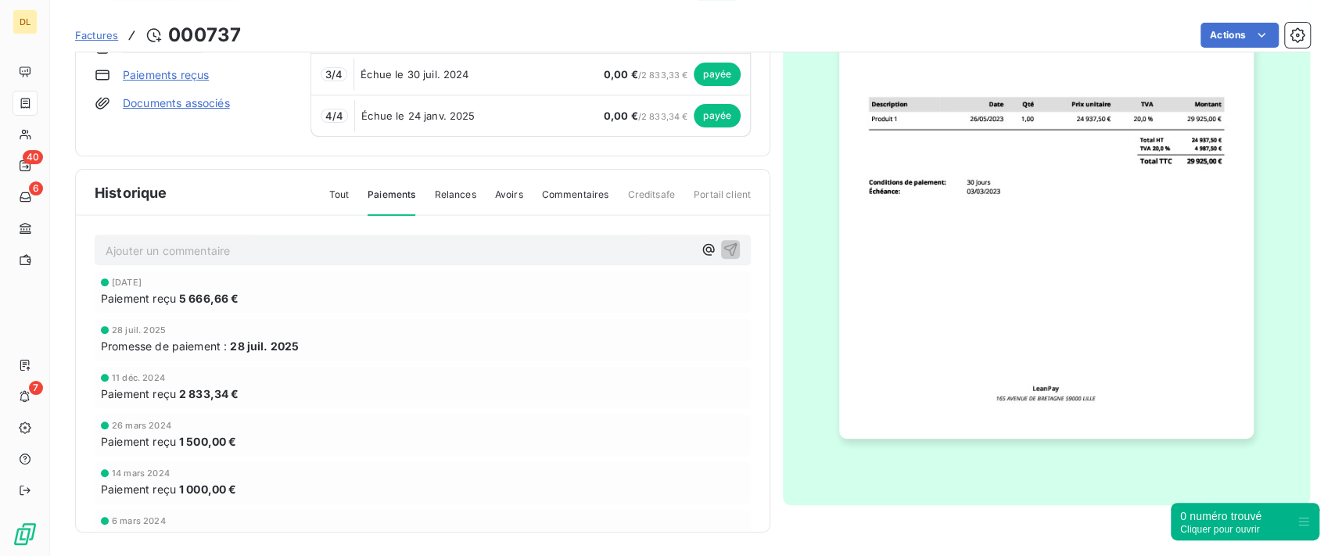
click at [439, 197] on span "Relances" at bounding box center [454, 201] width 41 height 27
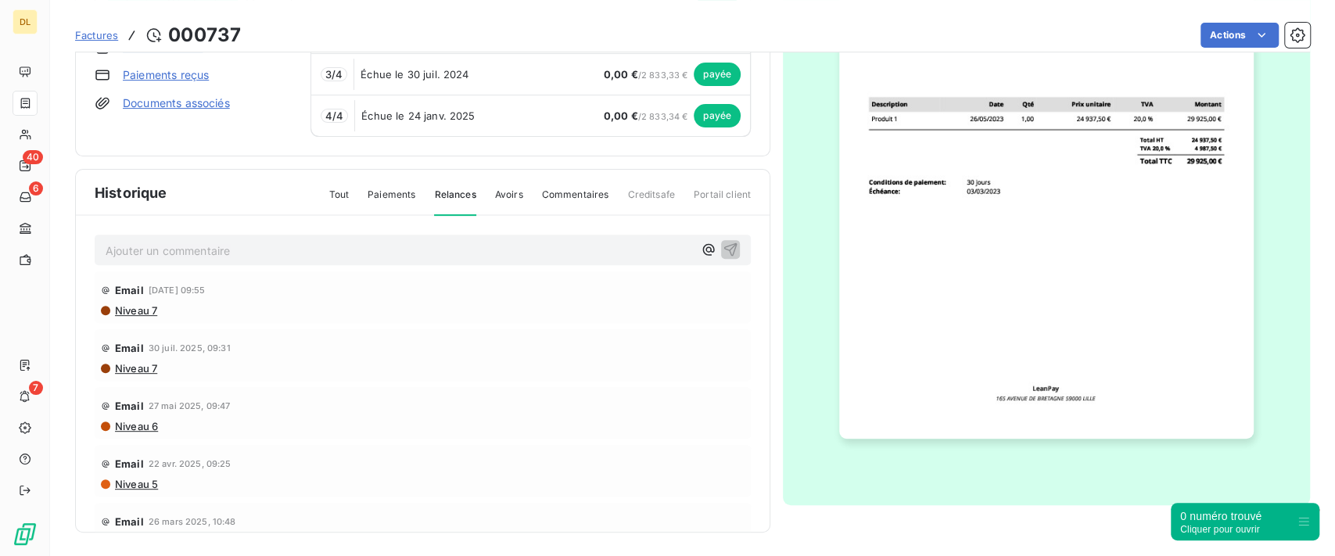
click at [145, 316] on div "Email 23 sept. 2025, 09:55 Niveau 7" at bounding box center [423, 297] width 656 height 52
click at [144, 306] on span "Niveau 7" at bounding box center [135, 310] width 44 height 13
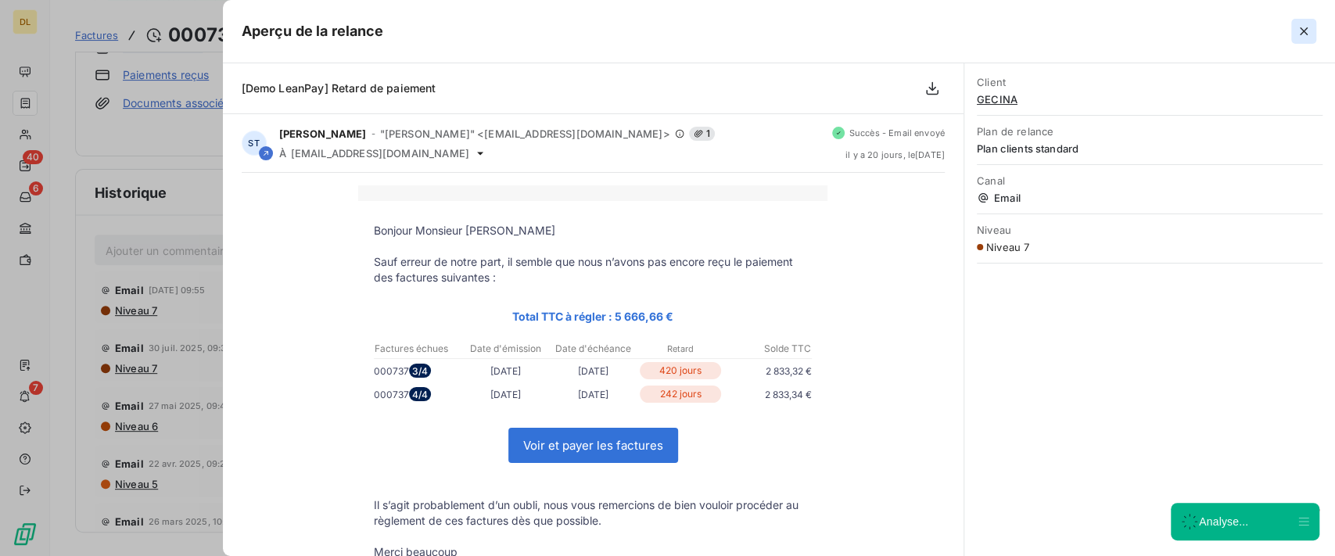
click at [1302, 35] on icon "button" at bounding box center [1304, 31] width 16 height 16
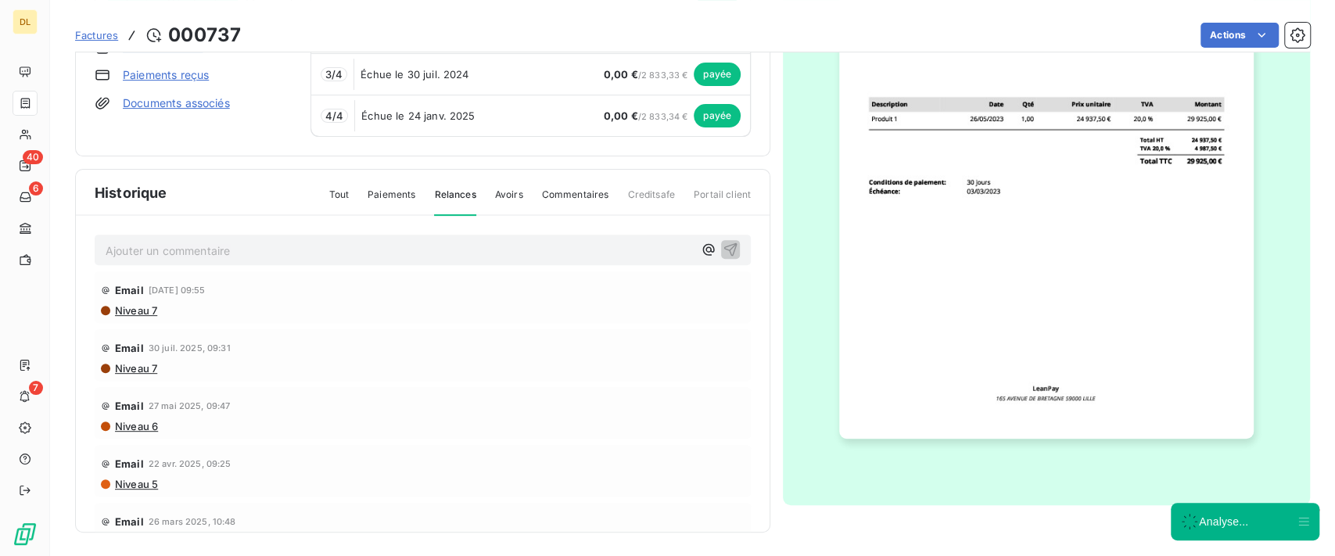
click at [517, 197] on span "Avoirs" at bounding box center [509, 201] width 28 height 27
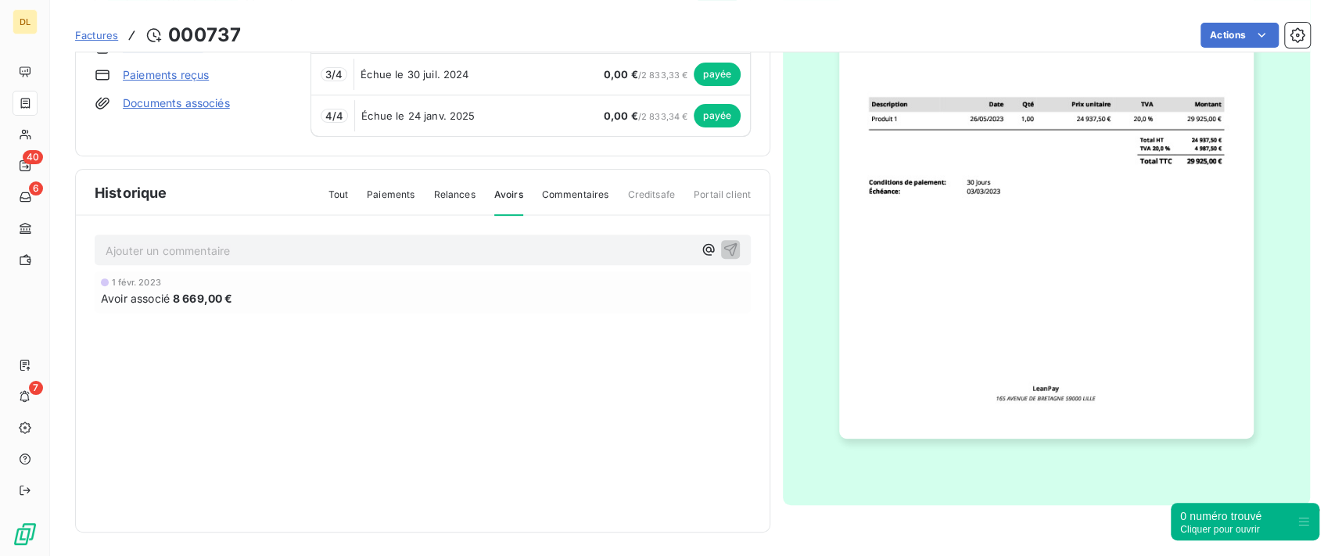
click at [507, 198] on span "Avoirs" at bounding box center [508, 202] width 29 height 28
click at [566, 199] on span "Commentaires" at bounding box center [575, 201] width 67 height 27
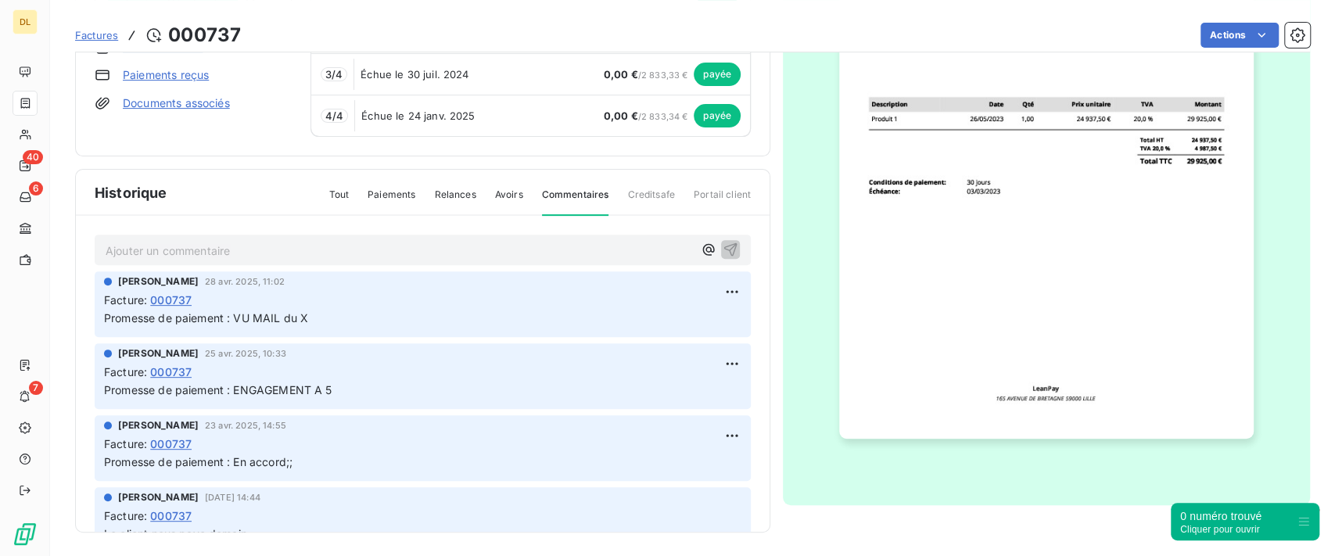
click at [519, 249] on p "Ajouter un commentaire ﻿" at bounding box center [399, 251] width 587 height 20
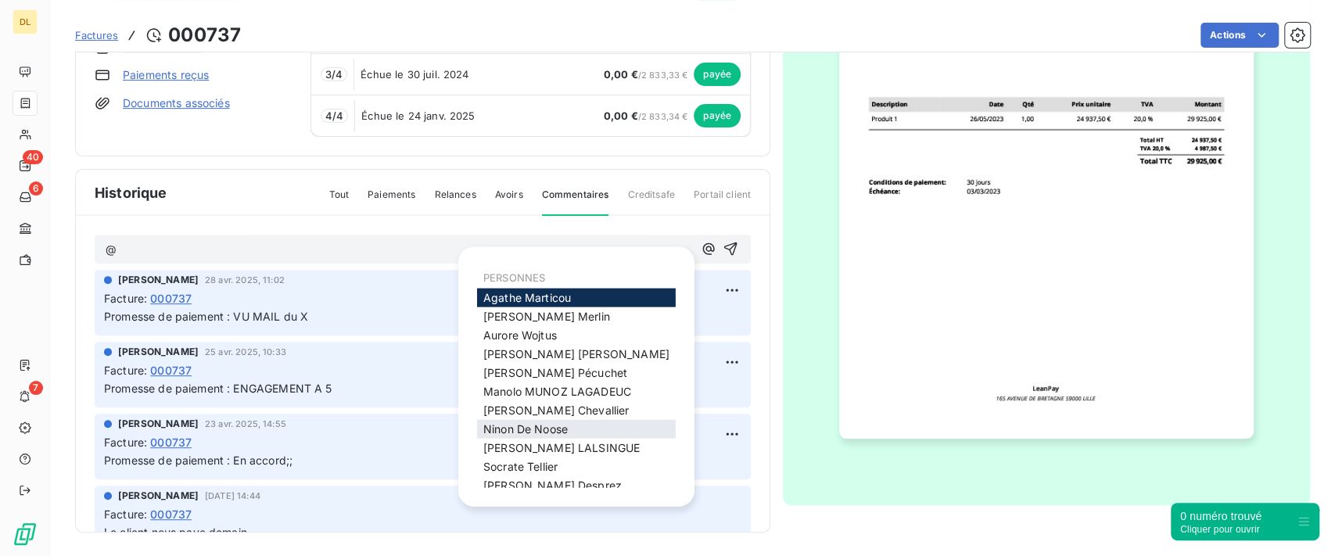
scroll to position [0, 0]
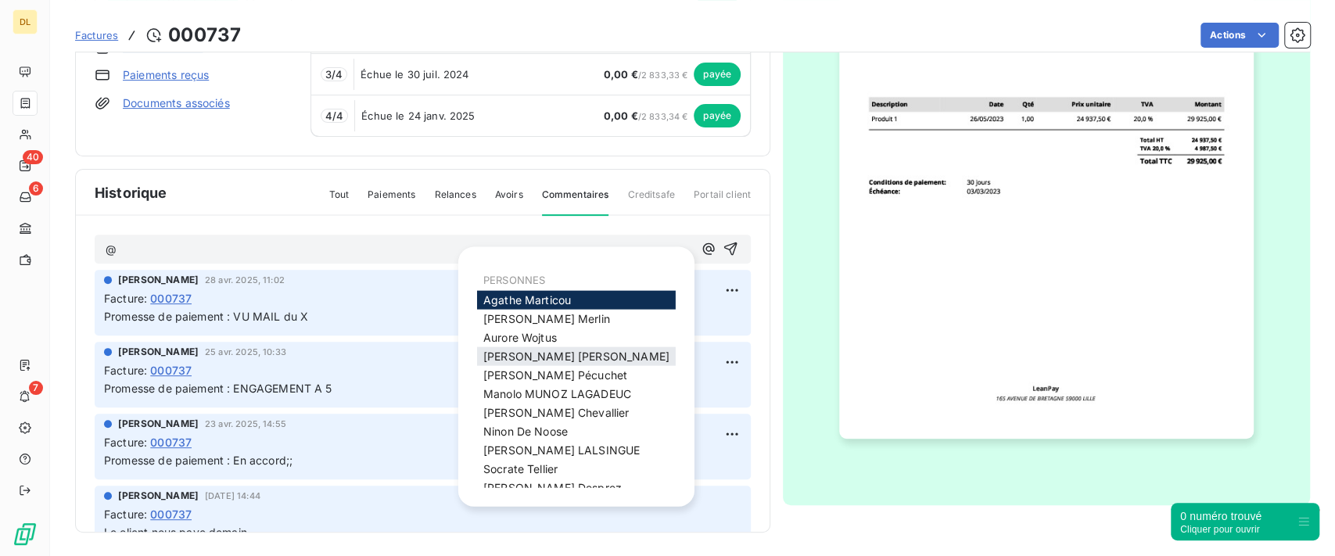
click at [549, 354] on span "Claire Girard" at bounding box center [576, 356] width 186 height 13
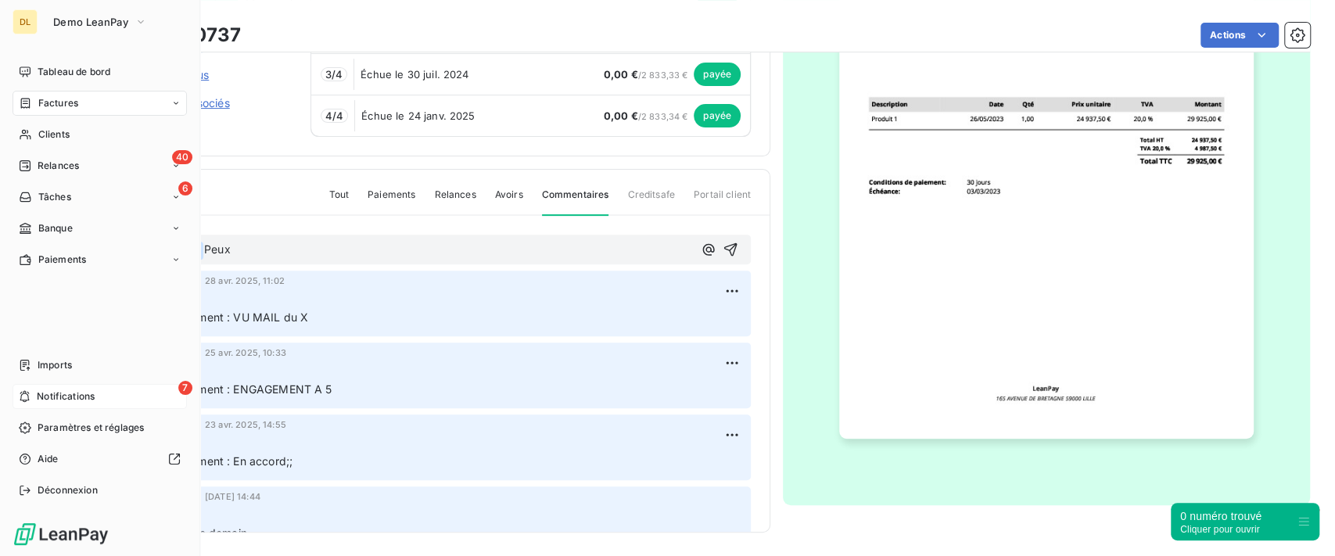
click at [44, 396] on span "Notifications" at bounding box center [66, 397] width 58 height 14
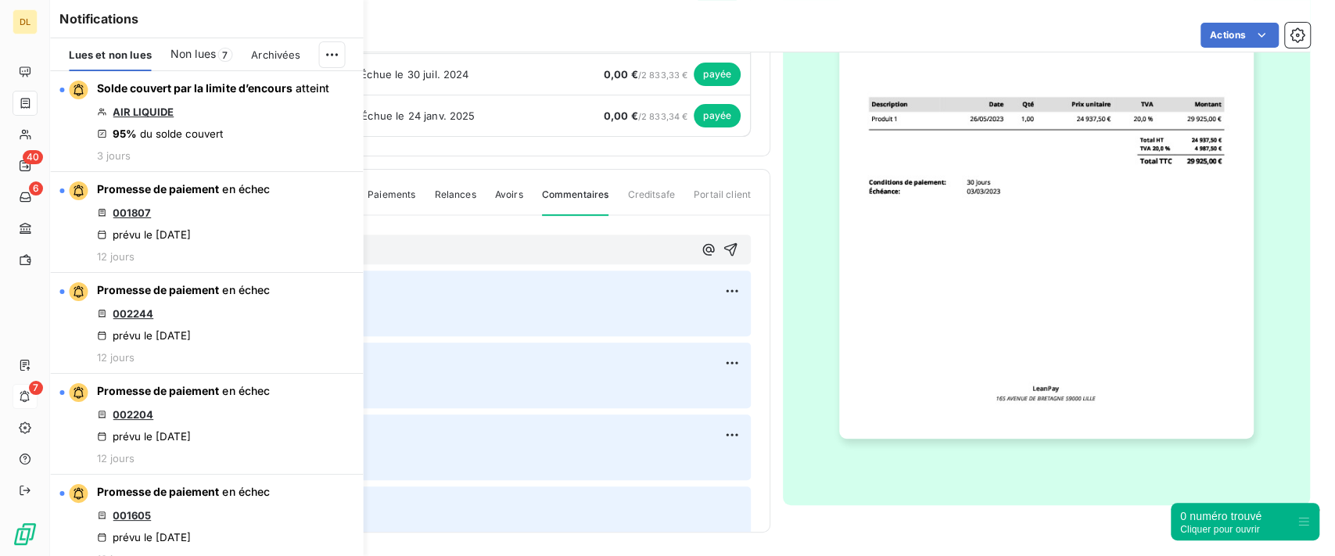
click at [507, 245] on p "﻿ @ Claire Girard ﻿ Peux" at bounding box center [399, 250] width 587 height 19
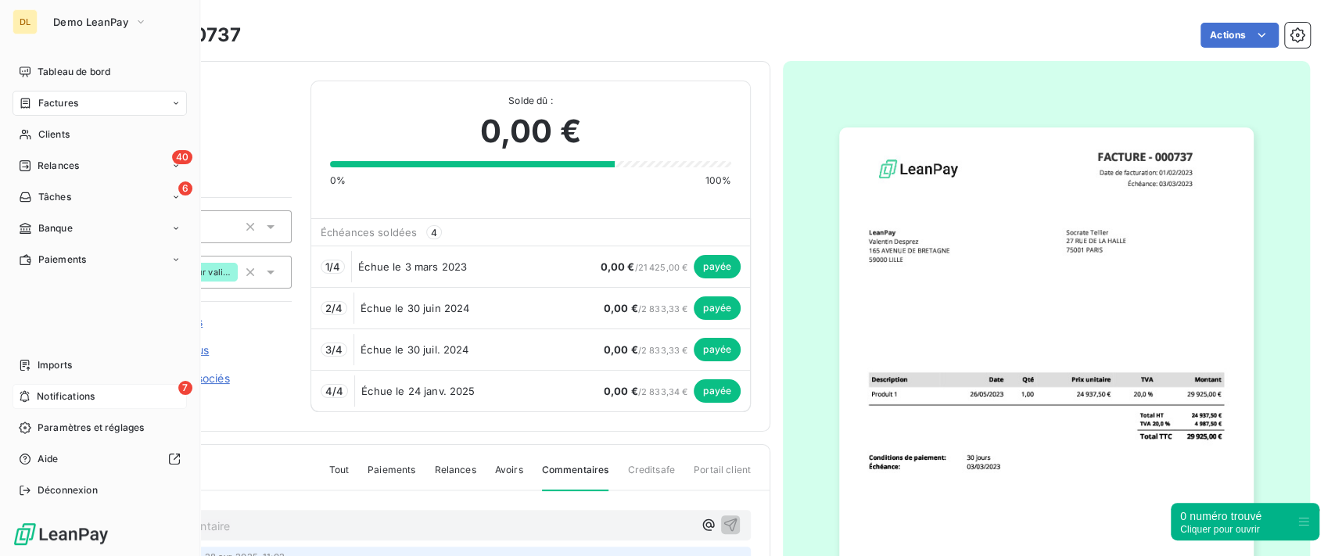
click at [36, 97] on div "Factures" at bounding box center [48, 103] width 59 height 14
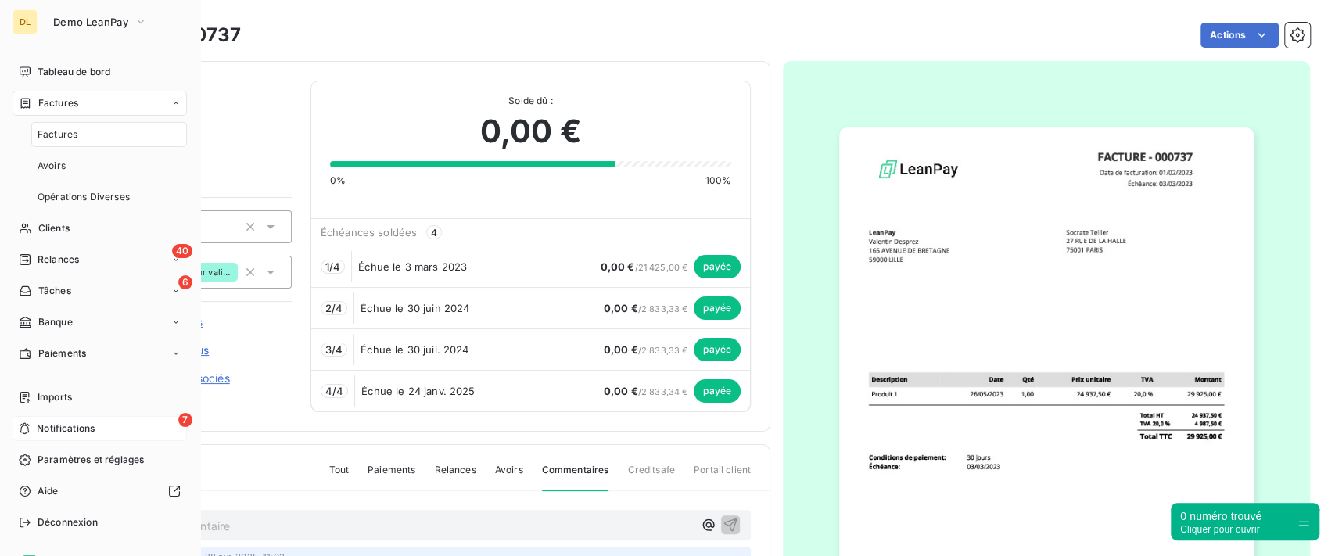
click at [72, 140] on span "Factures" at bounding box center [58, 135] width 40 height 14
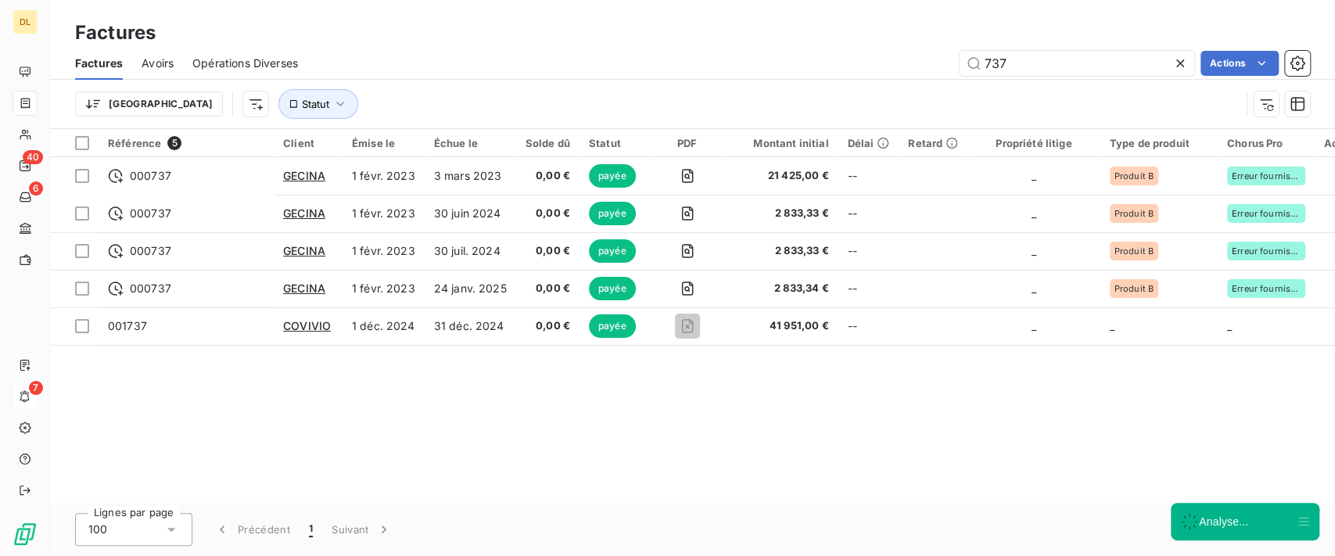
click at [1180, 63] on icon at bounding box center [1180, 63] width 8 height 8
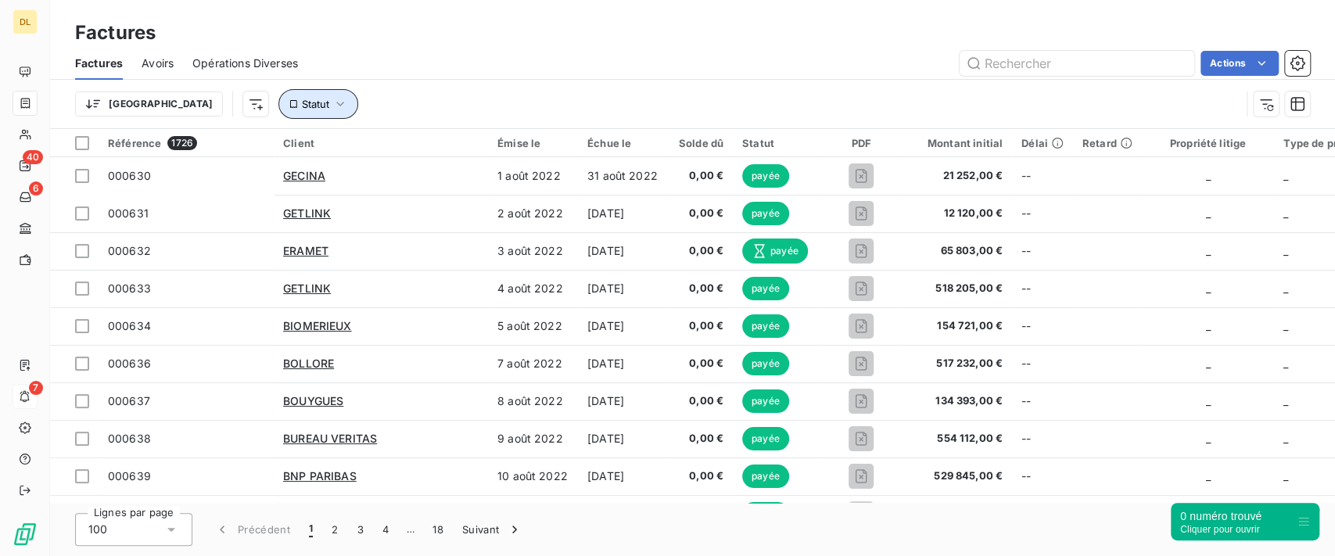
click at [332, 110] on icon "button" at bounding box center [340, 104] width 16 height 16
click at [456, 133] on div at bounding box center [487, 144] width 225 height 33
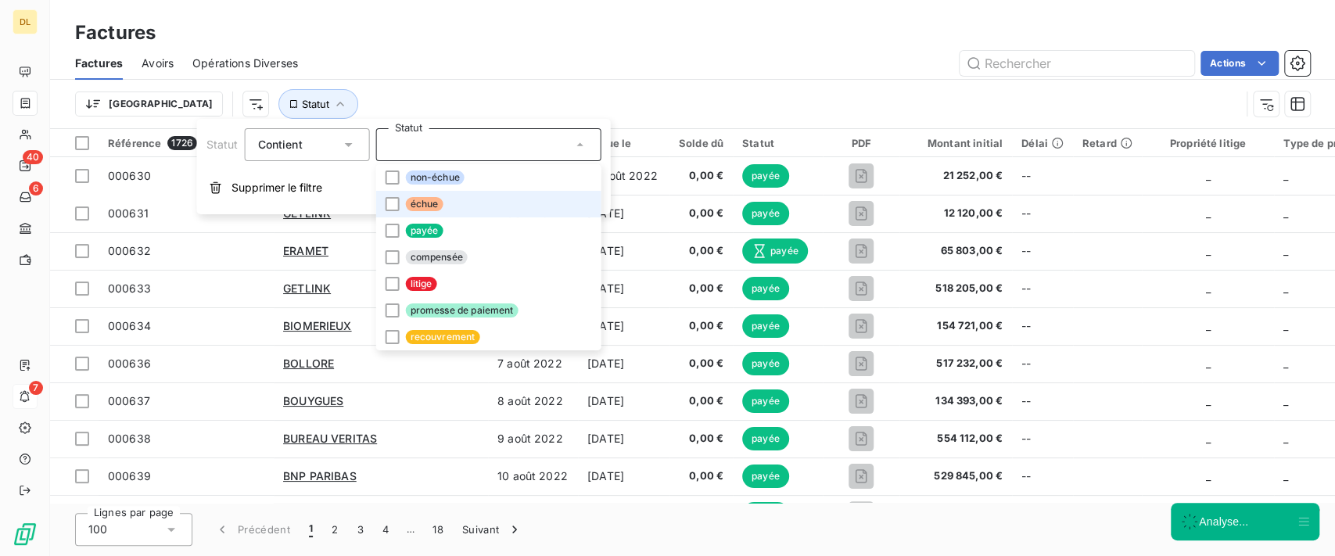
click at [451, 203] on li "échue" at bounding box center [487, 204] width 225 height 27
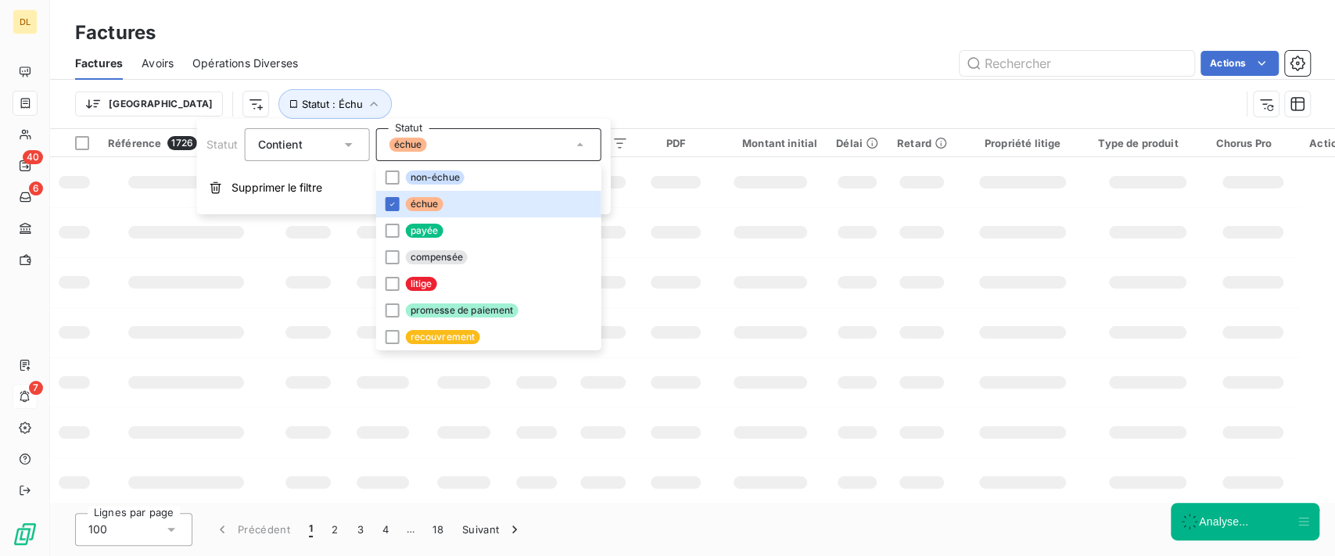
click at [738, 88] on div "Trier Statut : Échu" at bounding box center [692, 104] width 1235 height 48
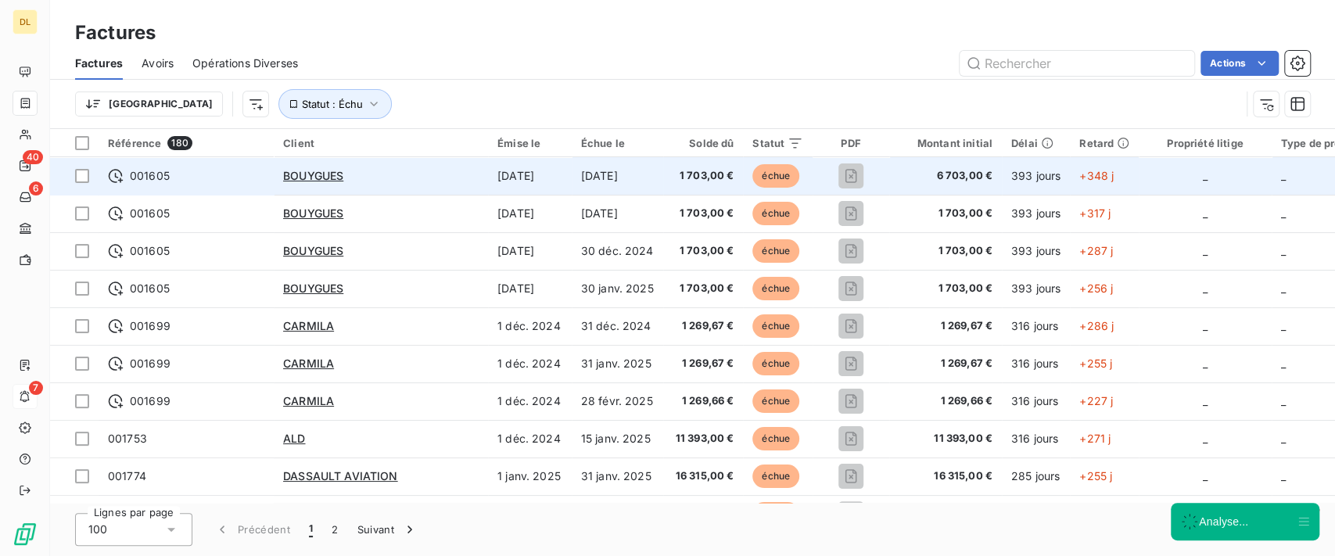
click at [601, 182] on td "30 oct. 2024" at bounding box center [618, 176] width 92 height 38
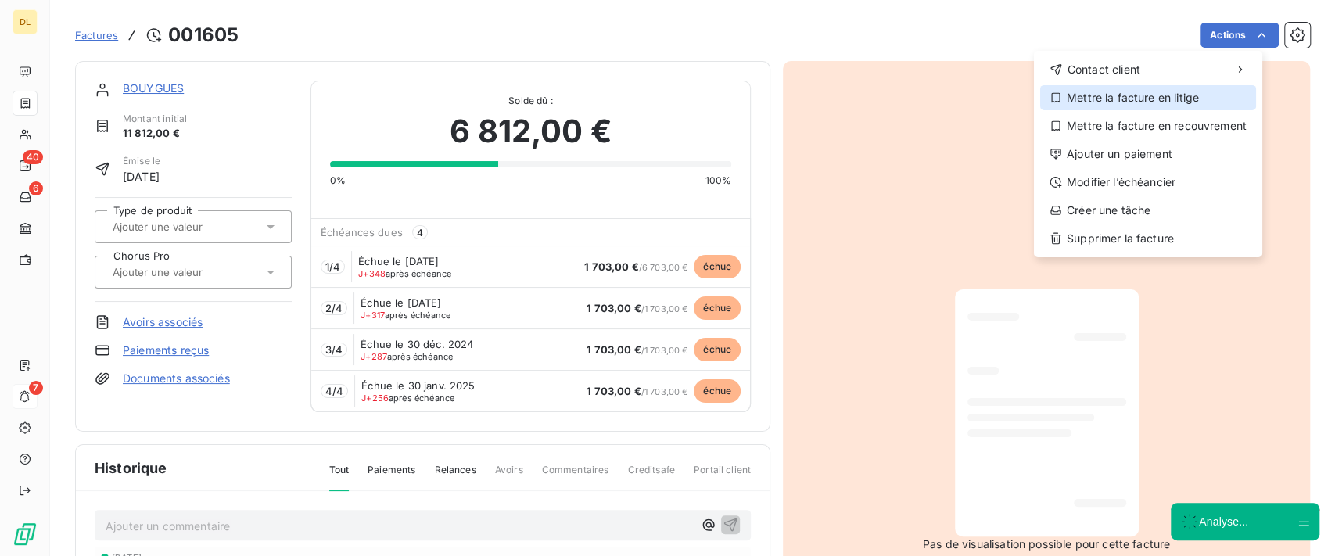
click at [1127, 98] on div "Mettre la facture en litige" at bounding box center [1148, 97] width 216 height 25
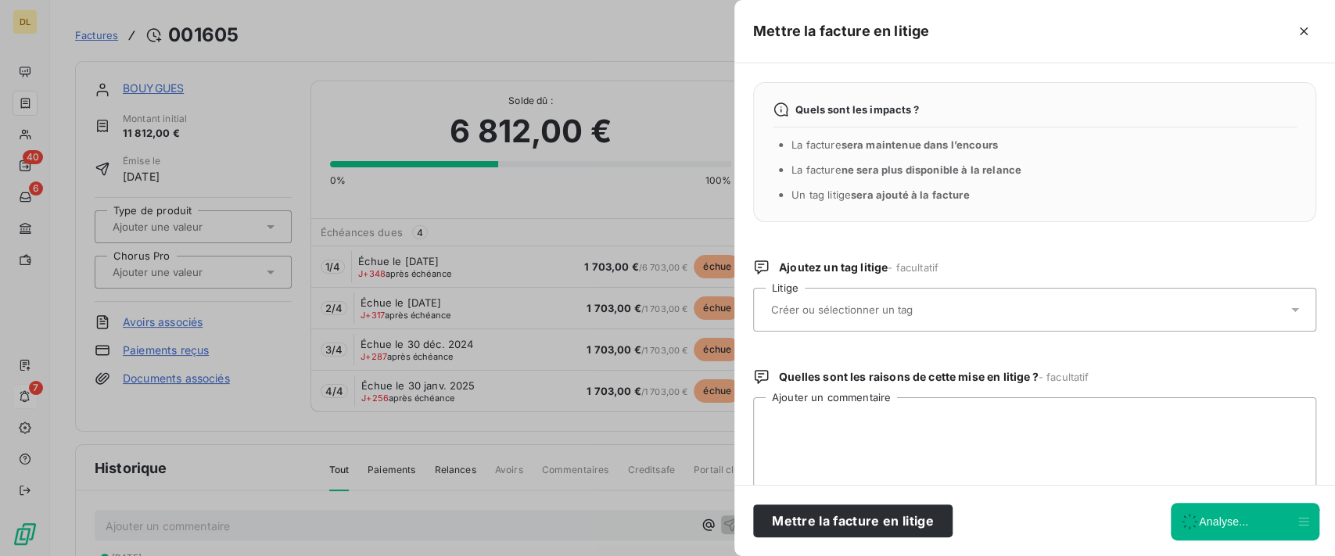
click at [857, 312] on input "text" at bounding box center [884, 310] width 228 height 14
click at [1018, 232] on div "Quels sont les impacts ? La facture sera maintenue dans l’encours La facture ne…" at bounding box center [1034, 274] width 601 height 422
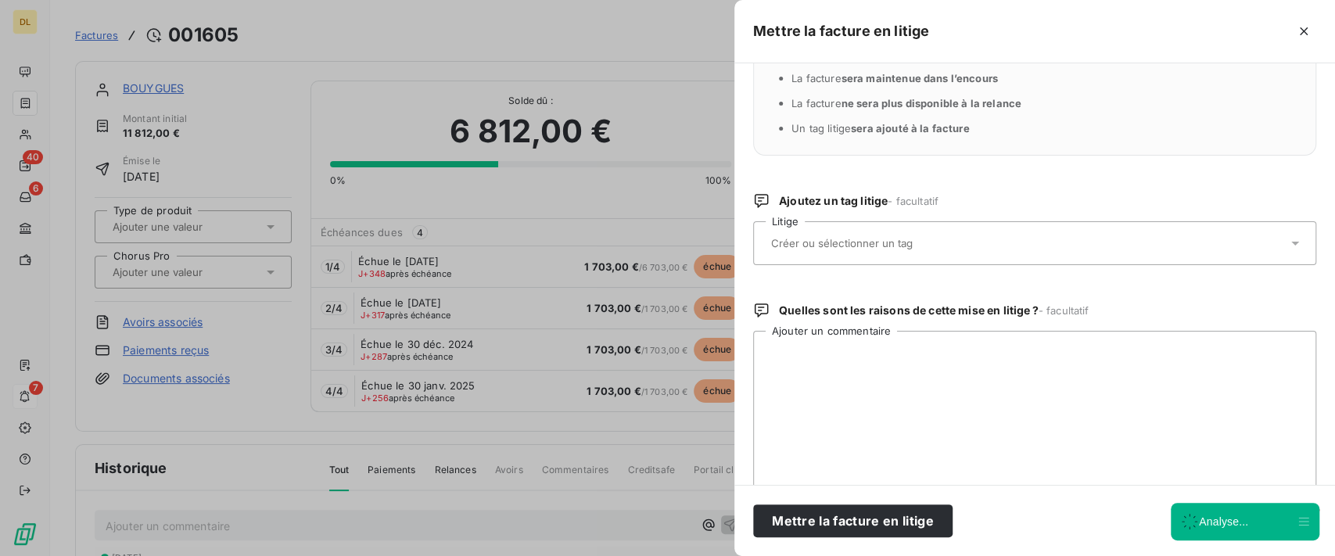
scroll to position [93, 0]
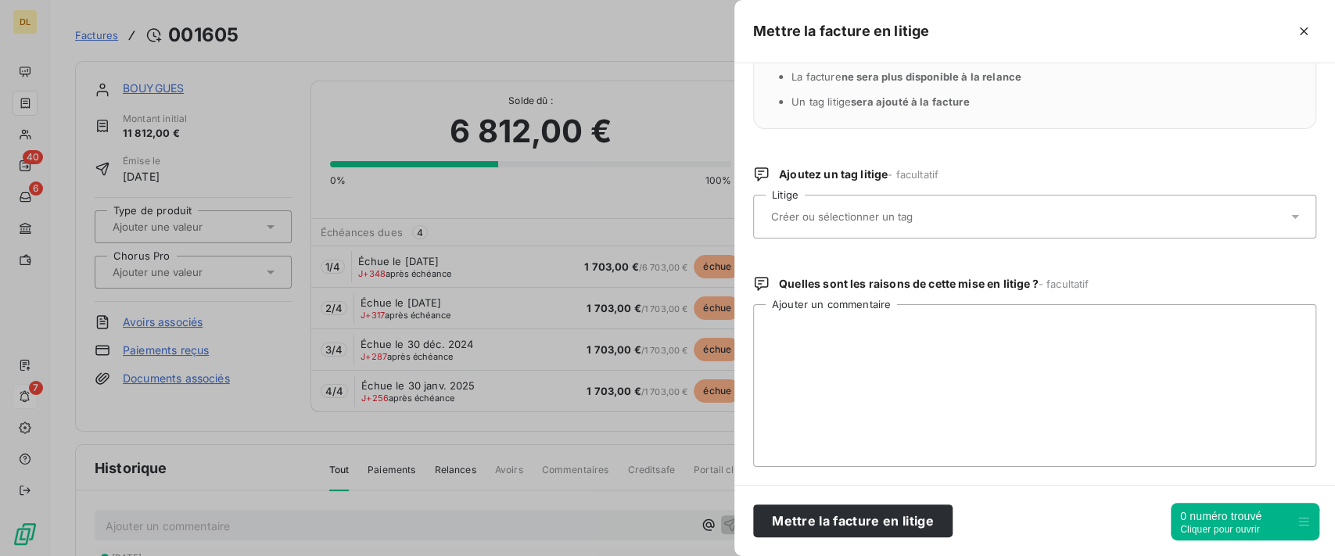
click at [1302, 28] on icon "button" at bounding box center [1304, 31] width 16 height 16
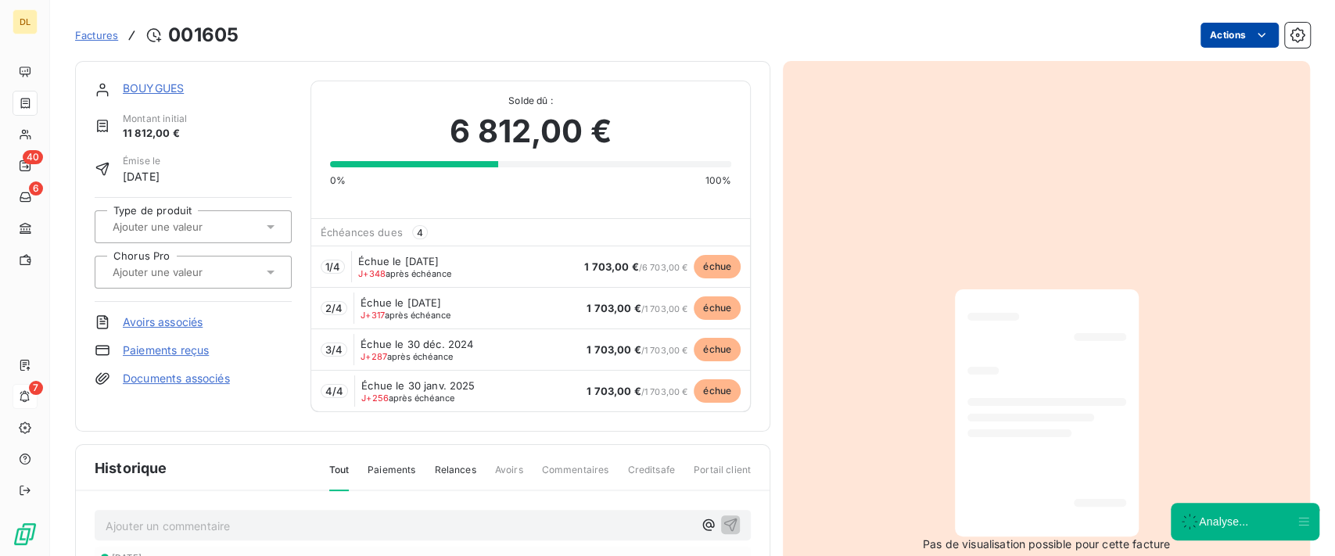
click at [1232, 31] on html "DL 40 6 7 Factures 001605 Actions BOUYGUES Montant initial 11 812,00 € Émise le…" at bounding box center [667, 278] width 1335 height 556
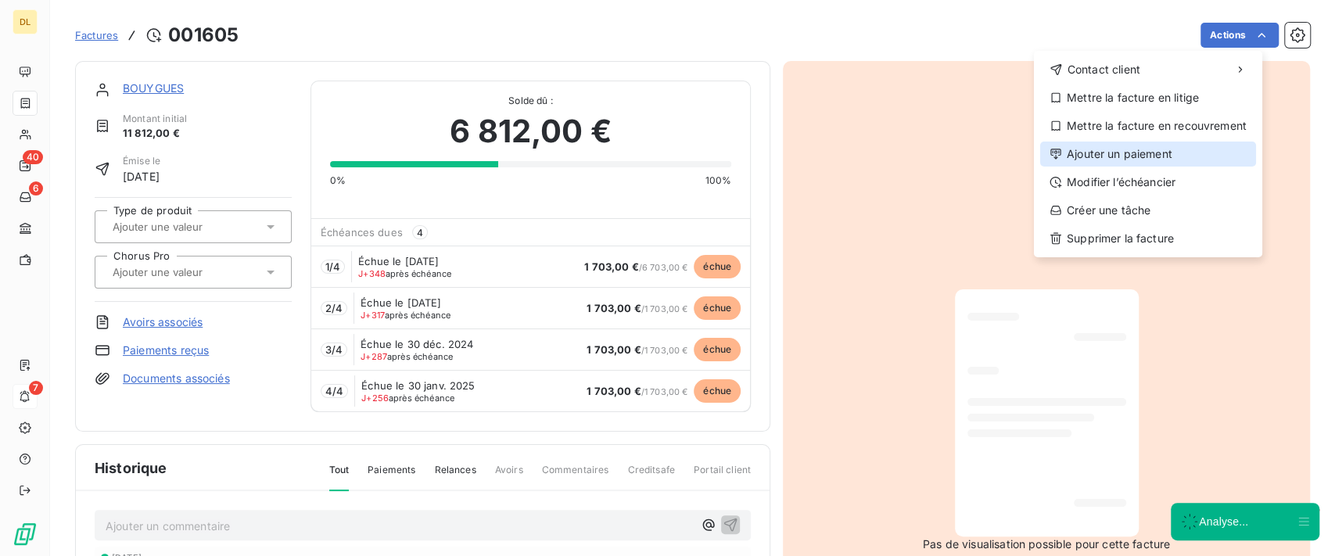
click at [1159, 148] on div "Ajouter un paiement" at bounding box center [1148, 154] width 216 height 25
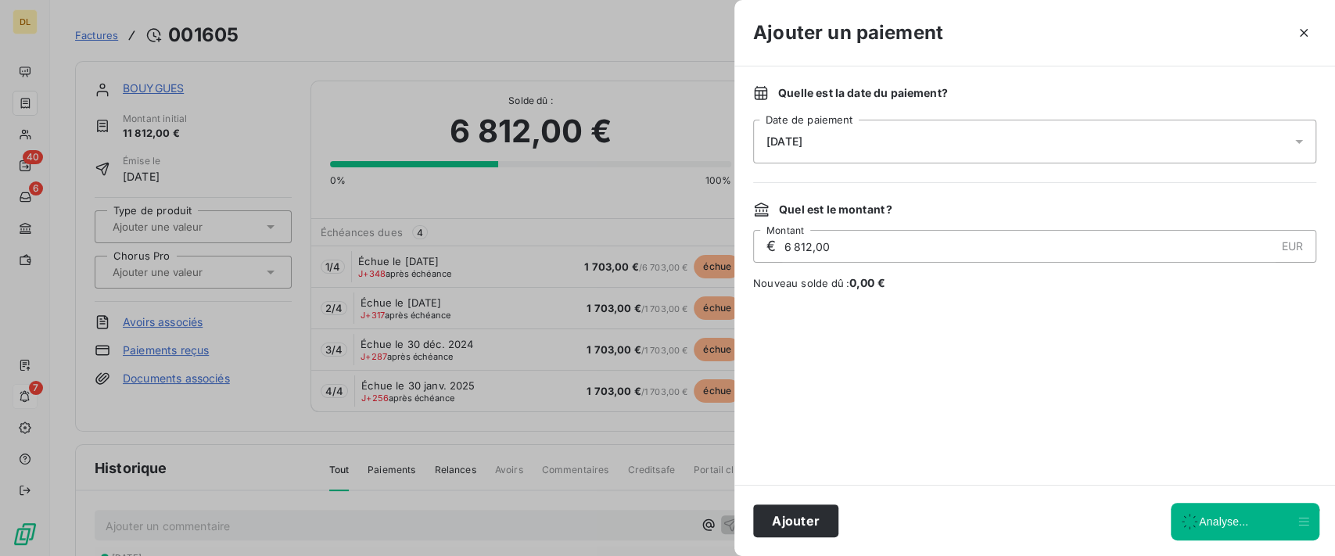
click at [986, 135] on div "13/10/2025" at bounding box center [1034, 142] width 563 height 44
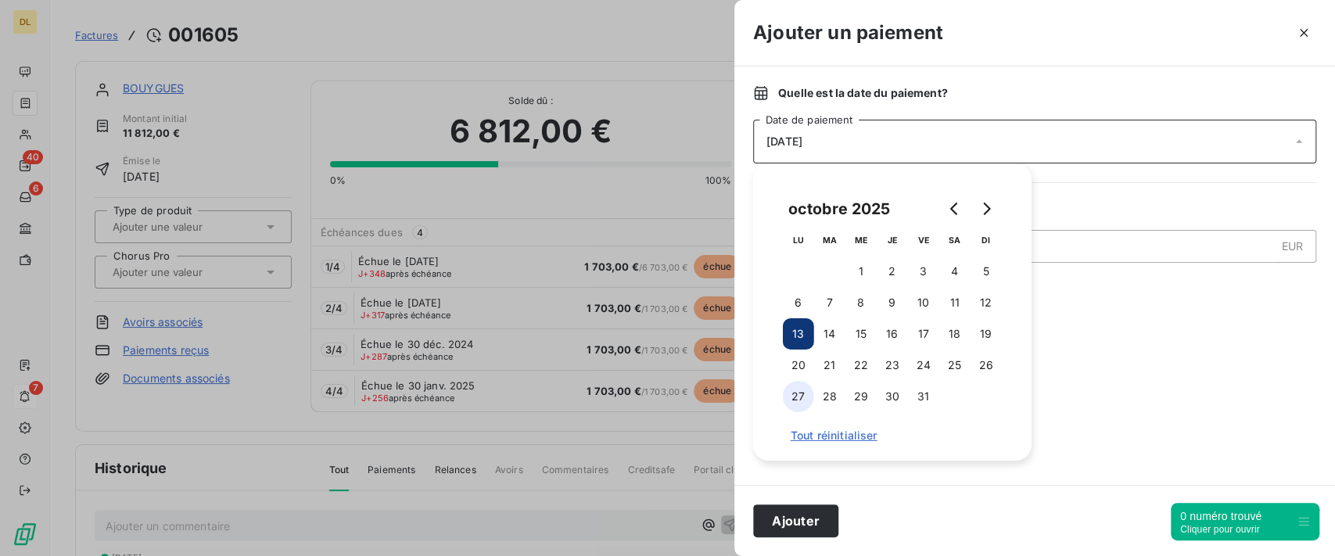
click at [797, 397] on button "27" at bounding box center [798, 396] width 31 height 31
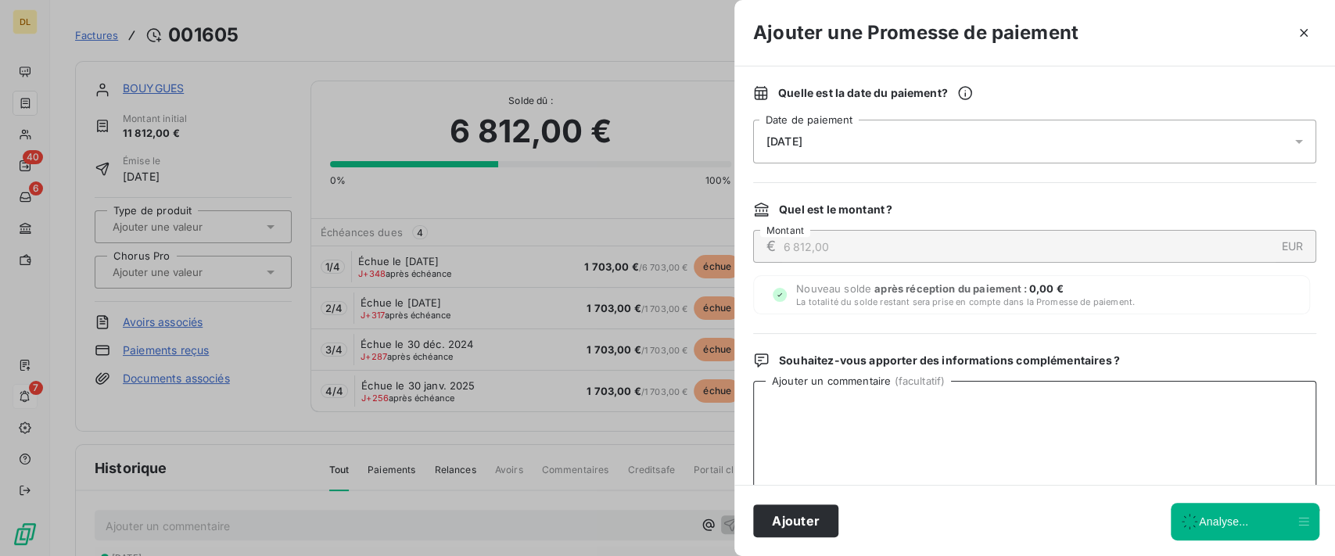
click at [1133, 383] on textarea "Ajouter un commentaire ( facultatif )" at bounding box center [1034, 462] width 563 height 163
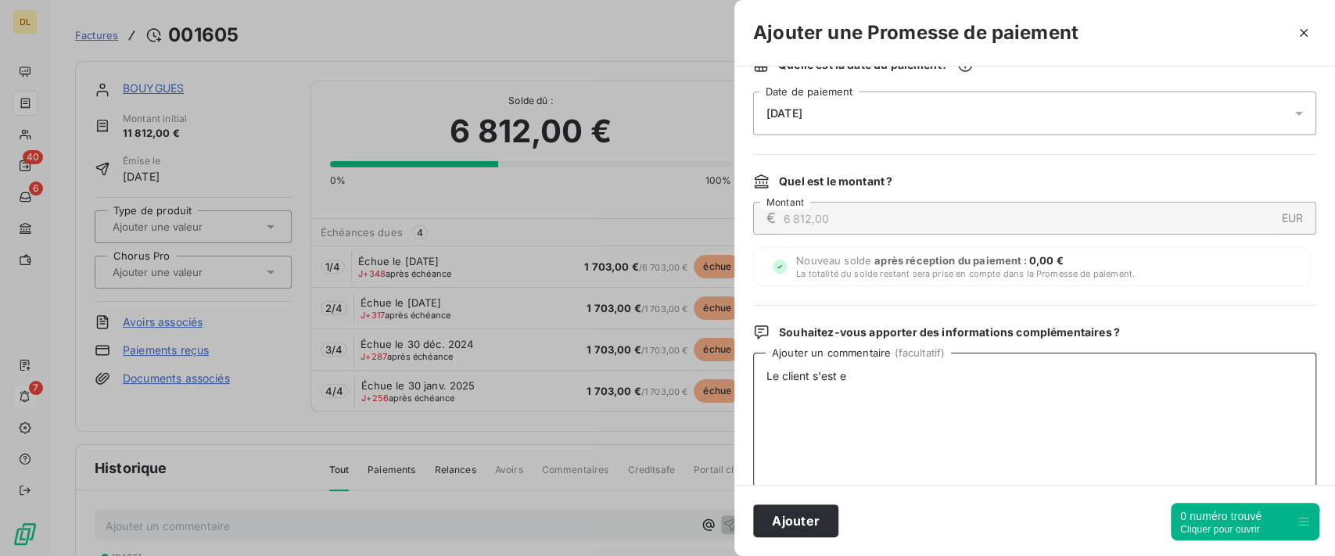
scroll to position [0, 0]
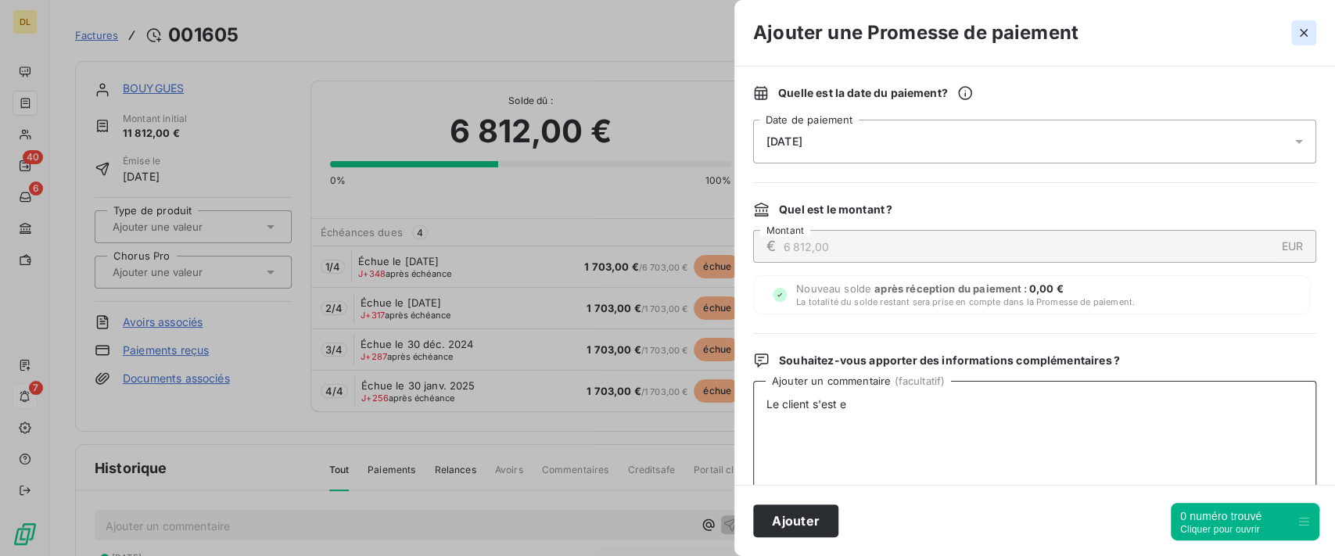
type textarea "Le client s'est e"
click at [1302, 28] on icon "button" at bounding box center [1304, 33] width 16 height 16
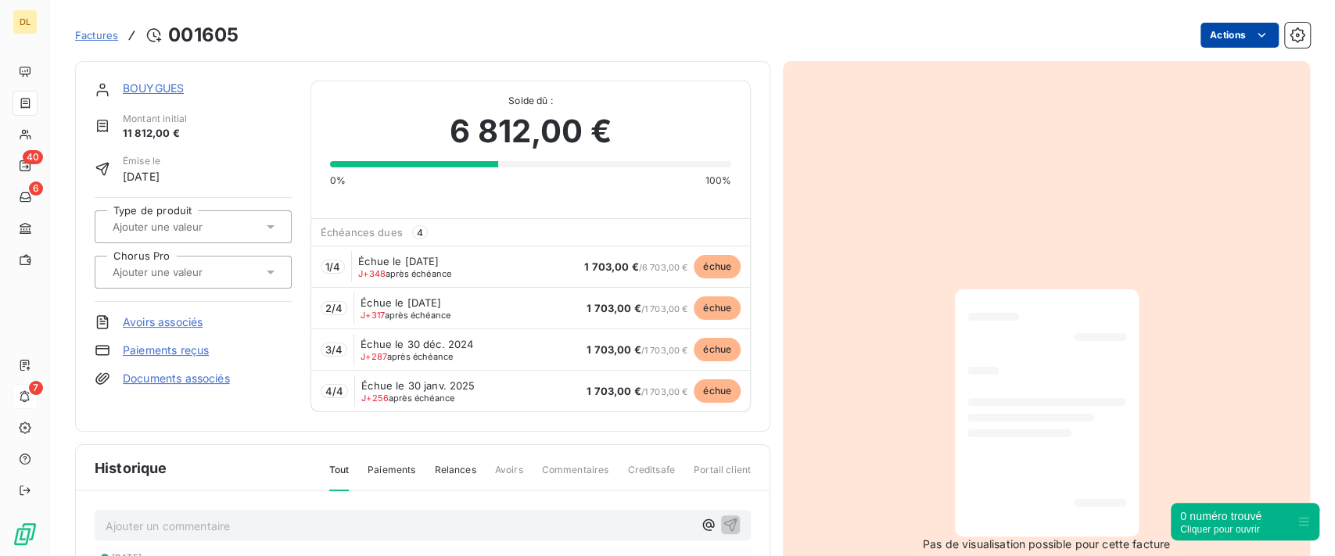
click at [1201, 34] on html "DL 40 6 7 Factures 001605 Actions BOUYGUES Montant initial 11 812,00 € Émise le…" at bounding box center [667, 278] width 1335 height 556
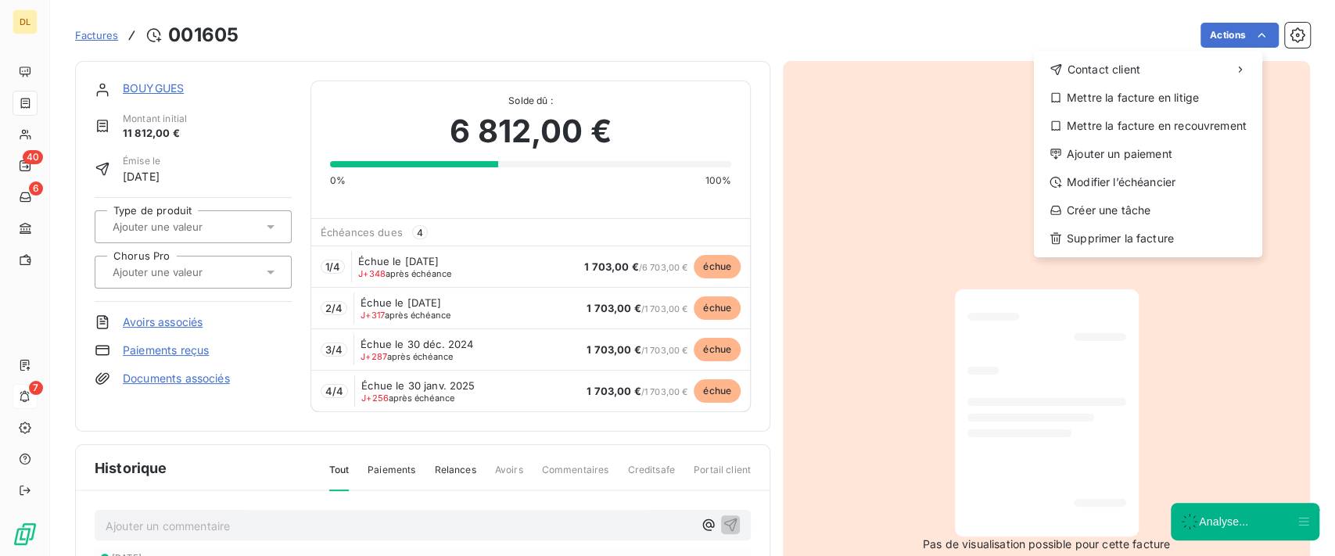
click at [1115, 168] on div "Contact client Mettre la facture en litige Mettre la facture en recouvrement Aj…" at bounding box center [1148, 154] width 228 height 207
click at [1122, 176] on div "Modifier l’échéancier" at bounding box center [1148, 182] width 216 height 25
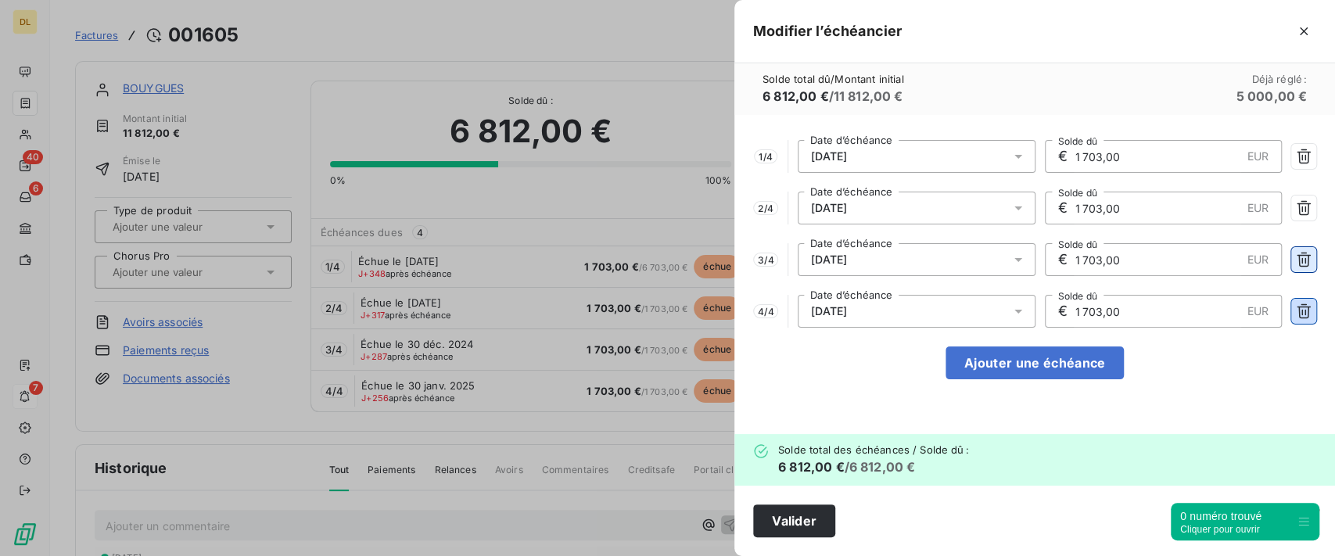
drag, startPoint x: 1304, startPoint y: 310, endPoint x: 1298, endPoint y: 271, distance: 39.6
click at [1302, 310] on icon "button" at bounding box center [1304, 311] width 16 height 16
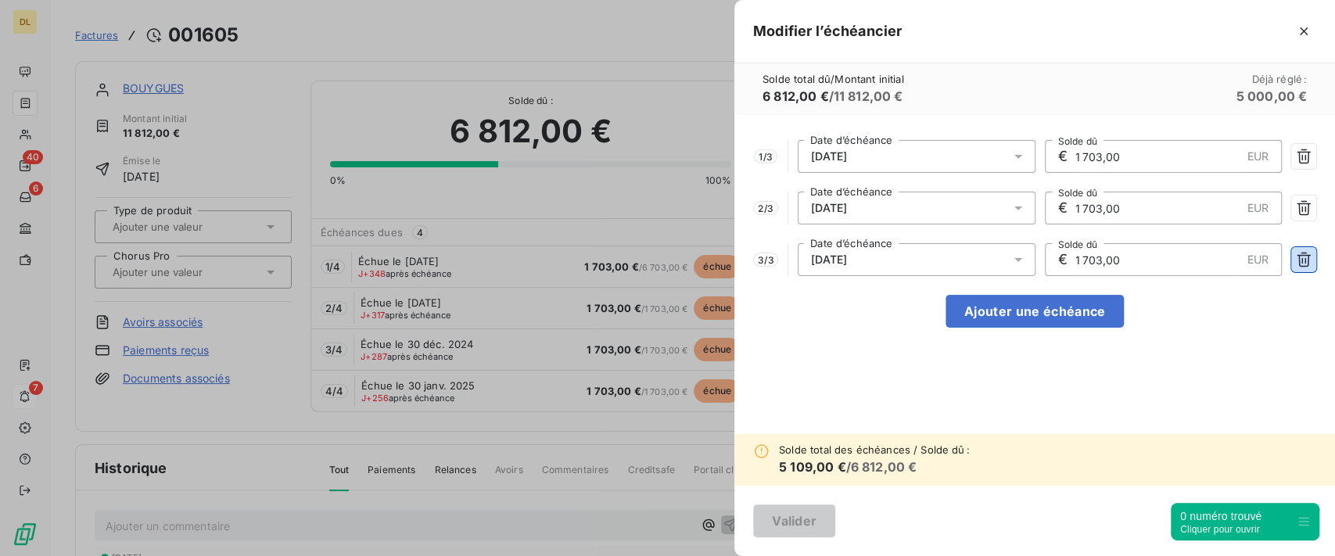
click at [1300, 257] on icon "button" at bounding box center [1304, 260] width 16 height 16
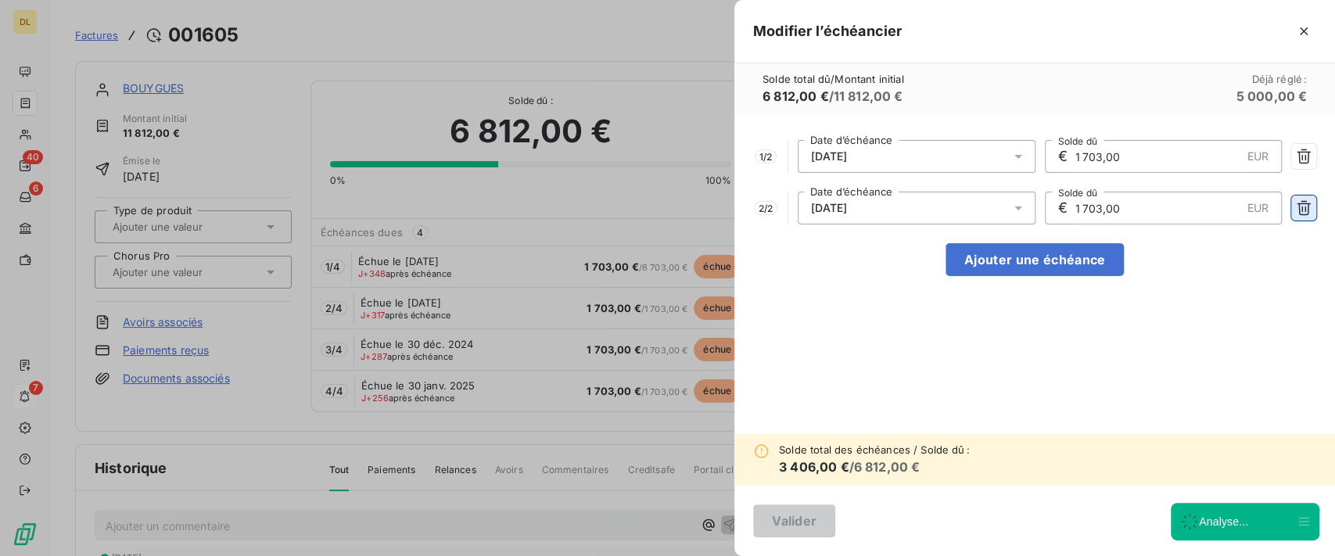
click at [1298, 202] on icon "button" at bounding box center [1304, 208] width 16 height 16
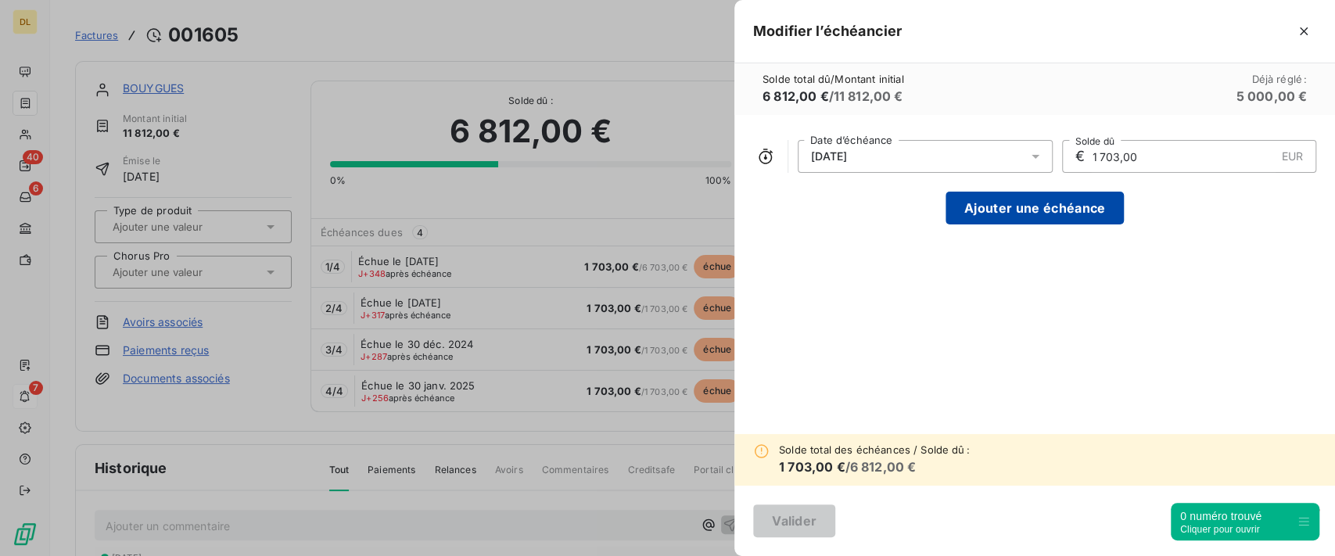
click at [1026, 210] on button "Ajouter une échéance" at bounding box center [1035, 208] width 178 height 33
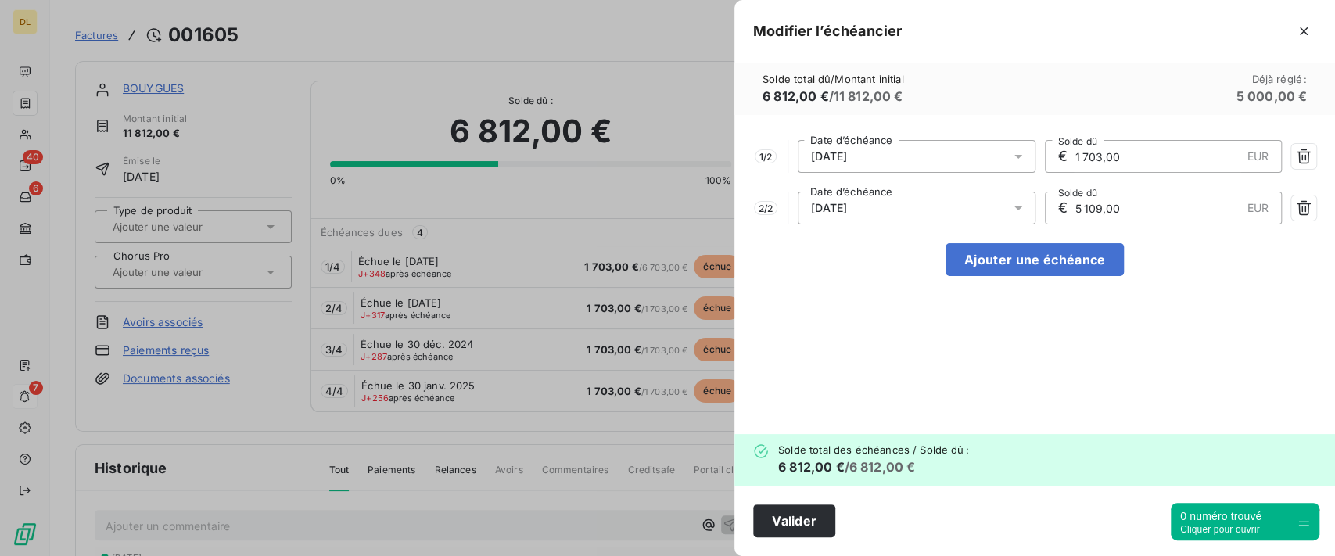
click at [1032, 280] on div "1 / 2 30/10/2024 Date d’échéance € 1 703,00 EUR Solde dû 2 / 2 30/11/2024 Date …" at bounding box center [1034, 274] width 601 height 319
click at [1051, 271] on button "Ajouter une échéance" at bounding box center [1035, 259] width 178 height 33
type input "2 270,67"
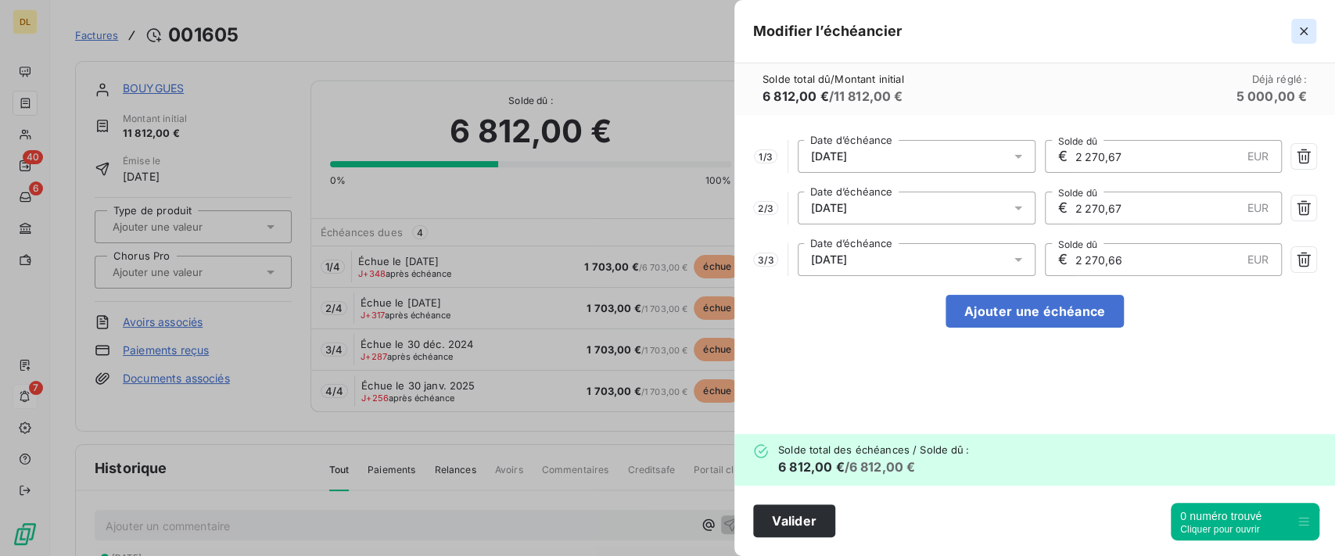
click at [1300, 36] on icon "button" at bounding box center [1304, 31] width 16 height 16
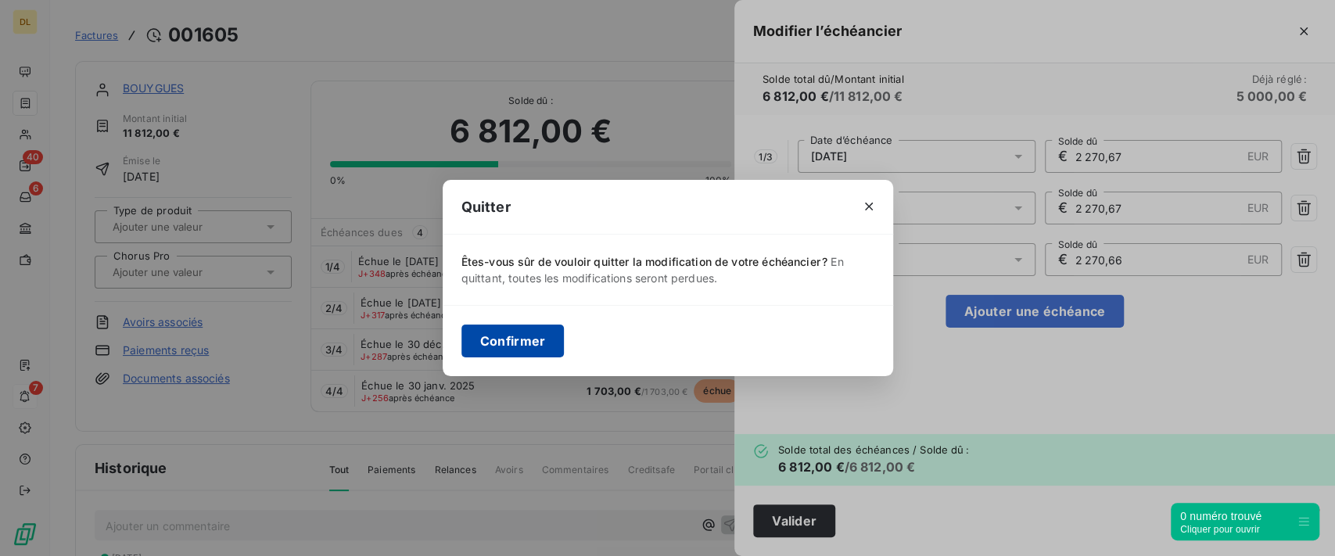
click at [509, 338] on button "Confirmer" at bounding box center [513, 341] width 103 height 33
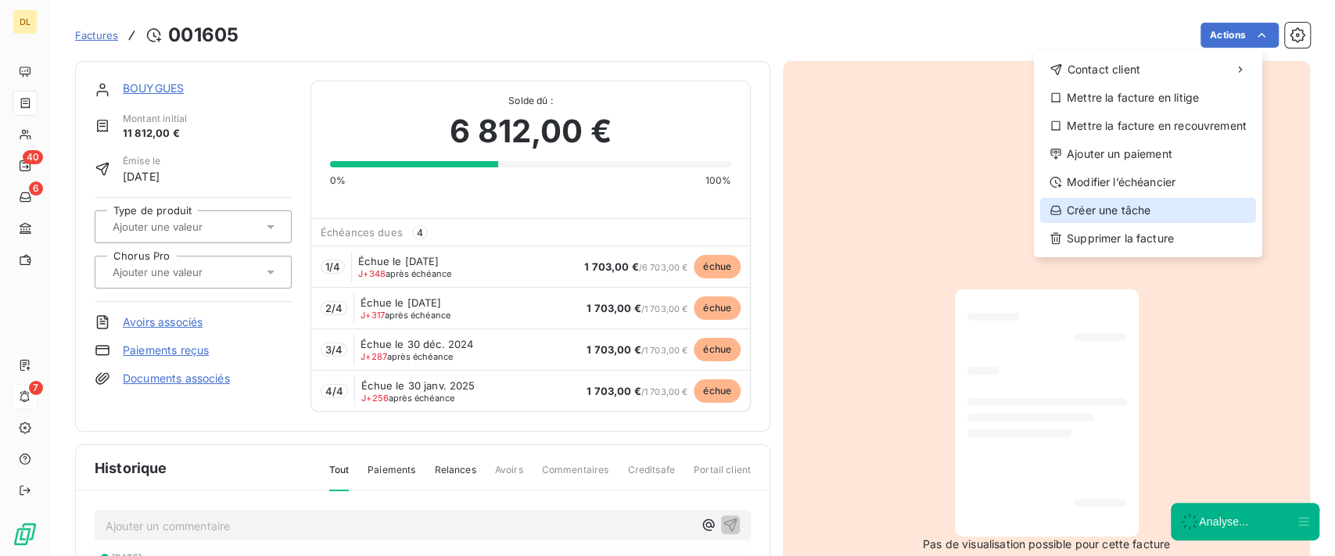
click at [1151, 205] on div "Créer une tâche" at bounding box center [1148, 210] width 216 height 25
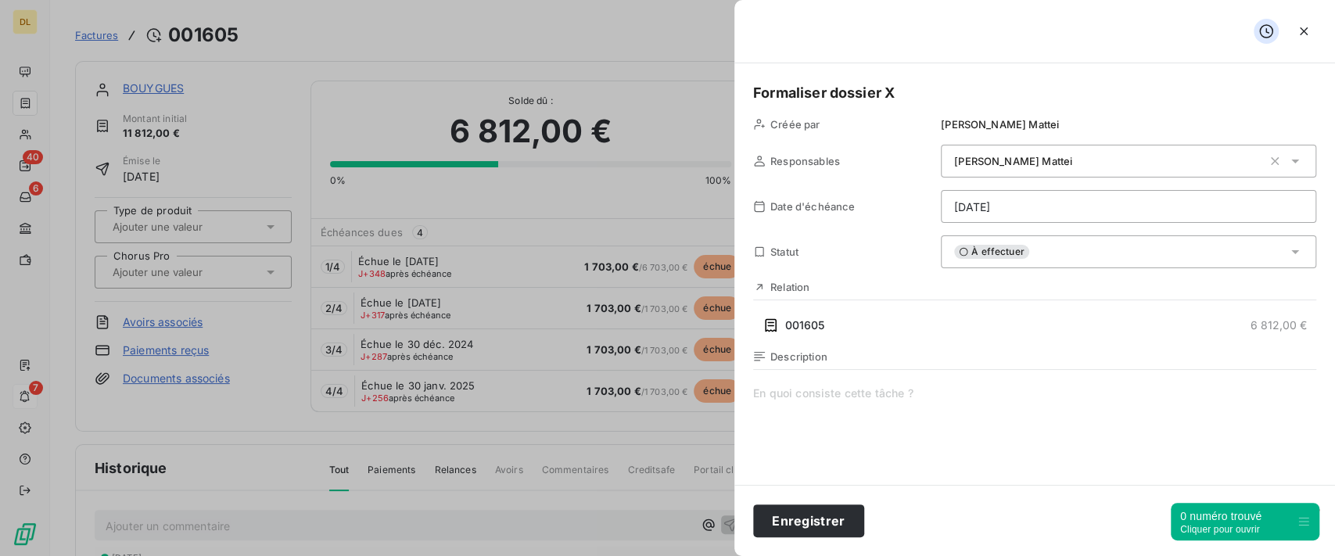
click at [965, 176] on div "Antoine Mattei" at bounding box center [1128, 161] width 375 height 33
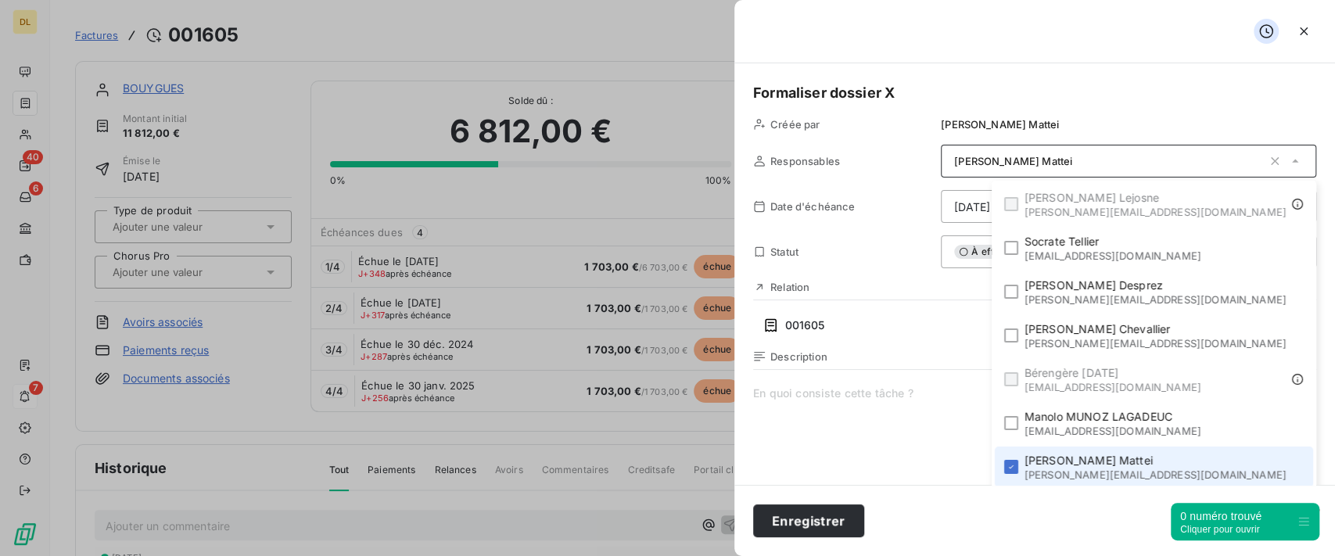
scroll to position [2, 0]
click at [821, 196] on div "Date d'échéance 13/10/2025" at bounding box center [1034, 205] width 563 height 33
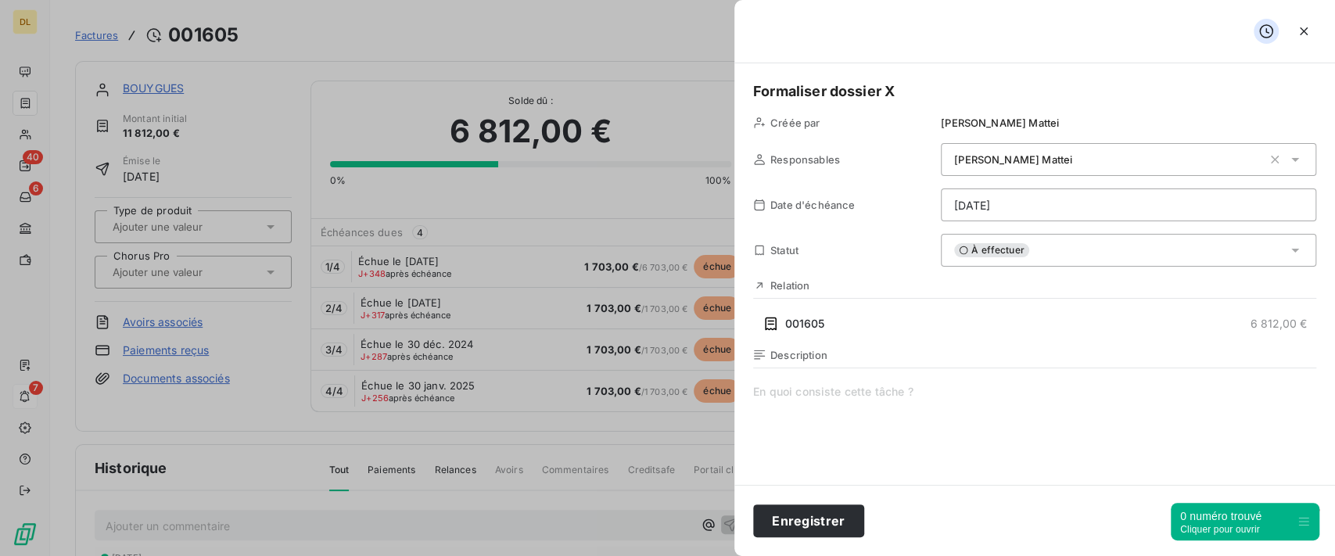
click at [994, 206] on html "DL 40 6 7 Factures 001605 Actions BOUYGUES Montant initial 11 812,00 € Émise le…" at bounding box center [667, 278] width 1335 height 556
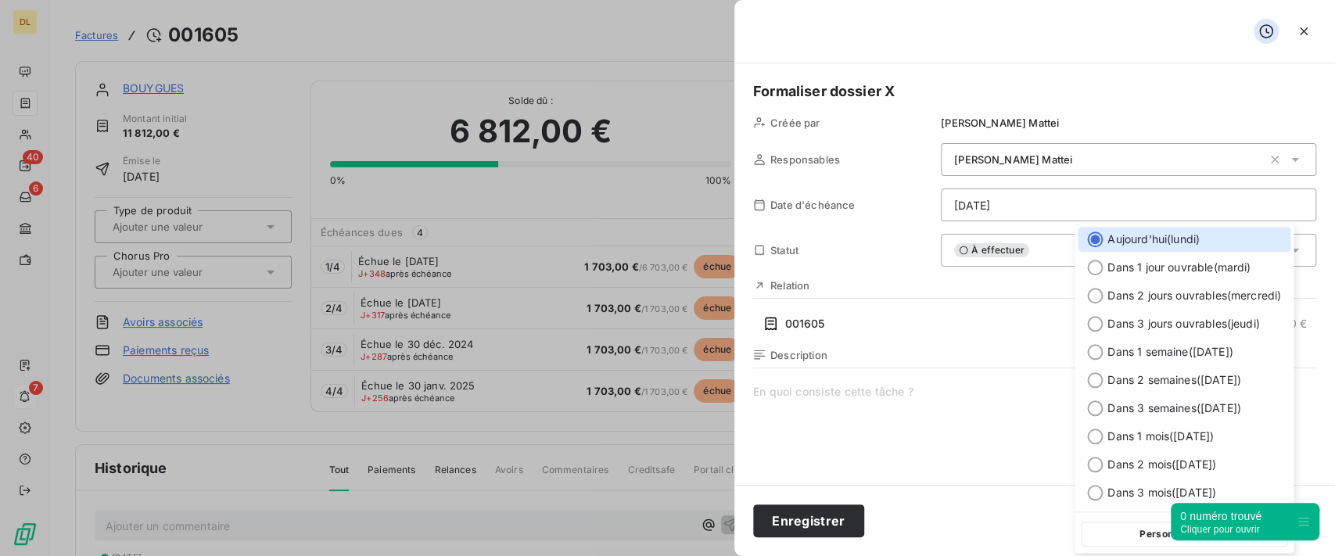
click at [869, 264] on html "DL 40 6 7 Factures 001605 Actions BOUYGUES Montant initial 11 812,00 € Émise le…" at bounding box center [667, 278] width 1335 height 556
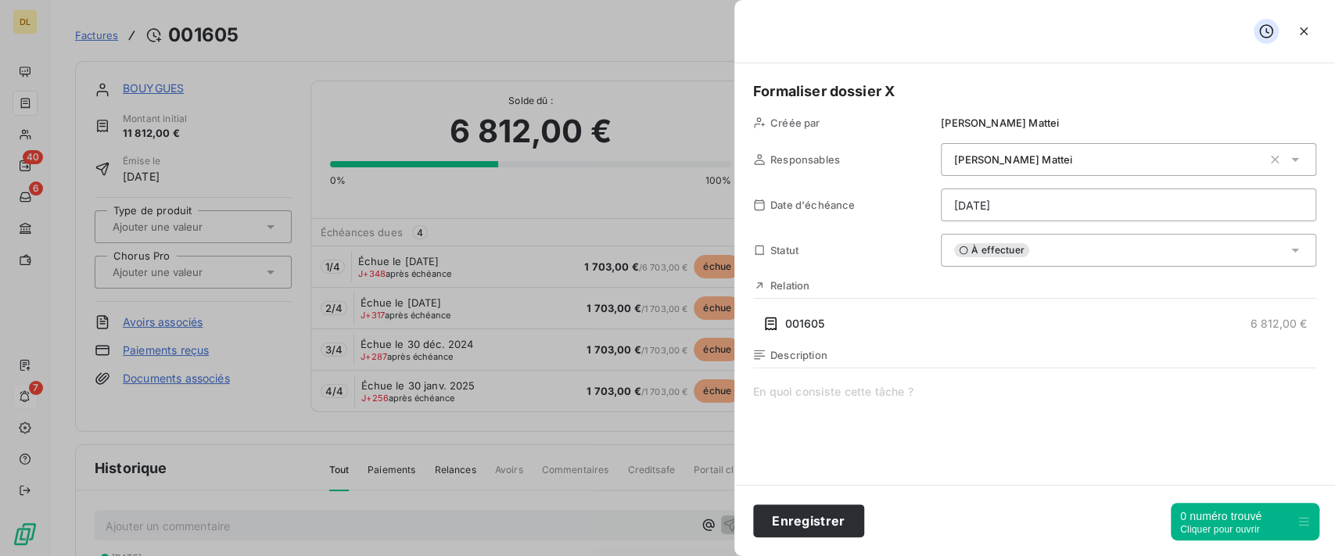
click at [968, 254] on span "À effectuer" at bounding box center [991, 250] width 75 height 14
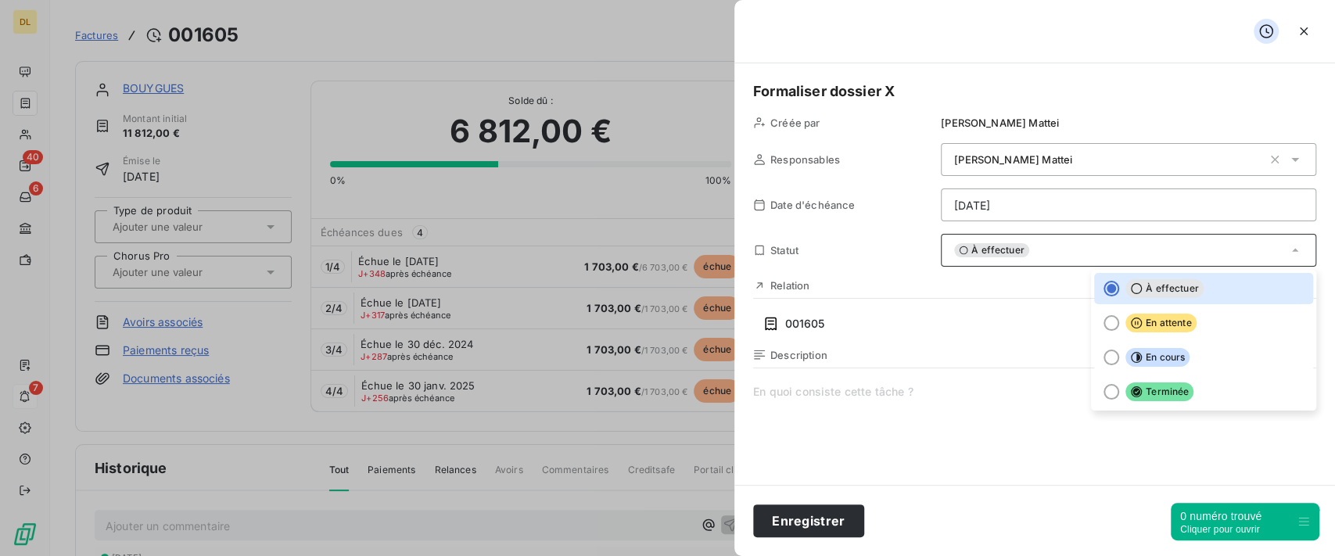
click at [875, 241] on div "Statut À effectuer À effectuer En attente En cours Terminée" at bounding box center [1034, 250] width 563 height 33
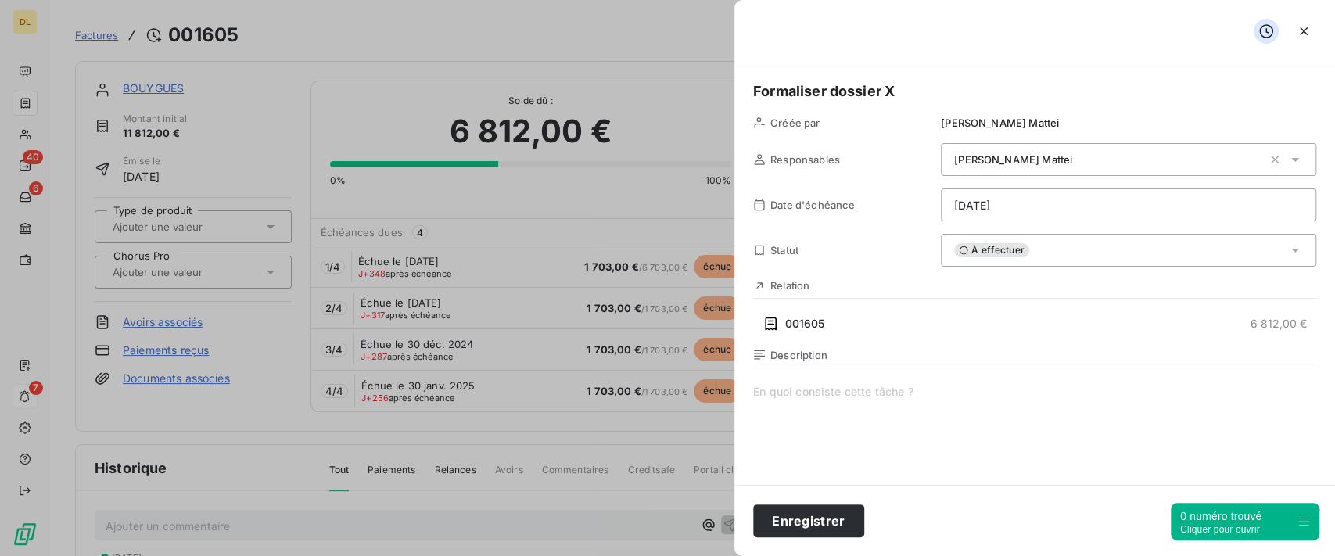
click at [861, 414] on span at bounding box center [1034, 534] width 563 height 300
click at [1302, 38] on icon "button" at bounding box center [1304, 31] width 16 height 16
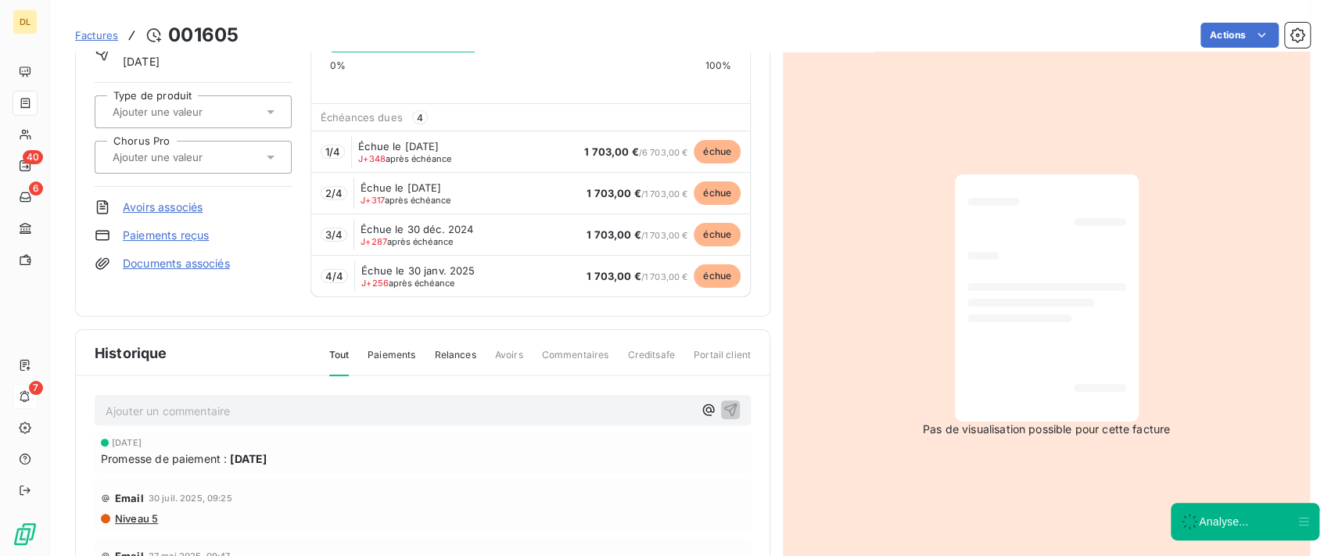
scroll to position [0, 0]
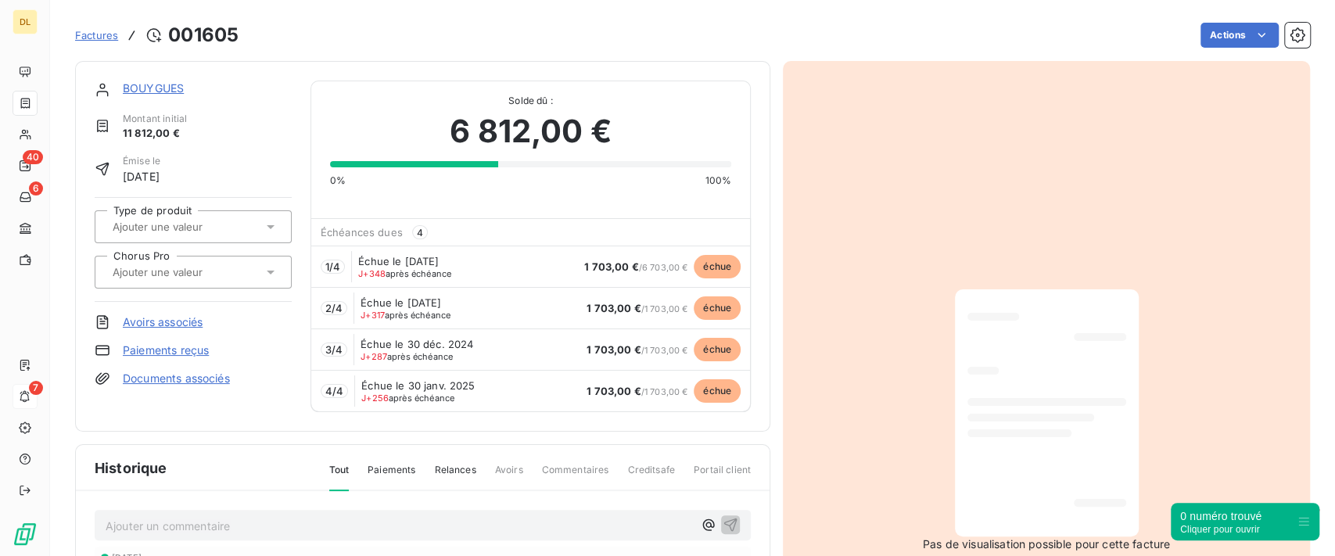
click at [256, 228] on div at bounding box center [185, 227] width 155 height 20
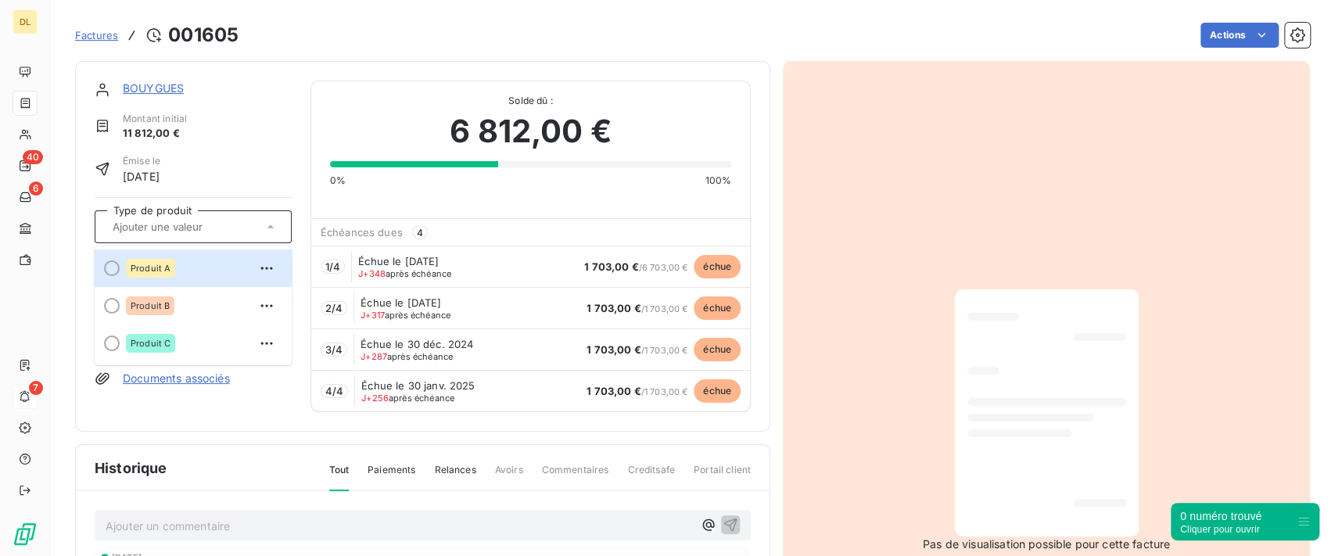
click at [303, 111] on div "BOUYGUES Montant initial 11 812,00 € Émise le 15 sept. 2024 Type de produit Pro…" at bounding box center [423, 247] width 656 height 332
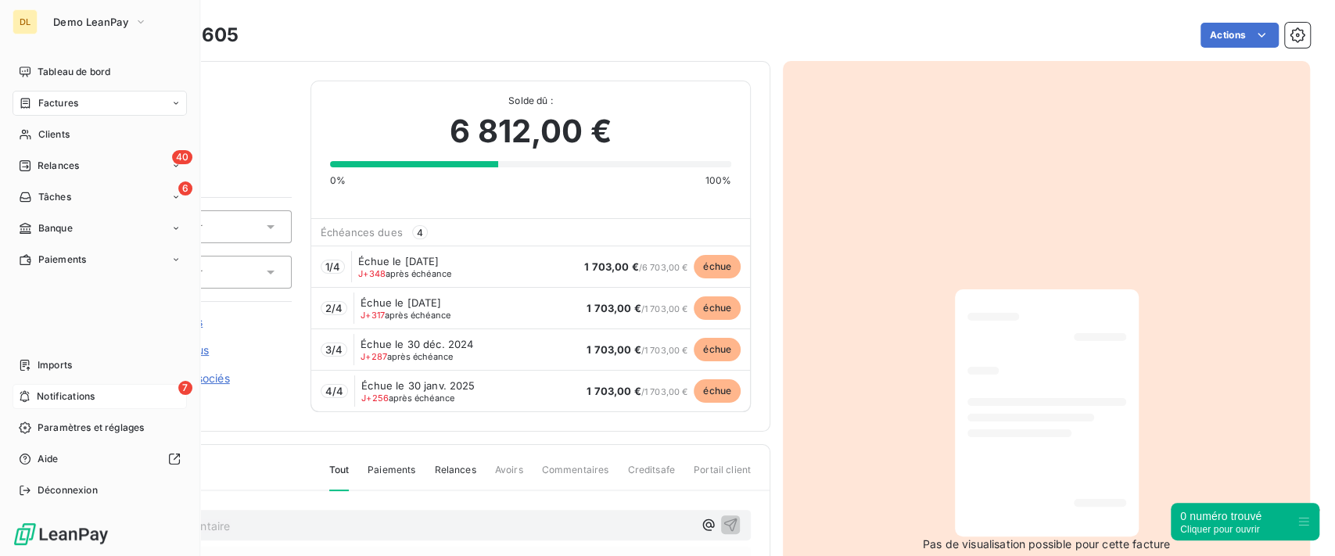
click at [77, 106] on span "Factures" at bounding box center [58, 103] width 40 height 14
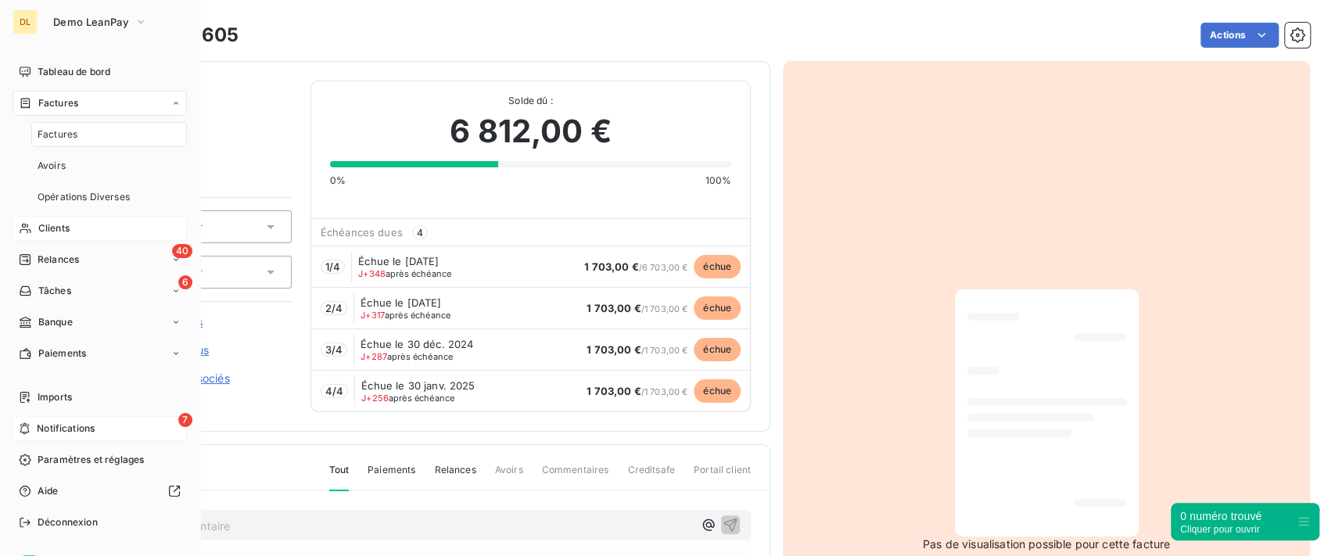
click at [72, 234] on div "Clients" at bounding box center [100, 228] width 174 height 25
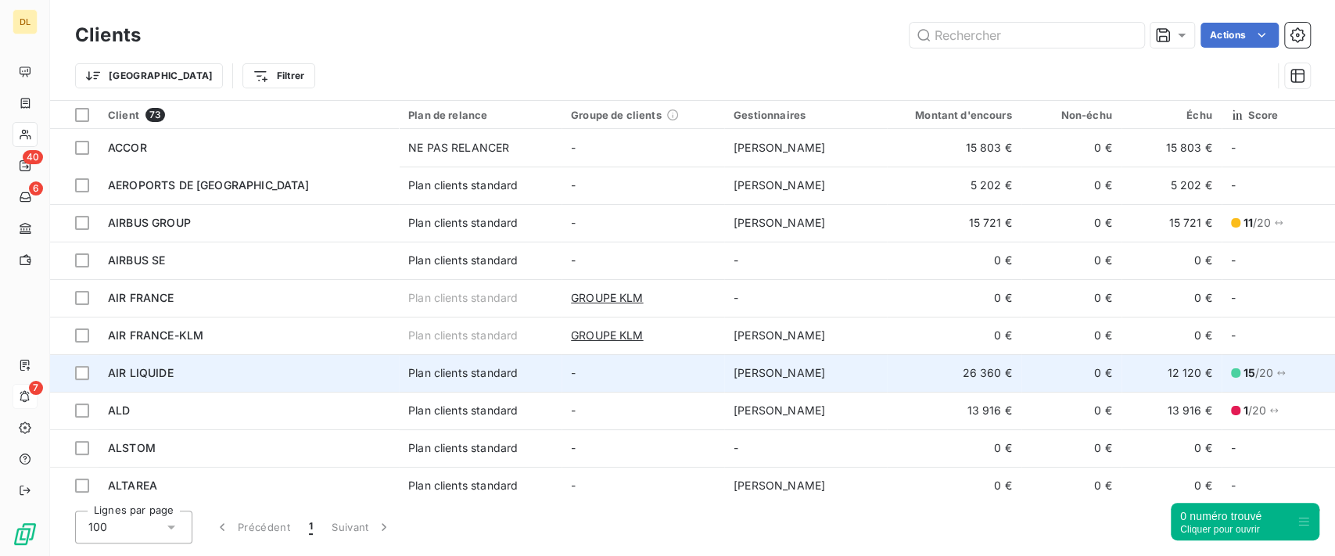
click at [494, 376] on div "Plan clients standard" at bounding box center [463, 373] width 110 height 16
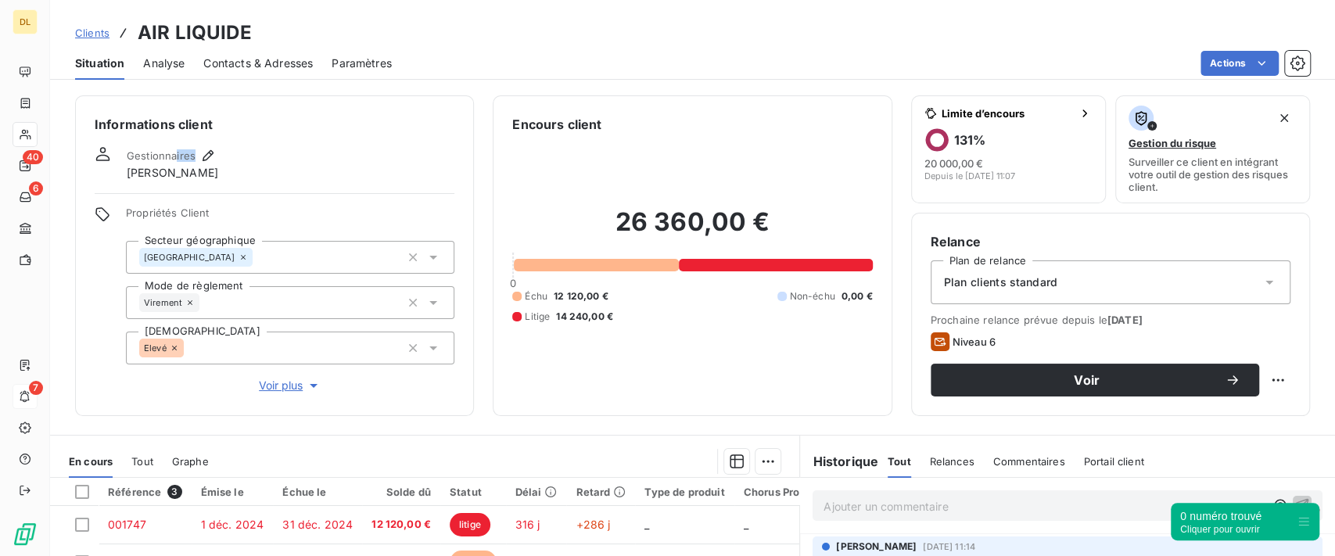
drag, startPoint x: 194, startPoint y: 153, endPoint x: 174, endPoint y: 153, distance: 20.3
click at [174, 153] on span "Gestionnaires" at bounding box center [161, 155] width 69 height 13
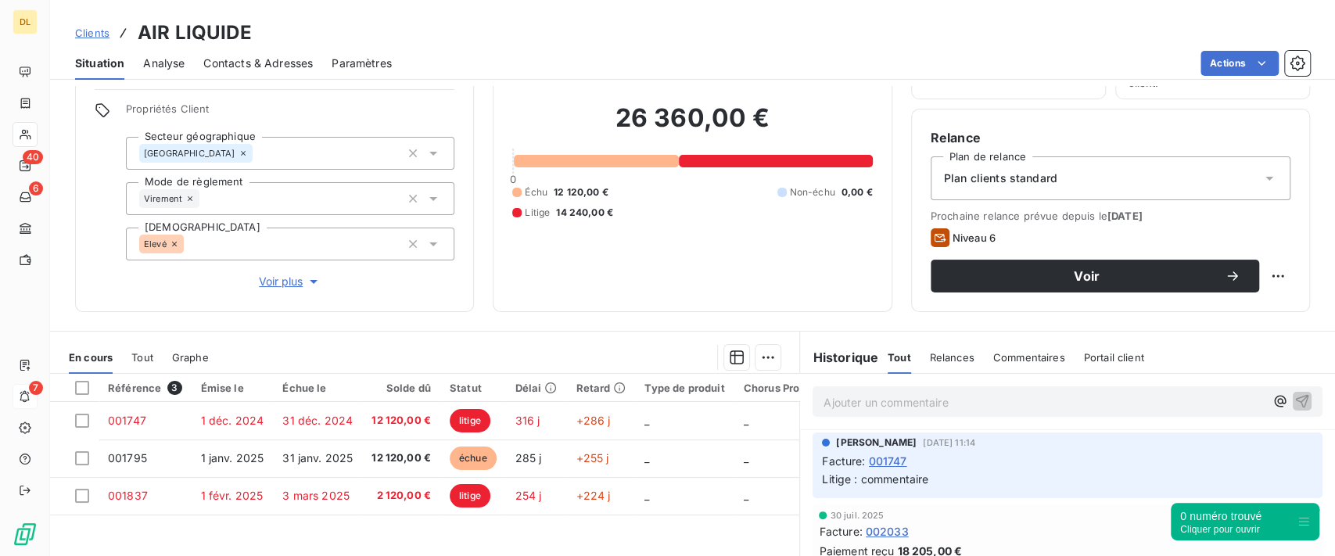
scroll to position [208, 0]
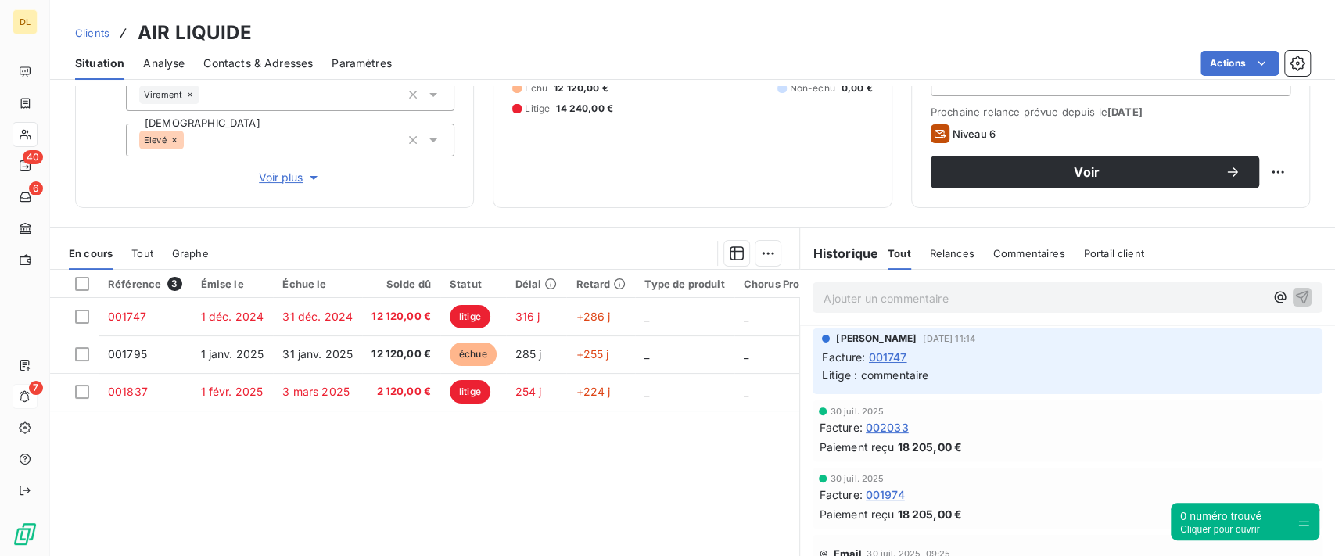
click at [188, 253] on span "Graphe" at bounding box center [190, 253] width 37 height 13
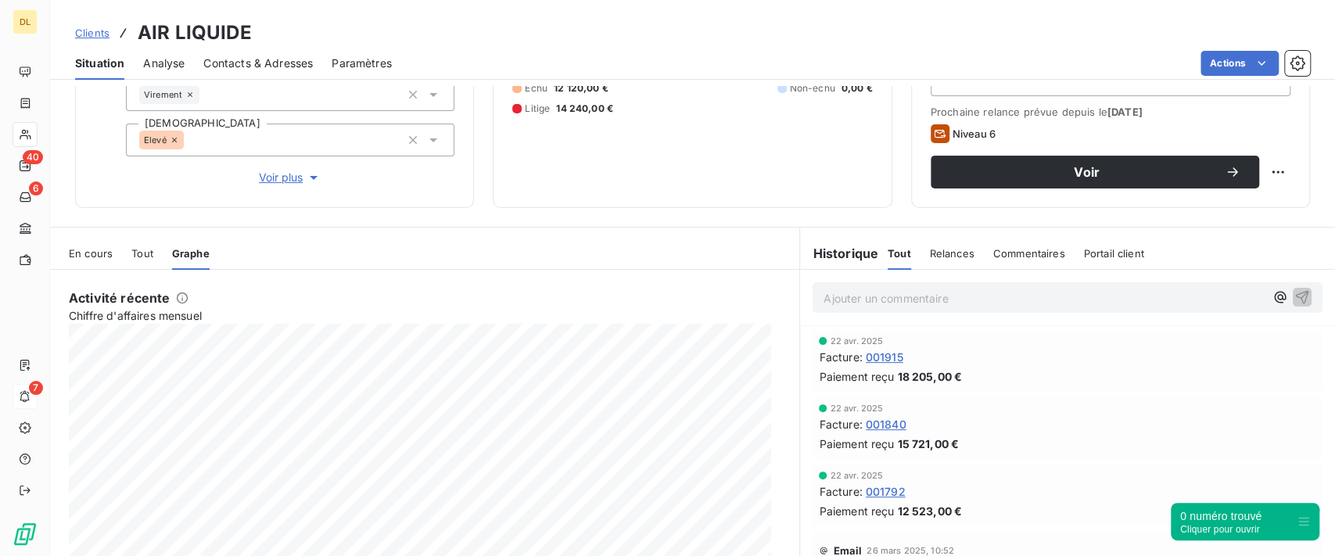
scroll to position [417, 0]
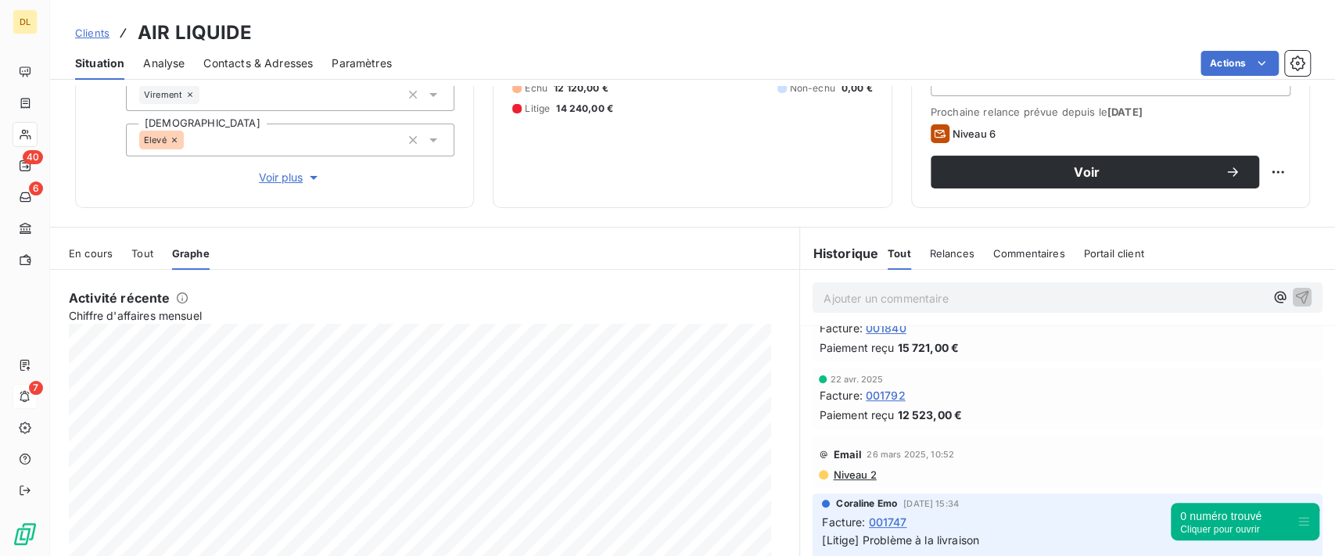
click at [932, 260] on div "Relances" at bounding box center [952, 253] width 45 height 33
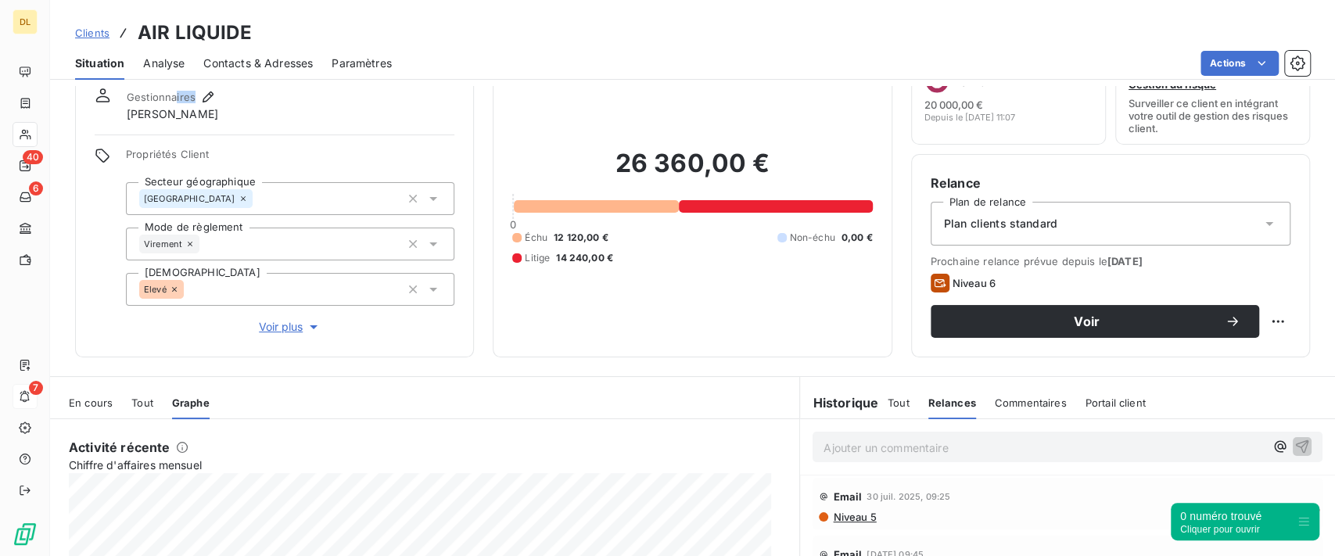
scroll to position [0, 0]
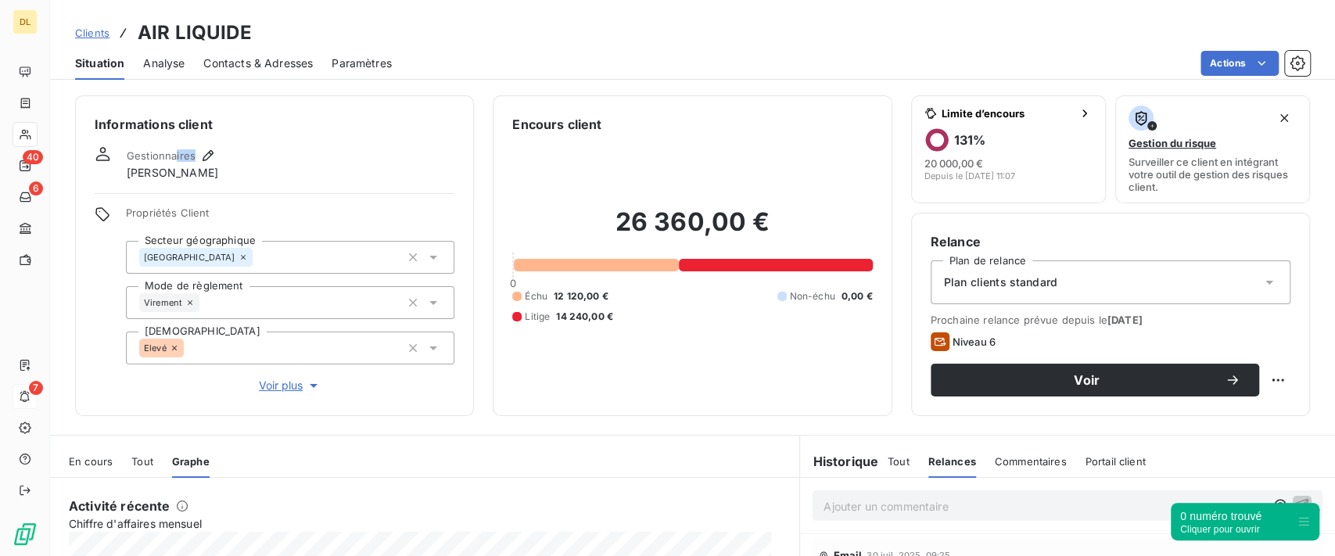
click at [160, 66] on span "Analyse" at bounding box center [163, 64] width 41 height 16
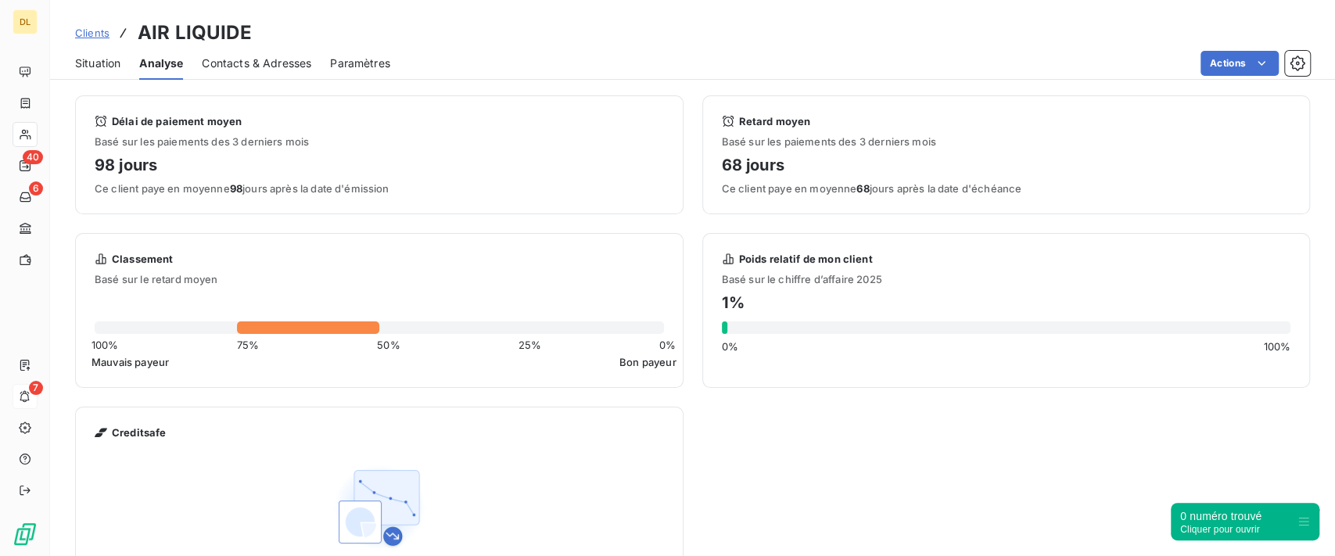
click at [273, 52] on div "Contacts & Adresses" at bounding box center [257, 63] width 110 height 33
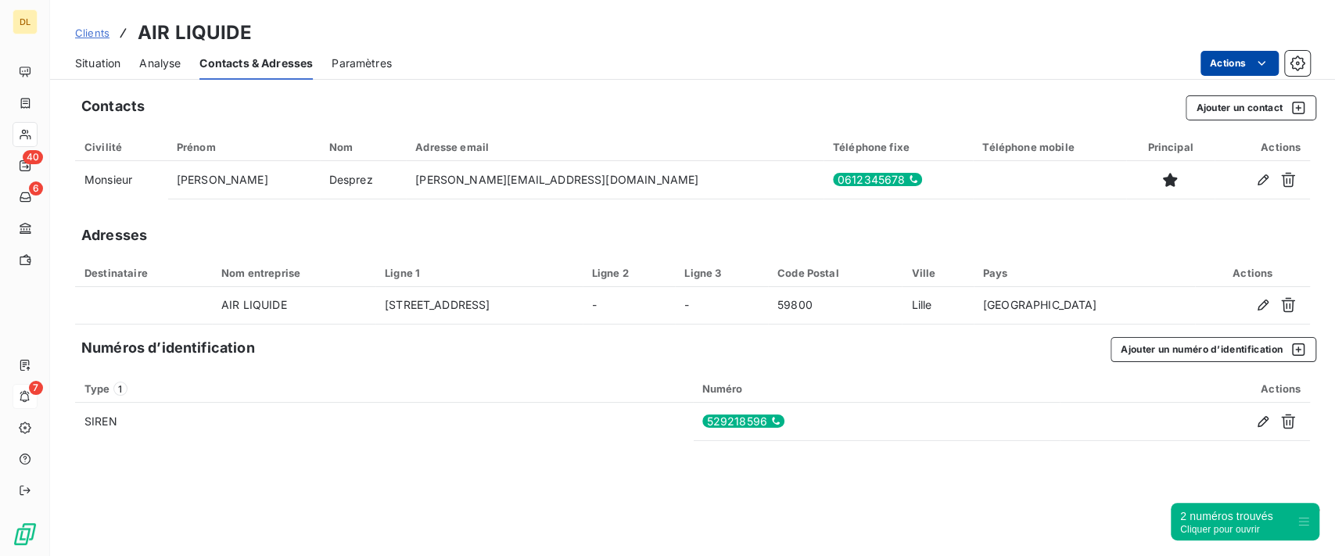
drag, startPoint x: 83, startPoint y: 59, endPoint x: 1238, endPoint y: 64, distance: 1155.3
click at [84, 59] on span "Situation" at bounding box center [97, 64] width 45 height 16
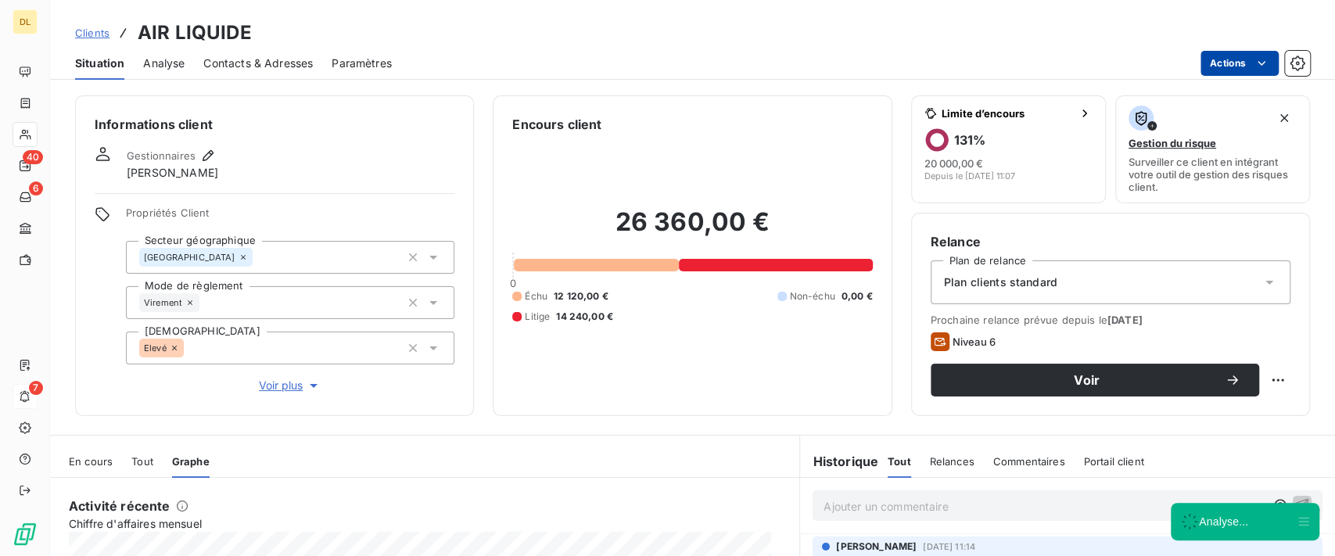
click at [1222, 58] on html "DL 40 6 7 Clients AIR LIQUIDE Situation Analyse Contacts & Adresses Paramètres …" at bounding box center [667, 278] width 1335 height 556
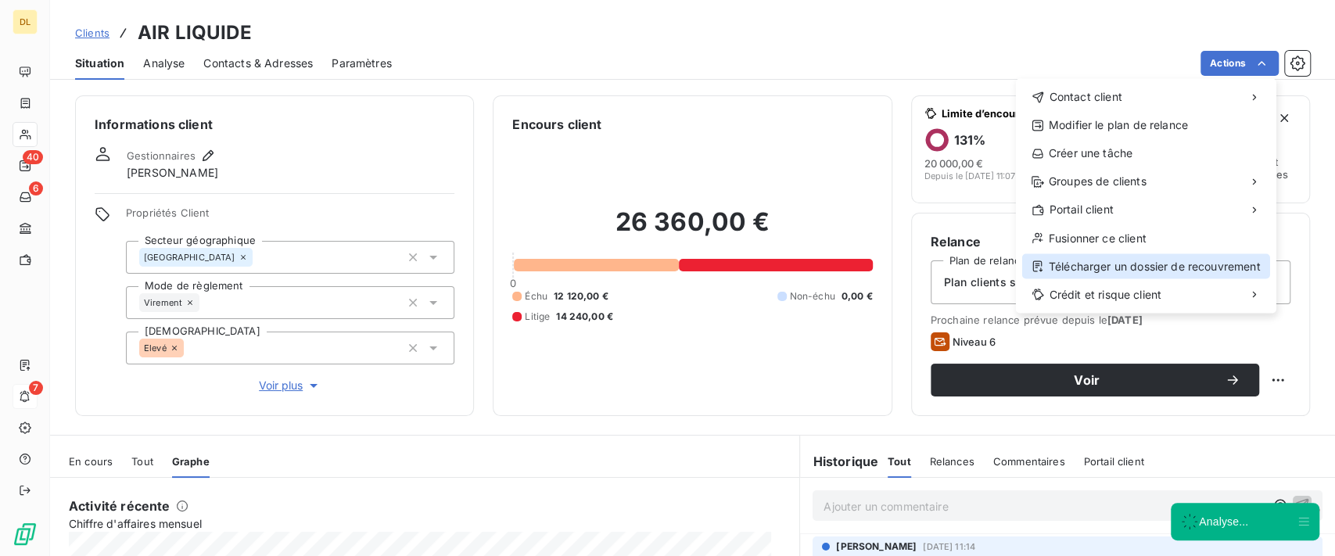
click at [1093, 262] on div "Télécharger un dossier de recouvrement" at bounding box center [1146, 265] width 248 height 25
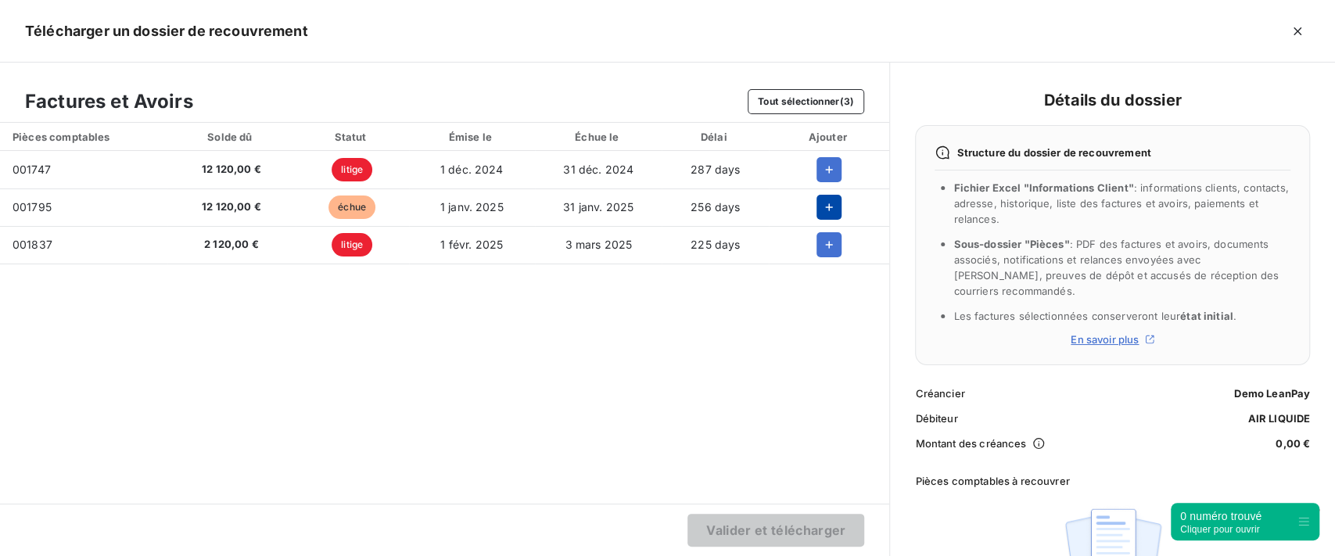
click at [831, 209] on icon "button" at bounding box center [829, 207] width 16 height 16
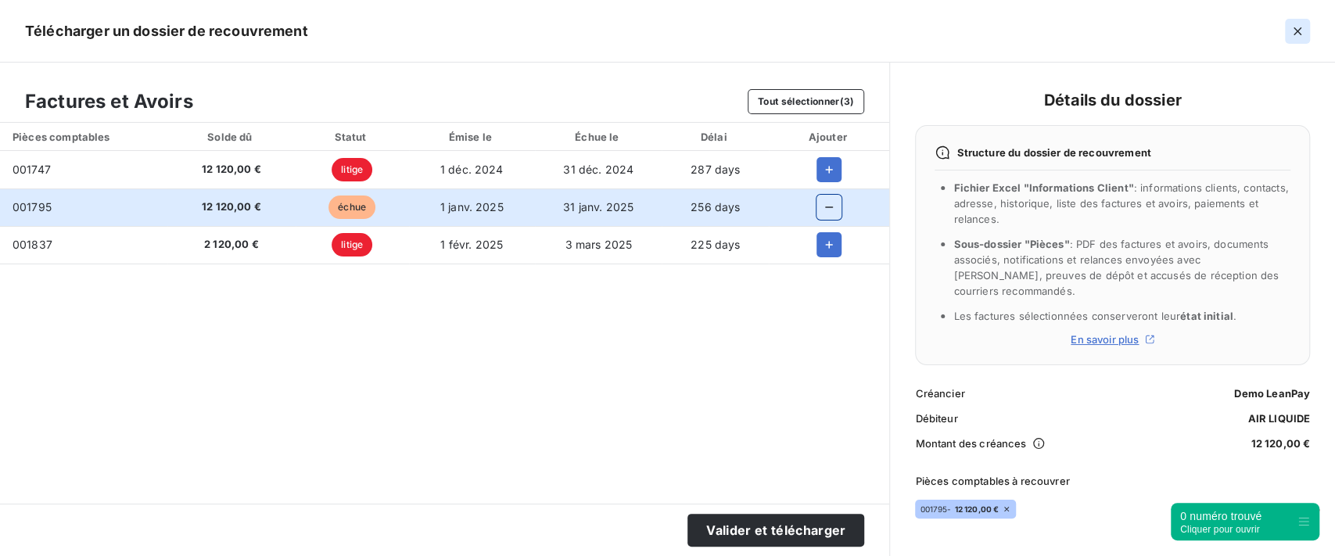
click at [1298, 28] on icon "button" at bounding box center [1298, 31] width 16 height 16
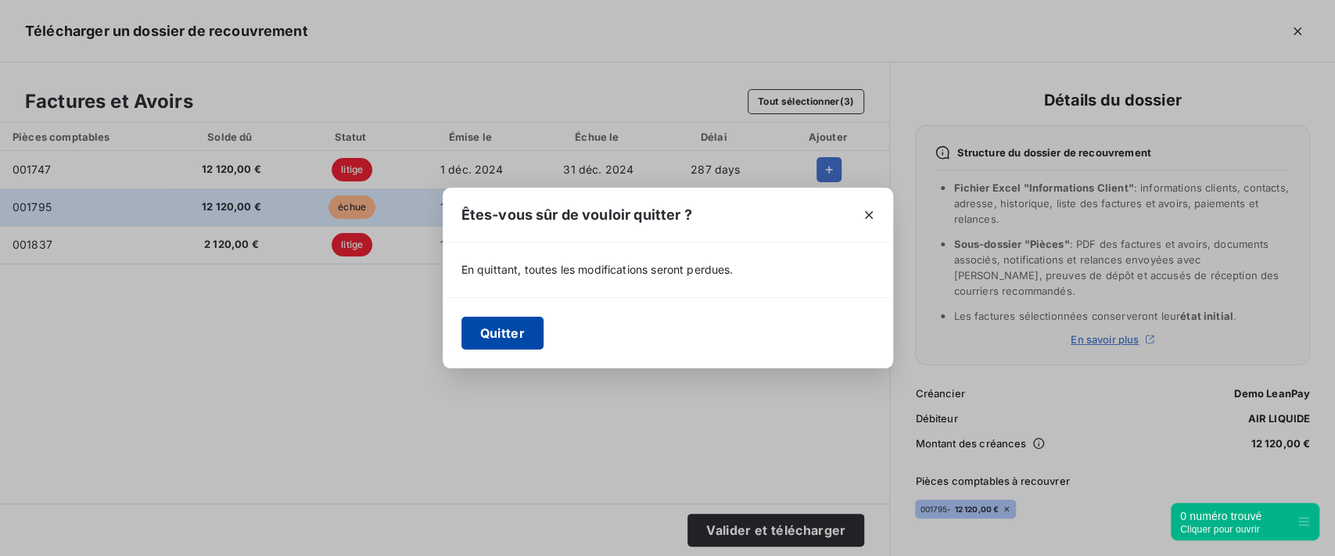
click at [494, 342] on button "Quitter" at bounding box center [503, 333] width 82 height 33
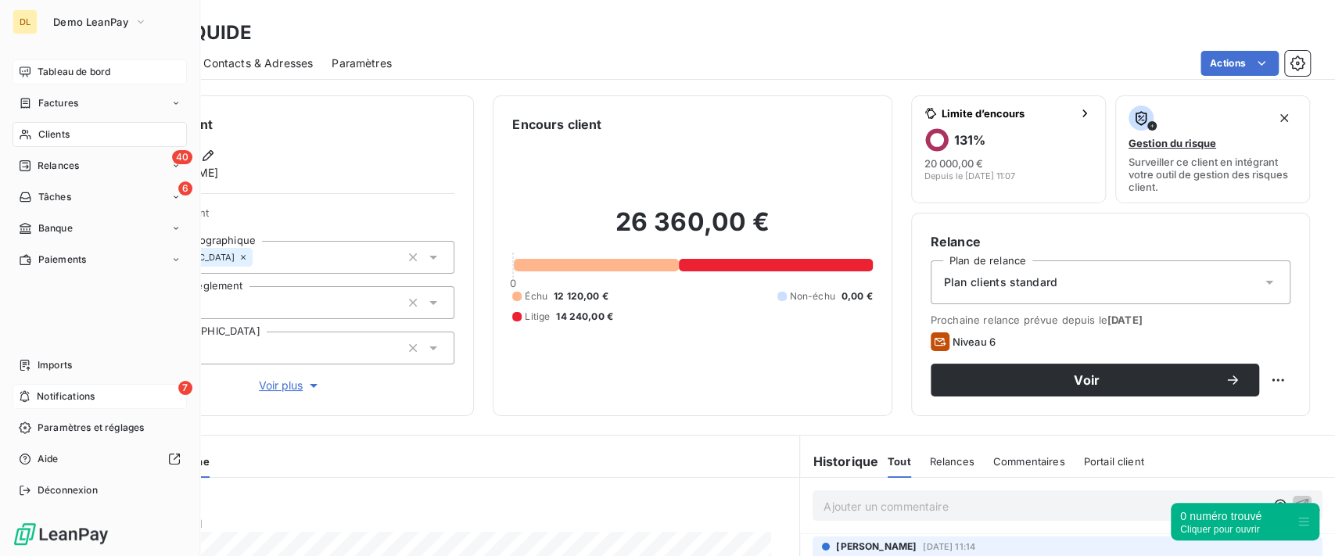
click at [122, 77] on div "Tableau de bord" at bounding box center [100, 71] width 174 height 25
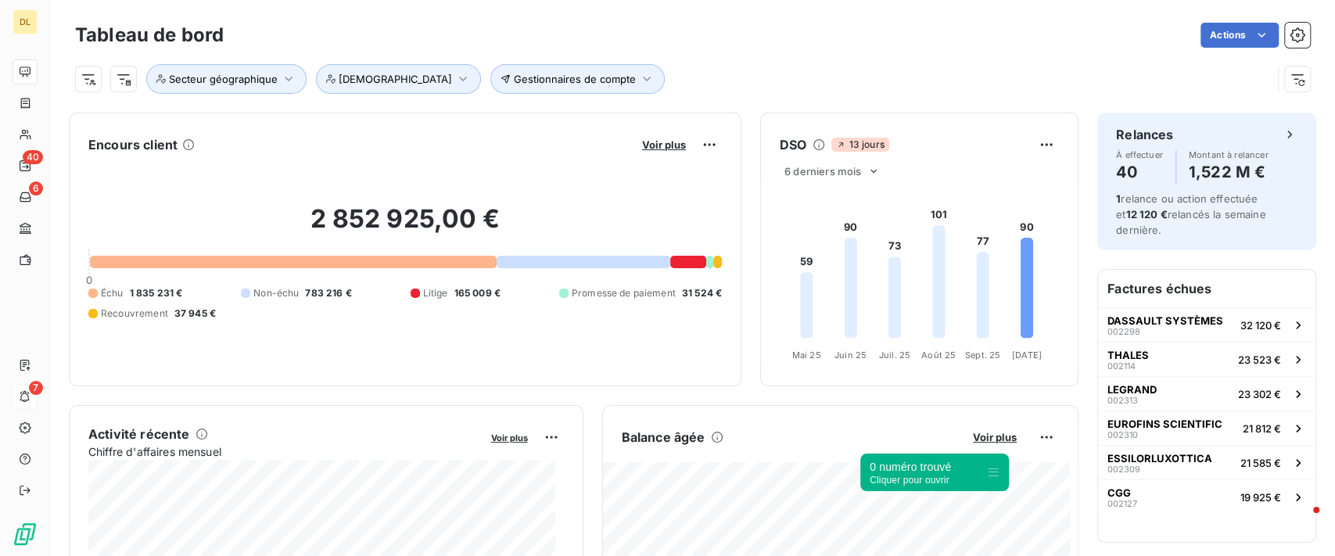
drag, startPoint x: 1304, startPoint y: 518, endPoint x: 627, endPoint y: 379, distance: 691.4
click at [987, 466] on icon at bounding box center [993, 472] width 13 height 13
